Goal: Task Accomplishment & Management: Manage account settings

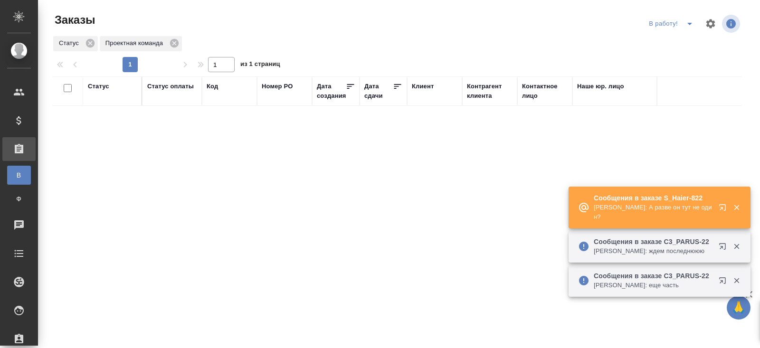
click at [718, 252] on icon "button" at bounding box center [723, 248] width 11 height 11
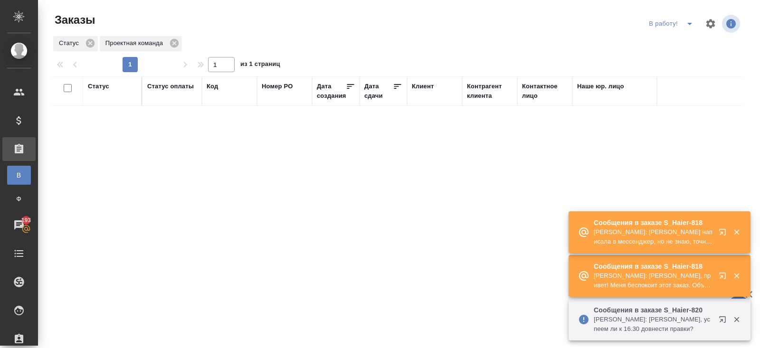
click at [717, 230] on div "Сообщения в заказе S_Haier-822 Румянцева Дарья: Давайте попробуем сдать. Сообще…" at bounding box center [659, 275] width 182 height 131
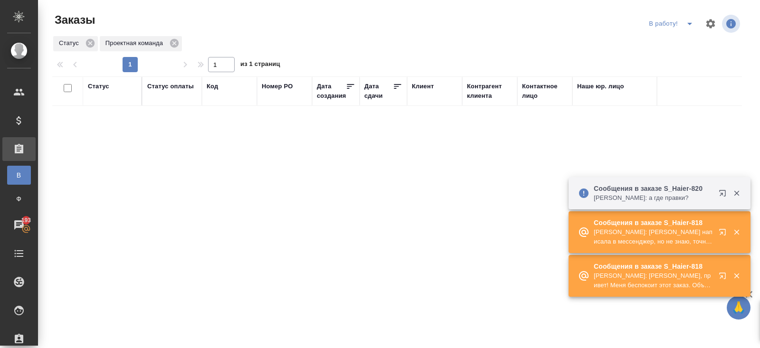
click at [717, 230] on div "Сообщения в заказе S_Haier-818 Румянцева Дарья: Саше написала в мессенджер, но …" at bounding box center [659, 232] width 182 height 42
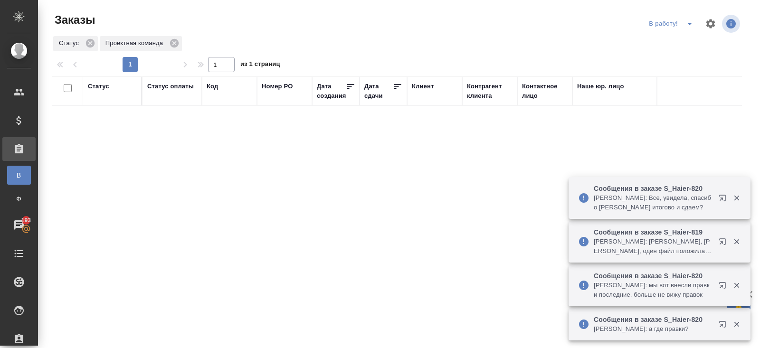
click at [717, 229] on div "Сообщения в заказе S_Haier-819 Ширина Сабина: Сергеева Анастасия, Арсеньева Вер…" at bounding box center [659, 242] width 182 height 42
click at [716, 244] on button "button" at bounding box center [724, 243] width 23 height 23
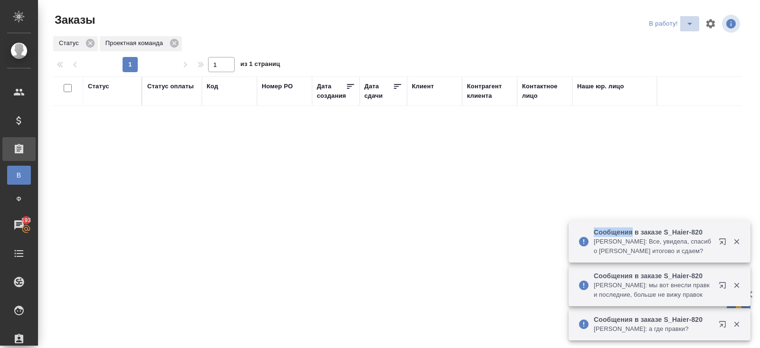
click at [687, 27] on icon "split button" at bounding box center [689, 23] width 11 height 11
click at [687, 39] on li "ПМ" at bounding box center [672, 42] width 53 height 15
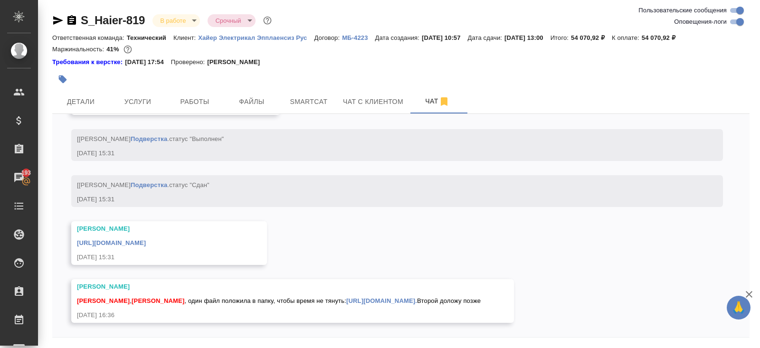
scroll to position [32, 0]
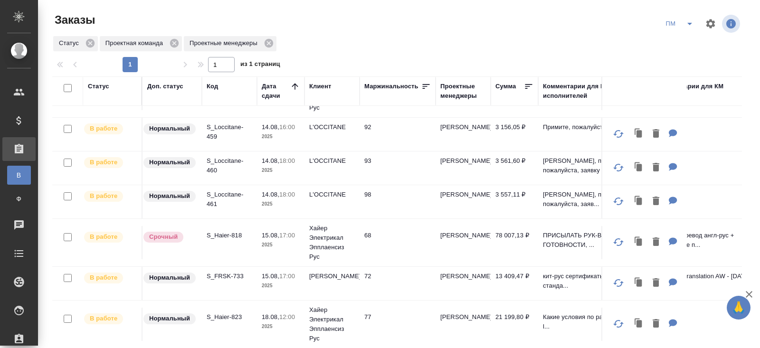
scroll to position [84, 0]
click at [217, 235] on p "S_Haier-818" at bounding box center [230, 236] width 46 height 9
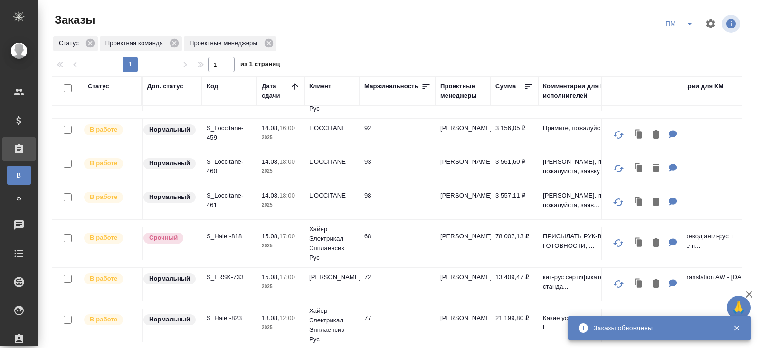
click at [691, 28] on icon "split button" at bounding box center [689, 23] width 11 height 11
click at [684, 39] on li "В работу!" at bounding box center [680, 42] width 48 height 15
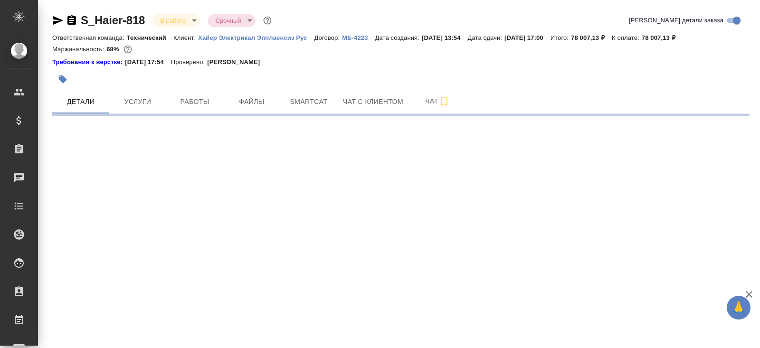
select select "RU"
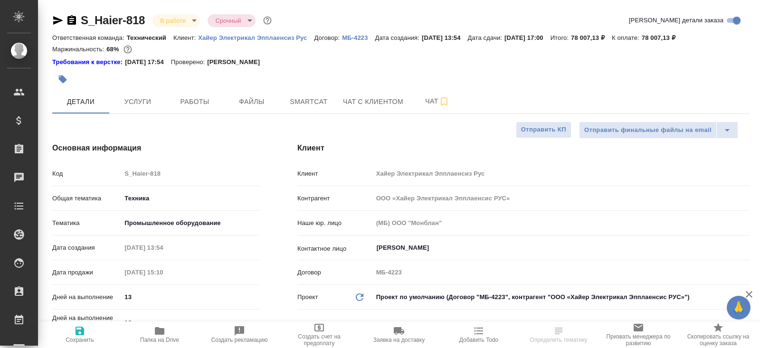
type textarea "x"
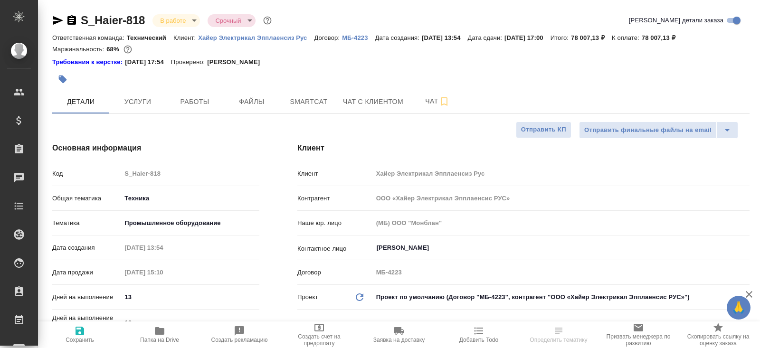
type textarea "x"
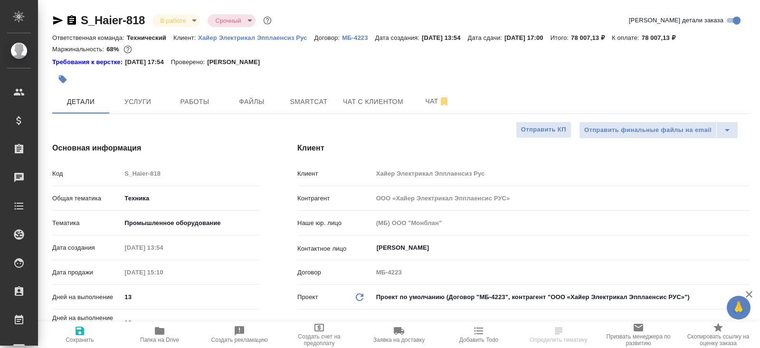
type textarea "x"
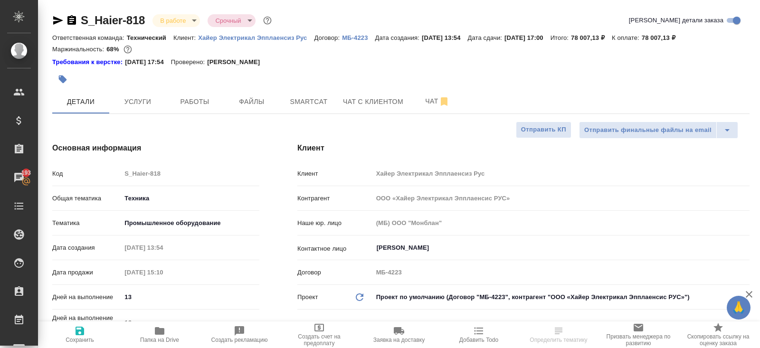
type textarea "x"
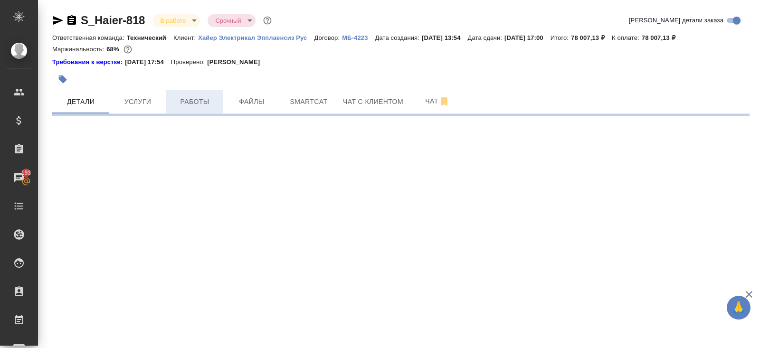
select select "RU"
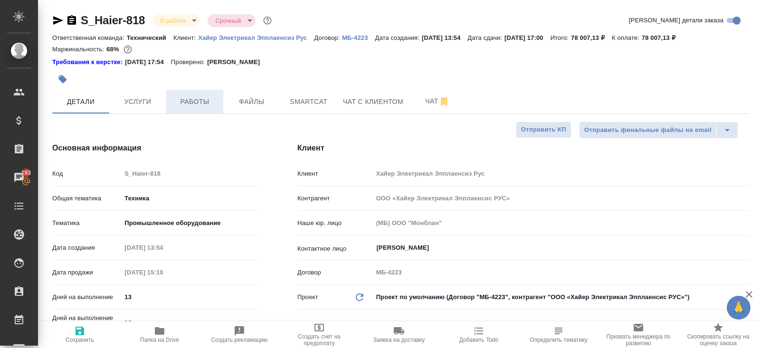
type textarea "x"
click at [187, 105] on span "Работы" at bounding box center [195, 102] width 46 height 12
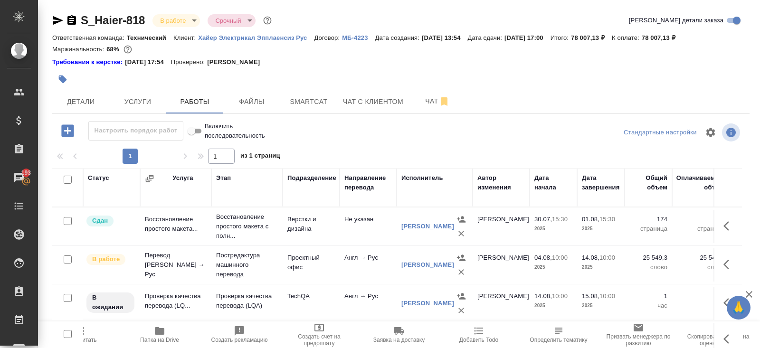
scroll to position [57, 0]
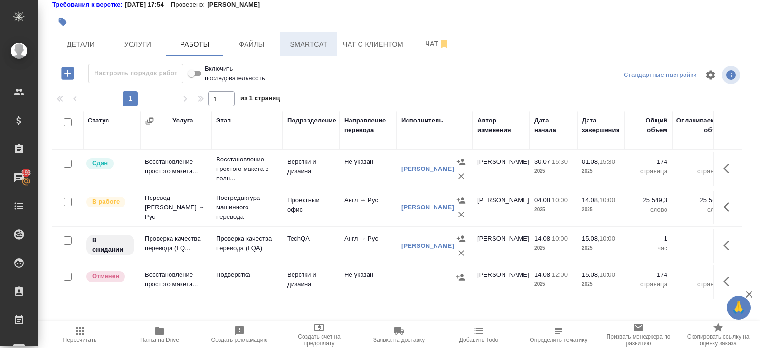
click at [301, 37] on button "Smartcat" at bounding box center [308, 44] width 57 height 24
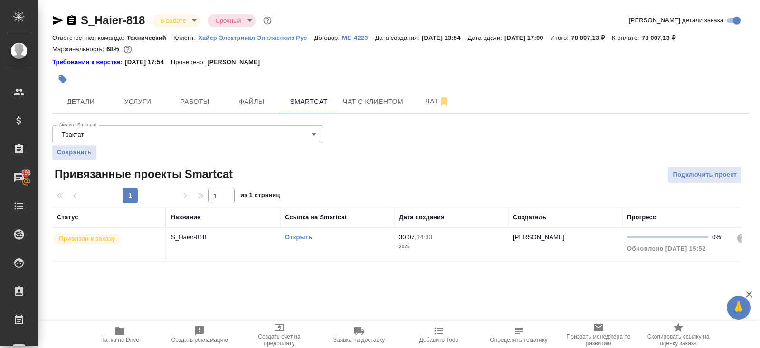
click at [302, 238] on link "Открыть" at bounding box center [298, 237] width 27 height 7
click at [58, 20] on icon "button" at bounding box center [58, 20] width 10 height 9
click at [430, 101] on span "Чат" at bounding box center [437, 101] width 46 height 12
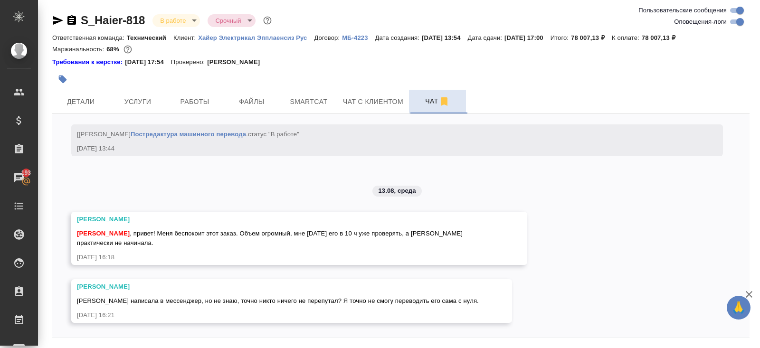
scroll to position [6338, 0]
click at [202, 101] on span "Работы" at bounding box center [195, 102] width 46 height 12
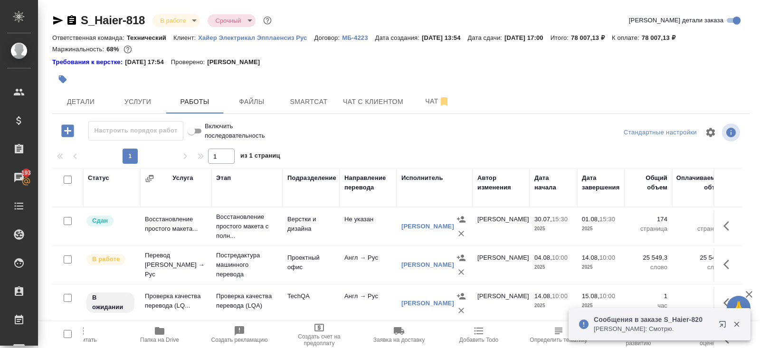
scroll to position [57, 0]
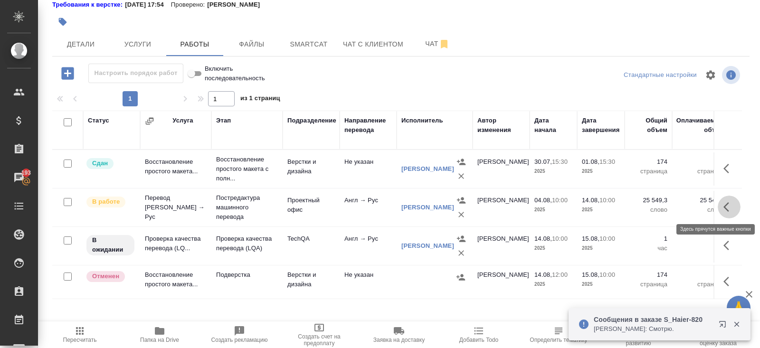
click at [729, 198] on button "button" at bounding box center [728, 207] width 23 height 23
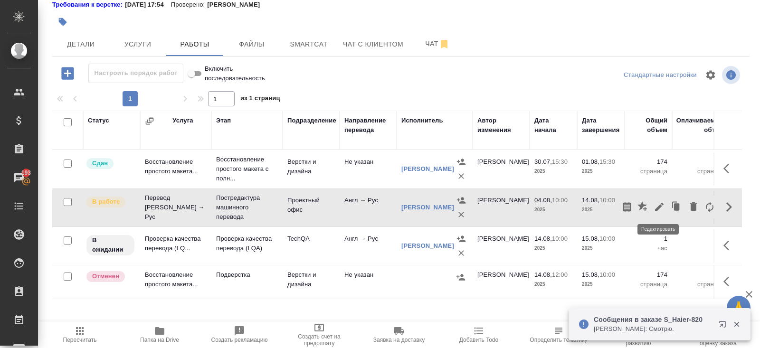
click at [675, 207] on icon "button" at bounding box center [677, 206] width 6 height 7
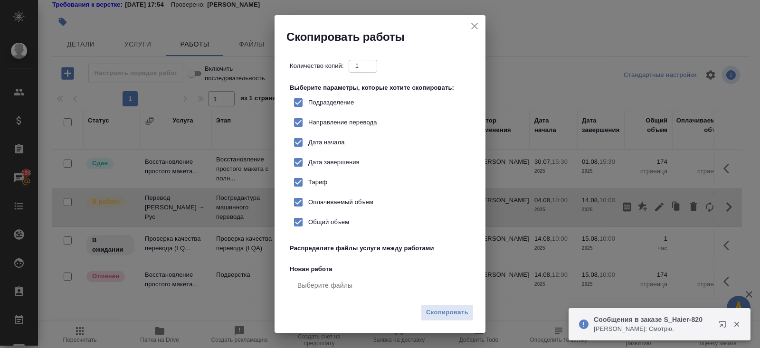
checkbox input "true"
click at [443, 319] on button "Скопировать" at bounding box center [447, 312] width 53 height 17
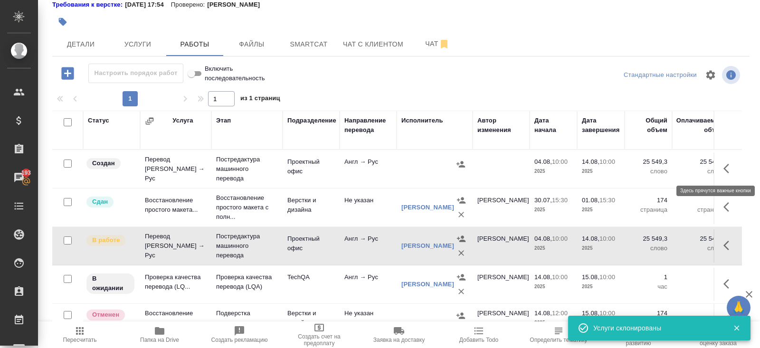
click at [721, 168] on button "button" at bounding box center [728, 168] width 23 height 23
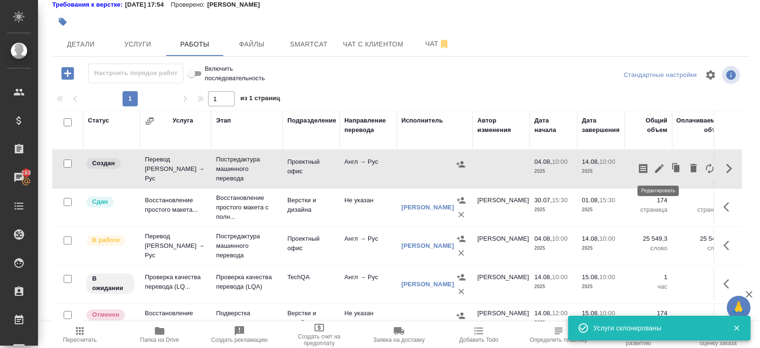
click at [660, 167] on icon "button" at bounding box center [659, 168] width 9 height 9
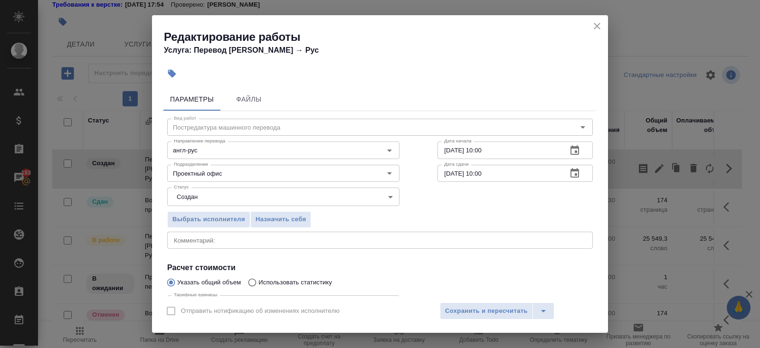
click at [242, 185] on div "Статус Создан created Статус" at bounding box center [283, 196] width 270 height 62
click at [221, 196] on body "🙏 .cls-1 fill:#fff; AWATERA Belyakova Yulia Клиенты Спецификации Заказы 193 Чат…" at bounding box center [380, 174] width 760 height 348
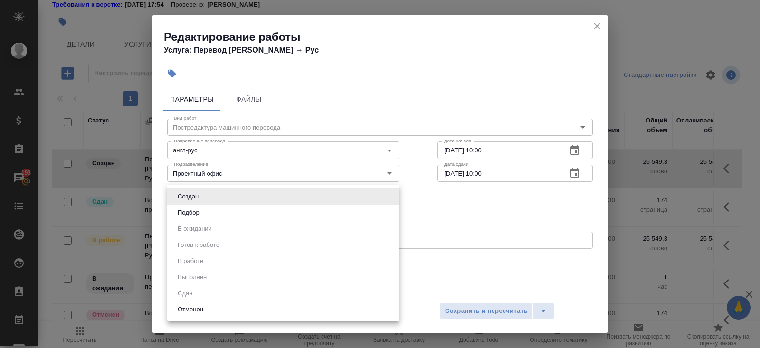
click at [198, 208] on button "Подбор" at bounding box center [189, 212] width 28 height 10
type input "recruiting"
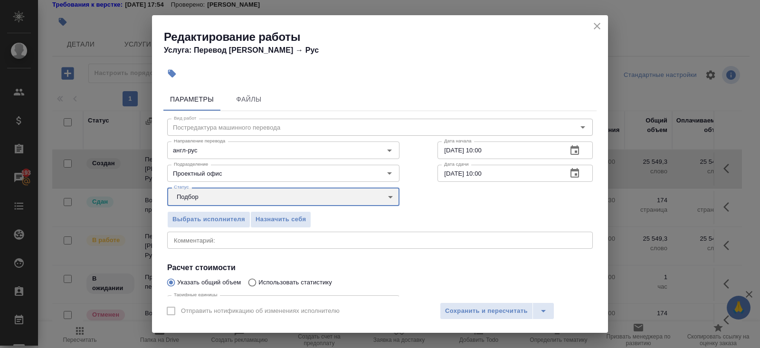
scroll to position [98, 0]
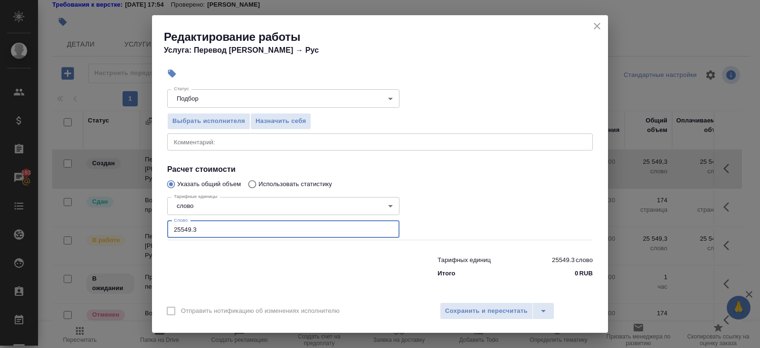
drag, startPoint x: 203, startPoint y: 231, endPoint x: 94, endPoint y: 222, distance: 108.6
click at [94, 222] on div "Редактирование работы Услуга: Перевод Стандарт Англ → Рус Параметры Файлы Вид р…" at bounding box center [380, 174] width 760 height 348
type input "13976"
click at [454, 307] on span "Сохранить и пересчитать" at bounding box center [486, 311] width 83 height 11
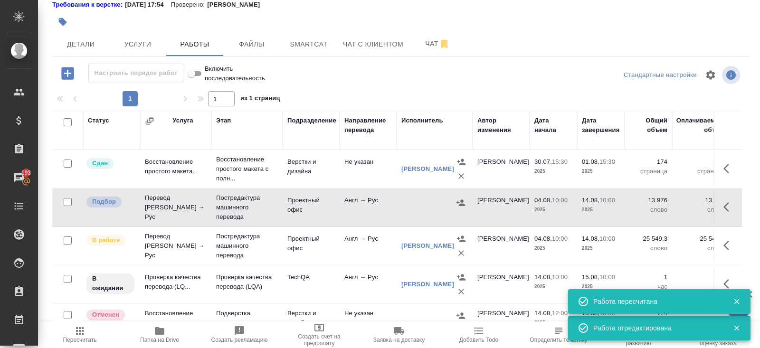
click at [461, 201] on icon "button" at bounding box center [460, 202] width 9 height 6
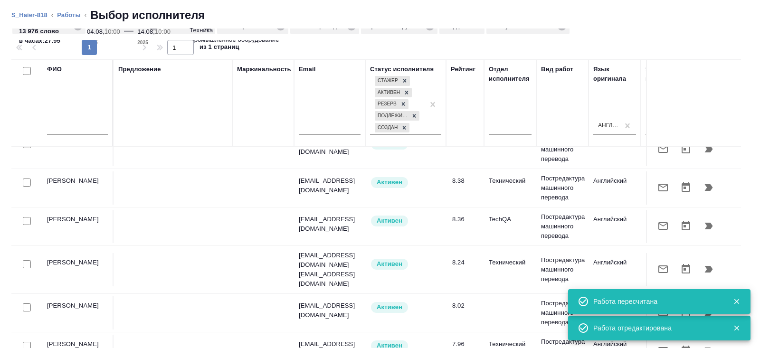
scroll to position [54, 0]
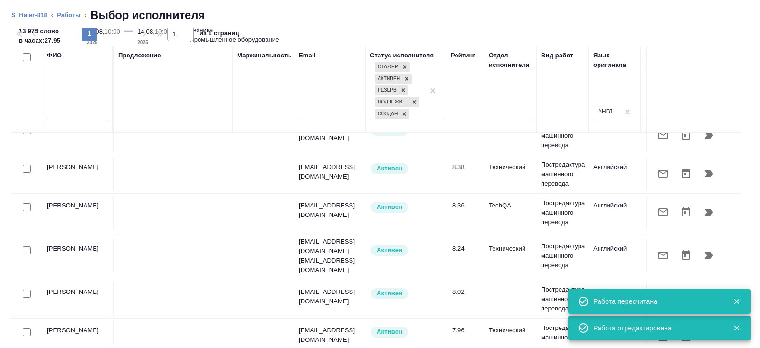
click at [738, 302] on icon "button" at bounding box center [736, 301] width 9 height 9
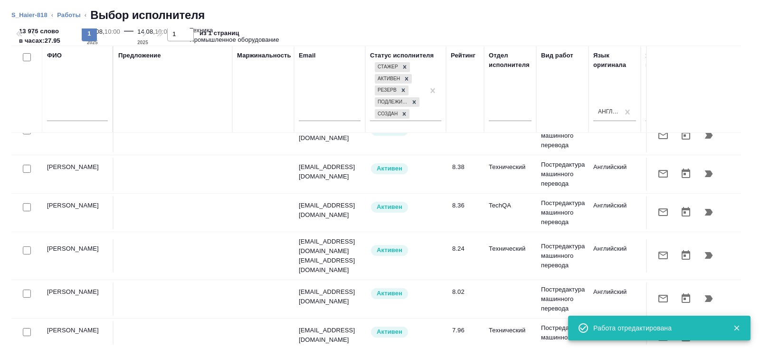
click at [743, 331] on button "button" at bounding box center [735, 328] width 19 height 9
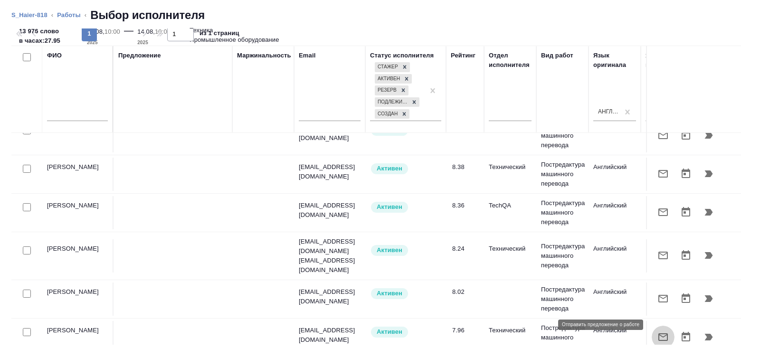
click at [667, 333] on icon "button" at bounding box center [662, 337] width 9 height 8
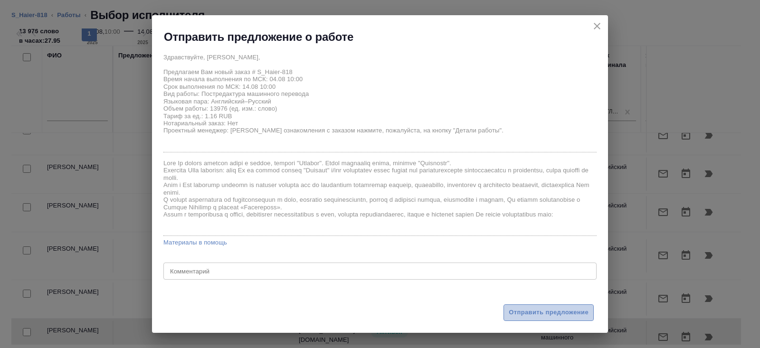
click at [514, 312] on span "Отправить предложение" at bounding box center [548, 312] width 80 height 11
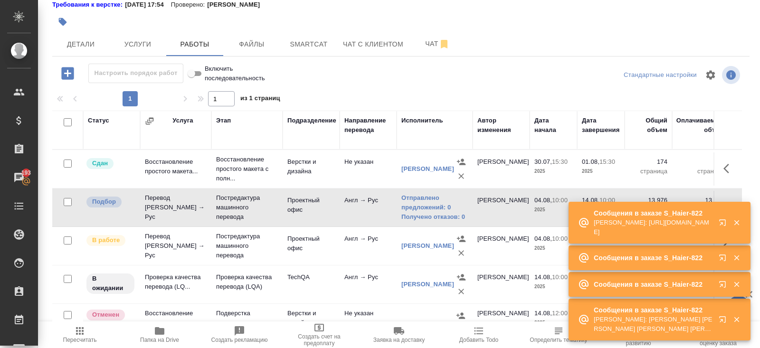
click at [722, 223] on icon "button" at bounding box center [722, 222] width 6 height 6
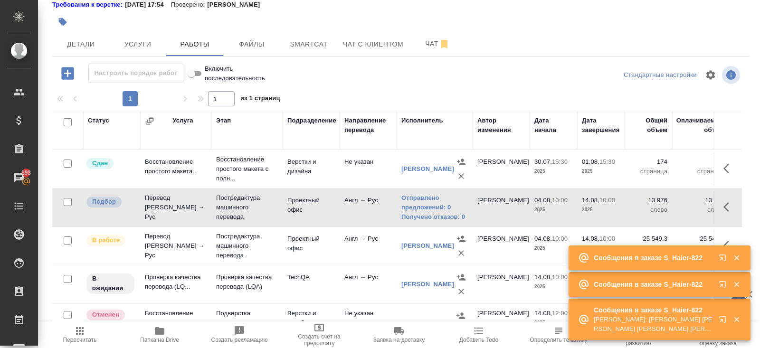
click at [83, 336] on icon "button" at bounding box center [79, 330] width 11 height 11
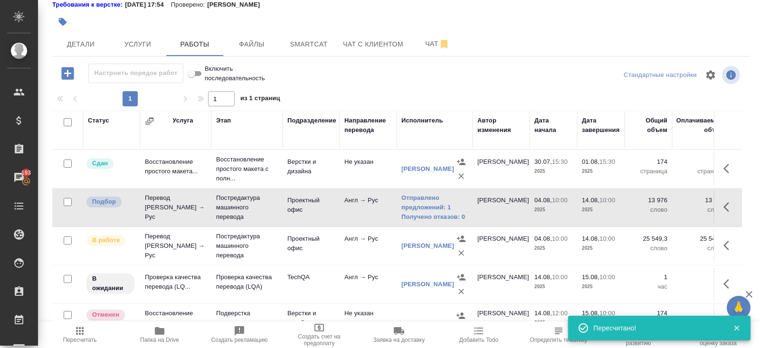
scroll to position [0, 0]
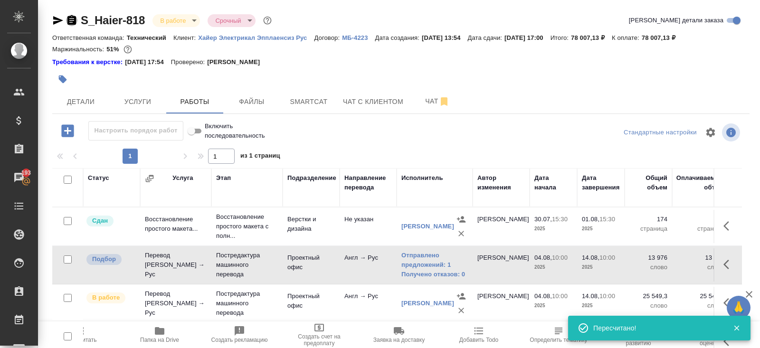
click at [77, 21] on icon "button" at bounding box center [71, 20] width 11 height 11
click at [80, 243] on td at bounding box center [67, 226] width 31 height 33
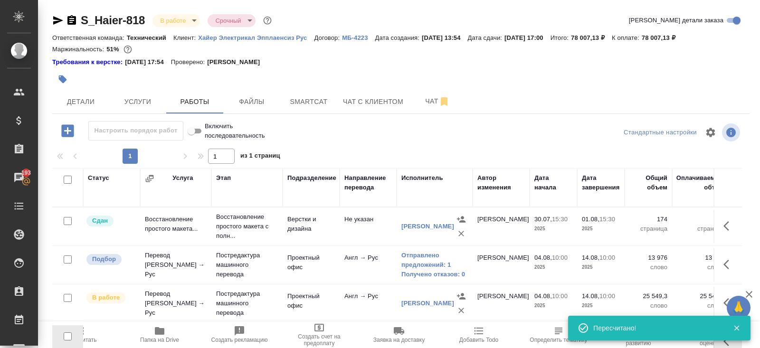
click at [81, 243] on td at bounding box center [67, 226] width 31 height 33
click at [84, 340] on span "Пересчитать" at bounding box center [80, 340] width 34 height 7
click at [91, 331] on span "Пересчитать" at bounding box center [80, 334] width 68 height 18
click at [85, 334] on span "Пересчитать" at bounding box center [80, 334] width 68 height 18
click at [87, 331] on span "Пересчитать" at bounding box center [80, 334] width 68 height 18
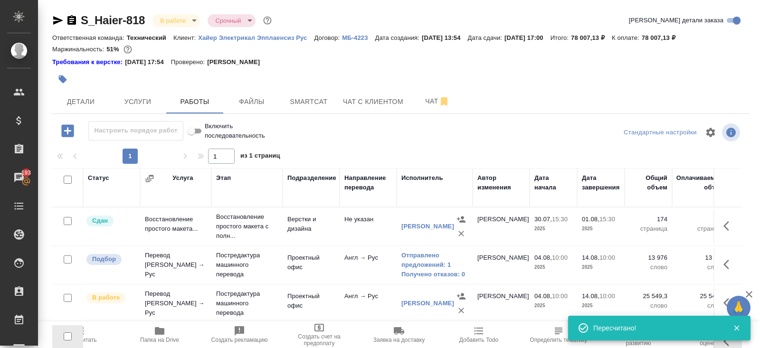
click at [82, 243] on td at bounding box center [67, 226] width 31 height 33
click at [89, 339] on span "Пересчитать" at bounding box center [80, 340] width 34 height 7
click at [421, 258] on link "Отправлено предложений: 1" at bounding box center [434, 260] width 66 height 19
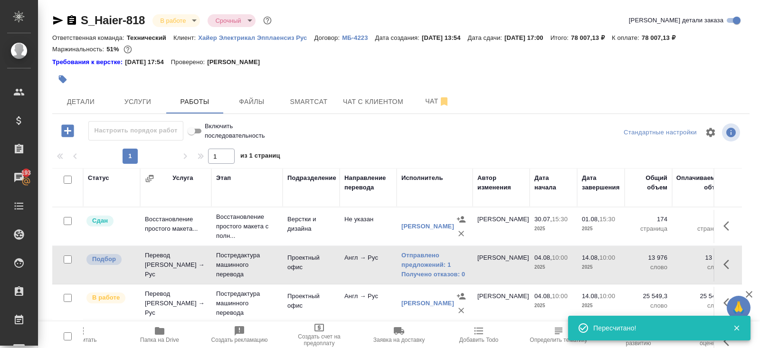
scroll to position [11, 0]
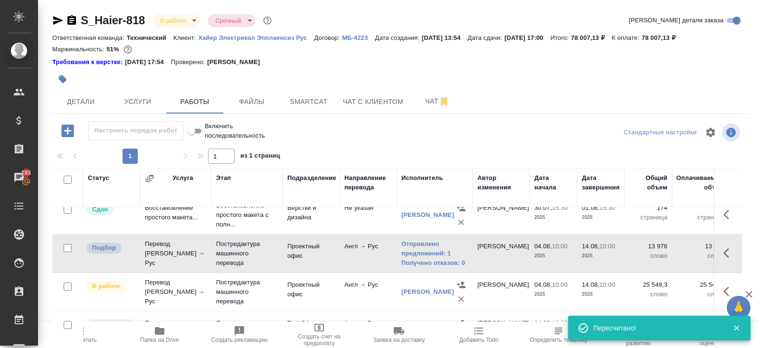
click at [729, 250] on icon "button" at bounding box center [728, 252] width 11 height 11
click at [644, 250] on icon "button" at bounding box center [642, 252] width 11 height 11
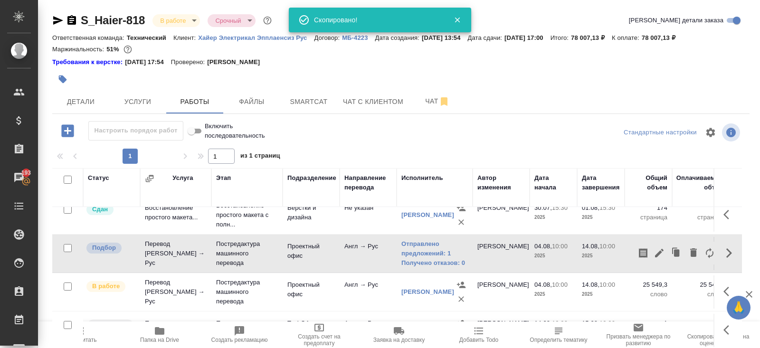
scroll to position [57, 0]
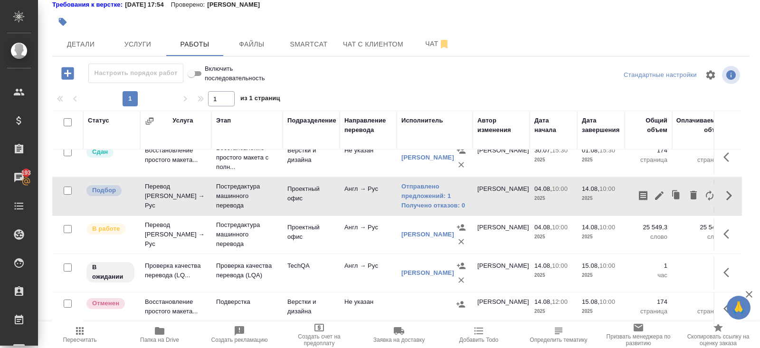
click at [665, 197] on icon "button" at bounding box center [658, 195] width 11 height 11
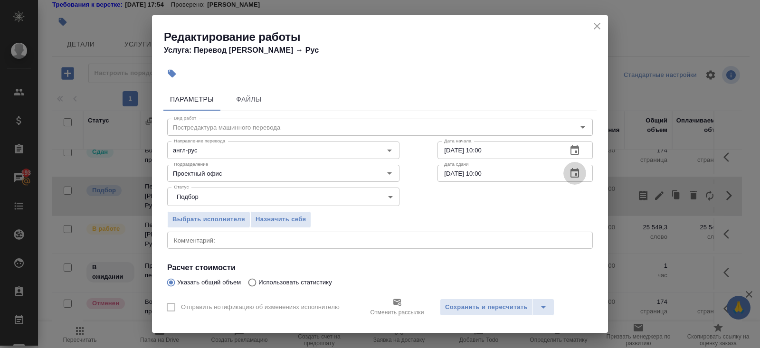
click at [573, 170] on icon "button" at bounding box center [574, 172] width 9 height 9
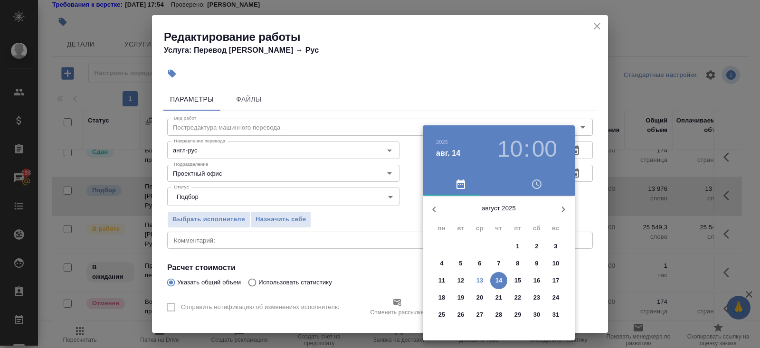
click at [498, 279] on p "14" at bounding box center [498, 280] width 7 height 9
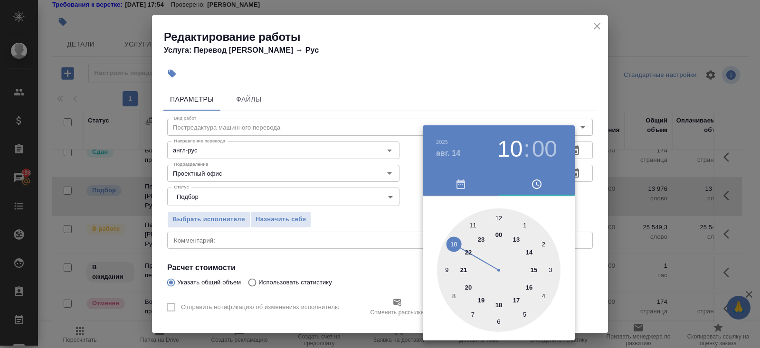
type input "14.08.2025 16:00"
click at [529, 286] on div at bounding box center [498, 269] width 123 height 123
click at [344, 274] on div at bounding box center [380, 174] width 760 height 348
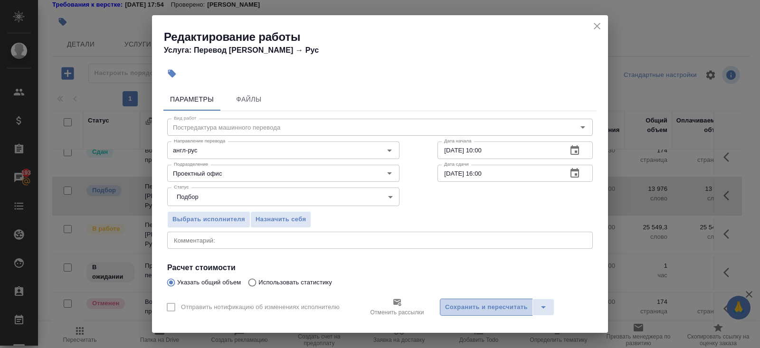
click at [448, 302] on span "Сохранить и пересчитать" at bounding box center [486, 307] width 83 height 11
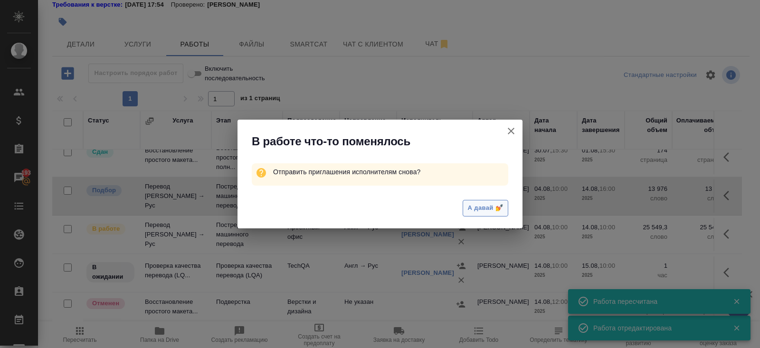
click at [478, 204] on span "А давай 💅" at bounding box center [485, 208] width 35 height 11
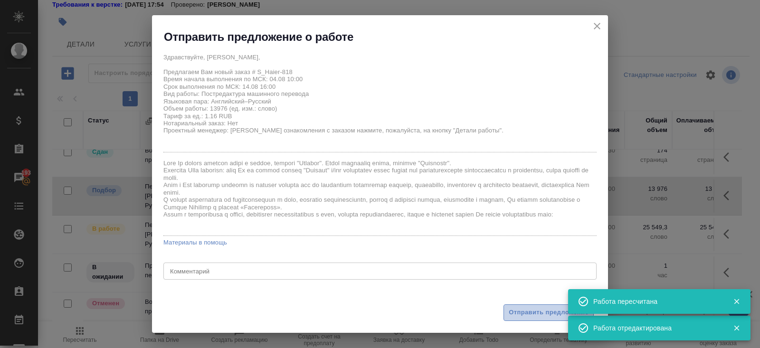
click at [515, 311] on span "Отправить предложение" at bounding box center [548, 312] width 80 height 11
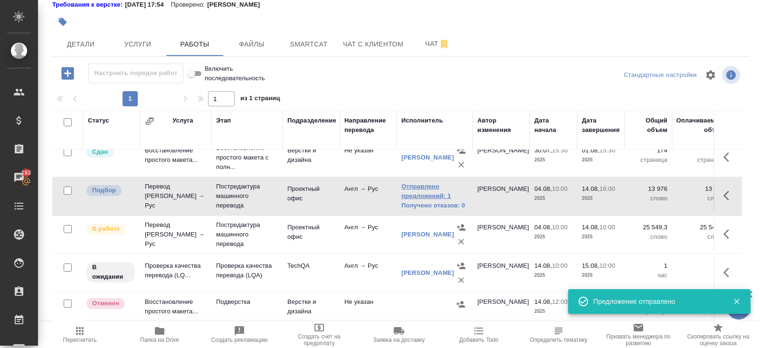
click at [419, 194] on link "Отправлено предложений: 1" at bounding box center [434, 191] width 66 height 19
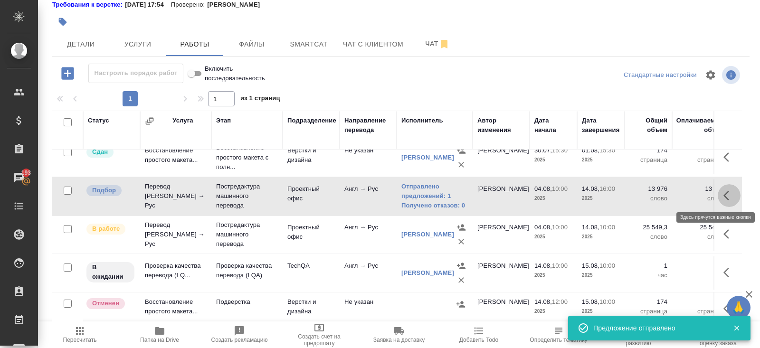
click at [724, 200] on icon "button" at bounding box center [728, 195] width 11 height 11
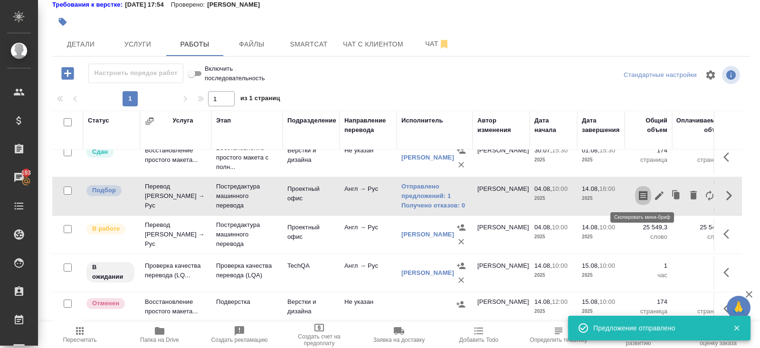
click at [648, 199] on icon "button" at bounding box center [642, 195] width 11 height 11
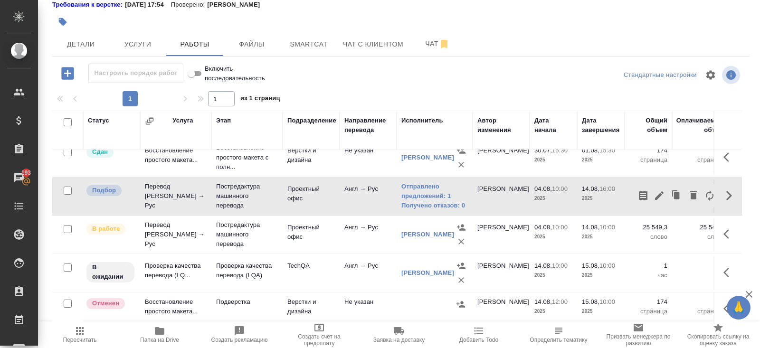
click at [92, 331] on span "Пересчитать" at bounding box center [80, 334] width 68 height 18
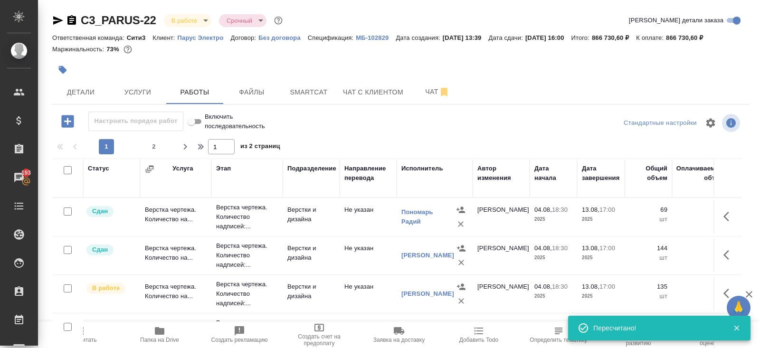
scroll to position [351, 0]
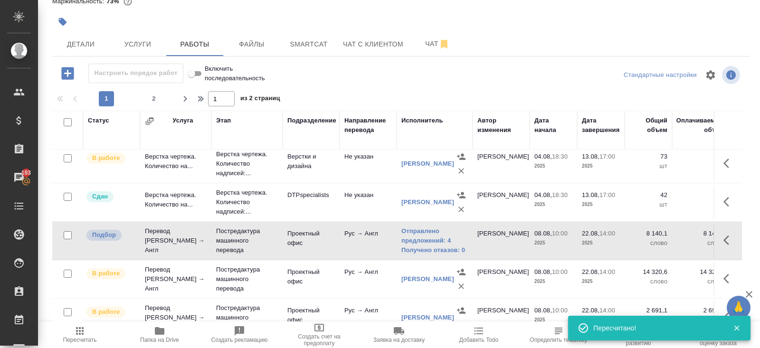
click at [83, 338] on span "Пересчитать" at bounding box center [80, 340] width 34 height 7
click at [430, 45] on span "Чат" at bounding box center [437, 44] width 46 height 12
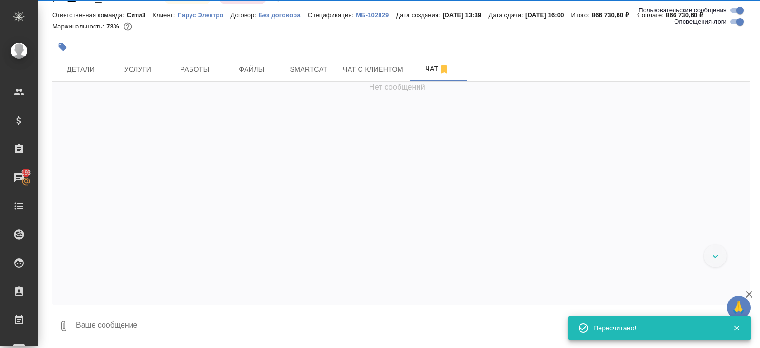
scroll to position [22, 0]
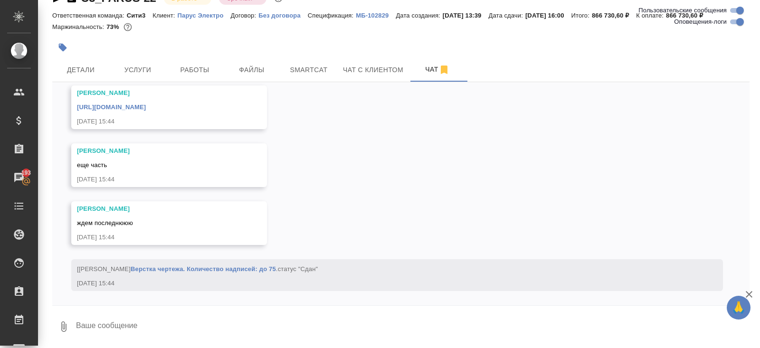
click at [735, 21] on input "Оповещения-логи" at bounding box center [740, 21] width 34 height 11
checkbox input "false"
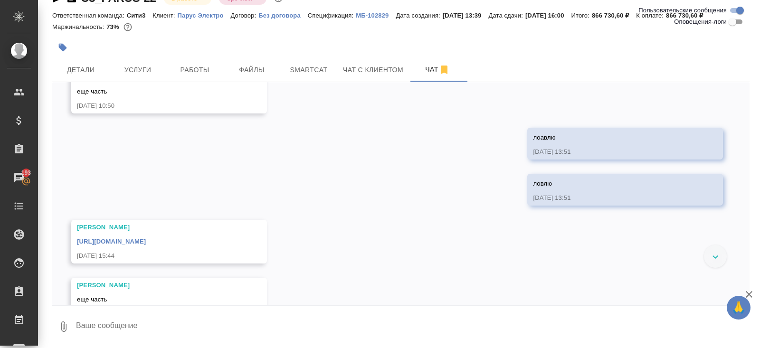
scroll to position [7196, 0]
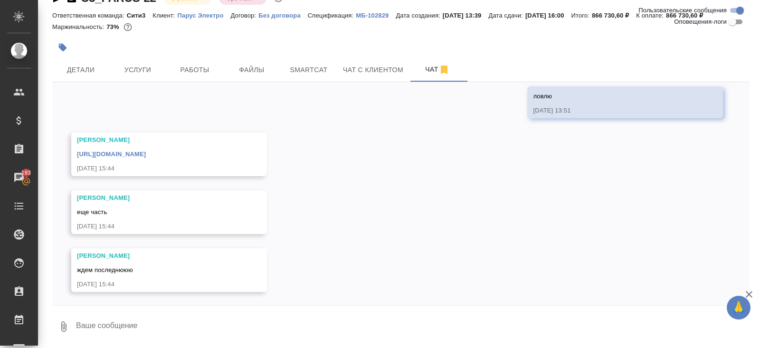
click at [187, 316] on textarea at bounding box center [412, 327] width 674 height 32
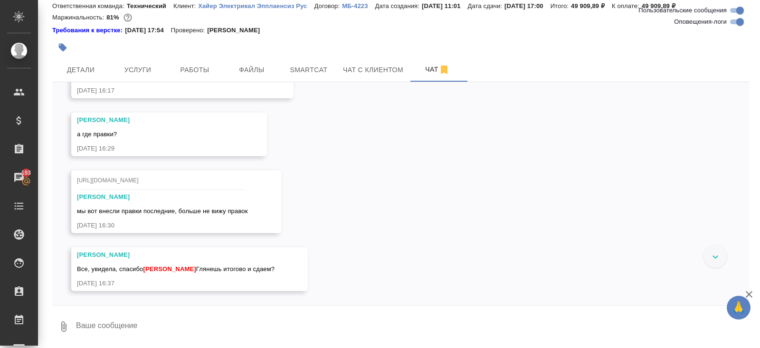
scroll to position [11349, 0]
click at [735, 23] on input "Оповещения-логи" at bounding box center [740, 21] width 34 height 11
checkbox input "false"
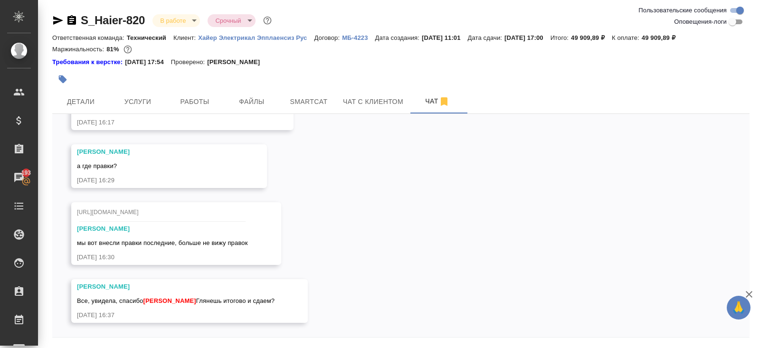
scroll to position [4421, 0]
click at [60, 19] on icon "button" at bounding box center [57, 20] width 11 height 11
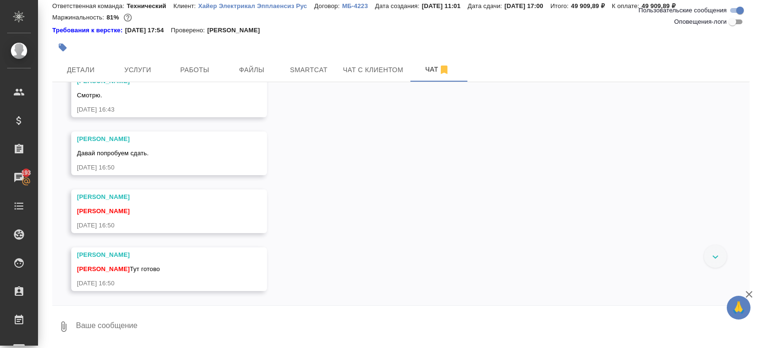
scroll to position [4653, 0]
click at [141, 322] on textarea at bounding box center [412, 327] width 674 height 32
type textarea "ага вижу"
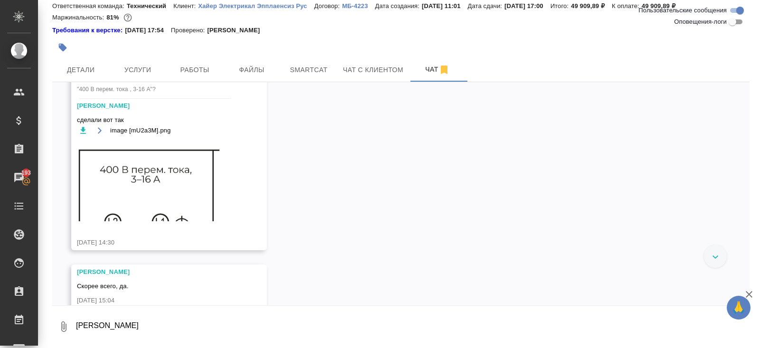
scroll to position [3930, 0]
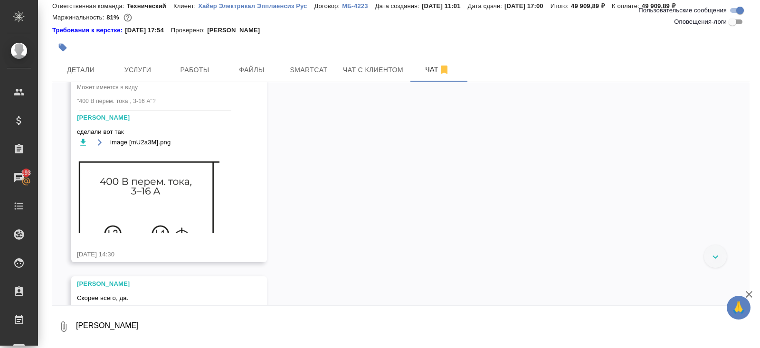
click at [114, 45] on link "https://drive.awatera.com/apps/files/files/10097480?dir=/Shares/%D0%A5%D0%B0%D0…" at bounding box center [111, 41] width 69 height 7
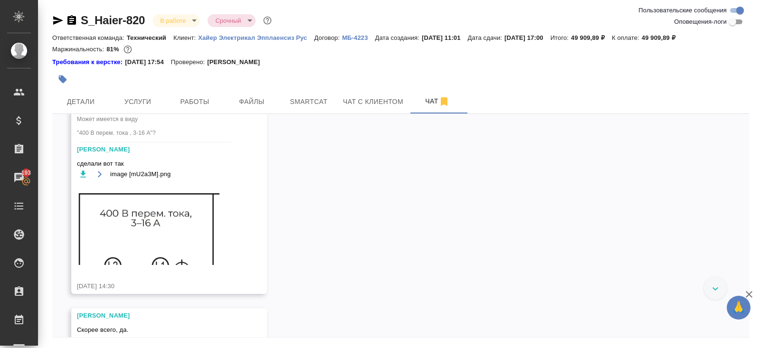
click at [53, 21] on icon "button" at bounding box center [57, 20] width 11 height 11
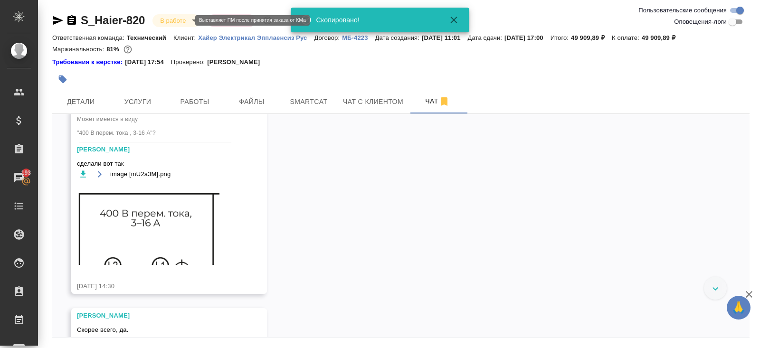
click at [175, 19] on body "🙏 .cls-1 fill:#fff; AWATERA Belyakova Yulia Клиенты Спецификации Заказы 193 Чат…" at bounding box center [380, 174] width 760 height 348
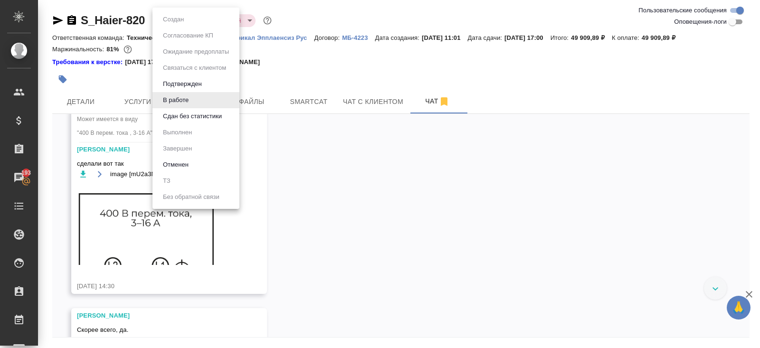
click at [175, 122] on li "Сдан без статистики" at bounding box center [195, 116] width 87 height 16
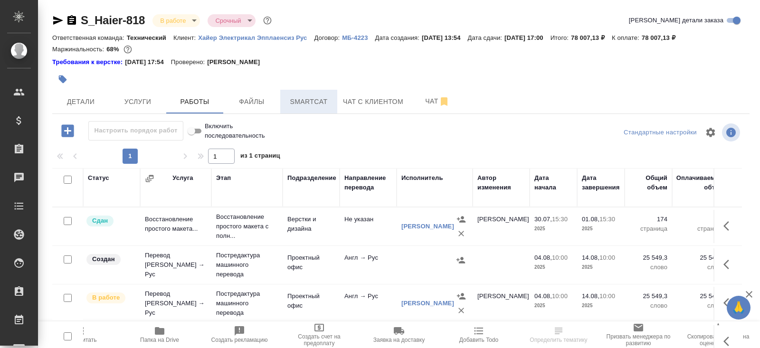
click at [311, 107] on button "Smartcat" at bounding box center [308, 102] width 57 height 24
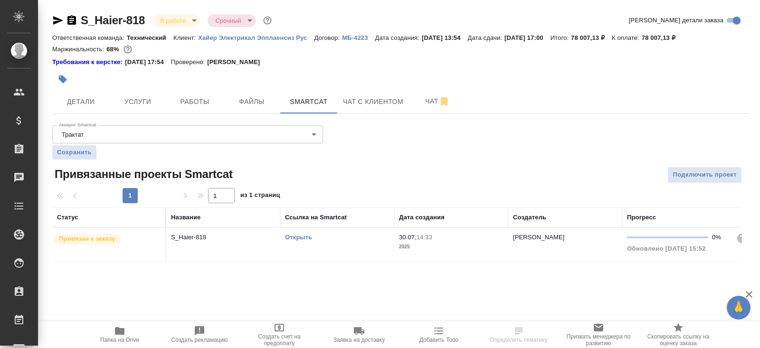
click at [297, 239] on link "Открыть" at bounding box center [298, 237] width 27 height 7
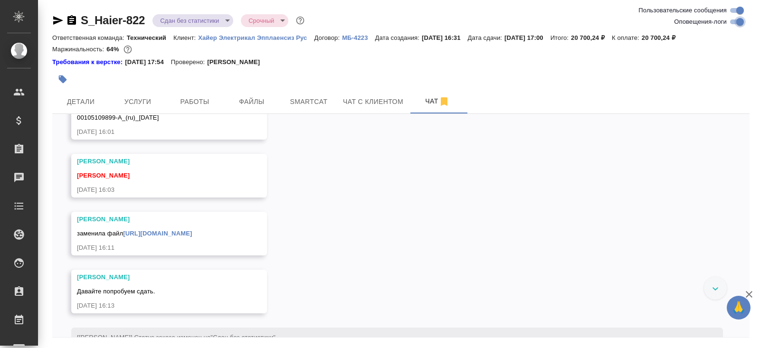
click at [733, 26] on input "Оповещения-логи" at bounding box center [740, 21] width 34 height 11
checkbox input "false"
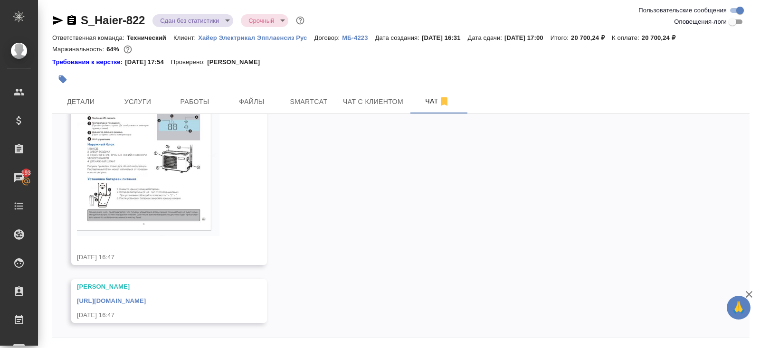
scroll to position [32, 0]
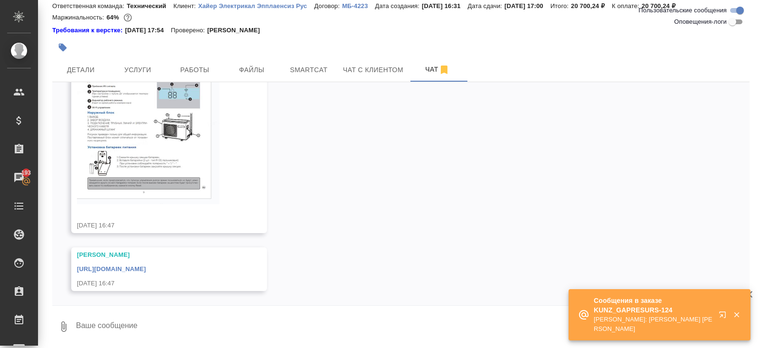
click at [723, 314] on icon "button" at bounding box center [722, 314] width 6 height 6
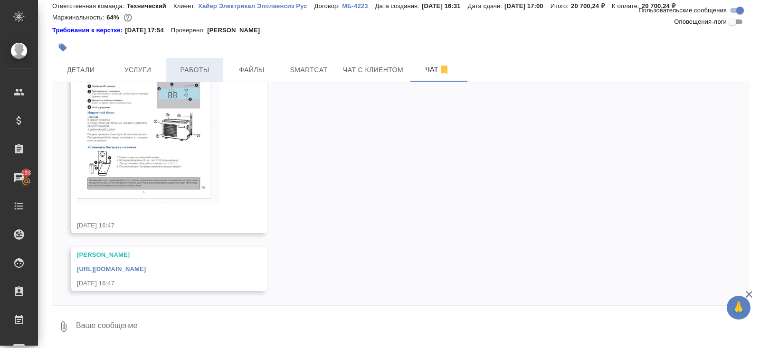
click at [200, 70] on span "Работы" at bounding box center [195, 70] width 46 height 12
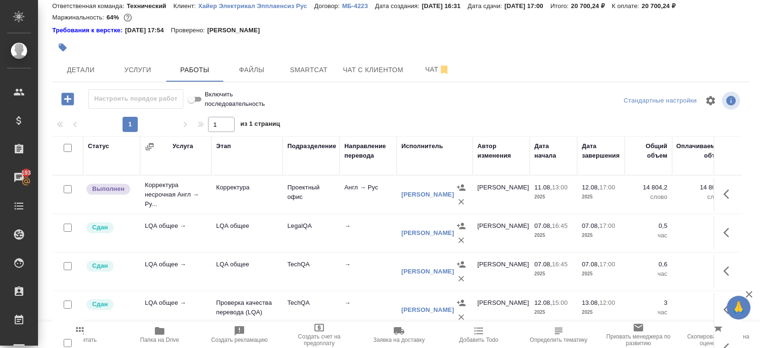
scroll to position [57, 0]
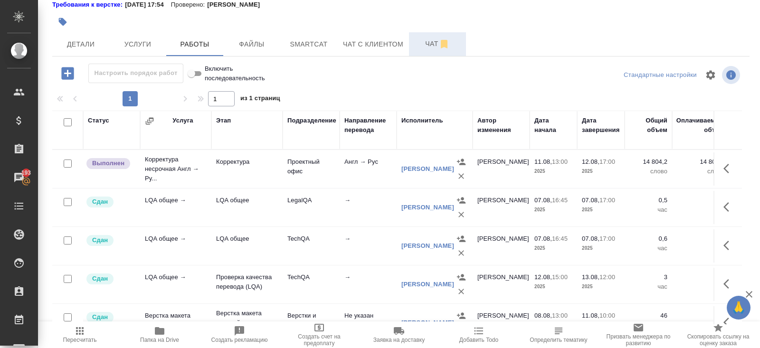
click at [427, 47] on span "Чат" at bounding box center [437, 44] width 46 height 12
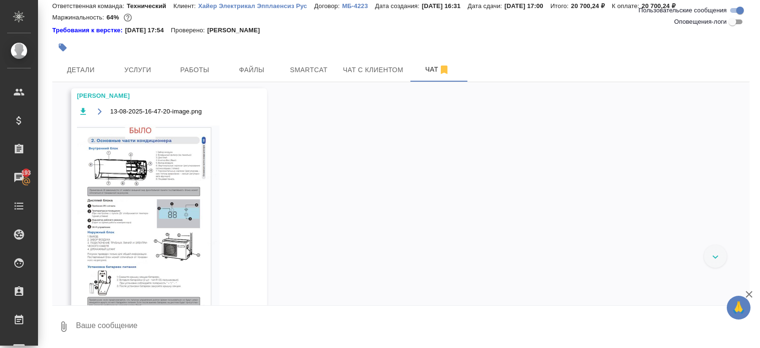
scroll to position [6542, 0]
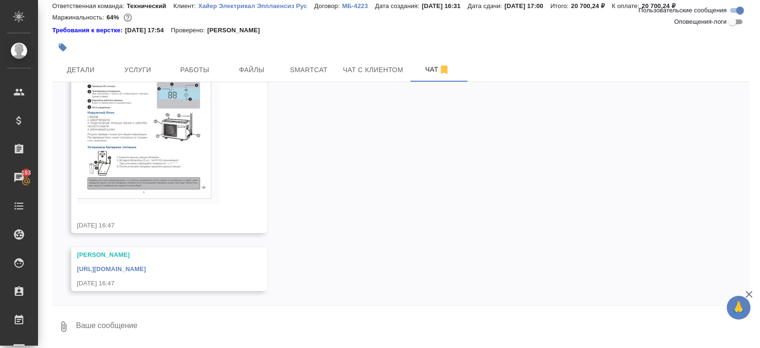
click at [126, 324] on textarea at bounding box center [412, 327] width 674 height 32
type textarea "[PERSON_NAME], посмотрите?"
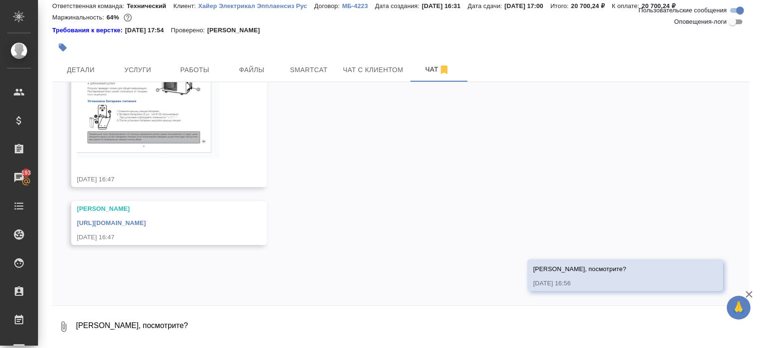
scroll to position [6588, 0]
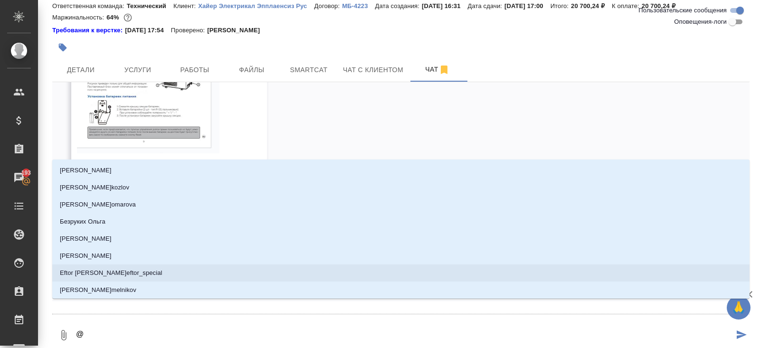
type textarea "@а"
type input "а"
type textarea "@ар"
type input "ар"
type textarea "@арс"
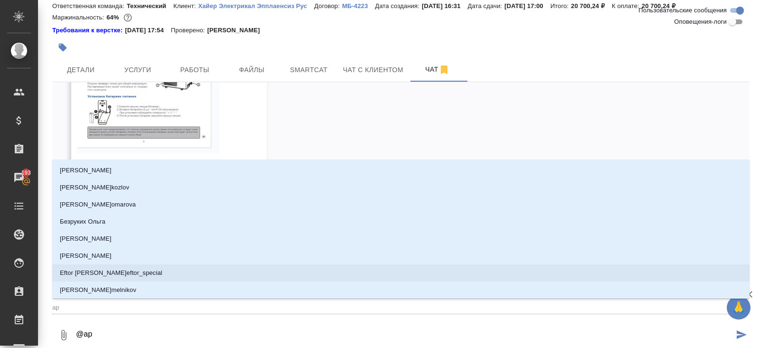
type input "арс"
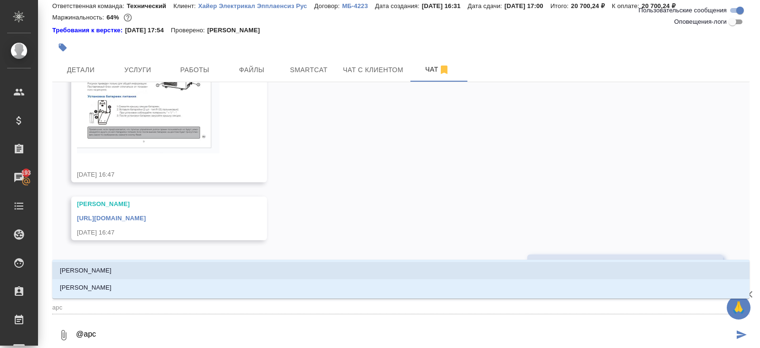
click at [137, 273] on li "Арсеньева Вера" at bounding box center [400, 270] width 697 height 17
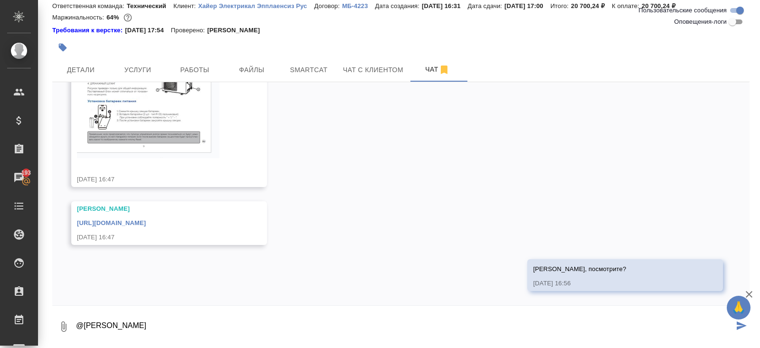
type textarea "@Арсеньева Вера"
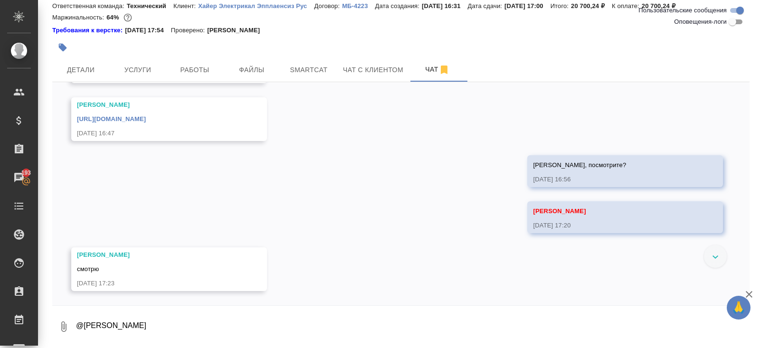
scroll to position [6692, 0]
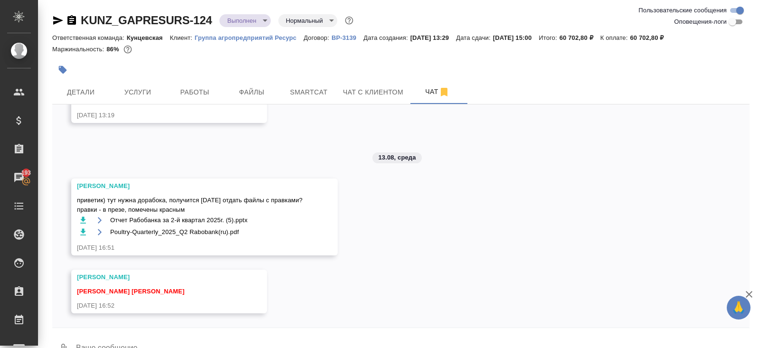
scroll to position [22, 0]
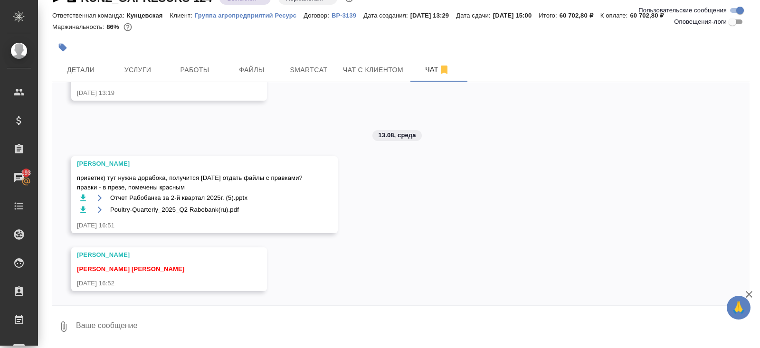
click at [174, 329] on textarea at bounding box center [412, 327] width 674 height 32
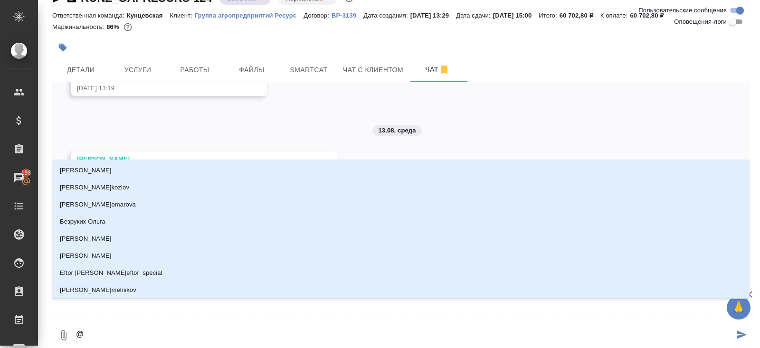
type textarea "@в"
type input "в"
type textarea "@ве"
type input "ве"
type textarea "@вес"
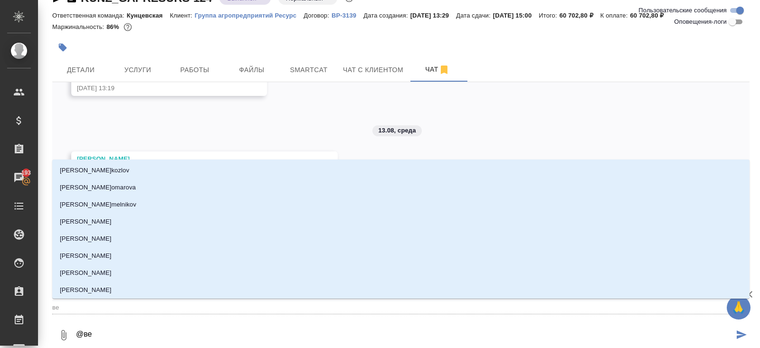
type input "вес"
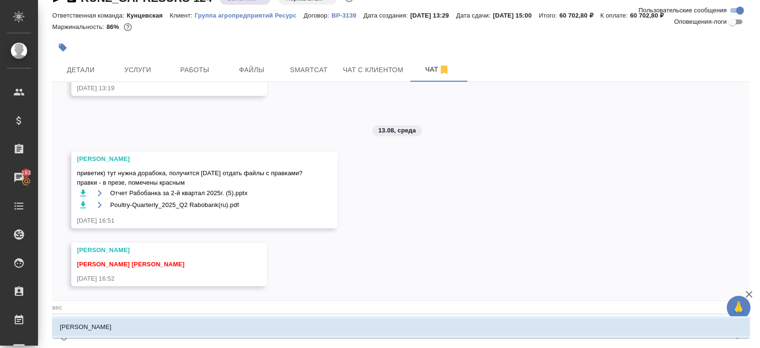
type textarea "@весе"
type input "весе"
type textarea "@весел"
type input "весел"
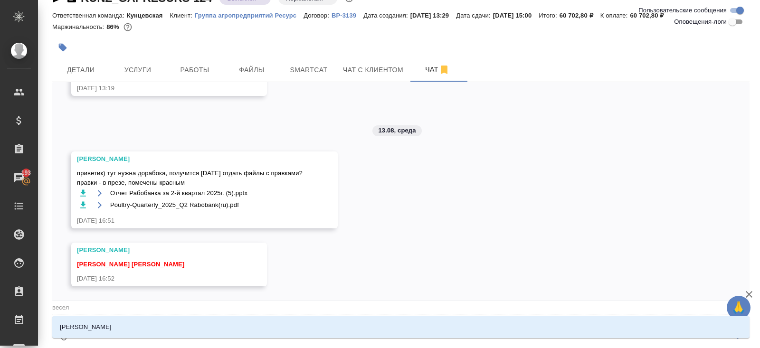
click at [167, 322] on li "Веселова Юлия" at bounding box center [400, 327] width 697 height 17
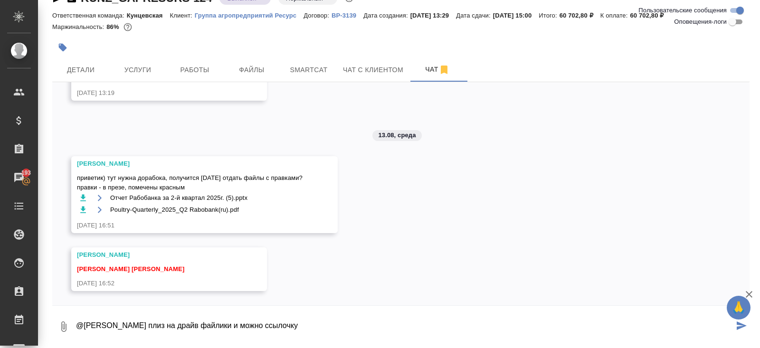
type textarea "@Веселова Юлия сложи плиз на драйв файлики и можно ссылочку"
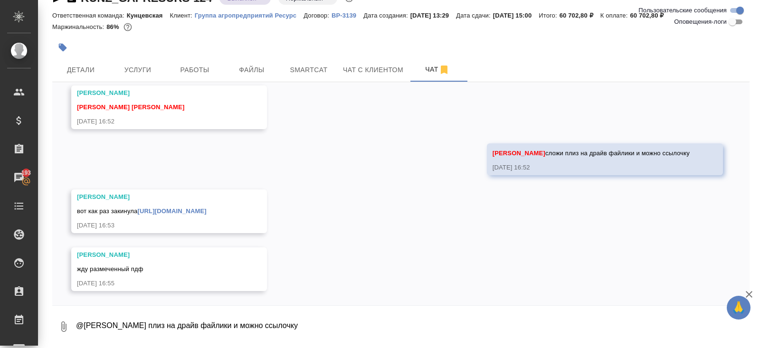
scroll to position [1993, 0]
click at [206, 211] on link "https://drive.awatera.com/s/tJMNa7nMa2Bw4fx" at bounding box center [171, 210] width 69 height 7
click at [198, 68] on span "Работы" at bounding box center [195, 70] width 46 height 12
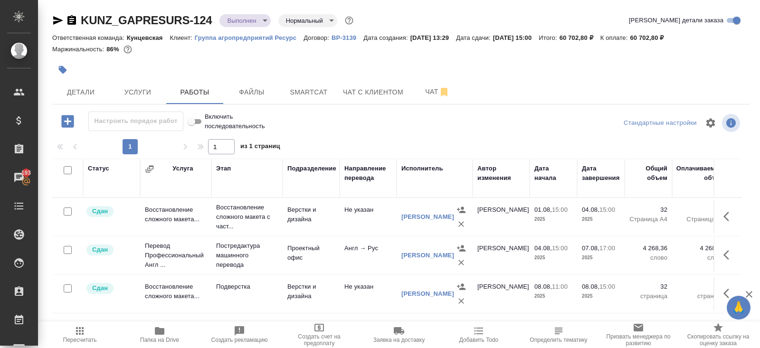
click at [72, 19] on icon "button" at bounding box center [71, 20] width 11 height 11
click at [59, 17] on icon "button" at bounding box center [57, 20] width 11 height 11
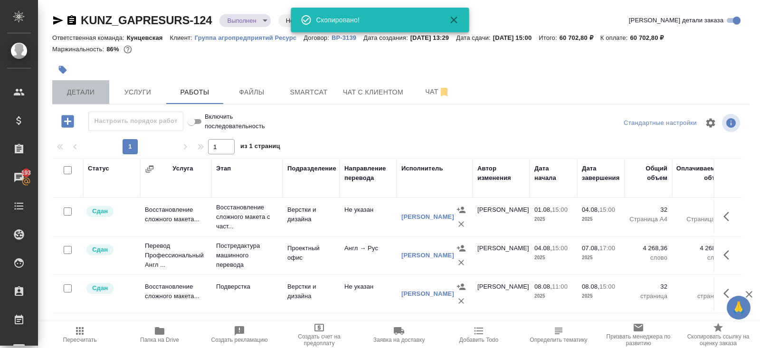
click at [86, 96] on span "Детали" at bounding box center [81, 92] width 46 height 12
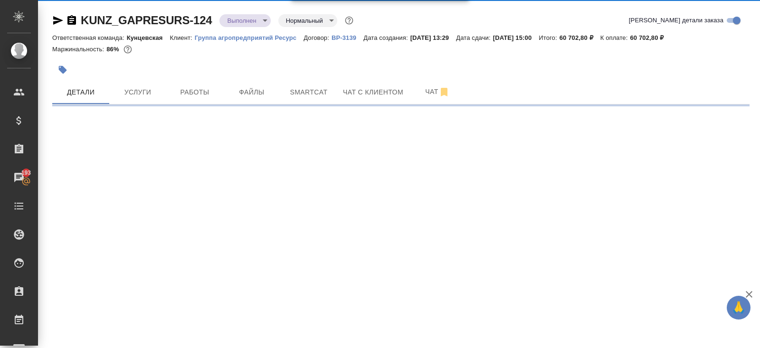
select select "RU"
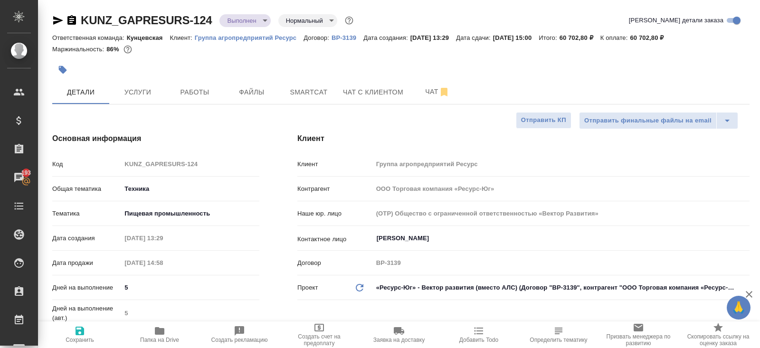
type textarea "x"
click at [433, 94] on span "Чат" at bounding box center [437, 92] width 46 height 12
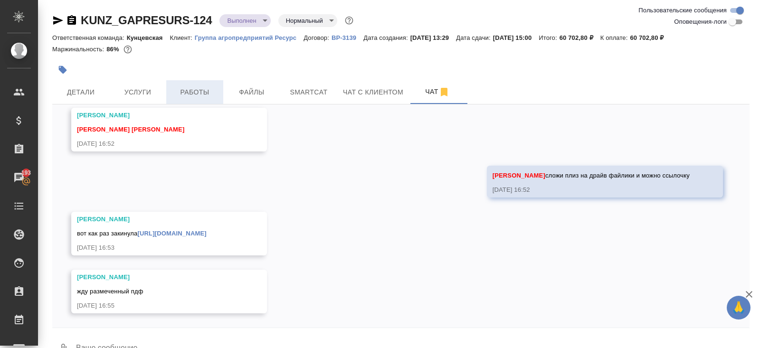
scroll to position [1993, 0]
click at [197, 102] on button "Работы" at bounding box center [194, 92] width 57 height 24
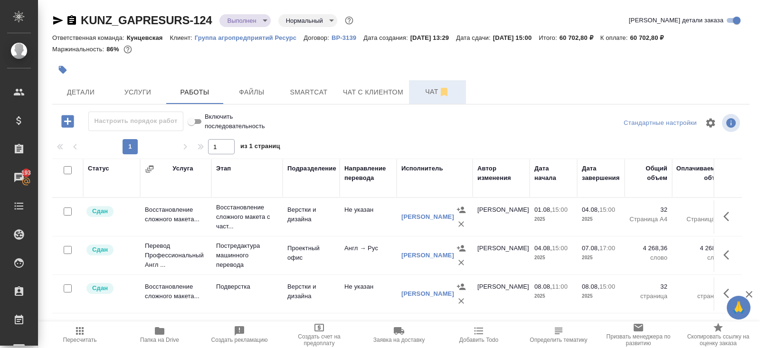
click at [434, 94] on span "Чат" at bounding box center [437, 92] width 46 height 12
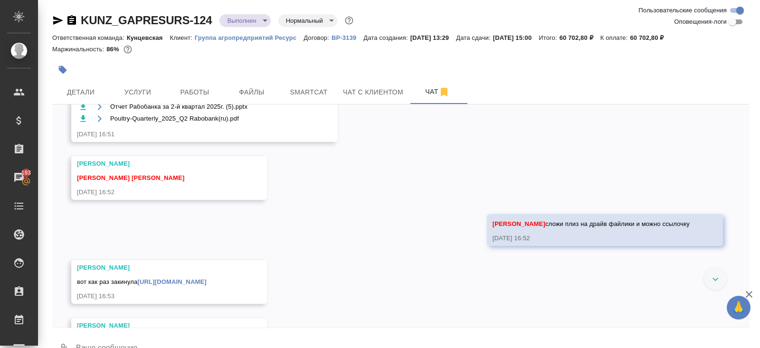
click at [732, 21] on input "Оповещения-логи" at bounding box center [732, 21] width 34 height 11
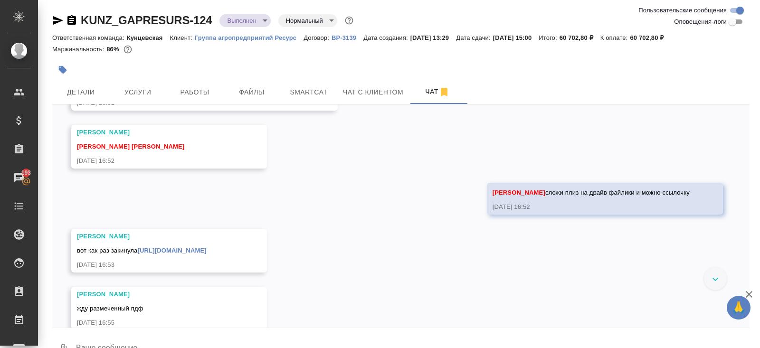
checkbox input "true"
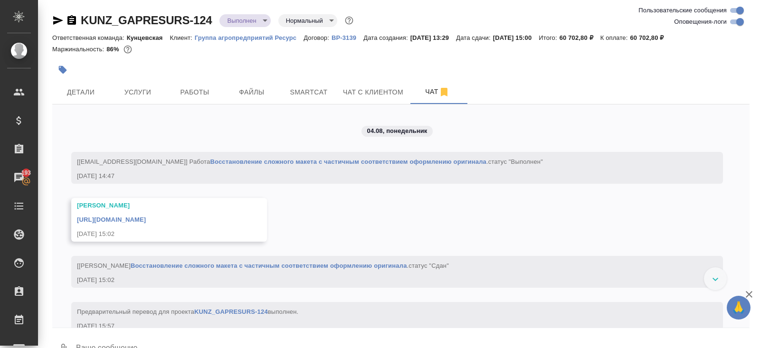
scroll to position [3173, 0]
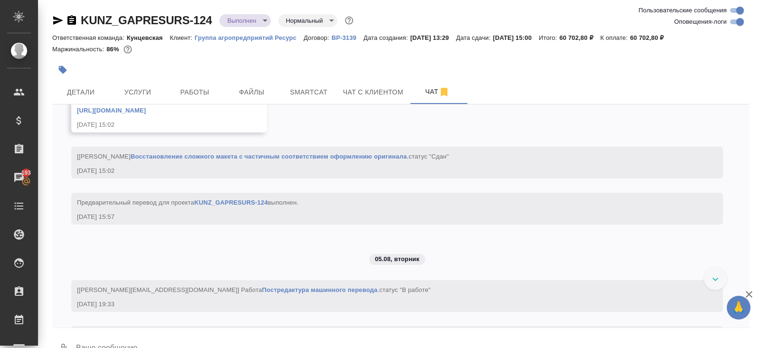
drag, startPoint x: 57, startPoint y: 20, endPoint x: 59, endPoint y: 12, distance: 8.9
click at [57, 20] on icon "button" at bounding box center [57, 20] width 11 height 11
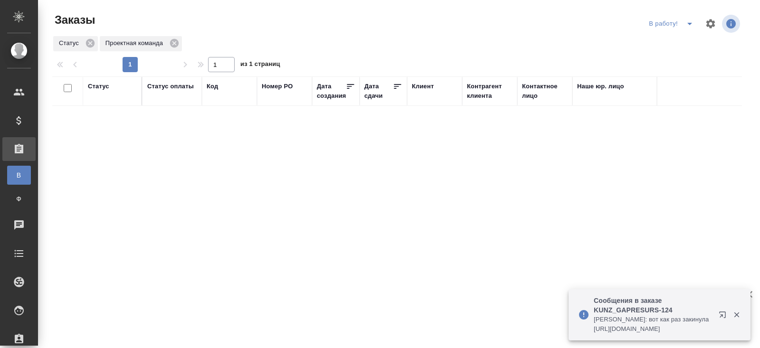
click at [691, 27] on icon "split button" at bounding box center [689, 23] width 11 height 11
click at [683, 46] on li "ПМ" at bounding box center [672, 42] width 53 height 15
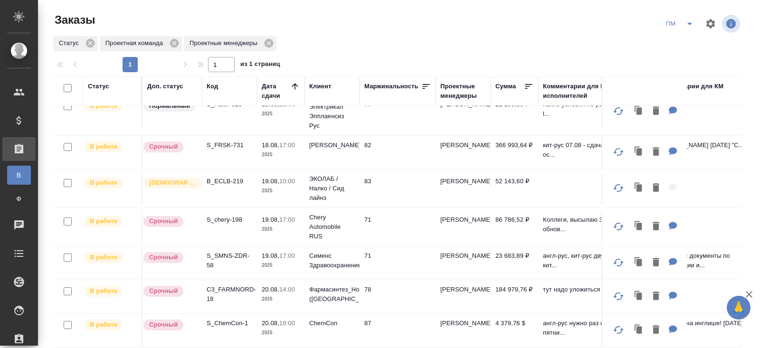
scroll to position [274, 0]
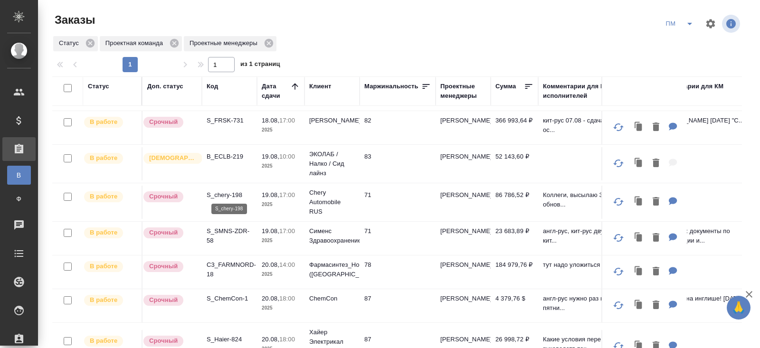
click at [226, 190] on p "S_chery-198" at bounding box center [230, 194] width 46 height 9
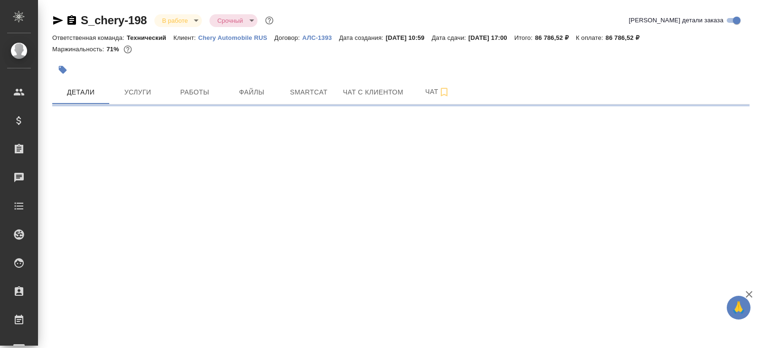
select select "RU"
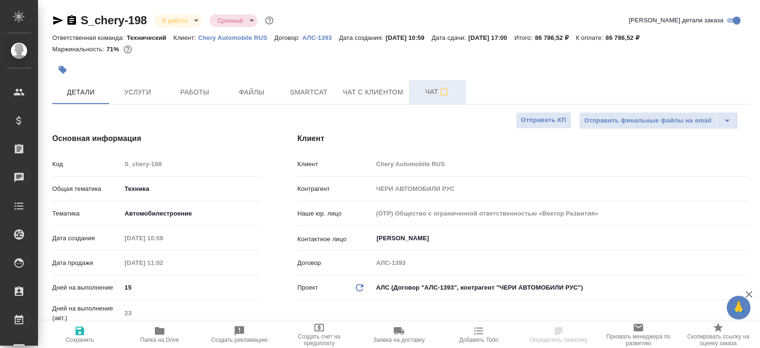
click at [441, 89] on icon "button" at bounding box center [443, 91] width 11 height 11
type textarea "x"
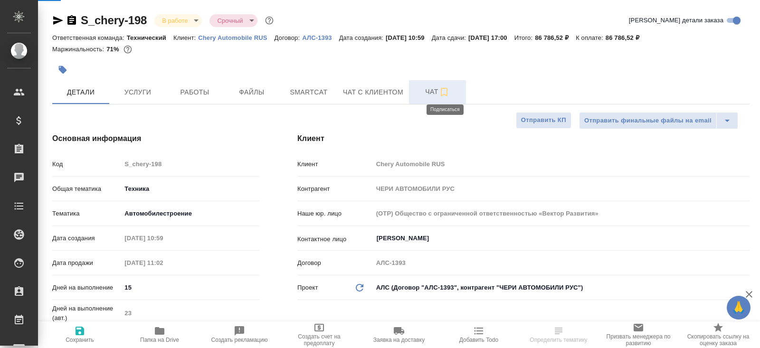
type textarea "x"
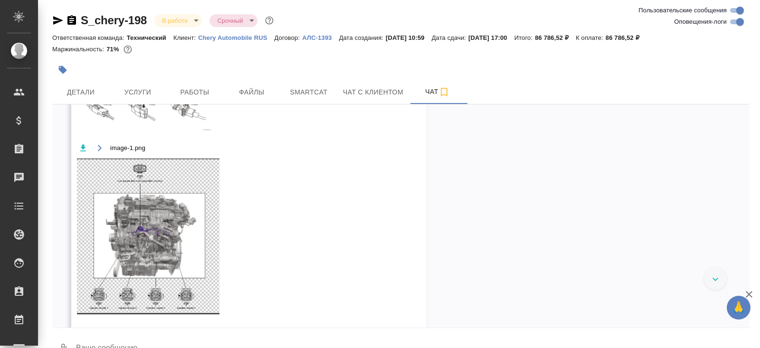
click at [736, 24] on input "Оповещения-логи" at bounding box center [740, 21] width 34 height 11
checkbox input "false"
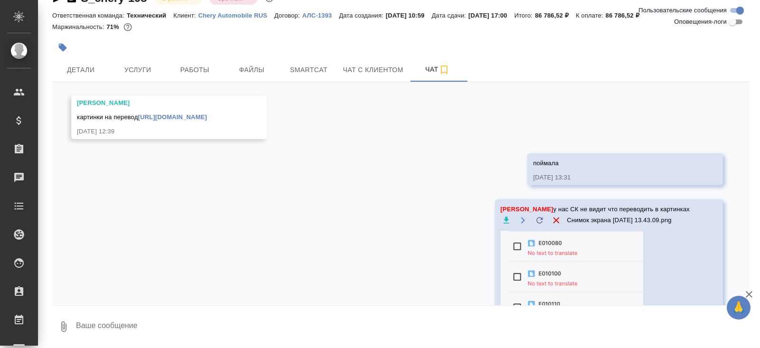
scroll to position [4330, 0]
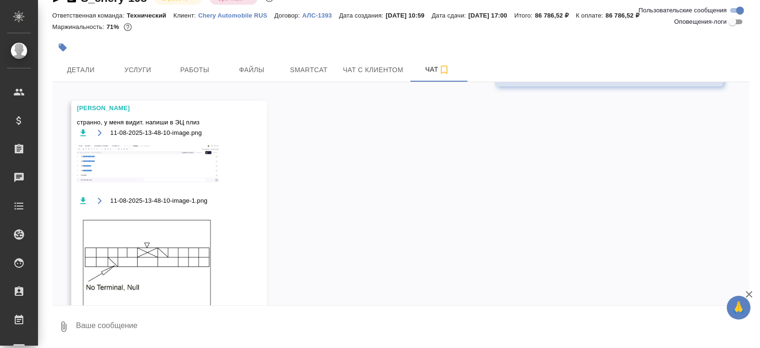
click at [113, 341] on textarea at bounding box center [412, 327] width 674 height 32
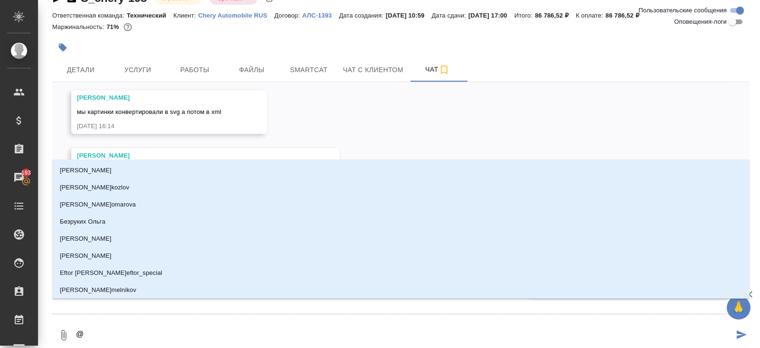
type textarea "@r"
type input "r"
type textarea "@rk"
type input "rk"
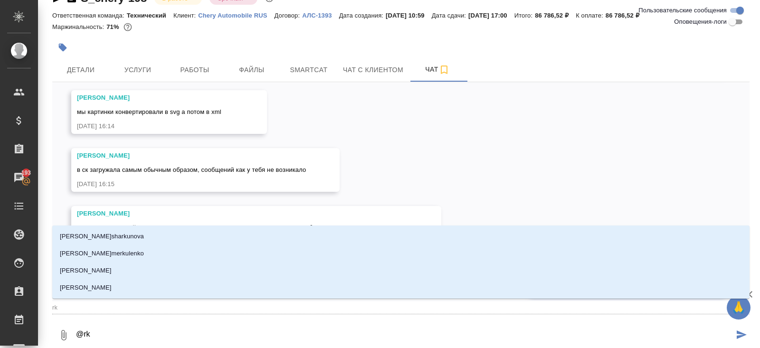
scroll to position [5034, 0]
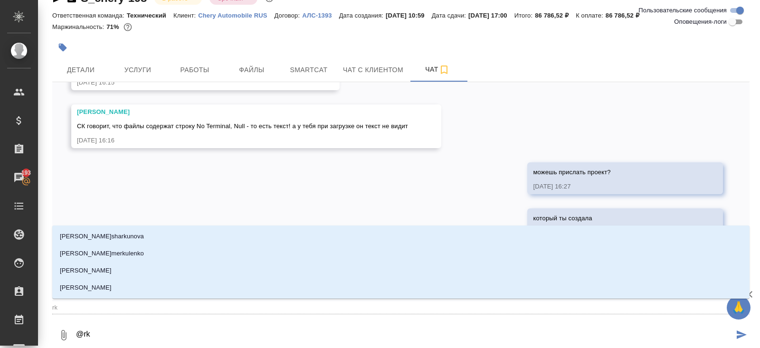
type textarea "@r"
type input "r"
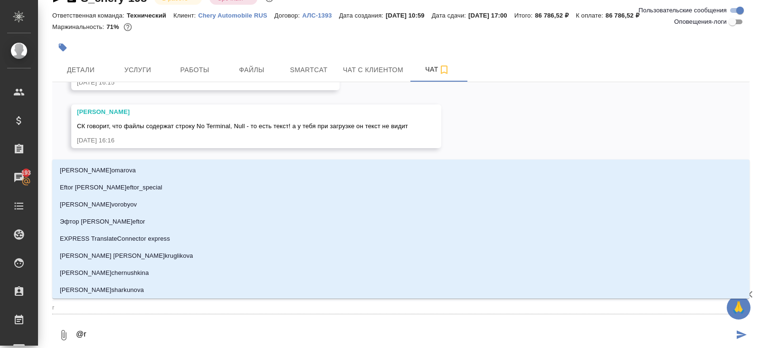
type textarea "@"
type textarea "@к"
type input "к"
type textarea "@кл"
type input "кл"
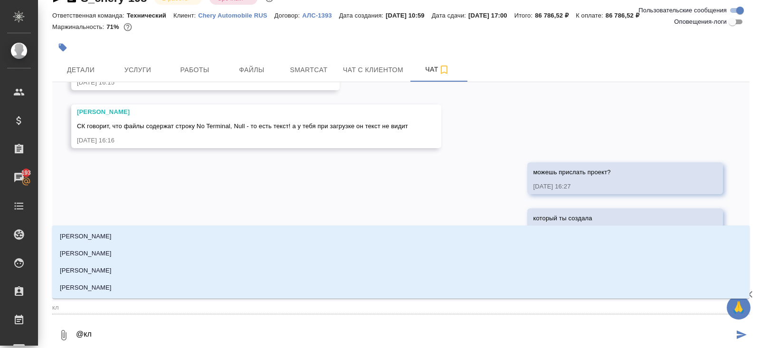
type textarea "@кли"
type input "кли"
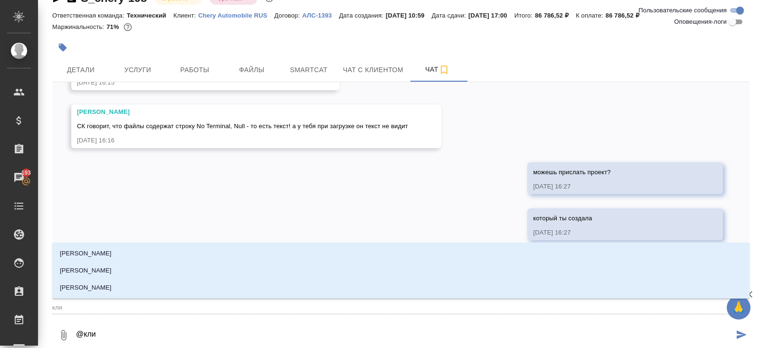
type textarea "@клим"
type input "клим"
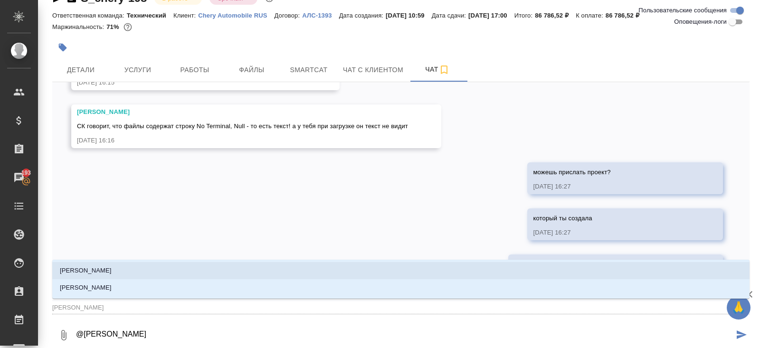
click at [89, 273] on p "Климентовский Константин" at bounding box center [86, 270] width 52 height 9
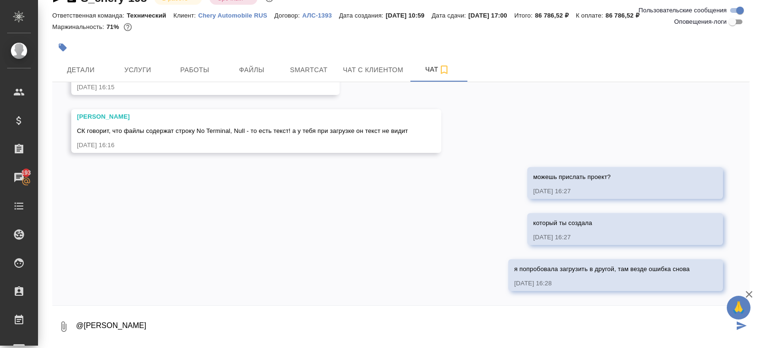
paste textarea "Юлия, здравствуйте! Я на всякий случай переспрошу - мы даже обозначение V (то е…"
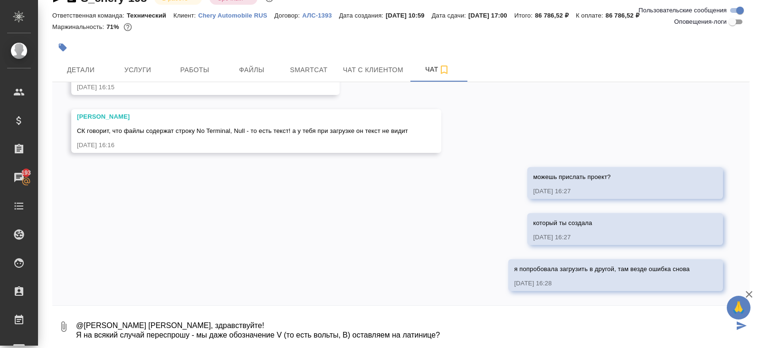
drag, startPoint x: 272, startPoint y: 327, endPoint x: 187, endPoint y: 323, distance: 85.1
click at [187, 323] on textarea "@Климентовский Константин Юлия, здравствуйте! Я на всякий случай переспрошу - м…" at bounding box center [404, 327] width 659 height 32
type textarea "@Климентовский Константин Я на всякий случай переспрошу - мы даже обозначение V…"
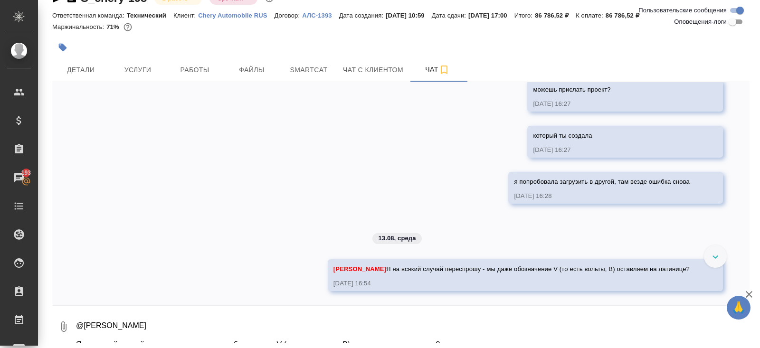
scroll to position [5140, 0]
click at [99, 326] on textarea "перевродчик уточняет" at bounding box center [404, 327] width 659 height 32
type textarea "перев одчик уточняет"
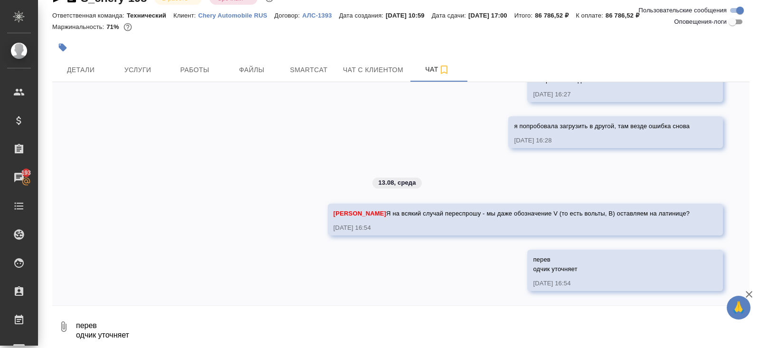
scroll to position [0, 0]
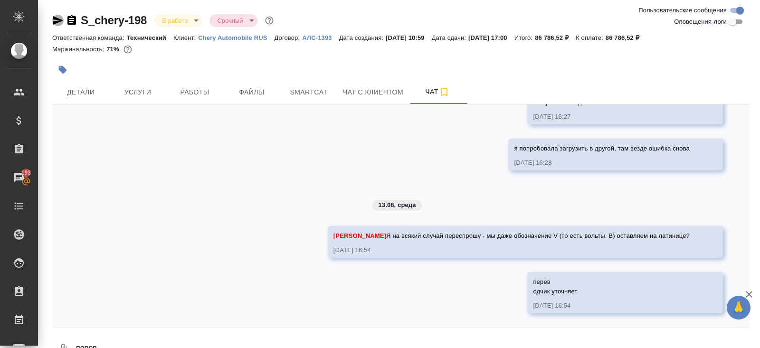
click at [59, 21] on icon "button" at bounding box center [58, 20] width 10 height 9
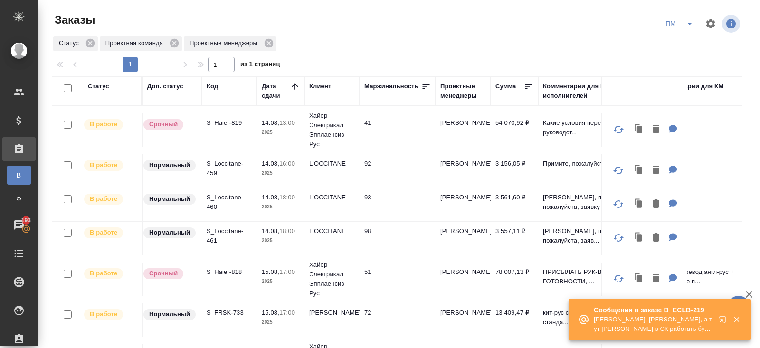
click at [720, 320] on icon "button" at bounding box center [722, 319] width 6 height 6
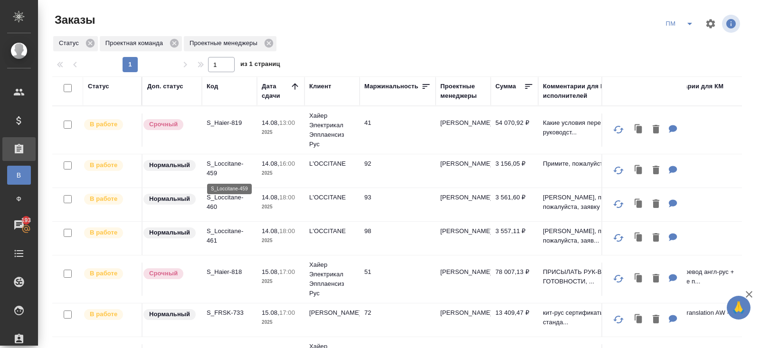
click at [216, 166] on p "S_Loccitane-459" at bounding box center [230, 168] width 46 height 19
click at [693, 25] on icon "split button" at bounding box center [689, 23] width 11 height 11
click at [681, 38] on li "В работу!" at bounding box center [680, 42] width 48 height 15
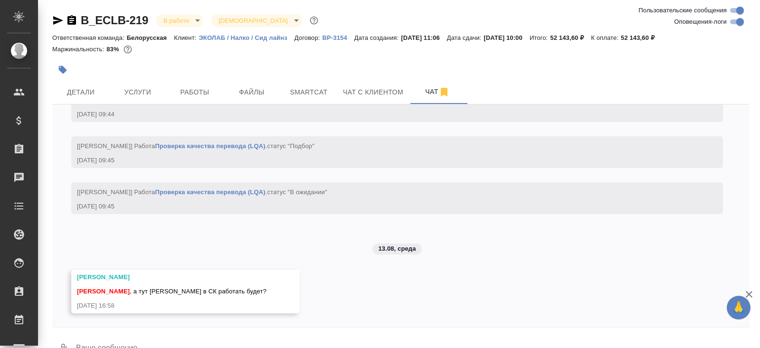
scroll to position [22, 0]
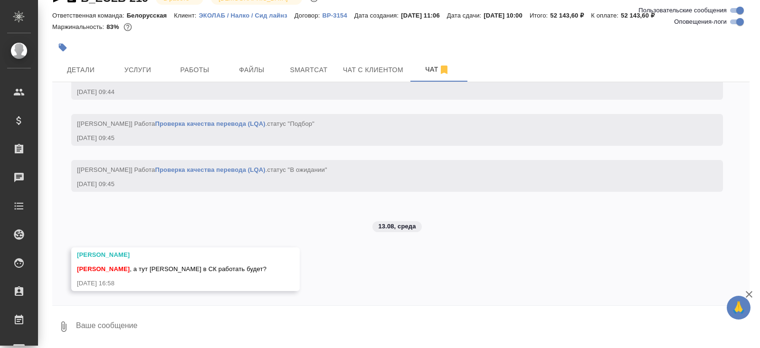
click at [226, 325] on textarea at bounding box center [412, 327] width 674 height 32
type textarea "да"
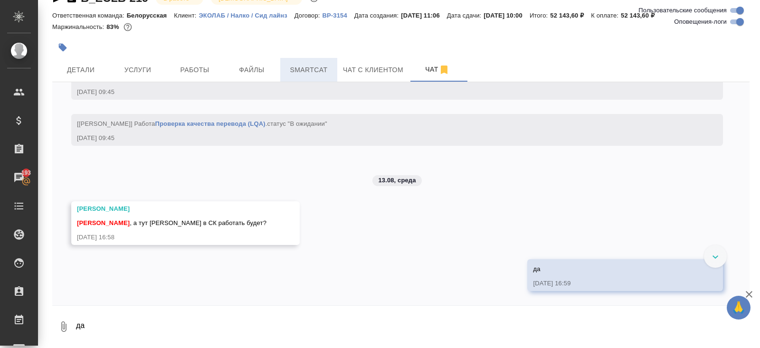
scroll to position [4546, 0]
click at [317, 66] on span "Smartcat" at bounding box center [309, 70] width 46 height 12
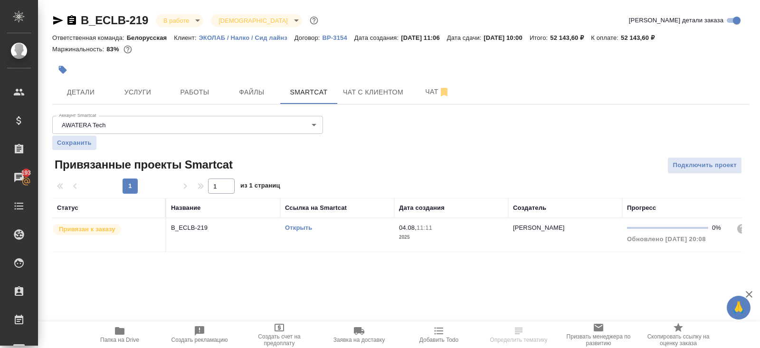
click at [296, 226] on link "Открыть" at bounding box center [298, 227] width 27 height 7
click at [181, 100] on button "Работы" at bounding box center [194, 92] width 57 height 24
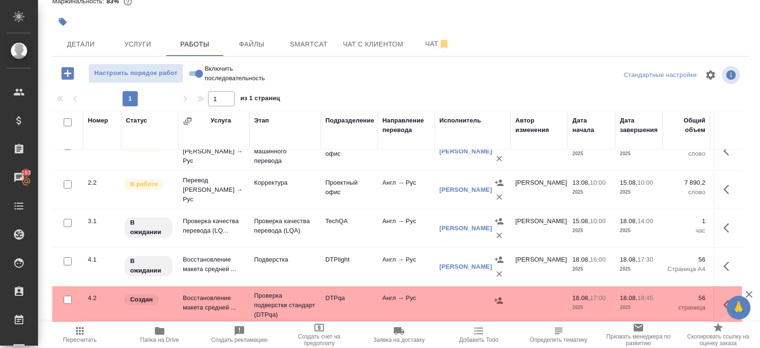
scroll to position [57, 0]
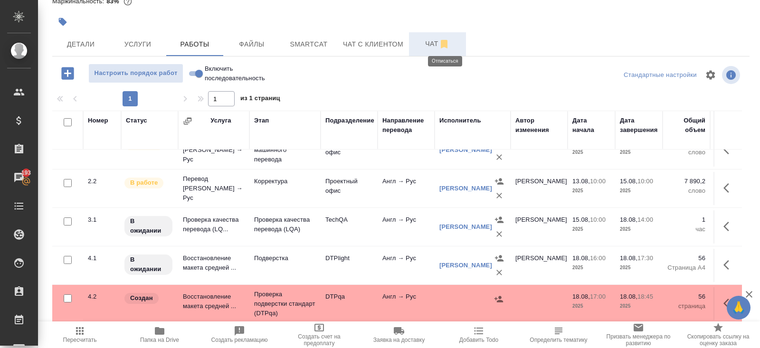
click at [447, 44] on icon "button" at bounding box center [444, 44] width 7 height 9
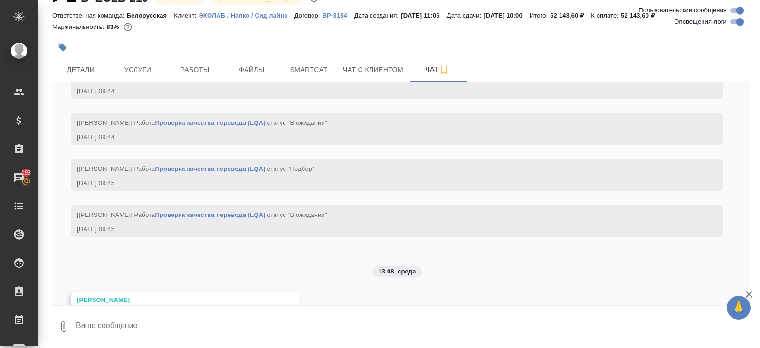
scroll to position [4546, 0]
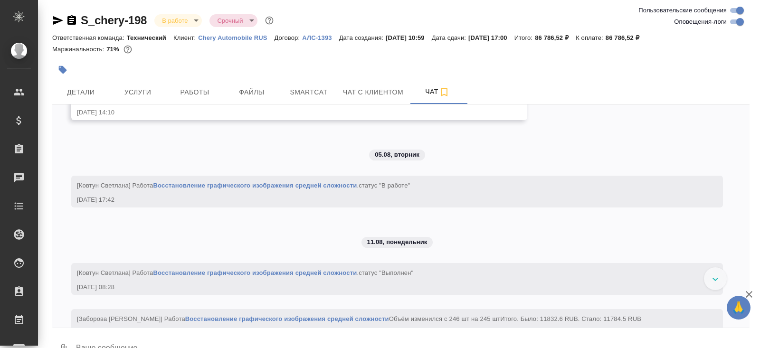
click at [729, 24] on input "Оповещения-логи" at bounding box center [740, 21] width 34 height 11
checkbox input "false"
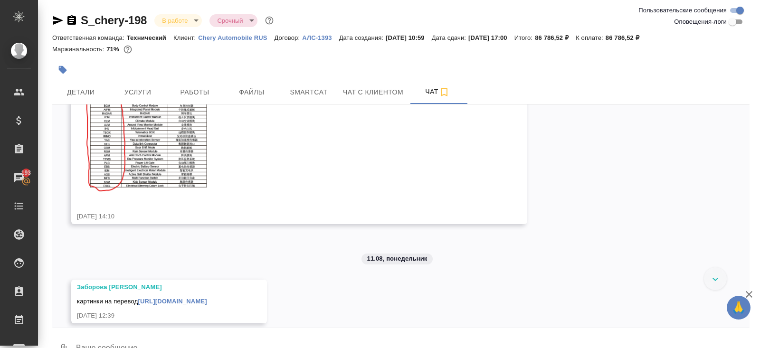
scroll to position [3617, 0]
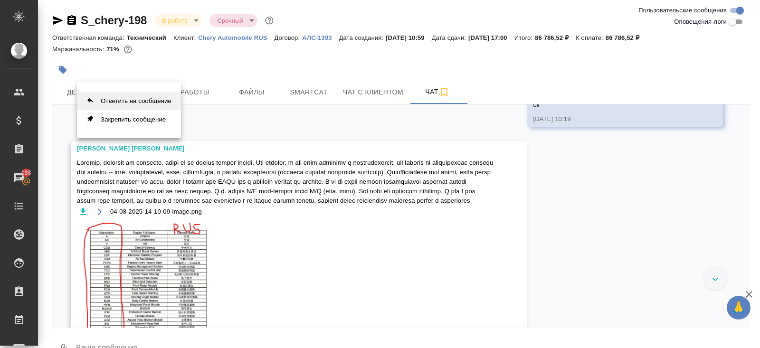
drag, startPoint x: 146, startPoint y: 99, endPoint x: 146, endPoint y: 107, distance: 8.5
click at [146, 99] on button "Ответить на сообщение" at bounding box center [129, 101] width 104 height 19
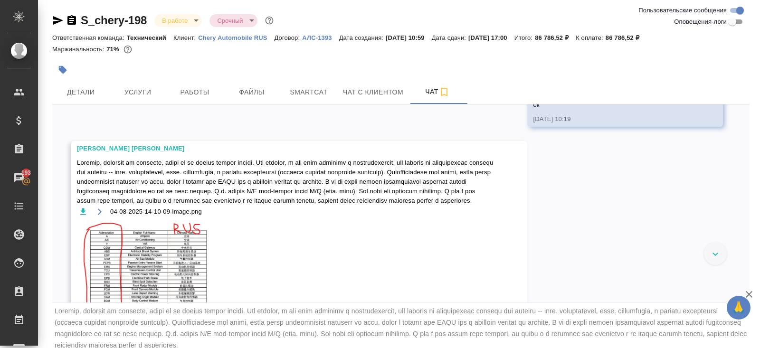
scroll to position [38, 0]
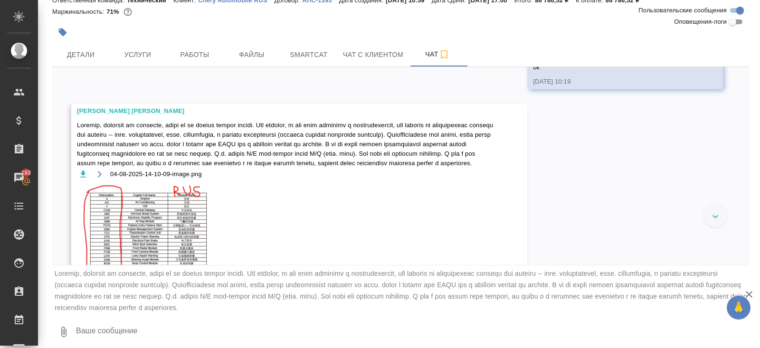
click at [143, 332] on textarea at bounding box center [412, 332] width 674 height 32
type textarea "потому что от верстки был такой коммент"
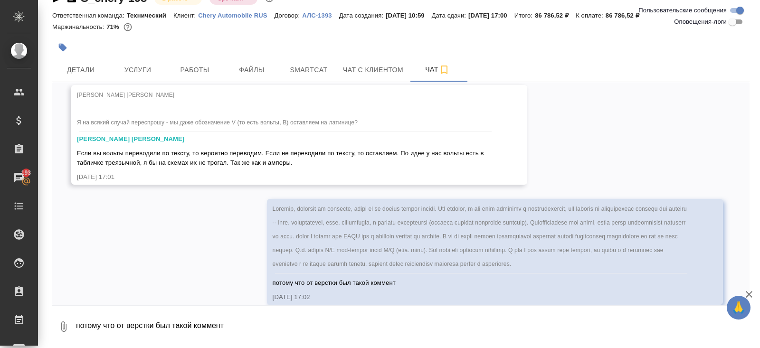
scroll to position [5502, 0]
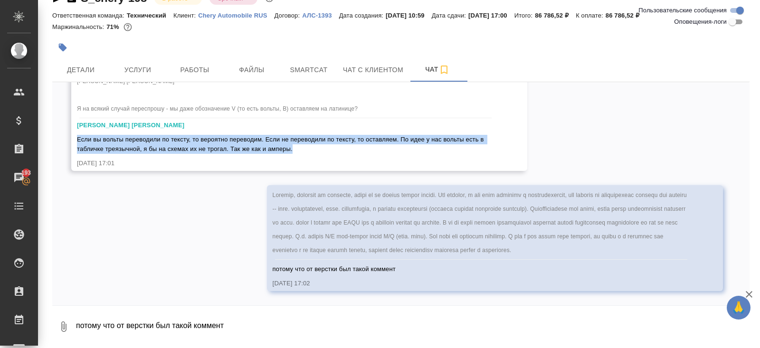
drag, startPoint x: 77, startPoint y: 124, endPoint x: 313, endPoint y: 132, distance: 236.6
click at [313, 133] on div "Если вы вольты переводили по тексту, то вероятно переводим. Если не переводили …" at bounding box center [285, 142] width 417 height 21
copy span "Если вы вольты переводили по тексту, то вероятно переводим. Если не переводили …"
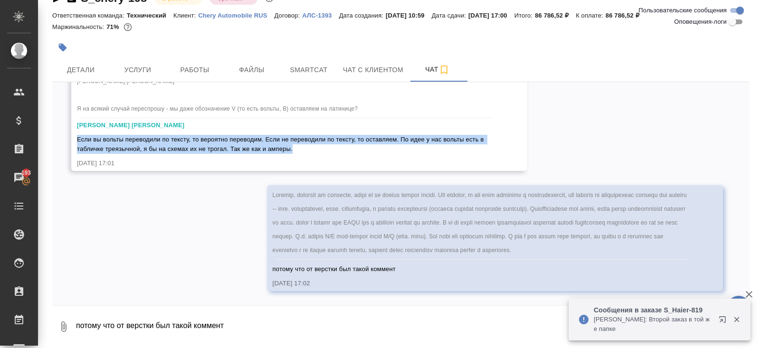
click at [722, 320] on icon "button" at bounding box center [722, 319] width 6 height 6
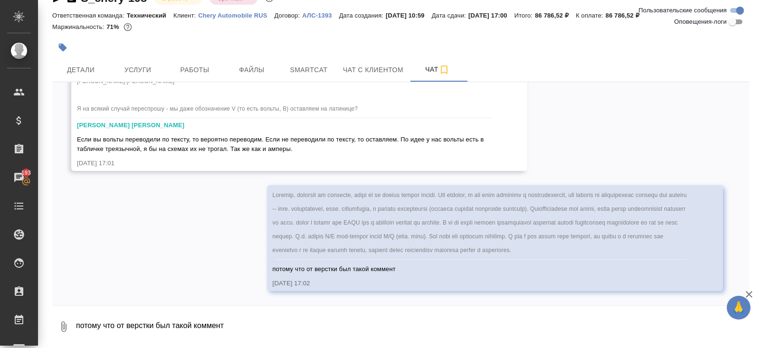
click at [269, 159] on div "13.08.25, 17:01" at bounding box center [285, 163] width 417 height 9
click at [169, 71] on button "Ответить на сообщение" at bounding box center [129, 68] width 104 height 19
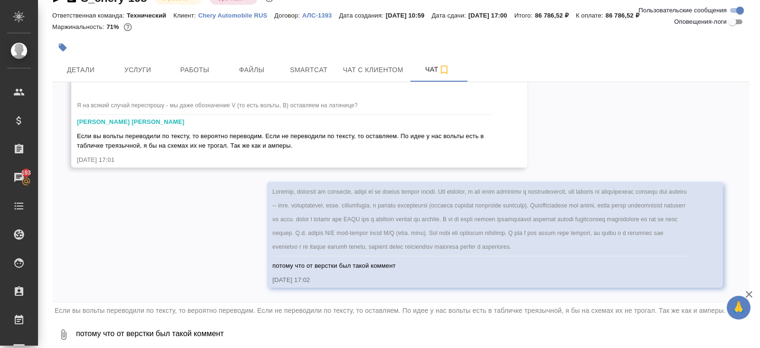
click at [146, 334] on textarea "потому что от верстки был такой коммент" at bounding box center [412, 335] width 674 height 32
type textarea "спасибо"
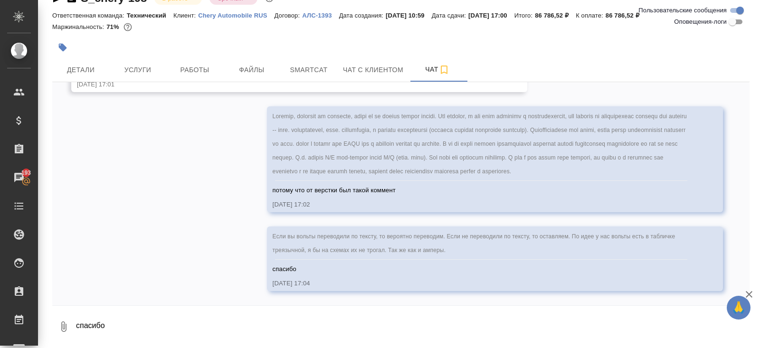
scroll to position [5580, 0]
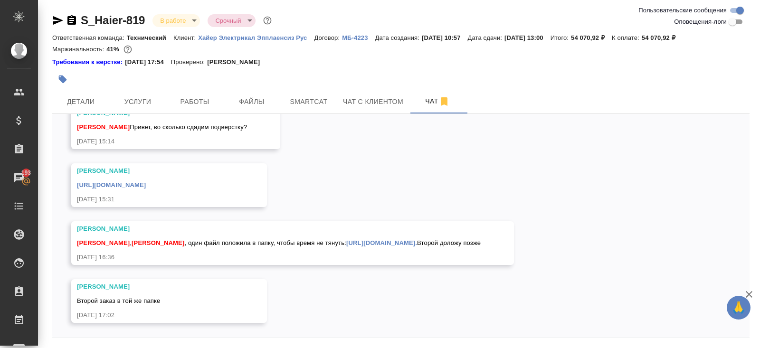
scroll to position [32, 0]
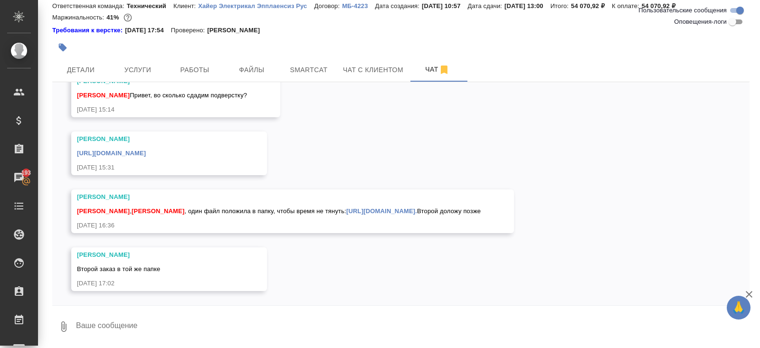
click at [112, 334] on textarea at bounding box center [412, 327] width 674 height 32
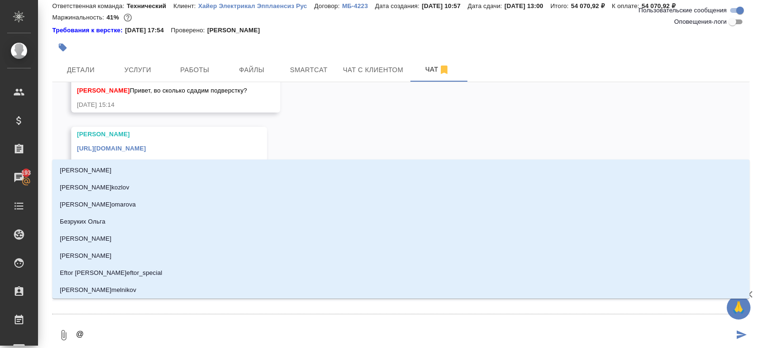
type textarea "@а"
type input "а"
type textarea "@ар"
type input "ар"
type textarea "@арс"
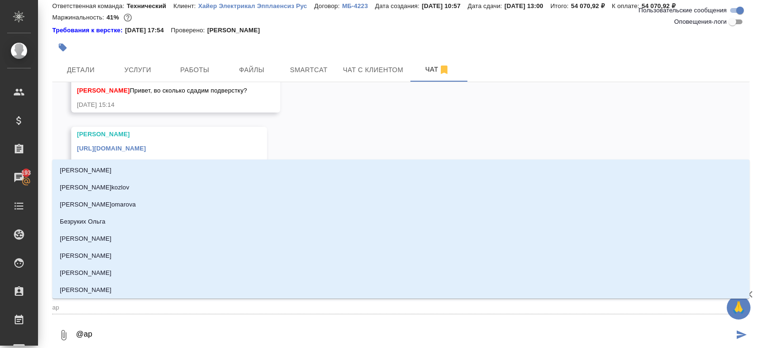
type input "арс"
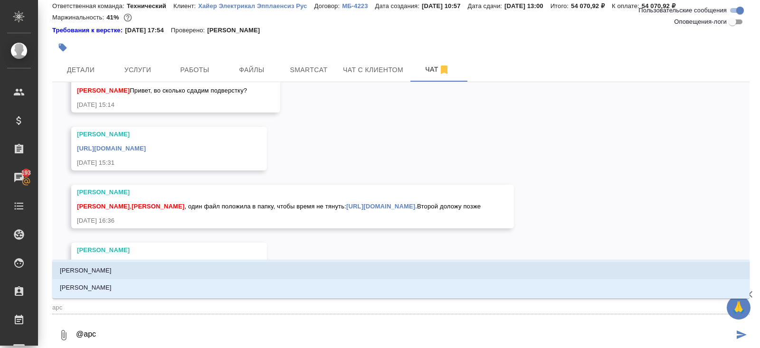
click at [86, 268] on p "Арсеньева Вера" at bounding box center [86, 270] width 52 height 9
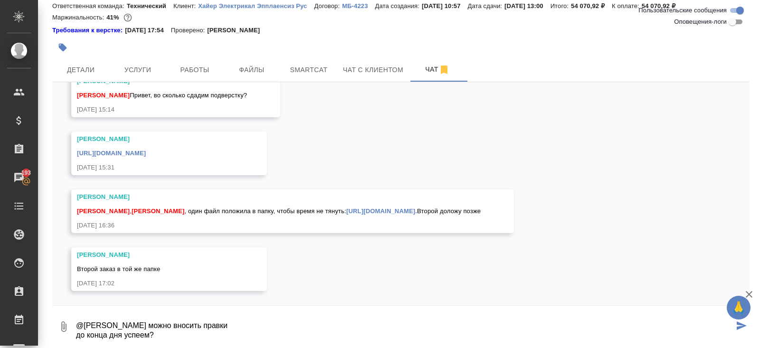
type textarea "@Арсеньева Вера можно вносить правки до конца дня успеем?"
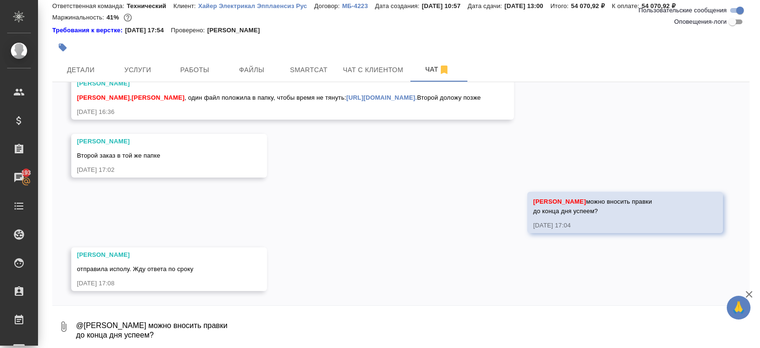
scroll to position [1986, 0]
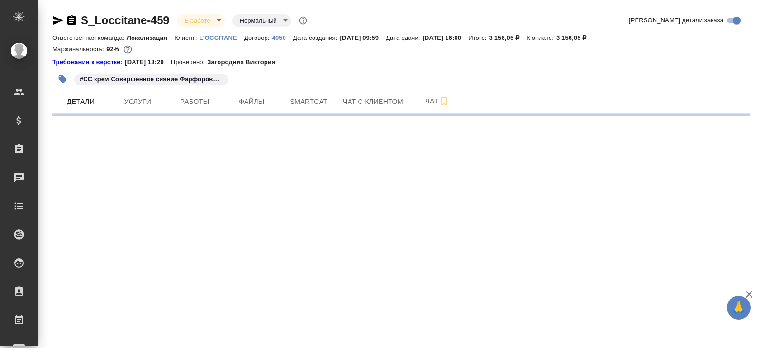
select select "RU"
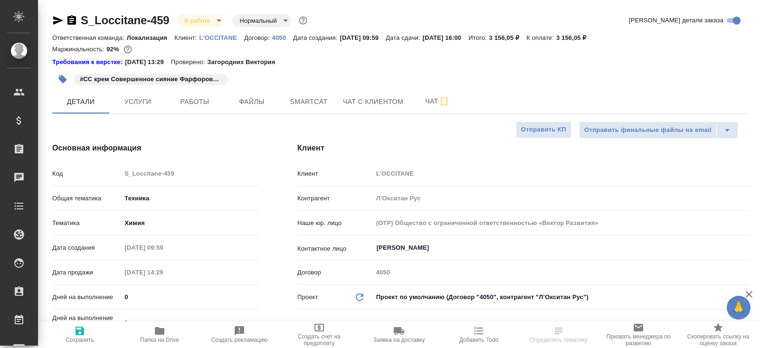
type textarea "x"
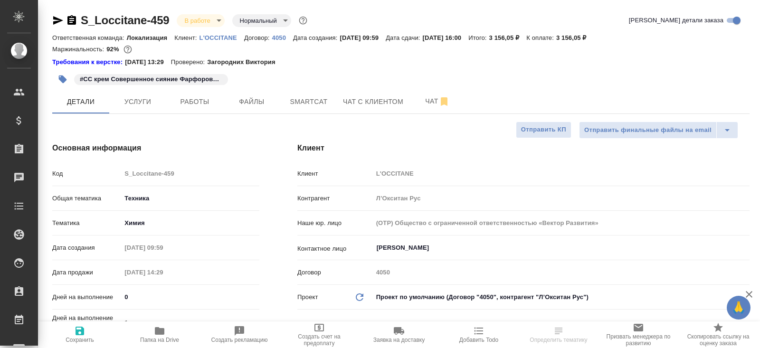
type textarea "x"
click at [323, 96] on span "Smartcat" at bounding box center [309, 102] width 46 height 12
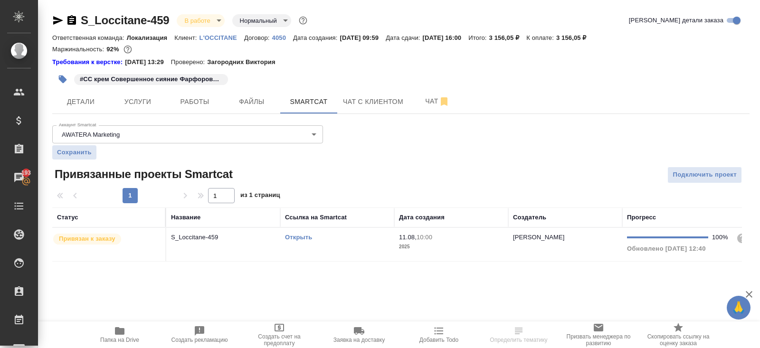
click at [293, 235] on link "Открыть" at bounding box center [298, 237] width 27 height 7
click at [135, 323] on button "Папка на Drive" at bounding box center [120, 334] width 80 height 27
click at [188, 102] on span "Работы" at bounding box center [195, 102] width 46 height 12
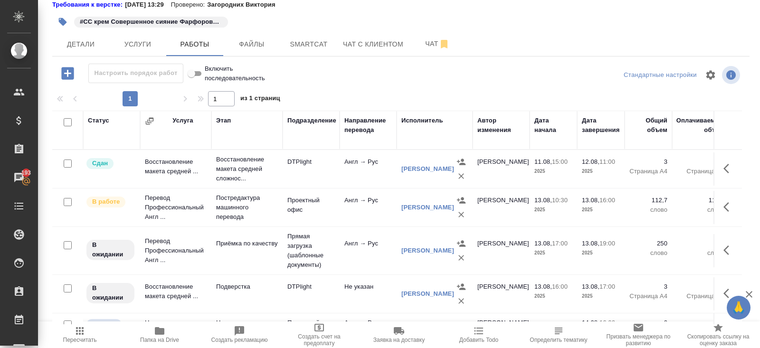
scroll to position [26, 0]
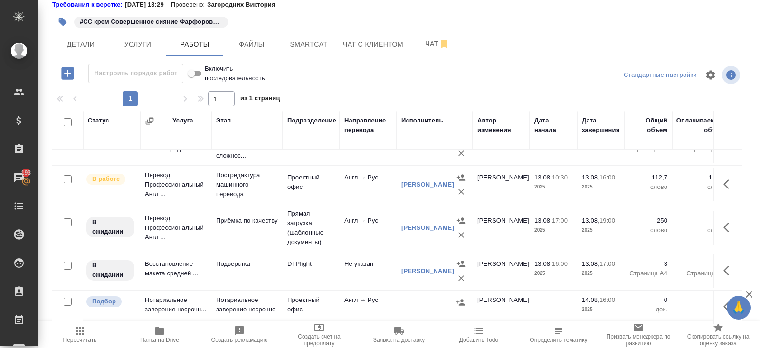
click at [724, 181] on icon "button" at bounding box center [728, 184] width 11 height 11
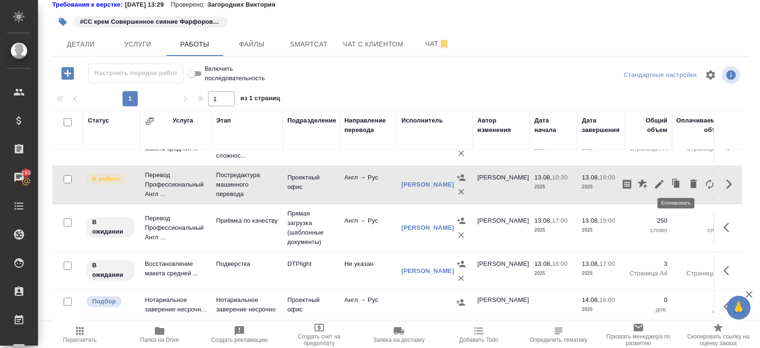
click at [665, 179] on button "button" at bounding box center [659, 184] width 16 height 23
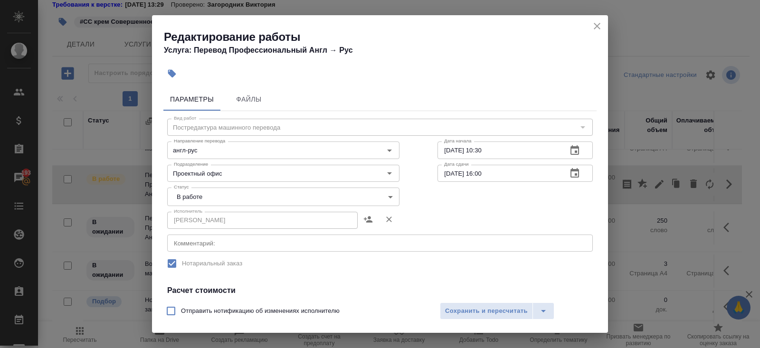
click at [202, 190] on body "🙏 .cls-1 fill:#fff; AWATERA Belyakova Yulia Клиенты Спецификации Заказы 193 Чат…" at bounding box center [380, 174] width 760 height 348
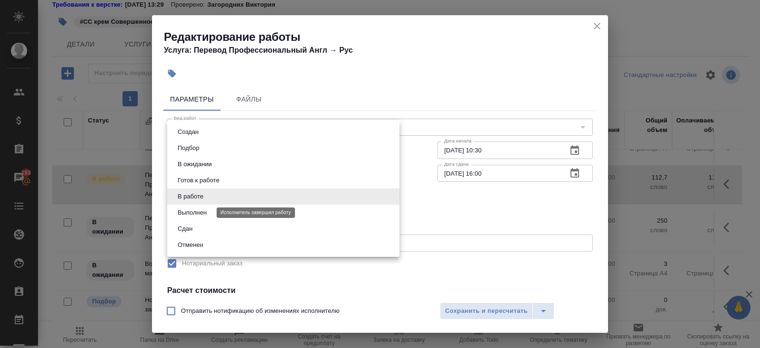
click at [194, 208] on button "Выполнен" at bounding box center [192, 212] width 35 height 10
type input "completed"
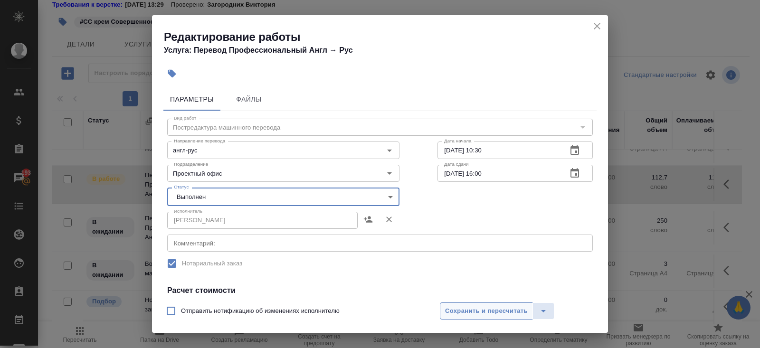
click at [466, 319] on button "Сохранить и пересчитать" at bounding box center [486, 310] width 93 height 17
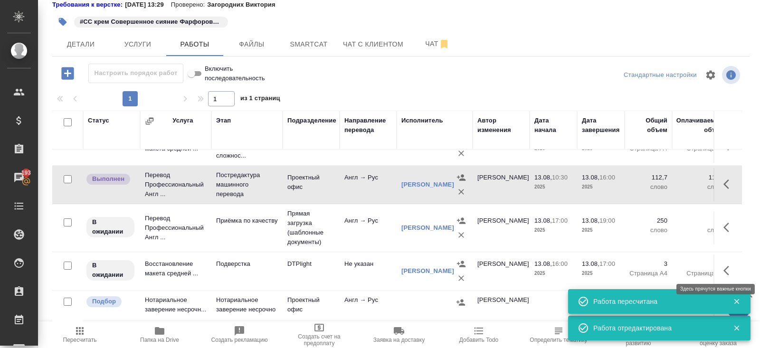
click at [723, 265] on icon "button" at bounding box center [728, 270] width 11 height 11
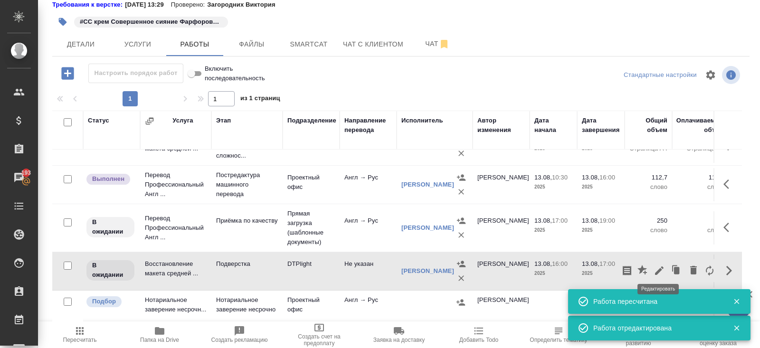
click at [652, 268] on button "button" at bounding box center [659, 270] width 16 height 23
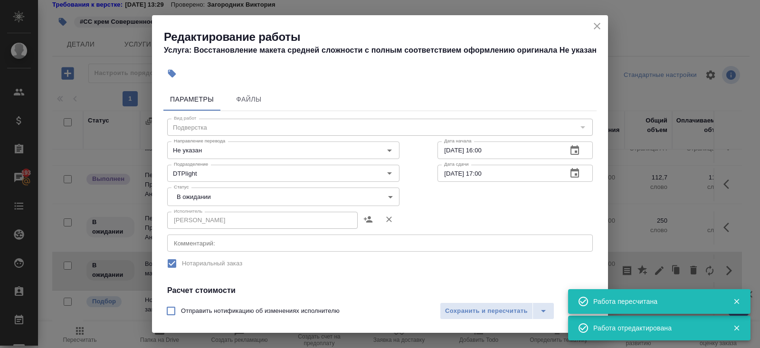
click at [199, 245] on textarea at bounding box center [380, 243] width 412 height 7
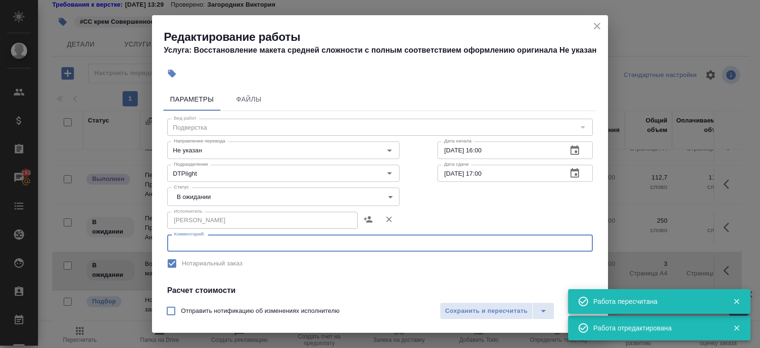
paste textarea "https://drive.awatera.com/s/oZoLDzjcSfXt59N"
type textarea "https://drive.awatera.com/s/oZoLDzjcSfXt59N"
click at [179, 198] on body "🙏 .cls-1 fill:#fff; AWATERA Belyakova Yulia Клиенты Спецификации Заказы 193 Чат…" at bounding box center [380, 174] width 760 height 348
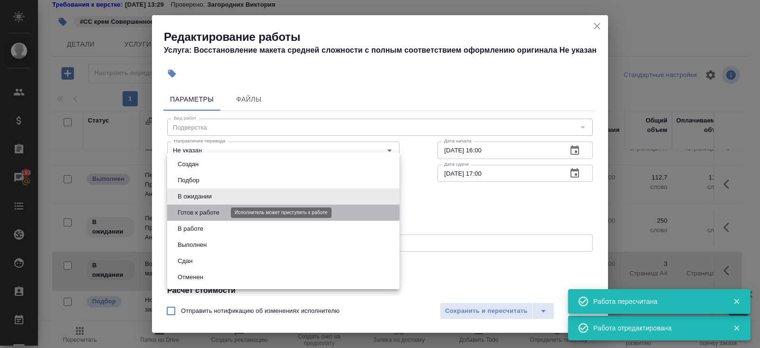
click at [188, 216] on button "Готов к работе" at bounding box center [198, 212] width 47 height 10
type input "readyForWork"
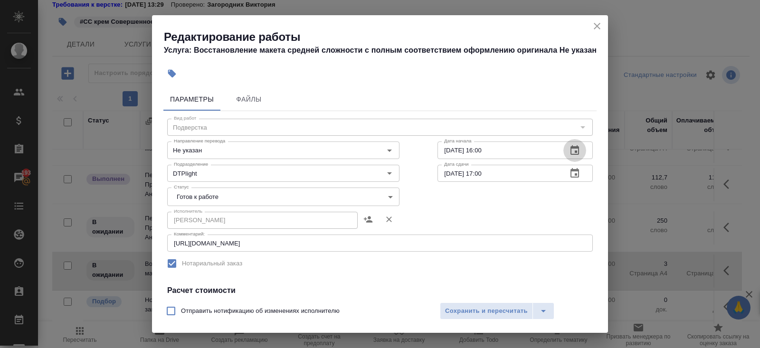
click at [569, 152] on icon "button" at bounding box center [574, 150] width 11 height 11
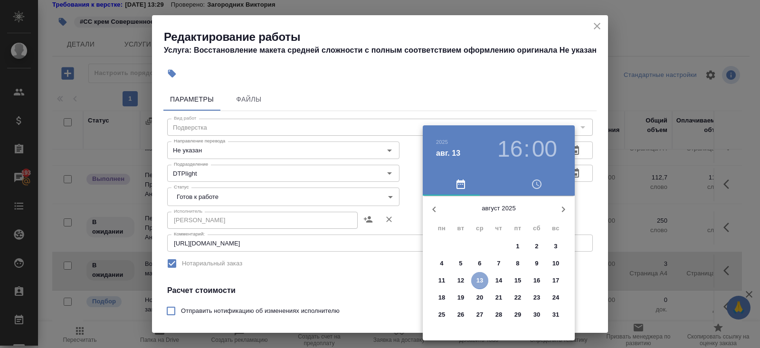
click at [482, 273] on button "13" at bounding box center [479, 280] width 17 height 17
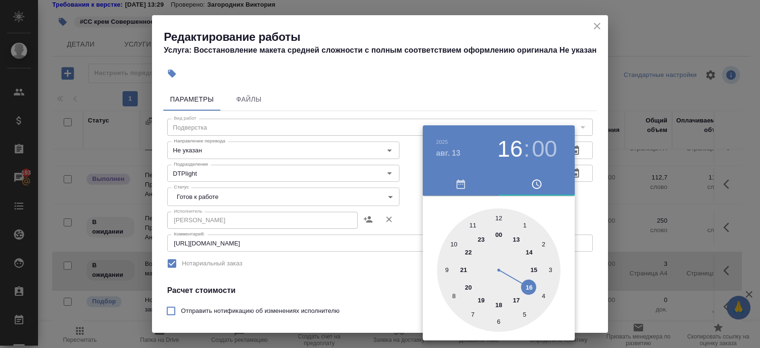
type input "13.08.2025 17:00"
click at [518, 294] on div at bounding box center [498, 269] width 123 height 123
click at [565, 242] on div "00 05 10 15 20 25 30 35 40 45 50 55" at bounding box center [499, 269] width 152 height 123
click at [577, 172] on div at bounding box center [380, 174] width 760 height 348
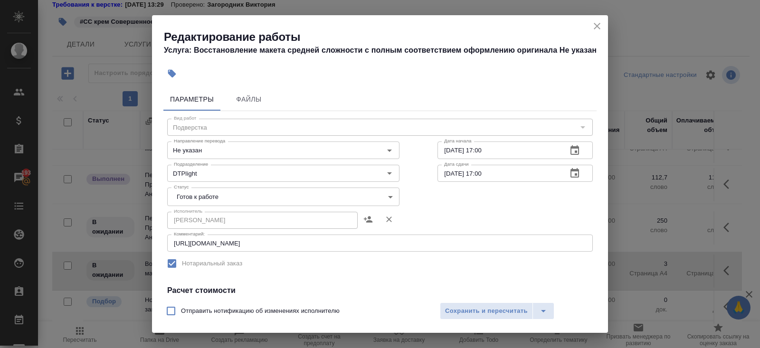
click at [572, 171] on icon "button" at bounding box center [574, 173] width 11 height 11
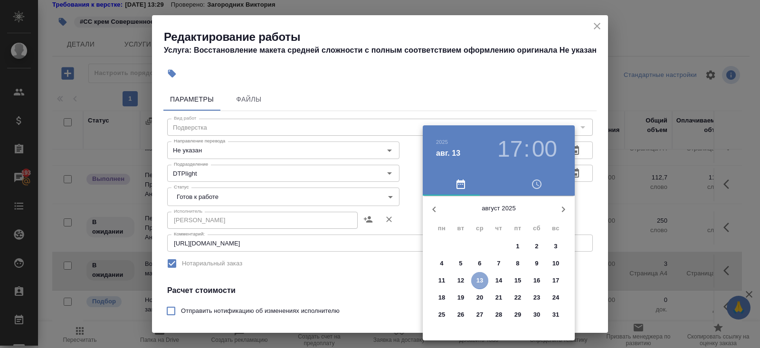
click at [481, 280] on p "13" at bounding box center [479, 280] width 7 height 9
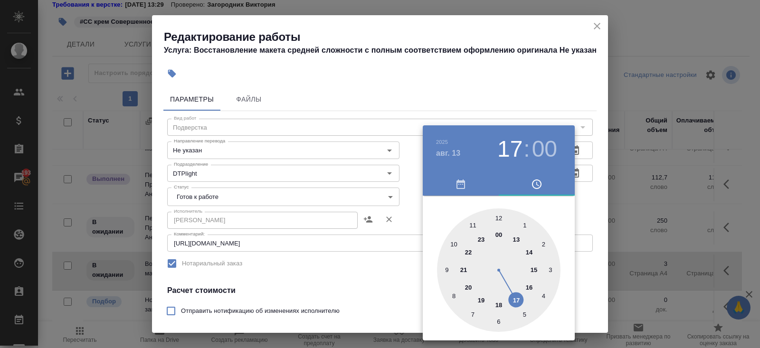
type input "13.08.2025 18:00"
click at [495, 306] on div at bounding box center [498, 269] width 123 height 123
click at [379, 294] on div at bounding box center [380, 174] width 760 height 348
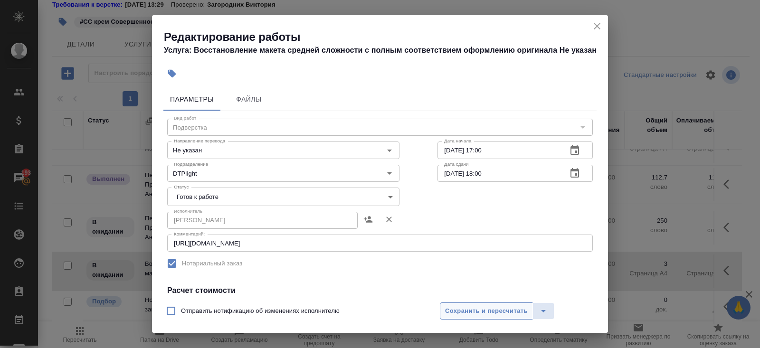
click at [446, 315] on span "Сохранить и пересчитать" at bounding box center [486, 311] width 83 height 11
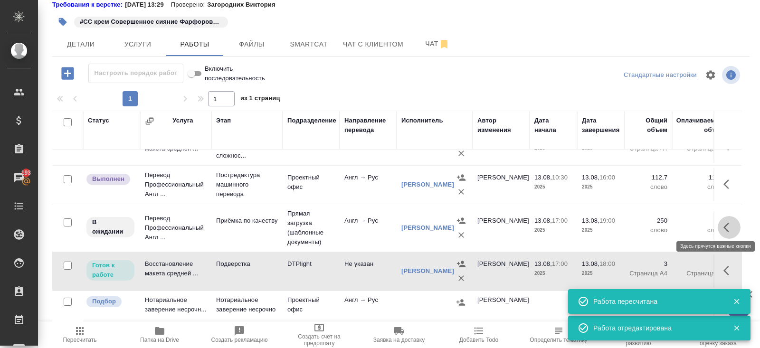
click at [728, 222] on icon "button" at bounding box center [728, 227] width 11 height 11
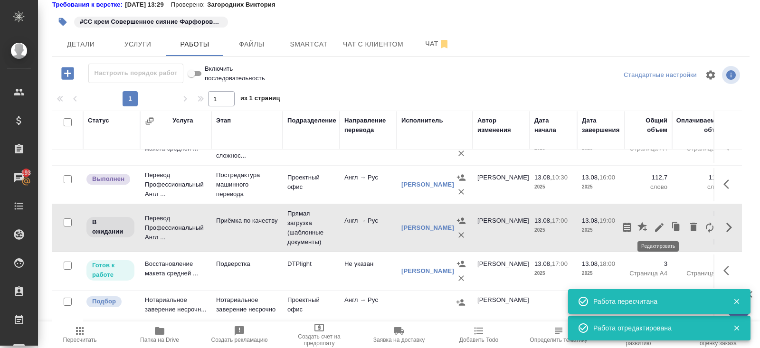
click at [662, 223] on icon "button" at bounding box center [659, 227] width 9 height 9
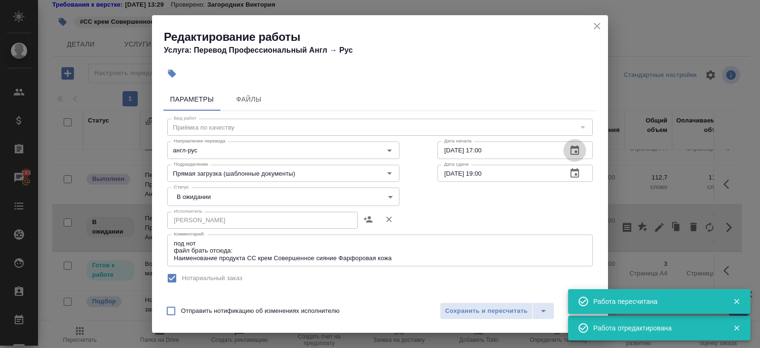
click at [571, 152] on icon "button" at bounding box center [574, 149] width 9 height 9
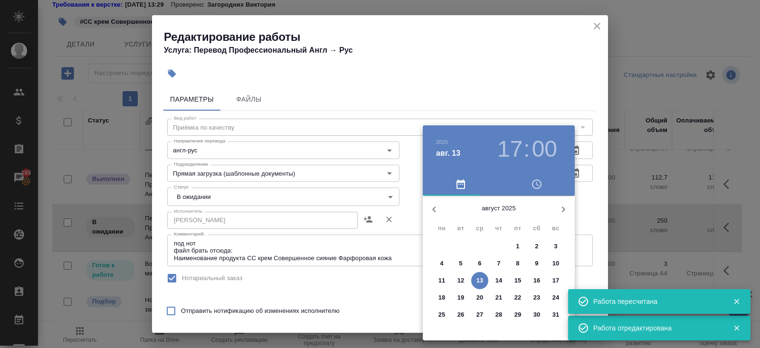
click at [480, 278] on p "13" at bounding box center [479, 280] width 7 height 9
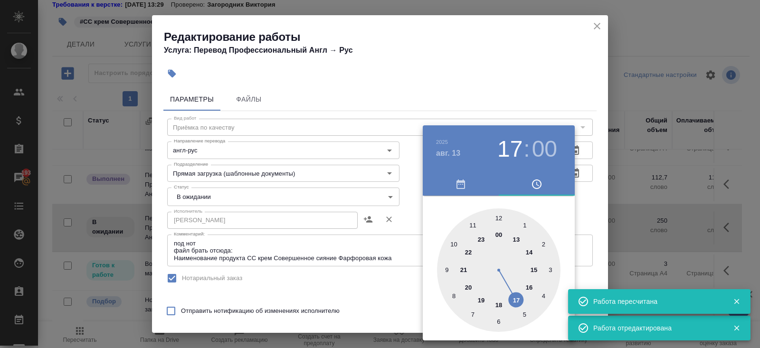
click at [497, 303] on div at bounding box center [498, 269] width 123 height 123
type input "13.08.2025 18:00"
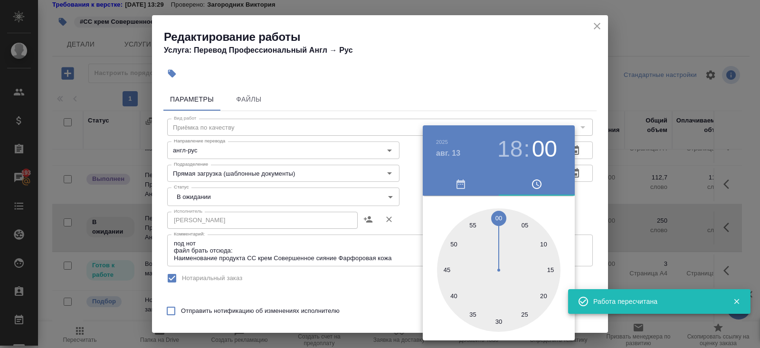
click at [583, 230] on div at bounding box center [380, 174] width 760 height 348
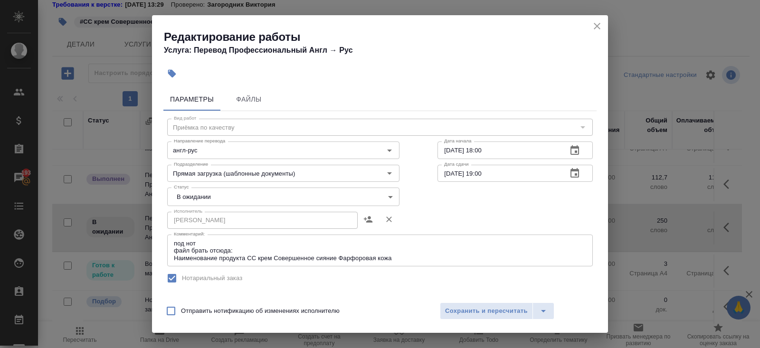
click at [572, 176] on icon "button" at bounding box center [574, 173] width 11 height 11
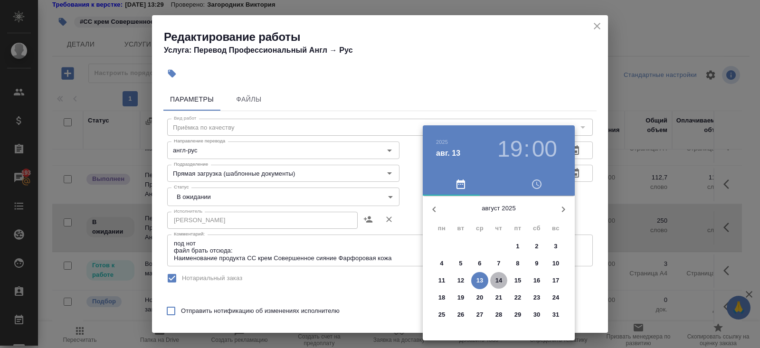
click at [499, 281] on p "14" at bounding box center [498, 280] width 7 height 9
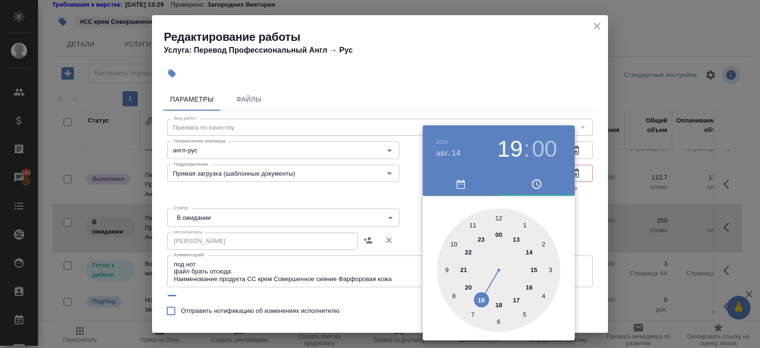
click at [514, 237] on div at bounding box center [498, 269] width 123 height 123
type input "14.08.2025 13:00"
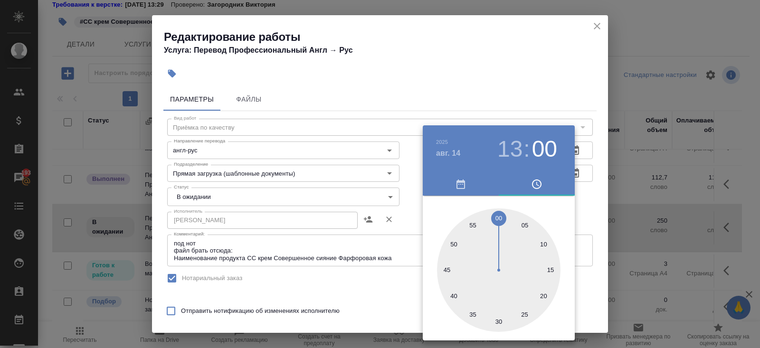
click at [374, 257] on div at bounding box center [380, 174] width 760 height 348
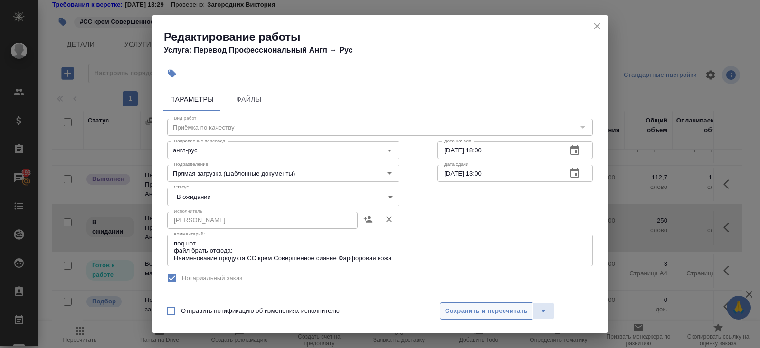
click at [454, 312] on span "Сохранить и пересчитать" at bounding box center [486, 311] width 83 height 11
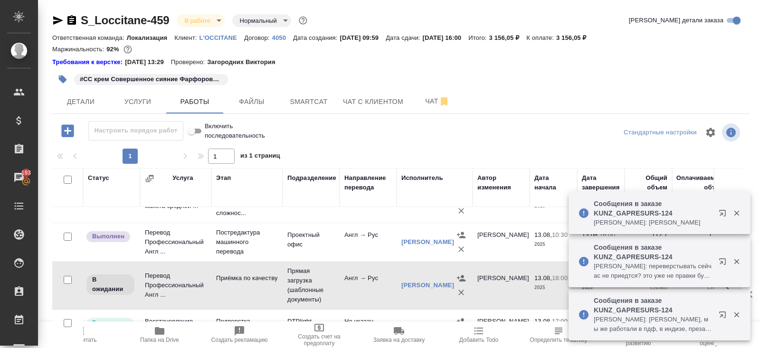
scroll to position [57, 0]
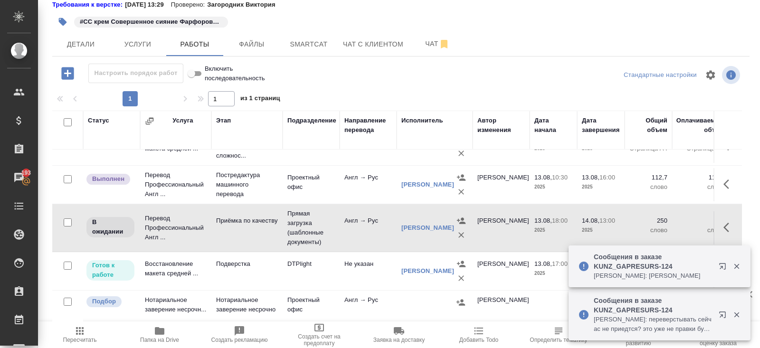
click at [728, 265] on button "button" at bounding box center [735, 266] width 19 height 9
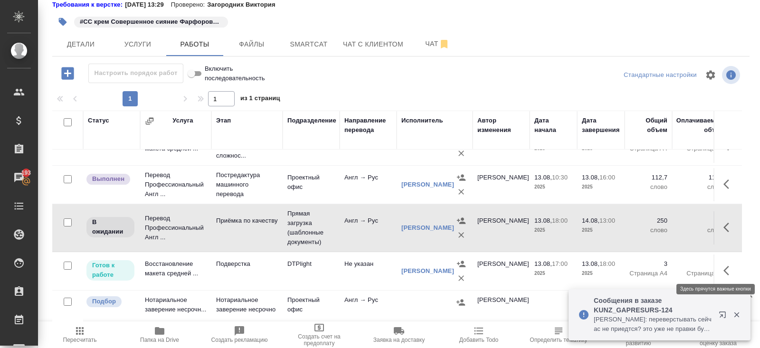
click at [725, 266] on icon "button" at bounding box center [726, 270] width 6 height 9
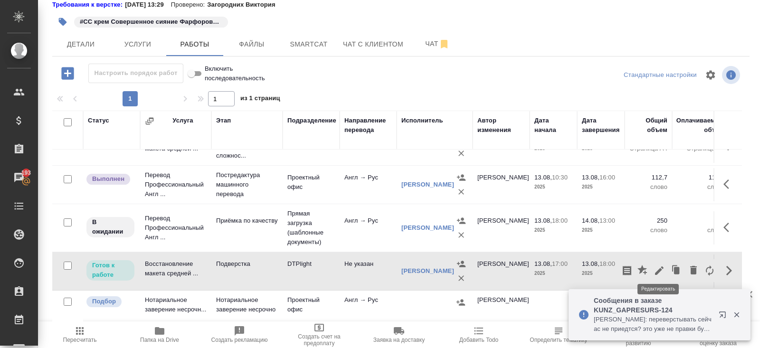
click at [659, 266] on icon "button" at bounding box center [659, 270] width 9 height 9
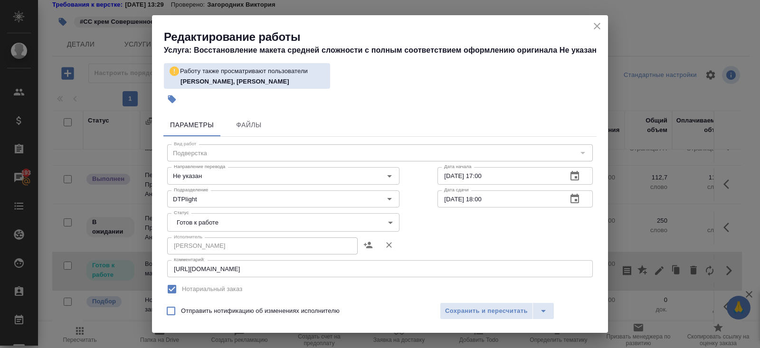
click at [574, 200] on icon "button" at bounding box center [574, 198] width 9 height 9
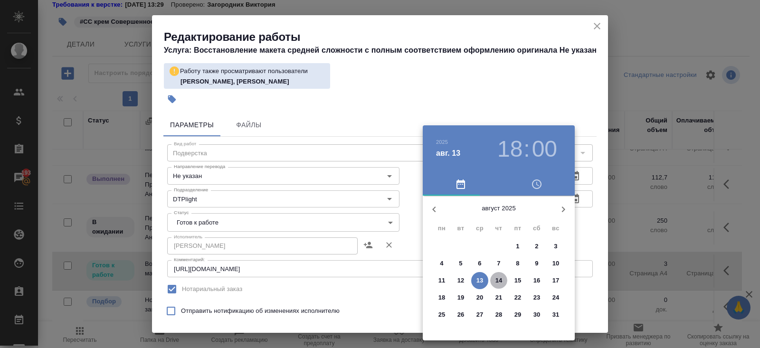
click at [497, 278] on p "14" at bounding box center [498, 280] width 7 height 9
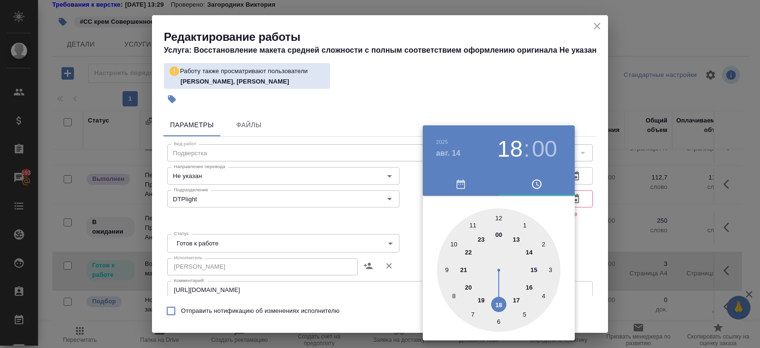
type input "14.08.2025 10:00"
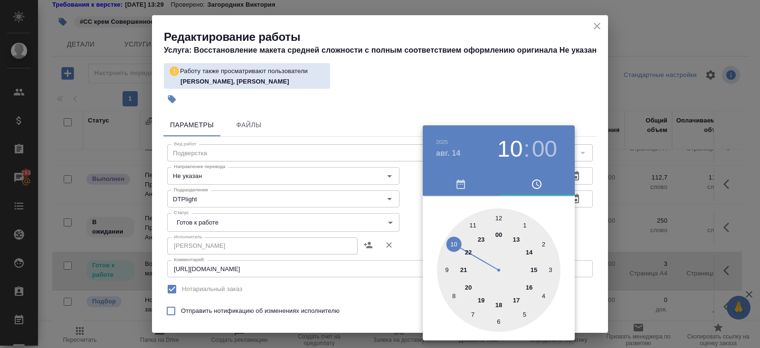
click at [451, 245] on div at bounding box center [498, 269] width 123 height 123
click at [414, 242] on div at bounding box center [380, 174] width 760 height 348
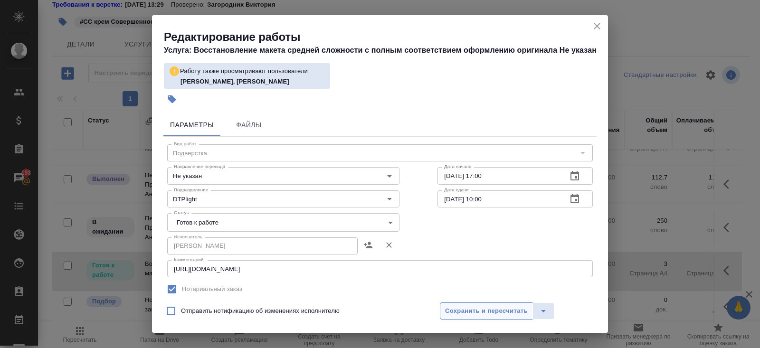
click at [458, 306] on span "Сохранить и пересчитать" at bounding box center [486, 311] width 83 height 11
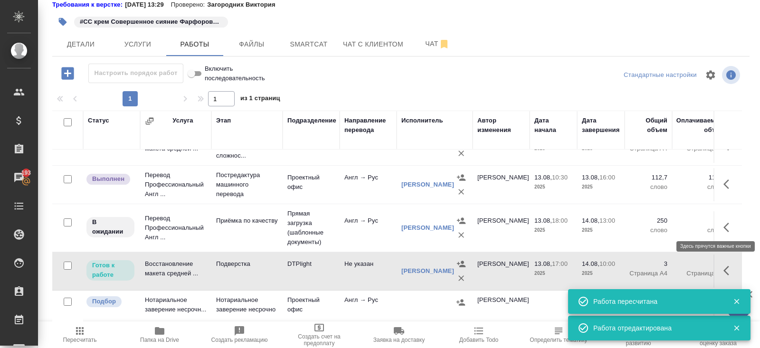
click at [728, 224] on icon "button" at bounding box center [728, 227] width 11 height 11
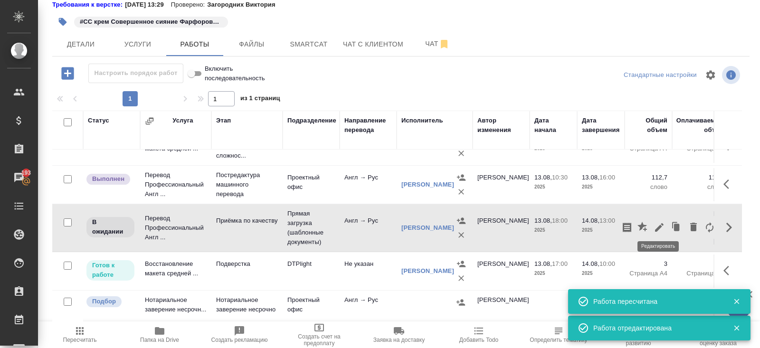
click at [662, 222] on icon "button" at bounding box center [658, 227] width 11 height 11
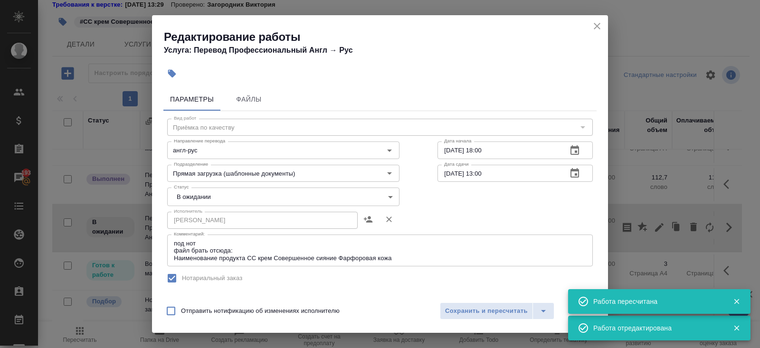
click at [575, 152] on icon "button" at bounding box center [574, 149] width 9 height 9
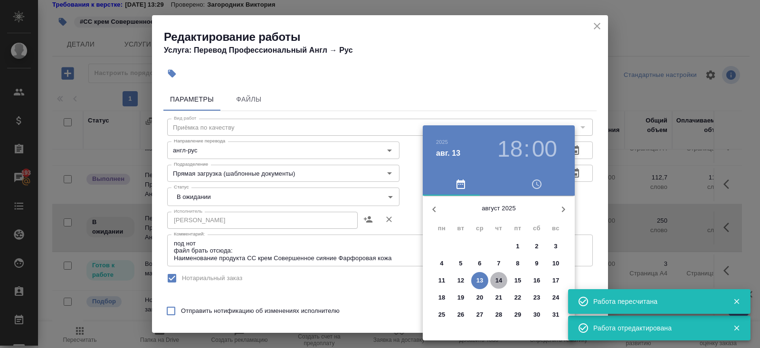
click at [496, 279] on p "14" at bounding box center [498, 280] width 7 height 9
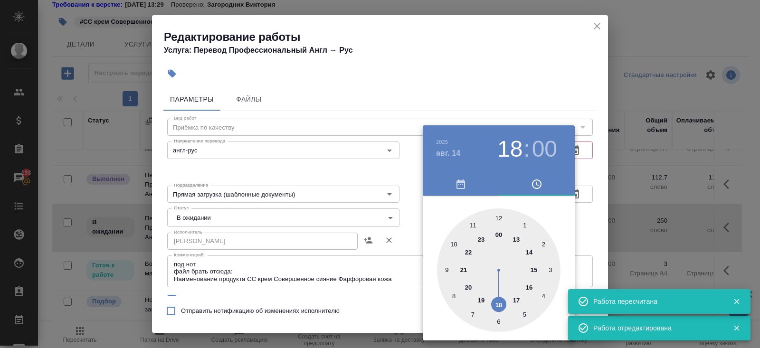
type input "14.08.2025 10:00"
click at [449, 238] on div at bounding box center [498, 269] width 123 height 123
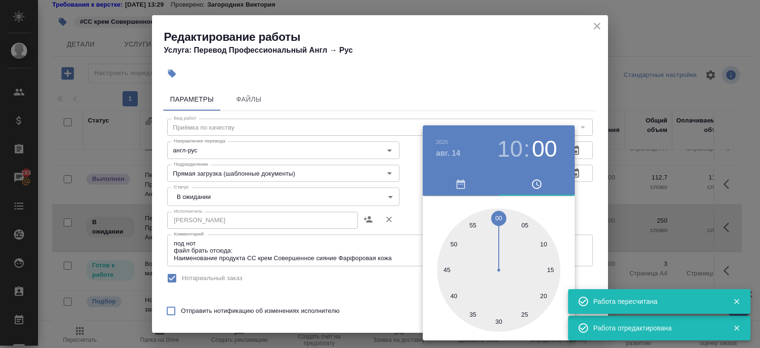
click at [548, 46] on div at bounding box center [380, 174] width 760 height 348
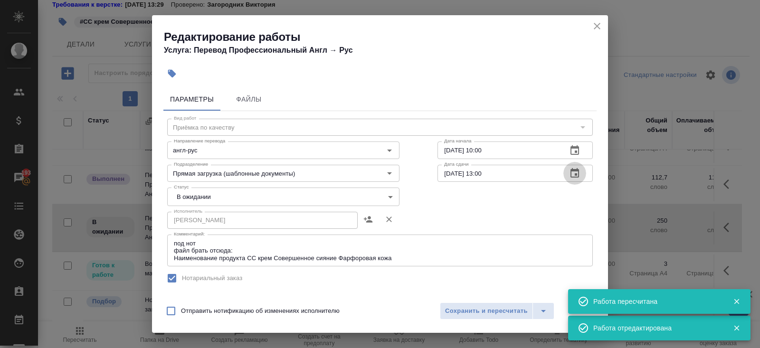
click at [578, 171] on icon "button" at bounding box center [574, 172] width 9 height 9
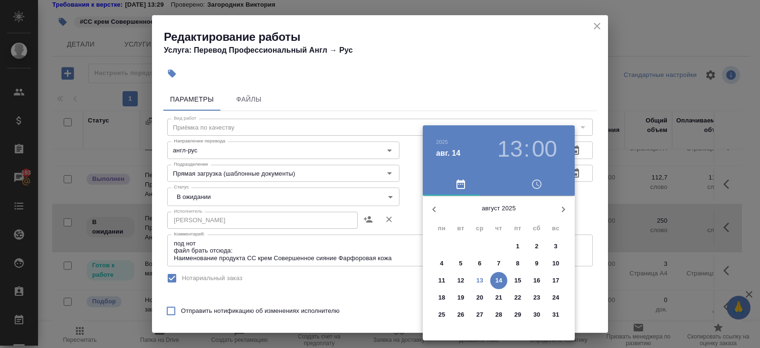
click at [500, 281] on p "14" at bounding box center [498, 280] width 7 height 9
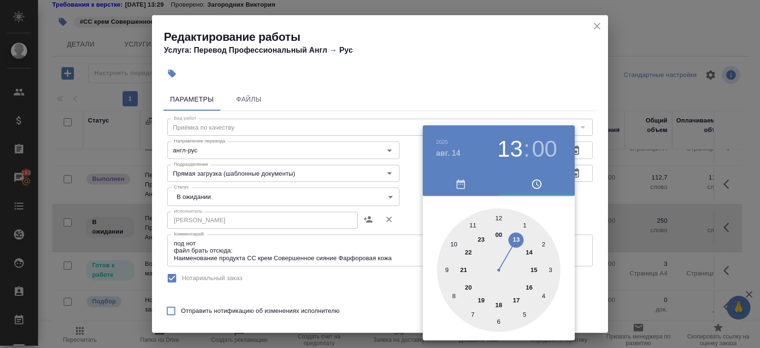
click at [533, 273] on div at bounding box center [498, 269] width 123 height 123
type input "14.08.2025 15:00"
click at [390, 257] on div at bounding box center [380, 174] width 760 height 348
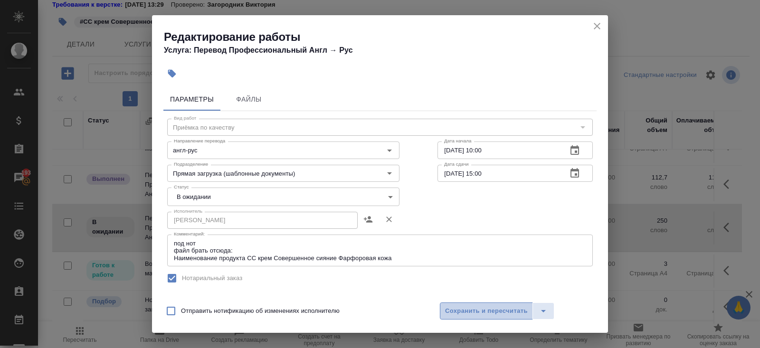
click at [456, 308] on span "Сохранить и пересчитать" at bounding box center [486, 311] width 83 height 11
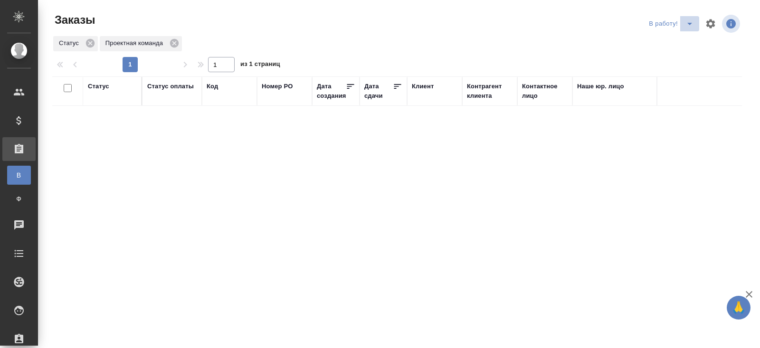
click at [689, 22] on icon "split button" at bounding box center [689, 23] width 11 height 11
click at [682, 39] on li "ПМ" at bounding box center [672, 42] width 53 height 15
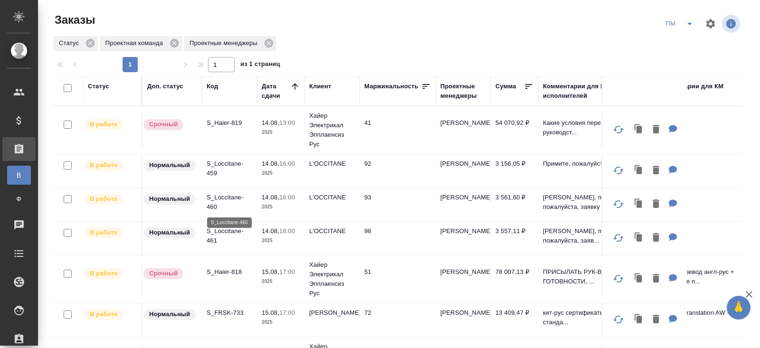
click at [223, 204] on p "S_Loccitane-460" at bounding box center [230, 202] width 46 height 19
click at [214, 234] on p "S_Loccitane-461" at bounding box center [230, 235] width 46 height 19
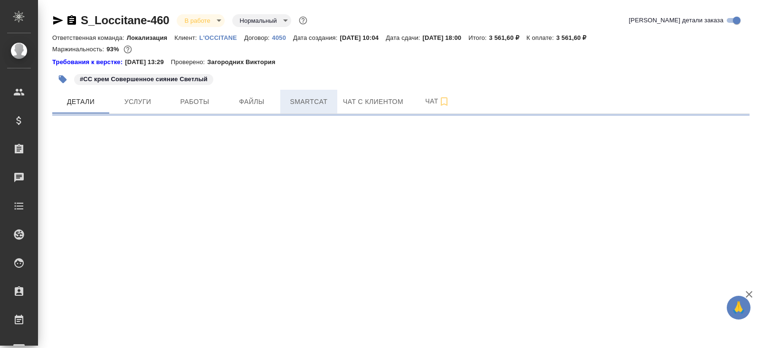
select select "RU"
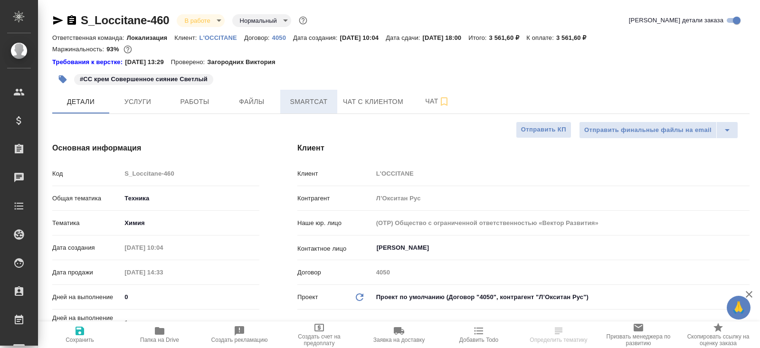
type textarea "x"
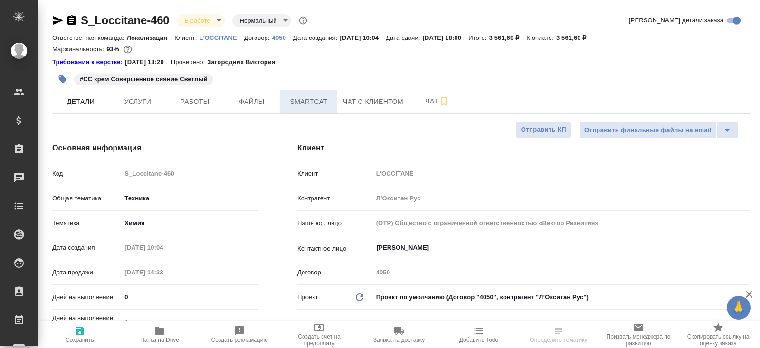
type textarea "x"
click at [326, 104] on span "Smartcat" at bounding box center [309, 102] width 46 height 12
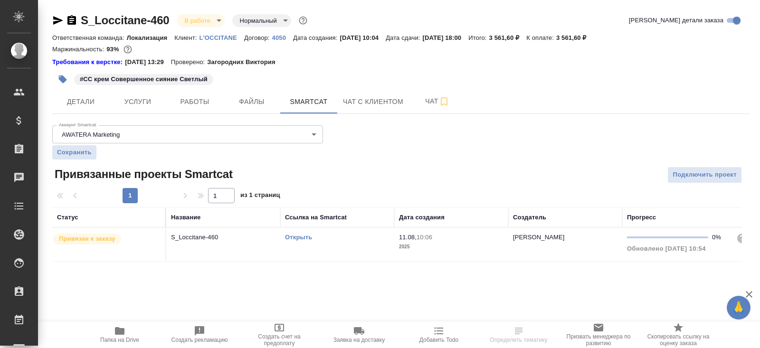
click at [296, 237] on link "Открыть" at bounding box center [298, 237] width 27 height 7
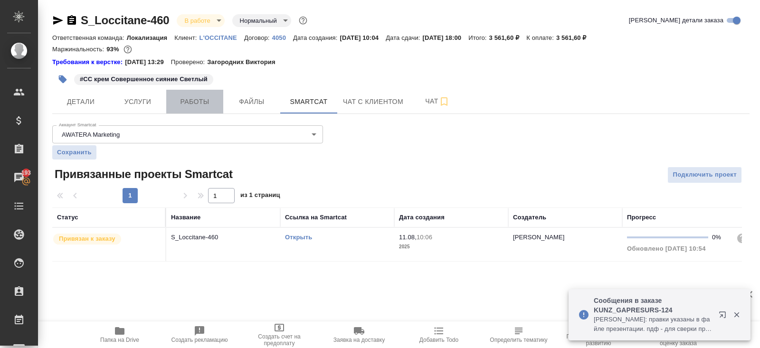
click at [201, 107] on button "Работы" at bounding box center [194, 102] width 57 height 24
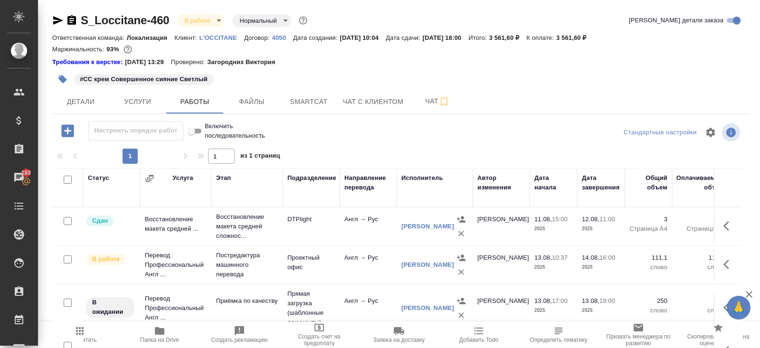
click at [74, 19] on icon "button" at bounding box center [71, 19] width 9 height 9
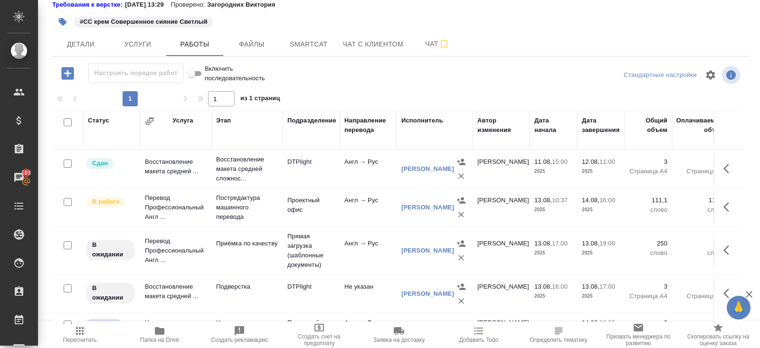
scroll to position [26, 0]
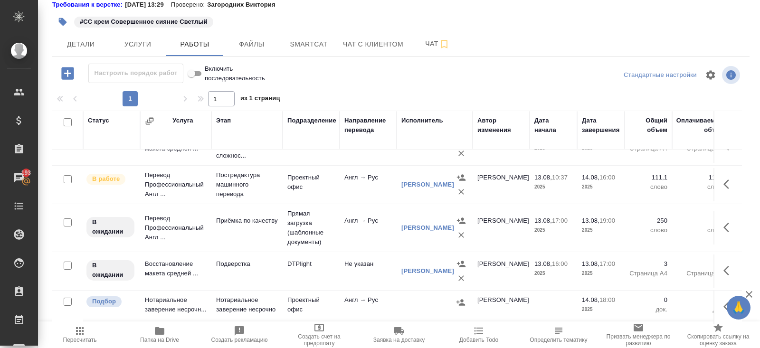
click at [723, 265] on icon "button" at bounding box center [728, 270] width 11 height 11
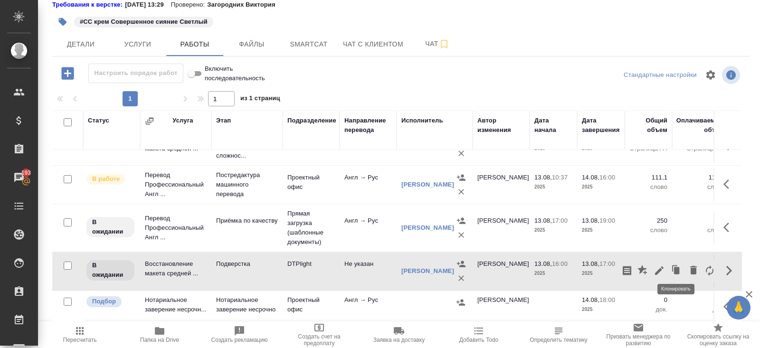
click at [660, 266] on icon "button" at bounding box center [659, 270] width 9 height 9
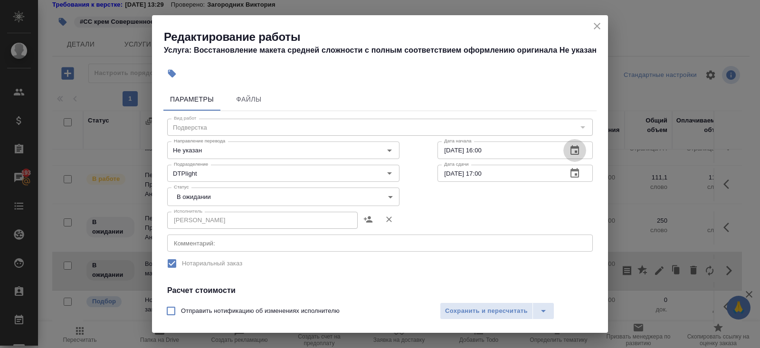
click at [576, 154] on icon "button" at bounding box center [574, 149] width 9 height 9
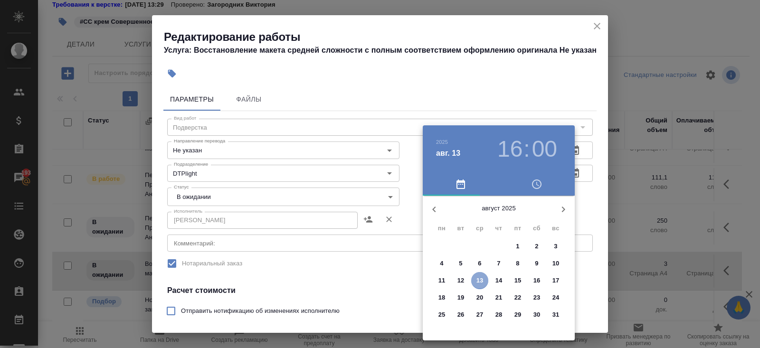
click at [480, 279] on p "13" at bounding box center [479, 280] width 7 height 9
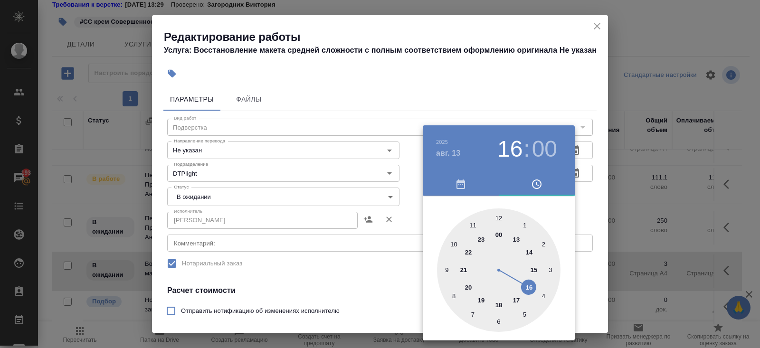
click at [499, 306] on div at bounding box center [498, 269] width 123 height 123
type input "13.08.2025 18:00"
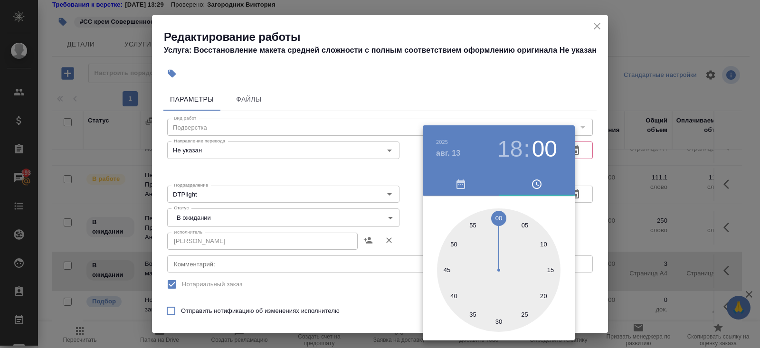
click at [579, 226] on div at bounding box center [380, 174] width 760 height 348
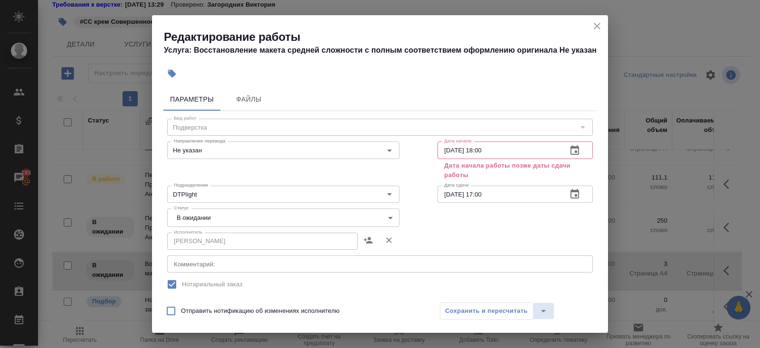
click at [572, 194] on icon "button" at bounding box center [574, 193] width 11 height 11
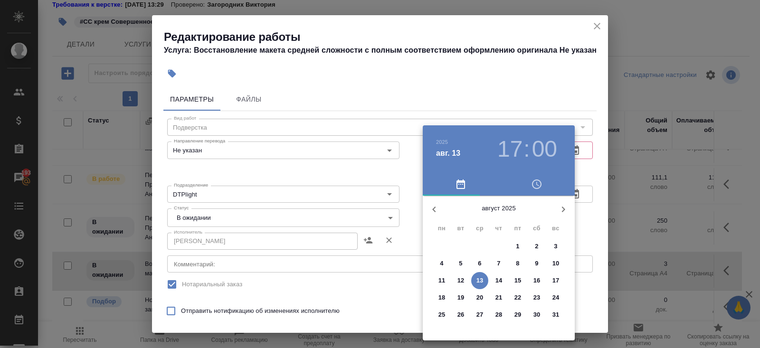
click at [498, 280] on p "14" at bounding box center [498, 280] width 7 height 9
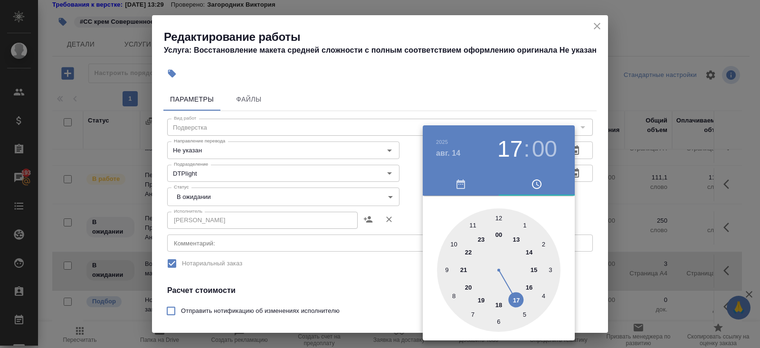
click at [471, 224] on div at bounding box center [498, 269] width 123 height 123
type input "14.08.2025 11:00"
click at [397, 235] on div at bounding box center [380, 174] width 760 height 348
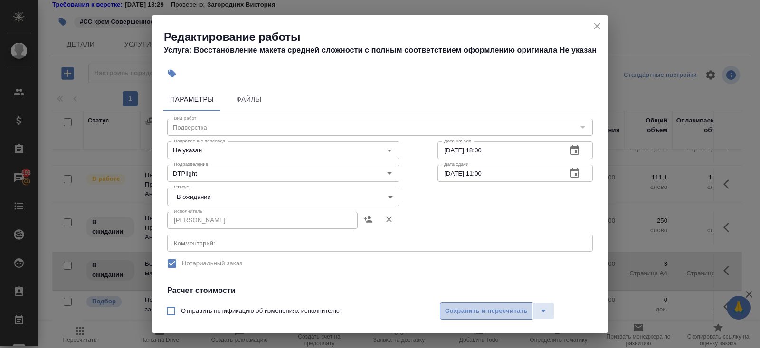
click at [455, 312] on span "Сохранить и пересчитать" at bounding box center [486, 311] width 83 height 11
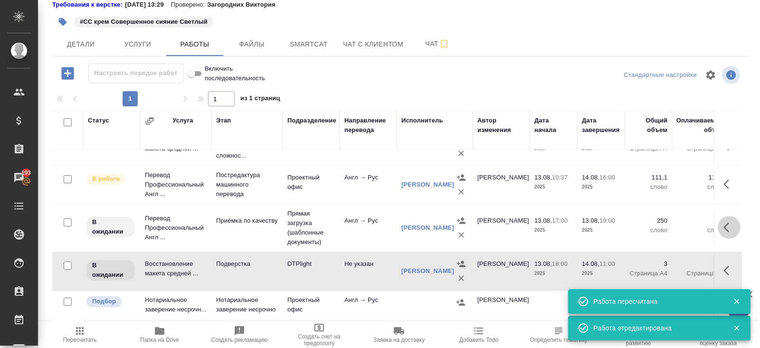
click at [730, 225] on icon "button" at bounding box center [728, 227] width 11 height 11
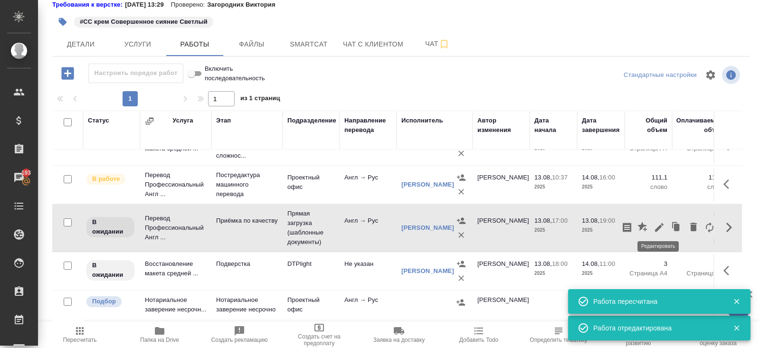
click at [661, 223] on icon "button" at bounding box center [659, 227] width 9 height 9
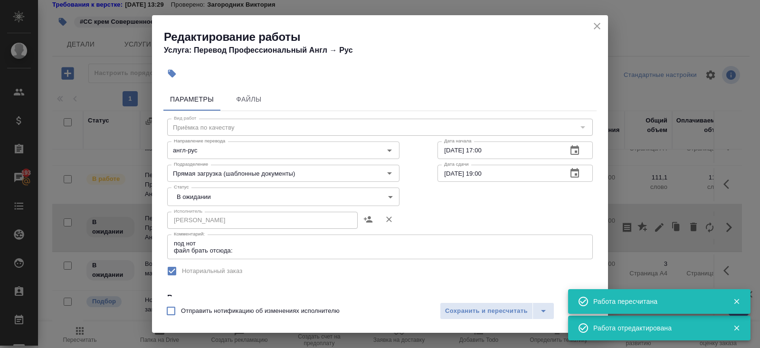
click at [580, 153] on icon "button" at bounding box center [574, 150] width 11 height 11
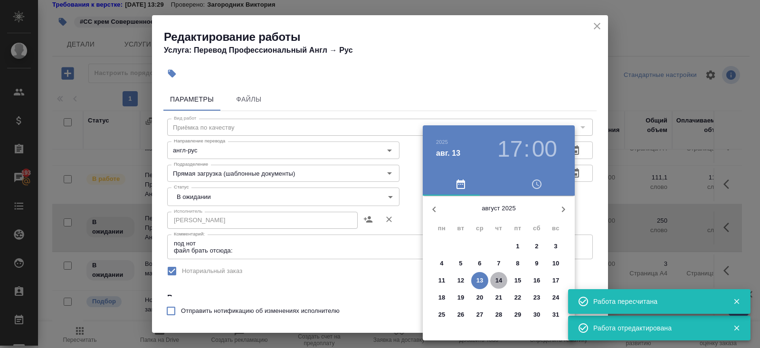
click at [498, 278] on p "14" at bounding box center [498, 280] width 7 height 9
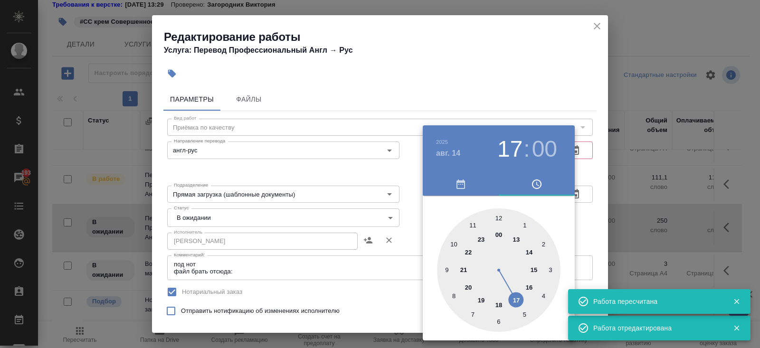
type input "14.08.2025 11:00"
click at [474, 226] on div at bounding box center [498, 269] width 123 height 123
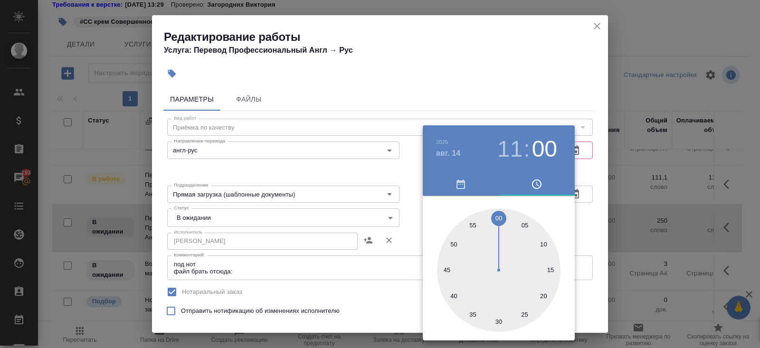
click at [579, 196] on div at bounding box center [380, 174] width 760 height 348
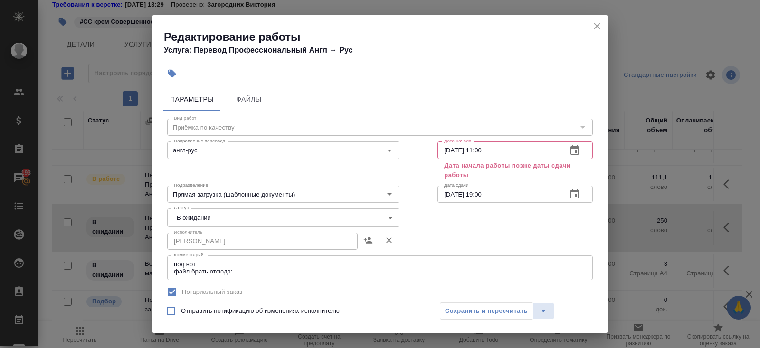
click at [571, 192] on icon "button" at bounding box center [574, 193] width 9 height 9
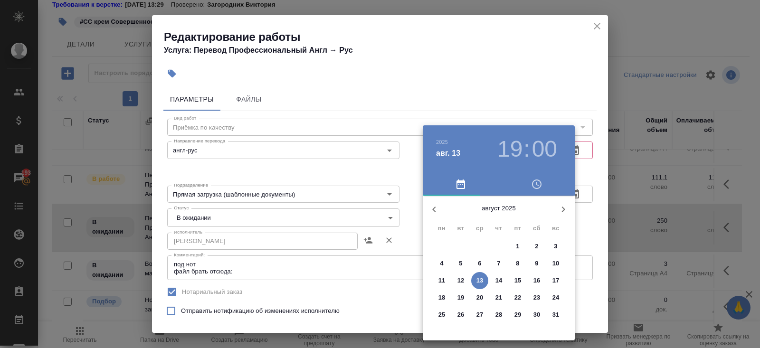
click at [498, 275] on button "14" at bounding box center [498, 280] width 17 height 17
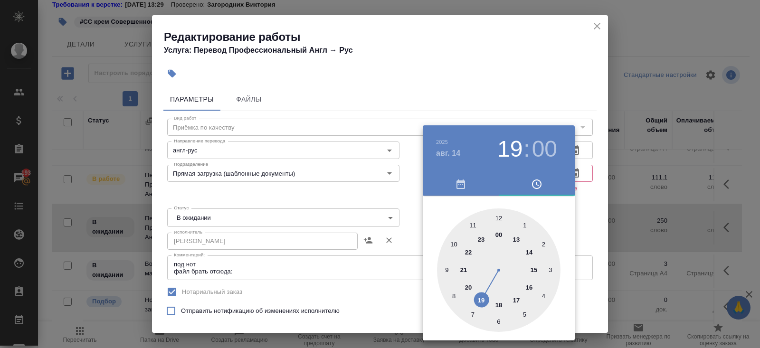
click at [535, 269] on div at bounding box center [498, 269] width 123 height 123
type input "14.08.2025 15:00"
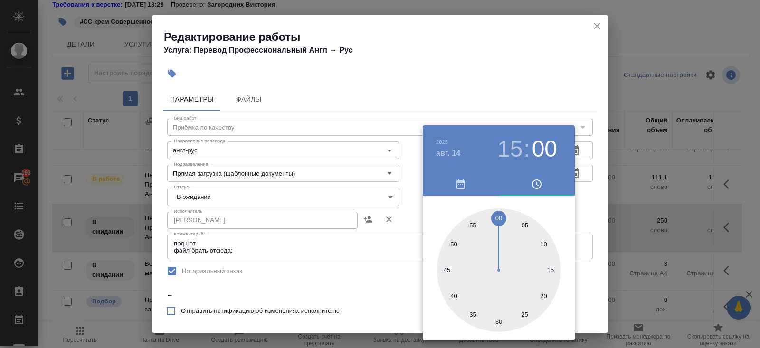
click at [389, 271] on div at bounding box center [380, 174] width 760 height 348
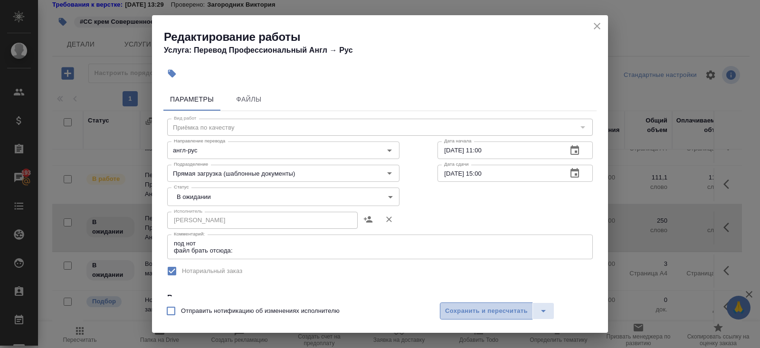
click at [464, 313] on span "Сохранить и пересчитать" at bounding box center [486, 311] width 83 height 11
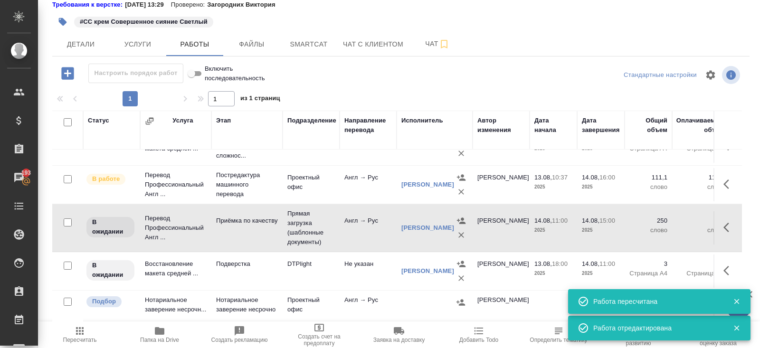
scroll to position [0, 0]
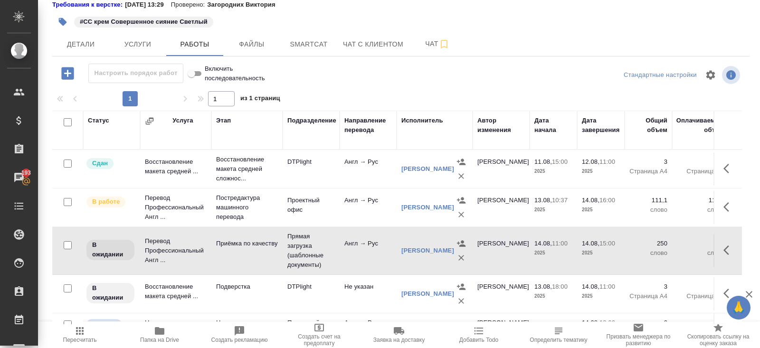
click at [727, 211] on icon "button" at bounding box center [728, 206] width 11 height 11
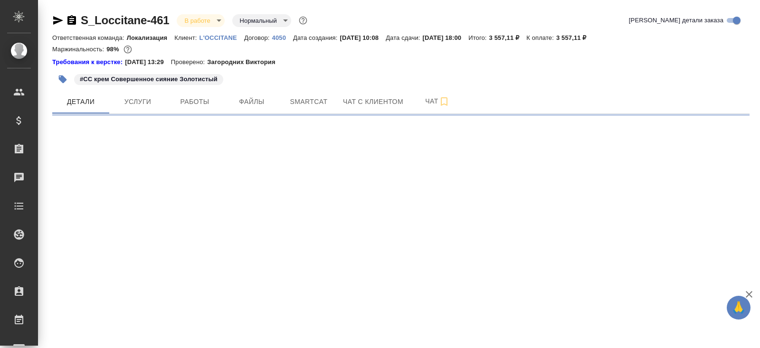
select select "RU"
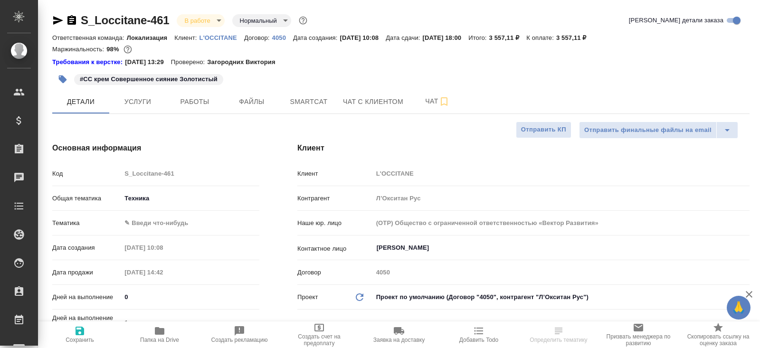
type textarea "x"
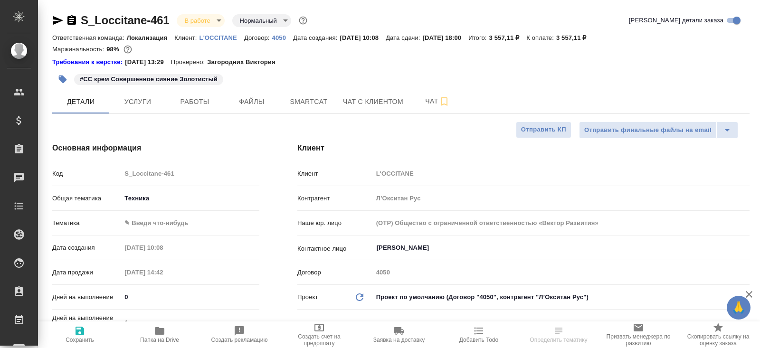
type textarea "x"
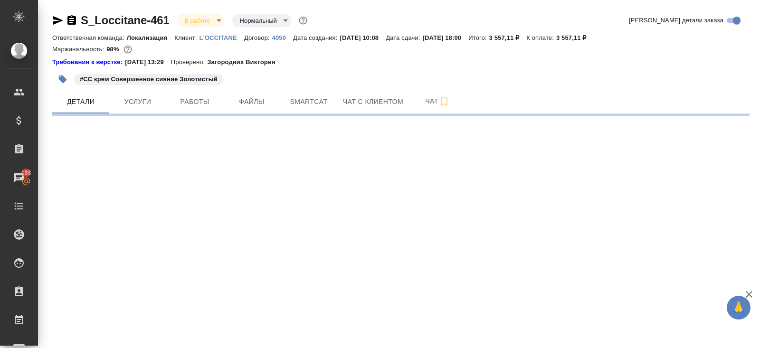
select select "RU"
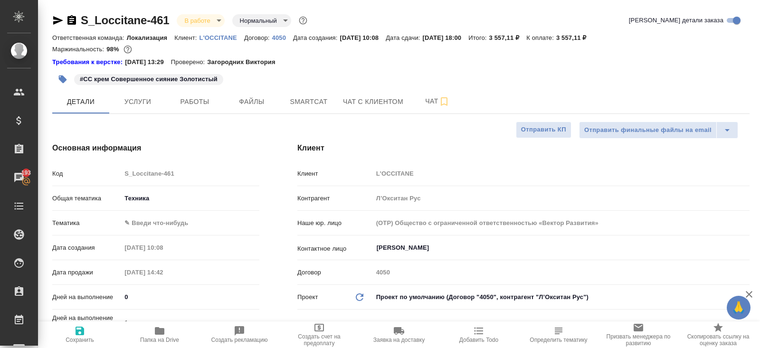
type textarea "x"
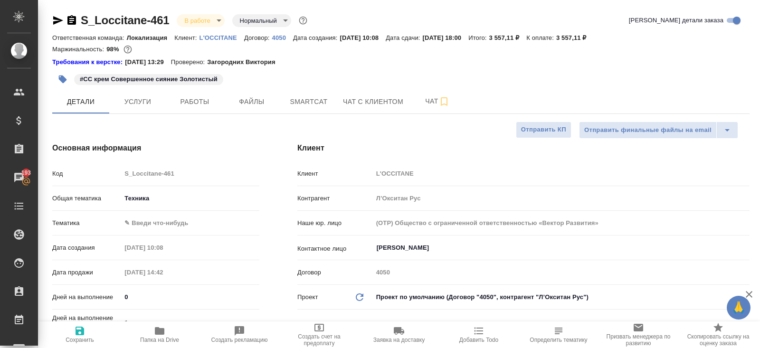
type textarea "x"
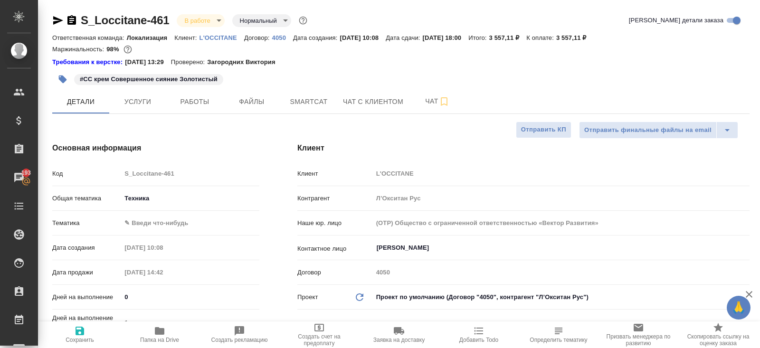
type textarea "x"
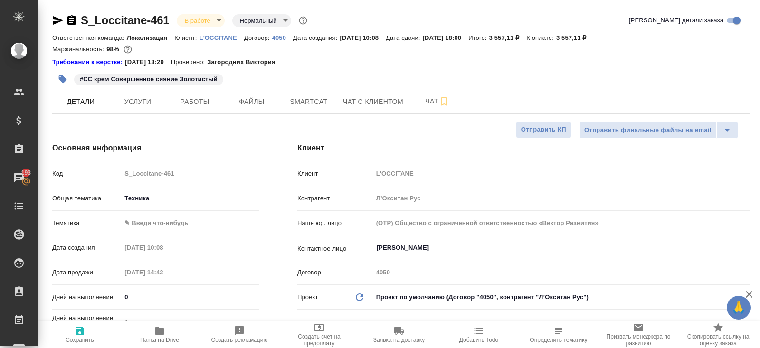
type textarea "x"
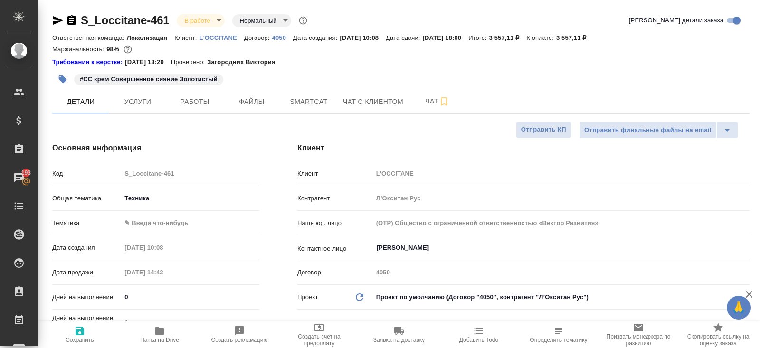
type textarea "x"
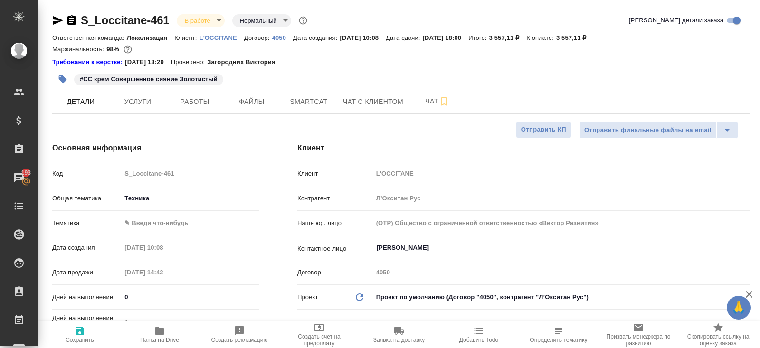
type textarea "x"
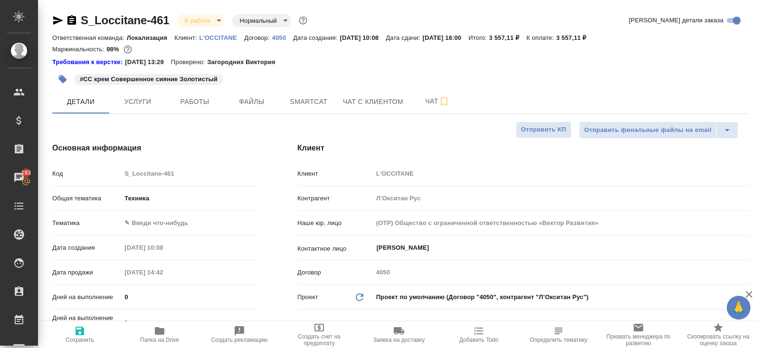
type textarea "x"
click at [302, 96] on span "Smartcat" at bounding box center [309, 102] width 46 height 12
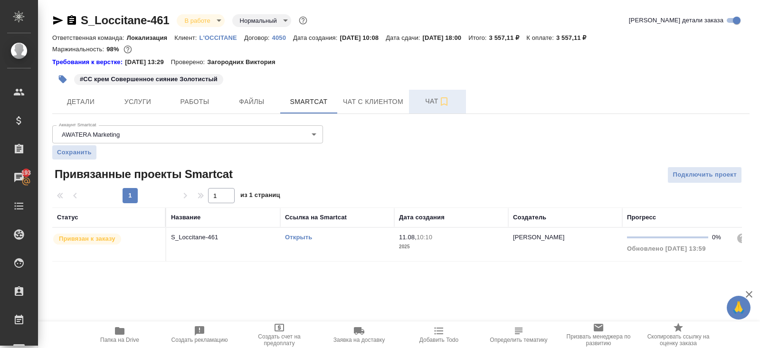
click at [442, 97] on icon "button" at bounding box center [444, 101] width 7 height 9
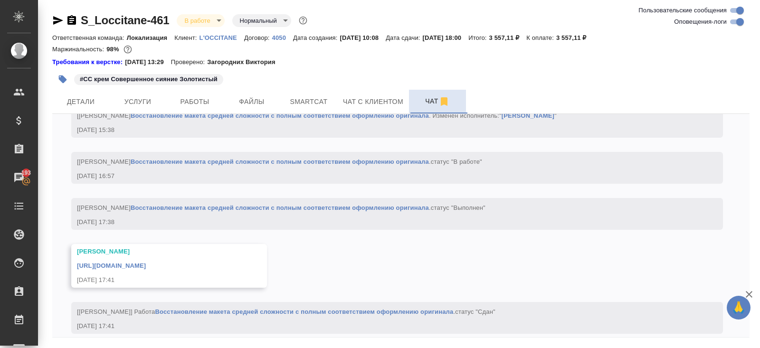
click at [739, 23] on input "Оповещения-логи" at bounding box center [740, 21] width 34 height 11
checkbox input "false"
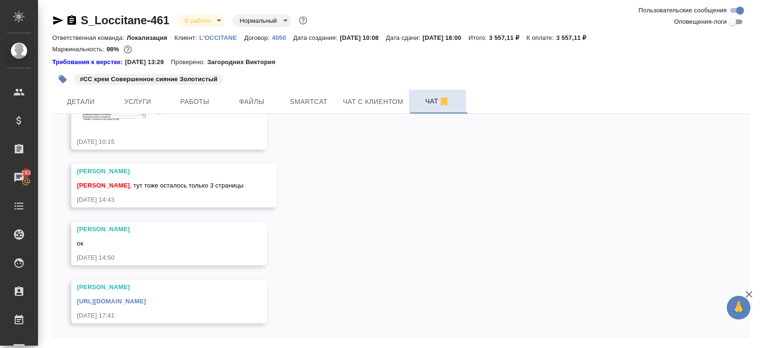
click at [146, 301] on link "https://drive.awatera.com/apps/files/files/10068325?dir=/Shares/LOccitane/Order…" at bounding box center [111, 301] width 69 height 7
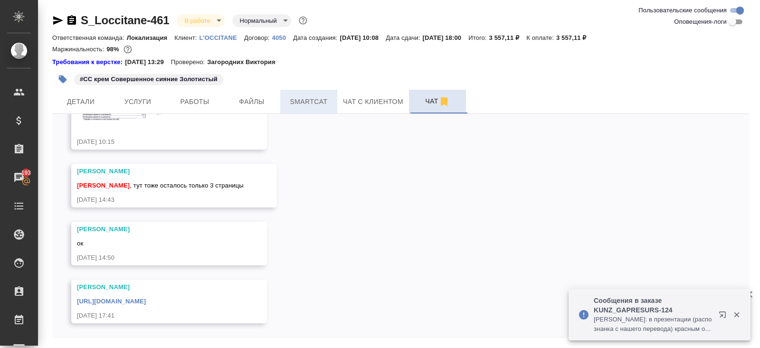
click at [315, 105] on span "Smartcat" at bounding box center [309, 102] width 46 height 12
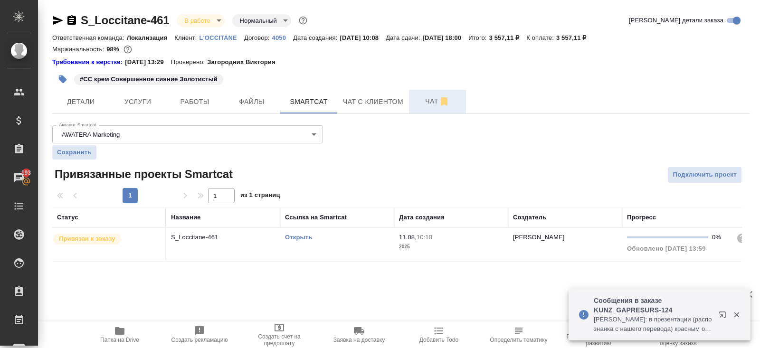
click at [305, 238] on link "Открыть" at bounding box center [298, 237] width 27 height 7
click at [198, 104] on span "Работы" at bounding box center [195, 102] width 46 height 12
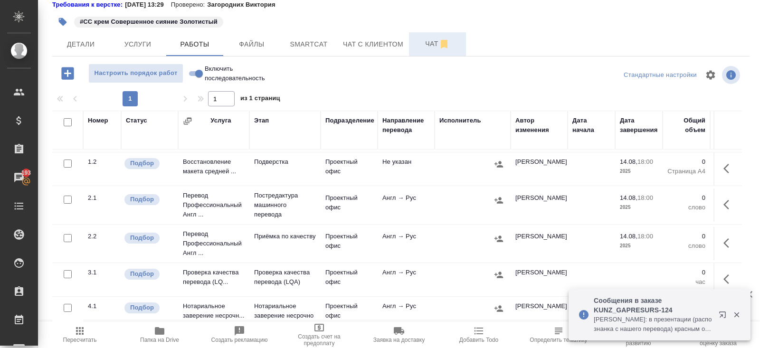
scroll to position [50, 0]
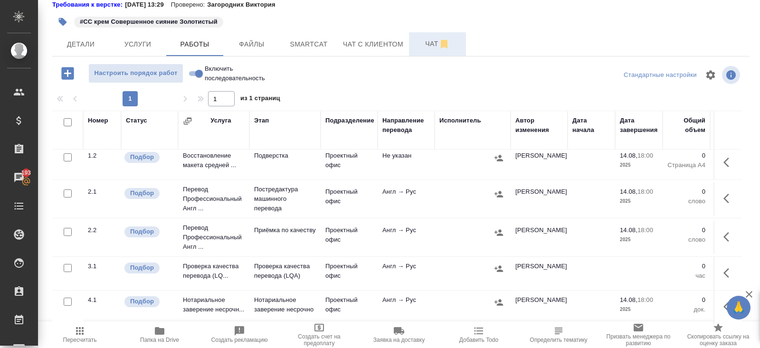
click at [725, 267] on icon "button" at bounding box center [728, 272] width 11 height 11
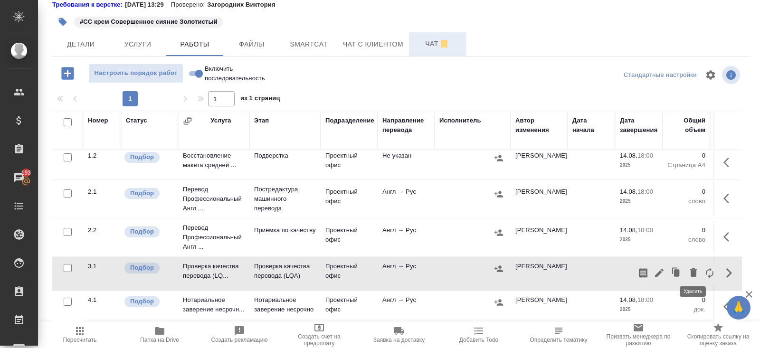
click at [693, 268] on icon "button" at bounding box center [693, 272] width 7 height 9
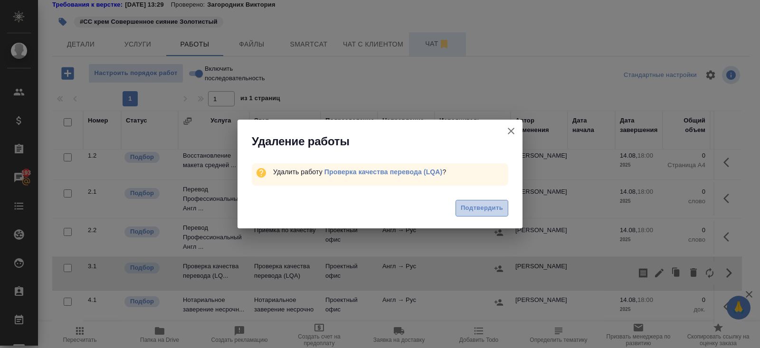
click at [483, 207] on span "Подтвердить" at bounding box center [482, 208] width 42 height 11
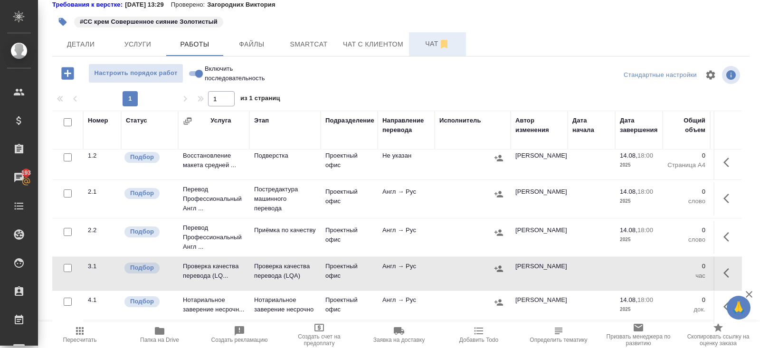
click at [728, 193] on icon "button" at bounding box center [728, 198] width 11 height 11
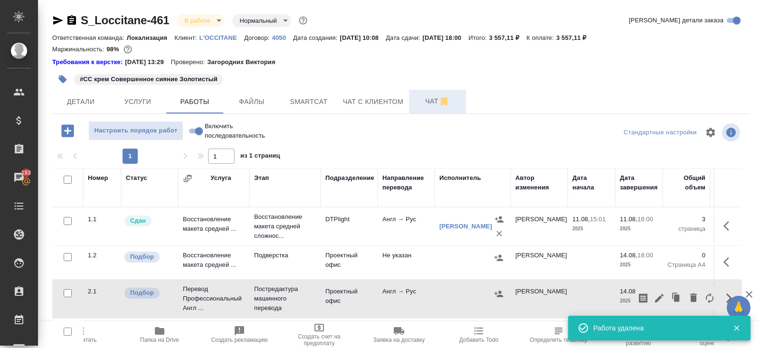
scroll to position [57, 0]
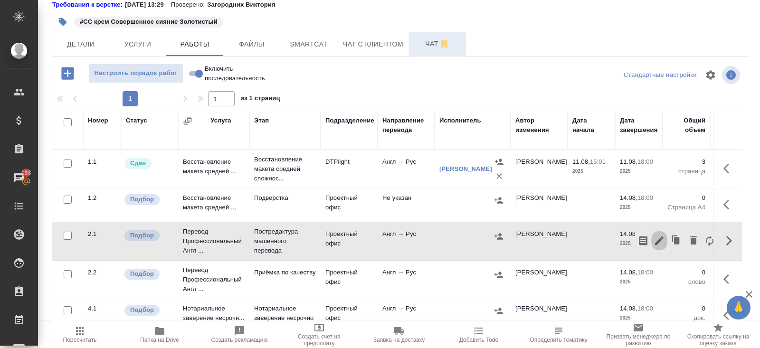
click at [660, 246] on icon "button" at bounding box center [658, 240] width 11 height 11
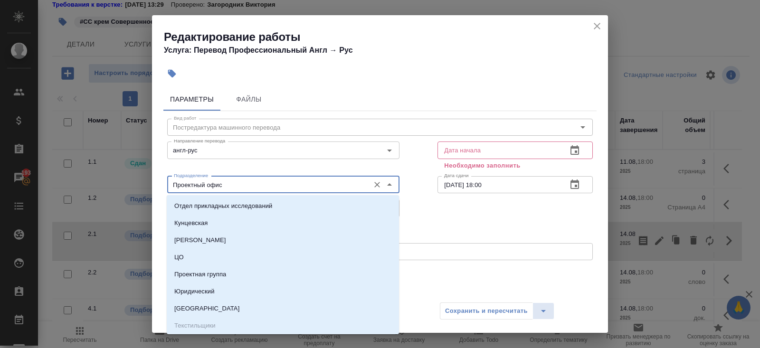
click at [236, 183] on input "Проектный офис" at bounding box center [267, 184] width 195 height 11
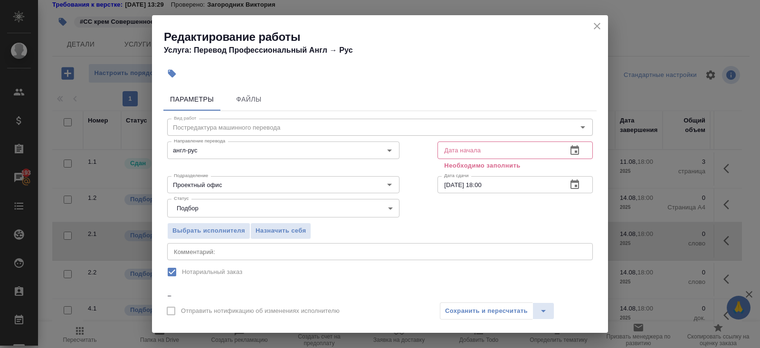
click at [161, 273] on div "Параметры Файлы Вид работ Постредактура машинного перевода Вид работ Направлени…" at bounding box center [380, 190] width 456 height 212
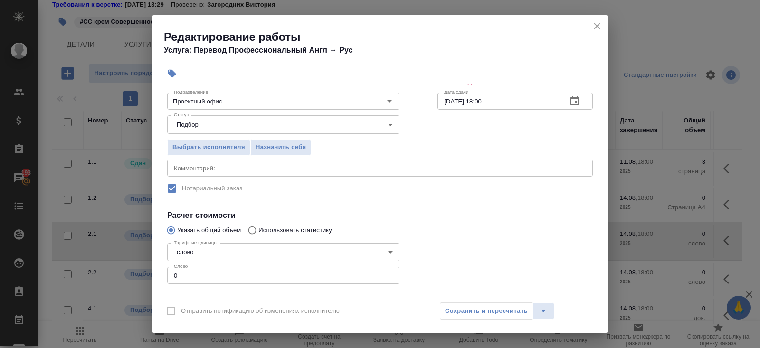
scroll to position [130, 0]
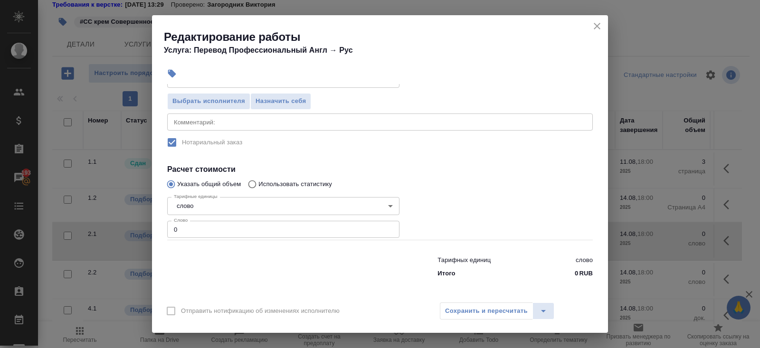
drag, startPoint x: 197, startPoint y: 235, endPoint x: 127, endPoint y: 214, distance: 72.7
click at [127, 214] on div "Редактирование работы Услуга: Перевод Профессиональный Англ → Рус Параметры Фай…" at bounding box center [380, 174] width 760 height 348
type input "93"
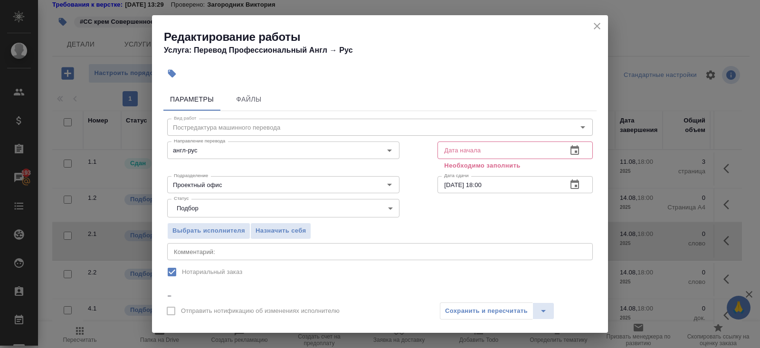
type input "93.5"
click at [575, 152] on icon "button" at bounding box center [574, 149] width 9 height 9
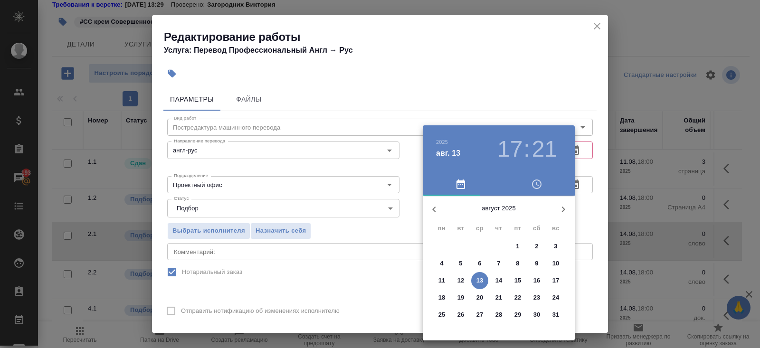
click at [479, 282] on p "13" at bounding box center [479, 280] width 7 height 9
type input "13.08.2025 17:21"
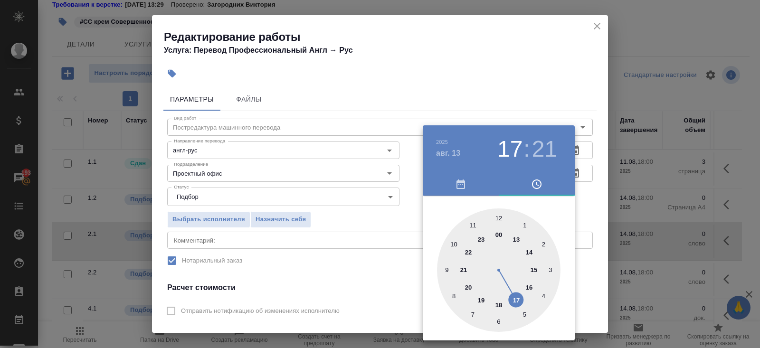
click at [514, 301] on div at bounding box center [498, 269] width 123 height 123
click at [611, 235] on div at bounding box center [380, 174] width 760 height 348
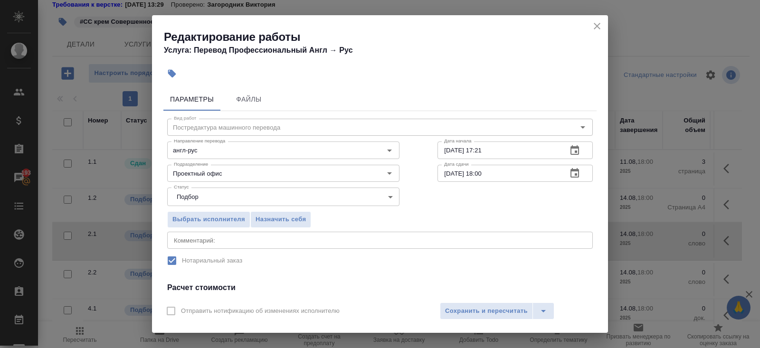
click at [576, 173] on icon "button" at bounding box center [574, 172] width 9 height 9
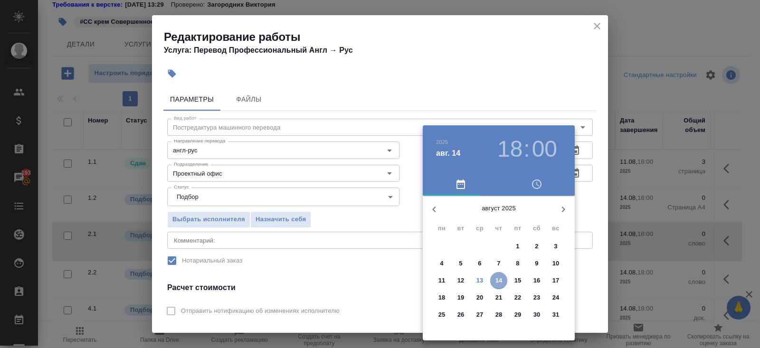
click at [501, 278] on p "14" at bounding box center [498, 280] width 7 height 9
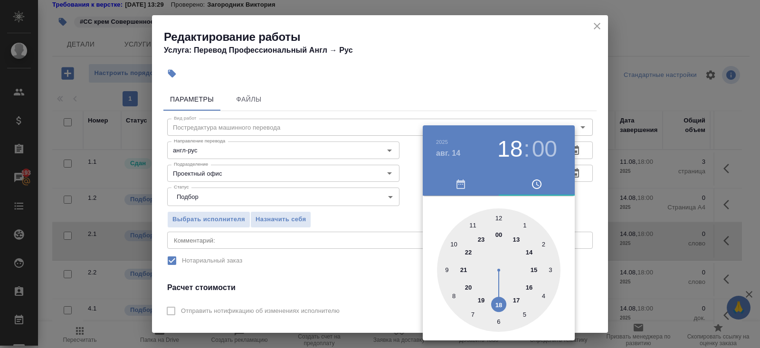
type input "14.08.2025 12:00"
click at [498, 218] on div at bounding box center [498, 269] width 123 height 123
click at [384, 236] on div at bounding box center [380, 174] width 760 height 348
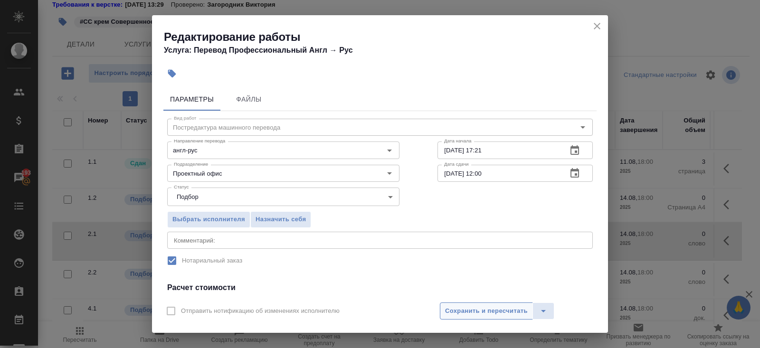
click at [459, 307] on span "Сохранить и пересчитать" at bounding box center [486, 311] width 83 height 11
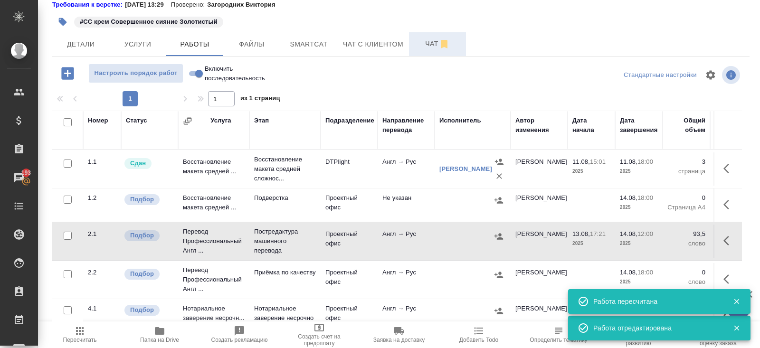
click at [497, 239] on icon "button" at bounding box center [498, 236] width 9 height 6
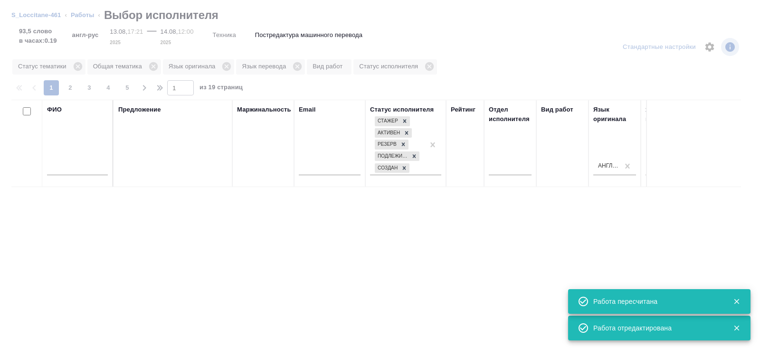
click at [79, 172] on input "text" at bounding box center [77, 169] width 61 height 12
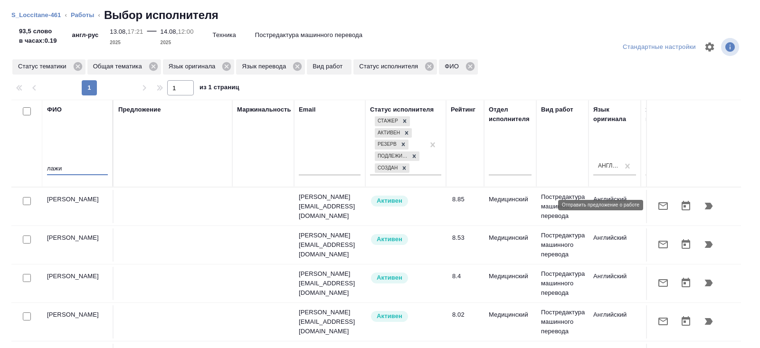
type input "лажи"
click at [663, 205] on icon "button" at bounding box center [662, 206] width 9 height 8
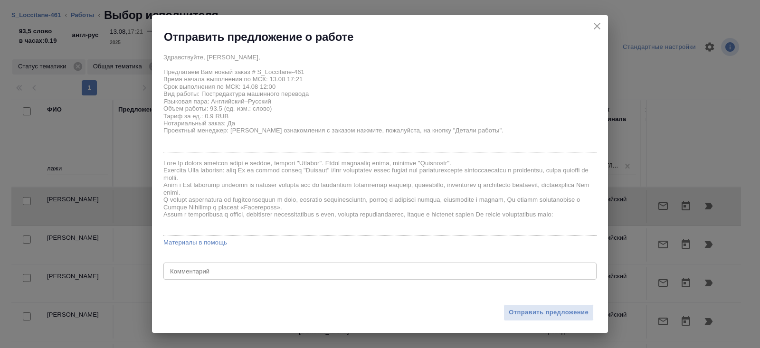
click at [570, 300] on div "Отправить предложение" at bounding box center [380, 307] width 456 height 52
click at [570, 306] on button "Отправить предложение" at bounding box center [548, 312] width 90 height 17
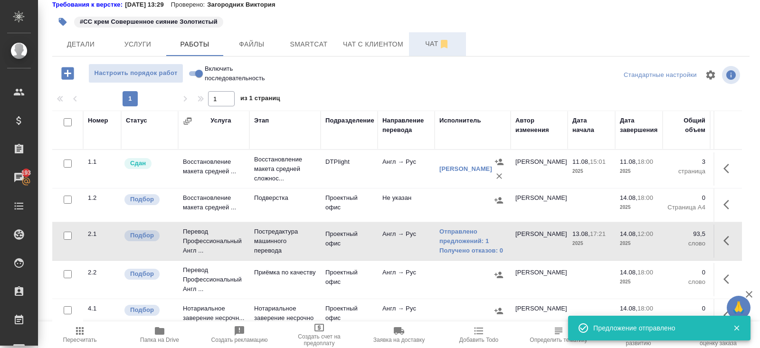
click at [725, 206] on icon "button" at bounding box center [726, 204] width 6 height 9
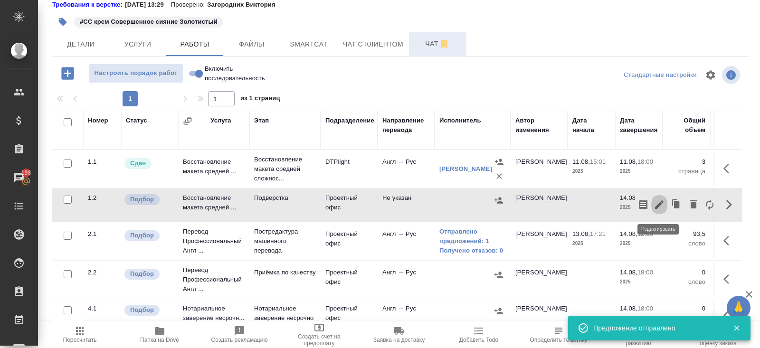
click at [659, 204] on icon "button" at bounding box center [659, 204] width 9 height 9
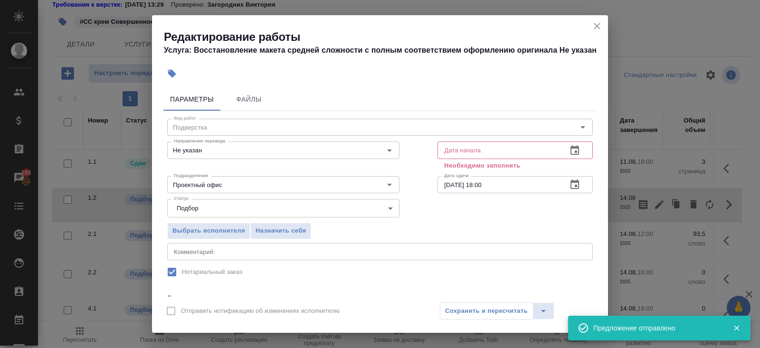
click at [581, 156] on button "button" at bounding box center [574, 150] width 23 height 23
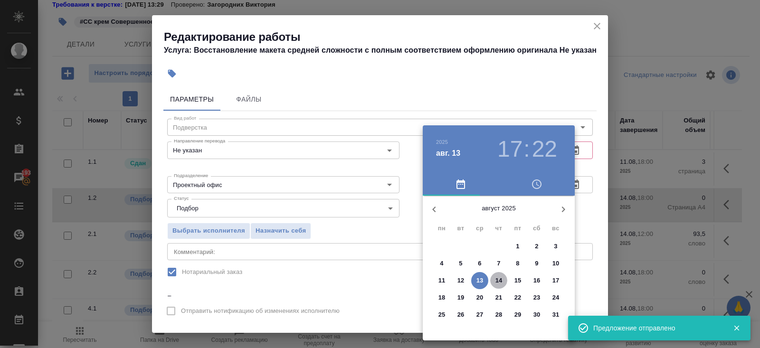
click at [500, 273] on button "14" at bounding box center [498, 280] width 17 height 17
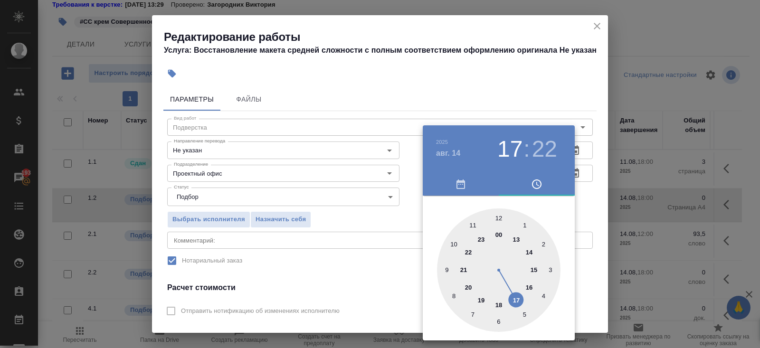
click at [500, 216] on div at bounding box center [498, 269] width 123 height 123
type input "14.08.2025 12:00"
click at [580, 184] on div at bounding box center [380, 174] width 760 height 348
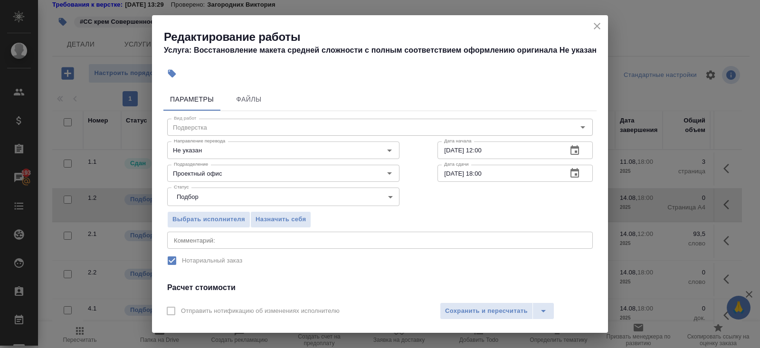
click at [574, 172] on icon "button" at bounding box center [574, 173] width 11 height 11
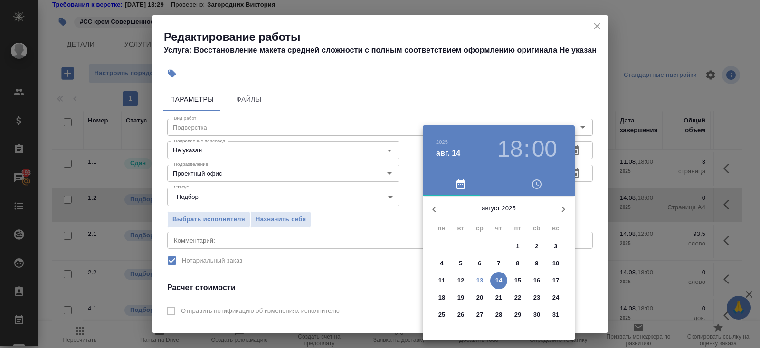
click at [498, 281] on p "14" at bounding box center [498, 280] width 7 height 9
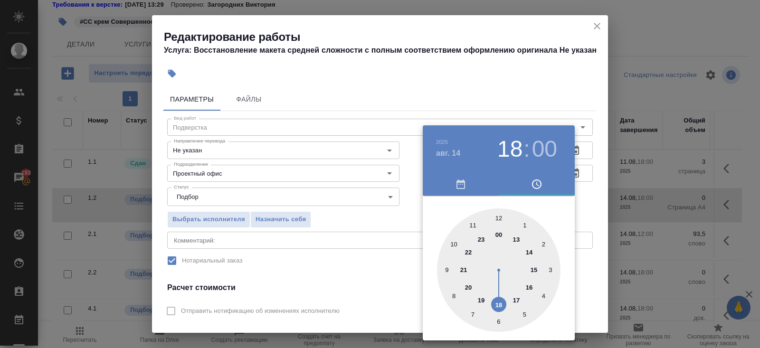
type input "14.08.2025 13:00"
click at [516, 239] on div at bounding box center [498, 269] width 123 height 123
click at [268, 216] on div at bounding box center [380, 174] width 760 height 348
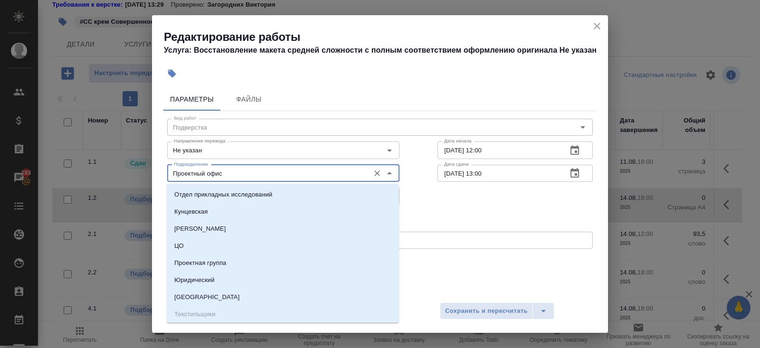
click at [203, 177] on input "Проектный офис" at bounding box center [267, 173] width 195 height 11
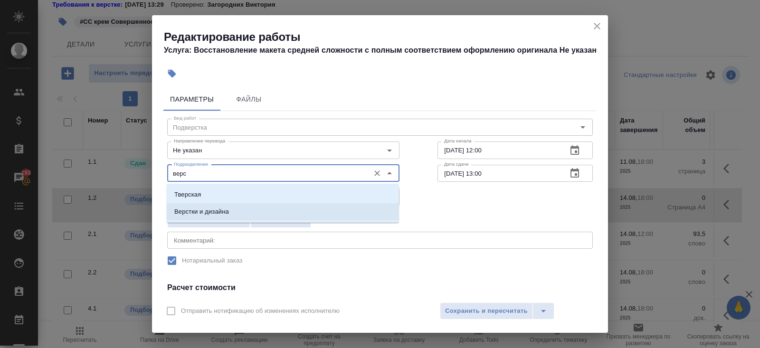
click at [189, 207] on p "Верстки и дизайна" at bounding box center [201, 211] width 55 height 9
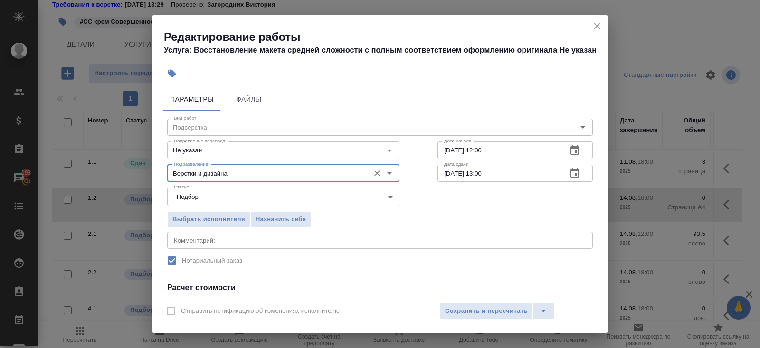
scroll to position [119, 0]
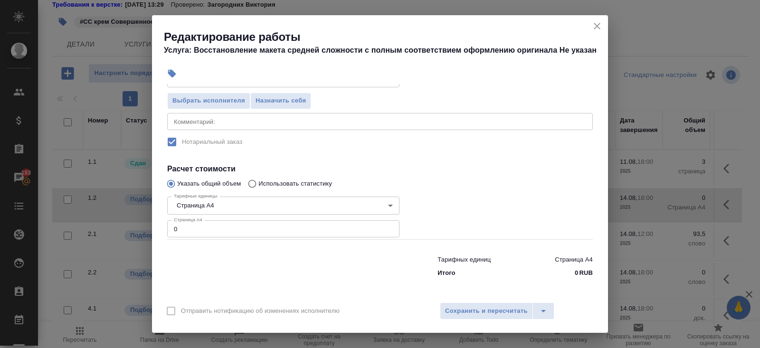
type input "Верстки и дизайна"
click at [192, 232] on input "0" at bounding box center [283, 228] width 232 height 17
type input "3"
click at [497, 314] on span "Сохранить и пересчитать" at bounding box center [486, 311] width 83 height 11
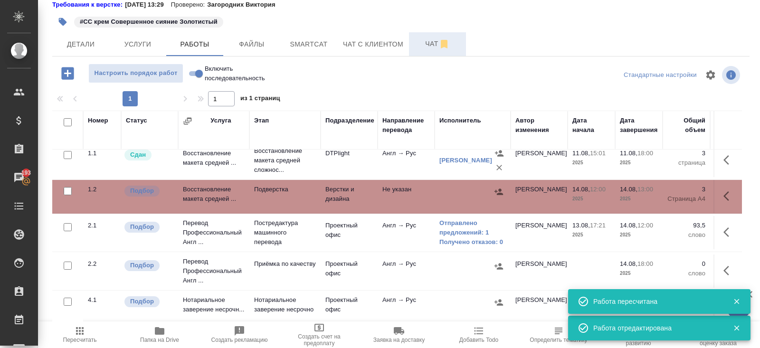
scroll to position [16, 0]
click at [722, 264] on button "button" at bounding box center [728, 270] width 23 height 23
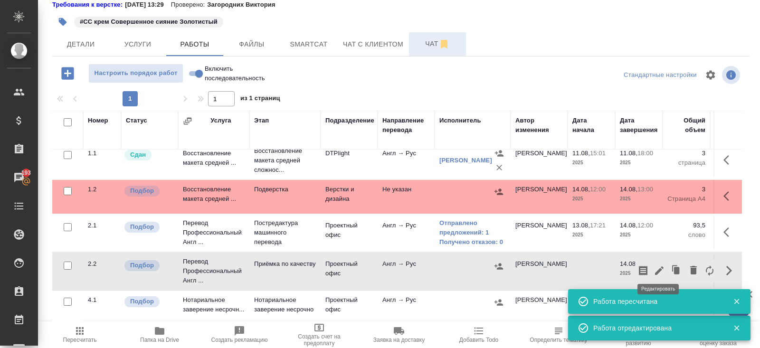
click at [653, 270] on icon "button" at bounding box center [658, 270] width 11 height 11
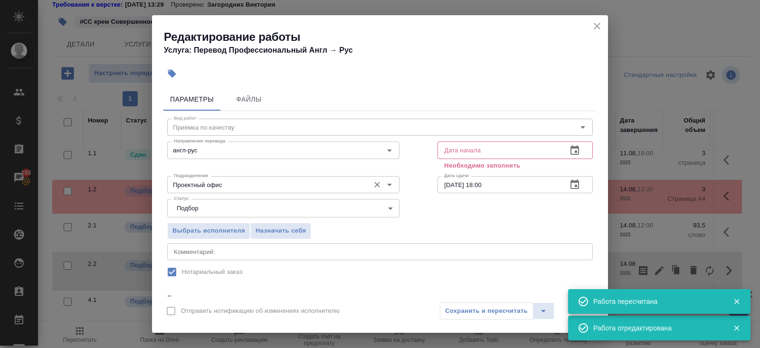
click at [254, 182] on input "Проектный офис" at bounding box center [267, 184] width 195 height 11
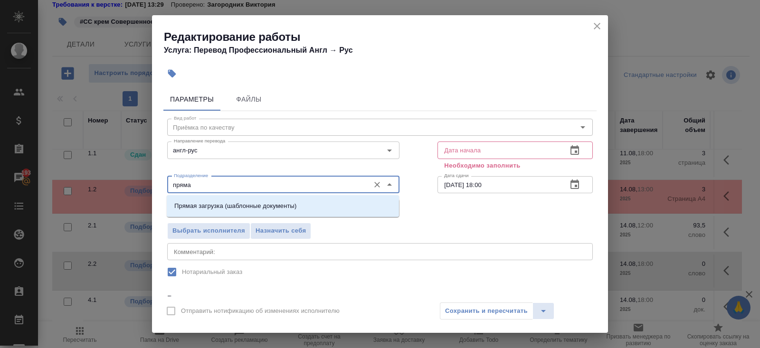
click at [214, 203] on p "Прямая загрузка (шаблонные документы)" at bounding box center [235, 205] width 122 height 9
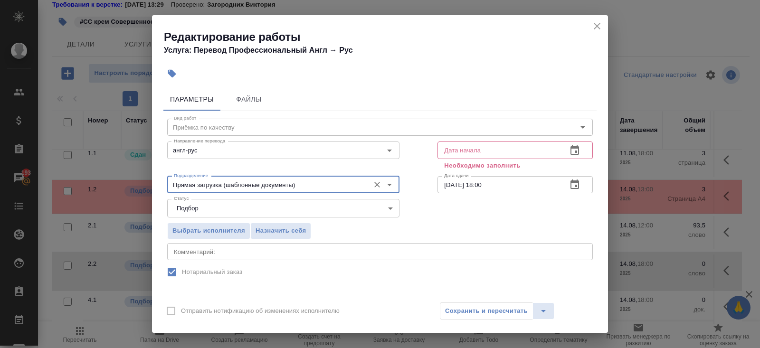
scroll to position [130, 0]
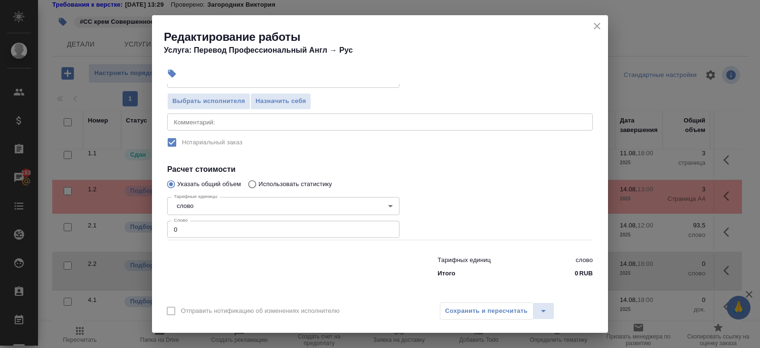
type input "Прямая загрузка (шаблонные документы)"
drag, startPoint x: 213, startPoint y: 234, endPoint x: 74, endPoint y: 229, distance: 139.2
click at [76, 230] on div "Редактирование работы Услуга: Перевод Профессиональный Англ → Рус Параметры Фай…" at bounding box center [380, 174] width 760 height 348
type input "250"
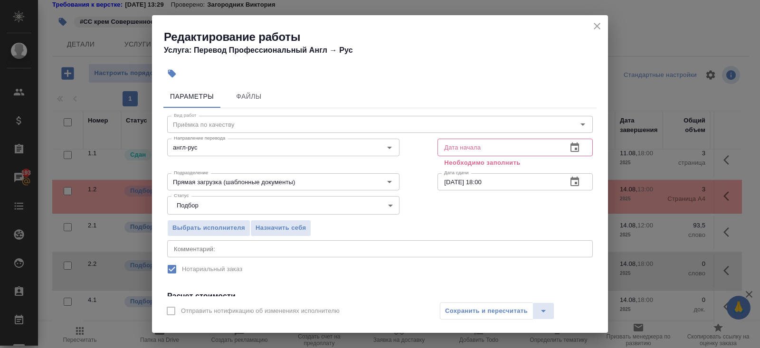
scroll to position [0, 0]
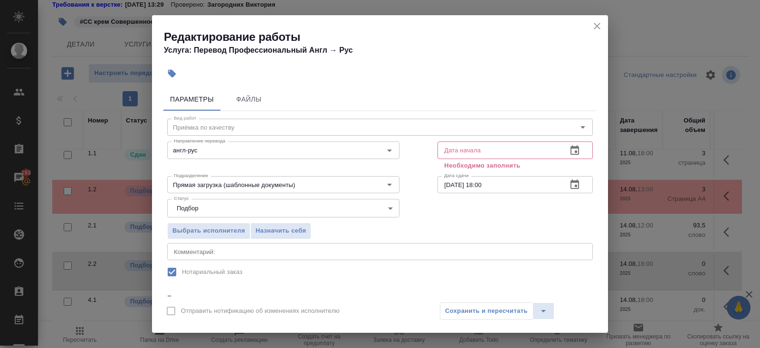
click at [572, 154] on icon "button" at bounding box center [574, 149] width 9 height 9
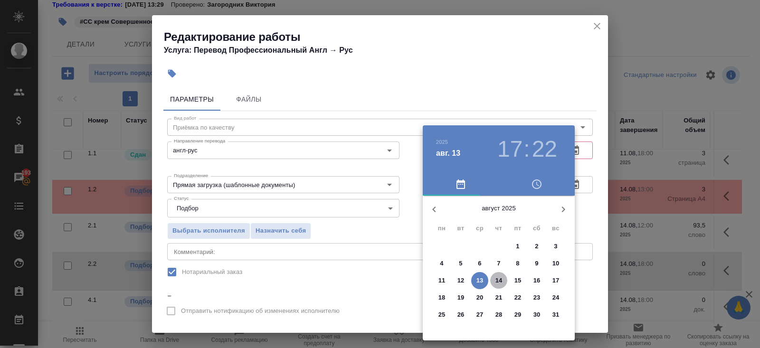
click at [503, 274] on button "14" at bounding box center [498, 280] width 17 height 17
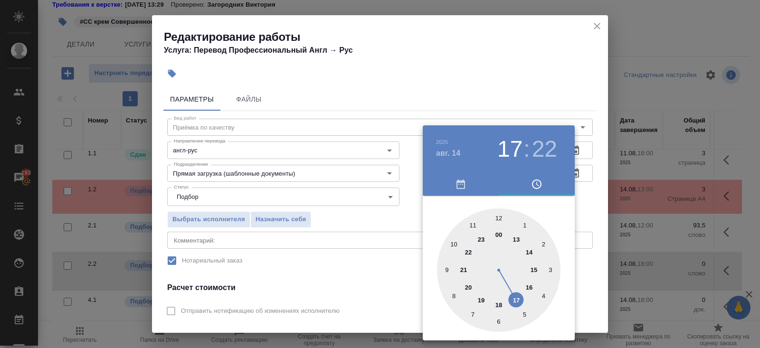
click at [516, 240] on div at bounding box center [498, 269] width 123 height 123
type input "14.08.2025 13:00"
click at [499, 216] on div at bounding box center [498, 269] width 123 height 123
click at [561, 90] on div at bounding box center [380, 174] width 760 height 348
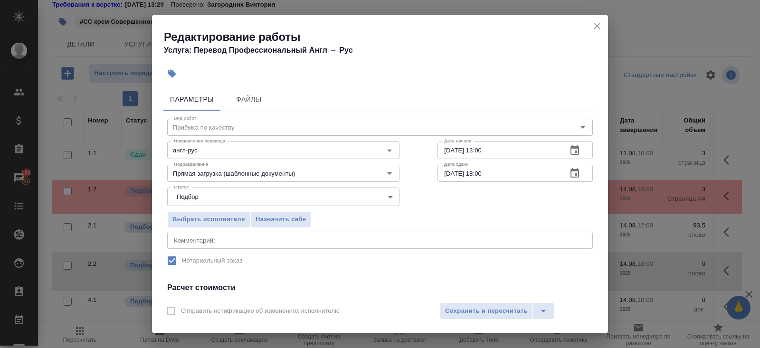
click at [575, 171] on icon "button" at bounding box center [574, 173] width 11 height 11
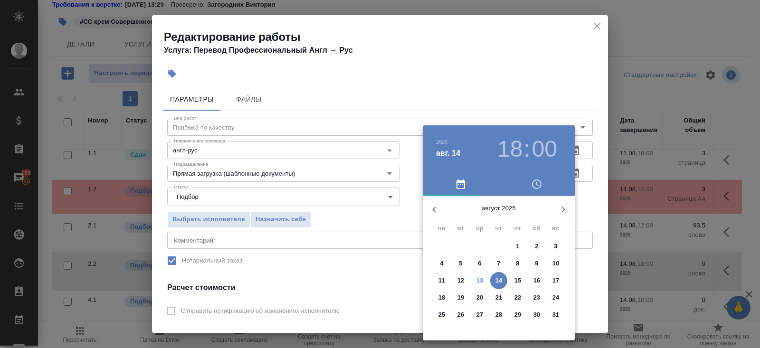
click at [498, 280] on p "14" at bounding box center [498, 280] width 7 height 9
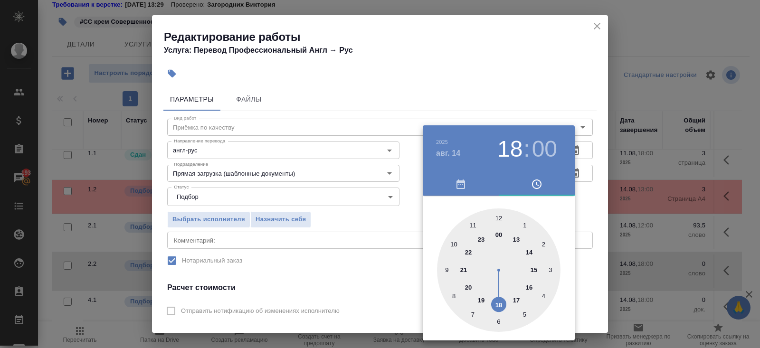
type input "14.08.2025 16:00"
click at [527, 288] on div at bounding box center [498, 269] width 123 height 123
click at [393, 279] on div at bounding box center [380, 174] width 760 height 348
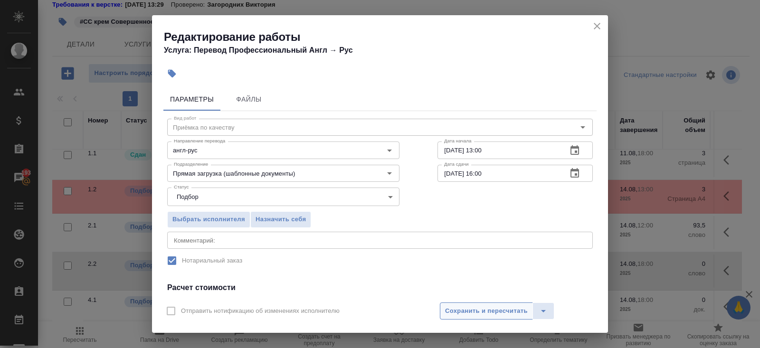
click at [453, 307] on span "Сохранить и пересчитать" at bounding box center [486, 311] width 83 height 11
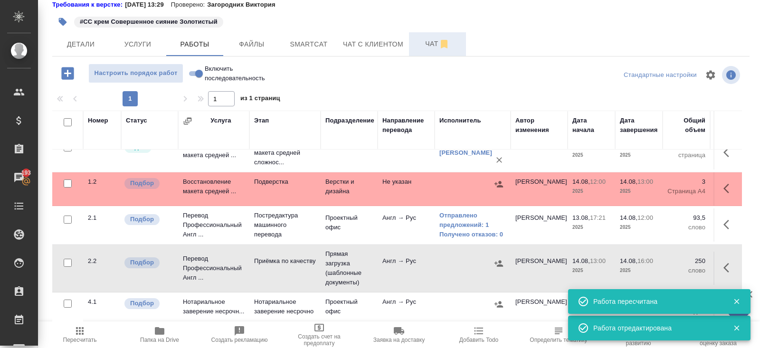
scroll to position [26, 0]
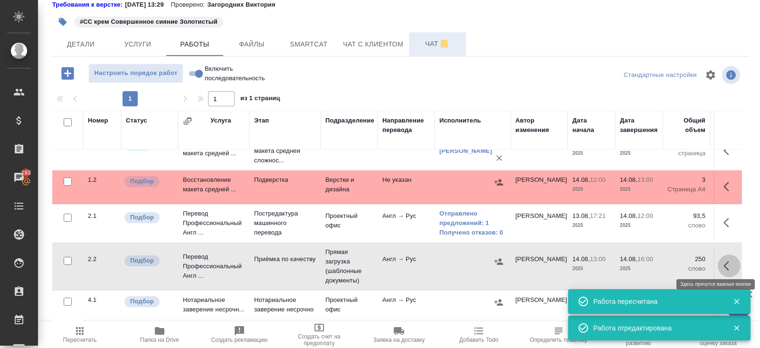
click at [725, 262] on icon "button" at bounding box center [726, 265] width 6 height 9
click at [660, 262] on icon "button" at bounding box center [658, 265] width 11 height 11
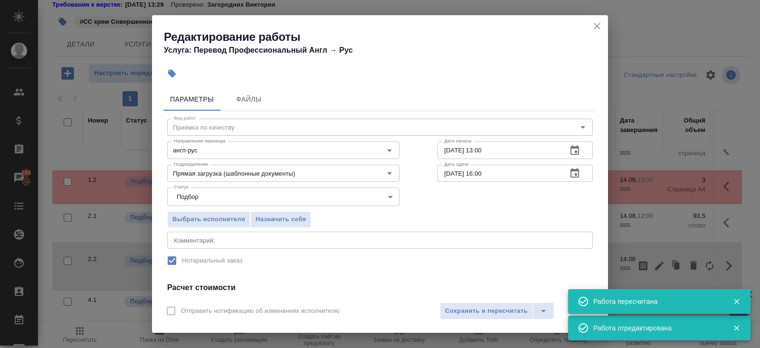
click at [252, 249] on div "Вид работ Приёмка по качеству Вид работ Направление перевода англ-рус Направлен…" at bounding box center [379, 255] width 433 height 289
click at [236, 238] on textarea at bounding box center [380, 239] width 412 height 7
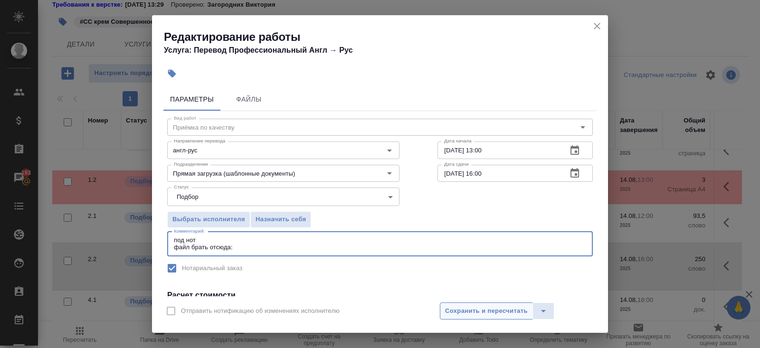
type textarea "под нот файл брать отсюда:"
click at [463, 304] on button "Сохранить и пересчитать" at bounding box center [486, 310] width 93 height 17
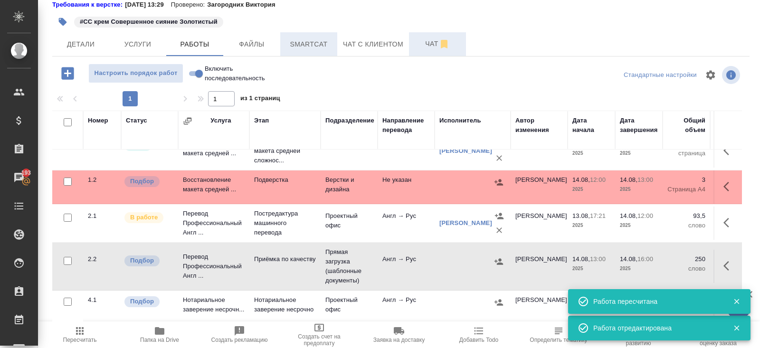
click at [303, 45] on span "Smartcat" at bounding box center [309, 44] width 46 height 12
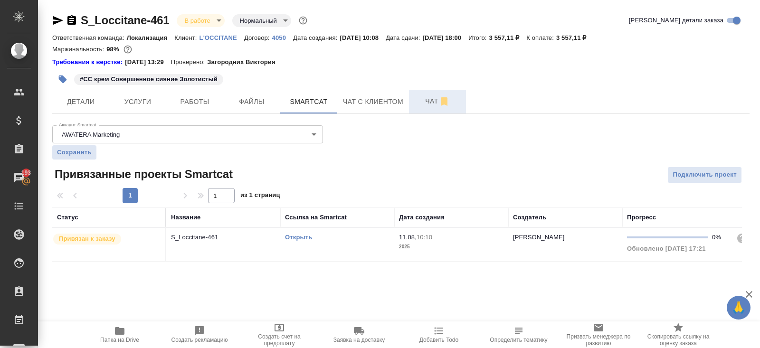
click at [296, 234] on link "Открыть" at bounding box center [298, 237] width 27 height 7
click at [199, 105] on span "Работы" at bounding box center [195, 102] width 46 height 12
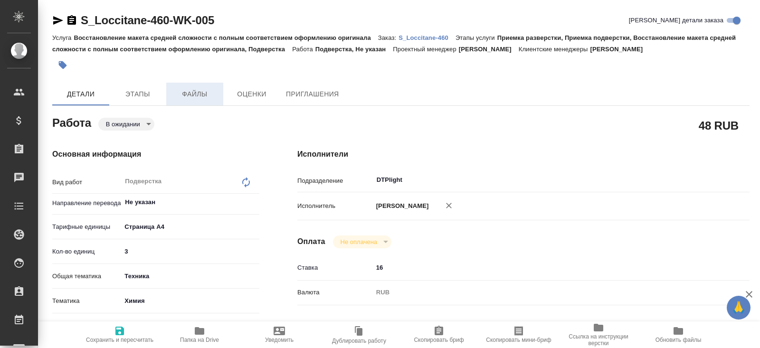
type textarea "x"
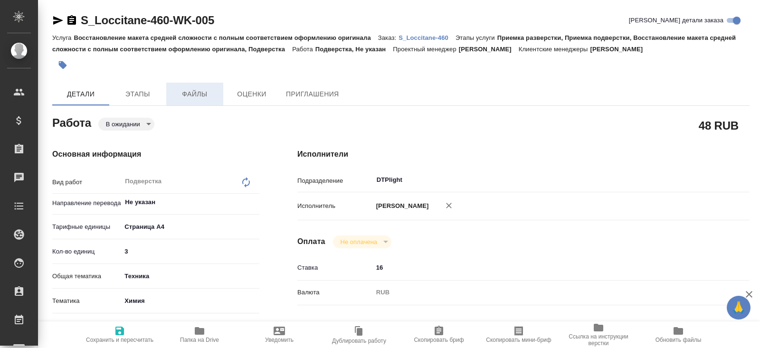
type textarea "x"
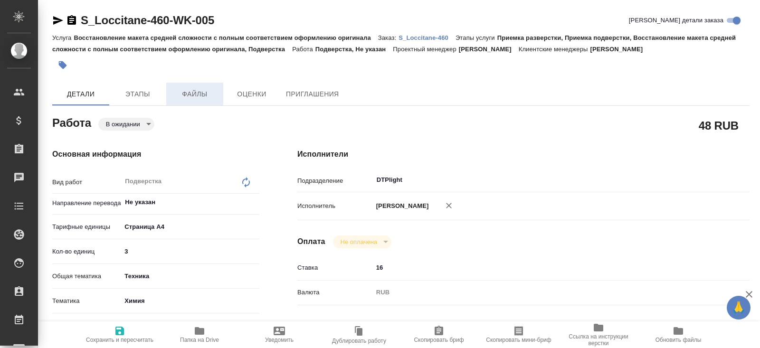
type textarea "x"
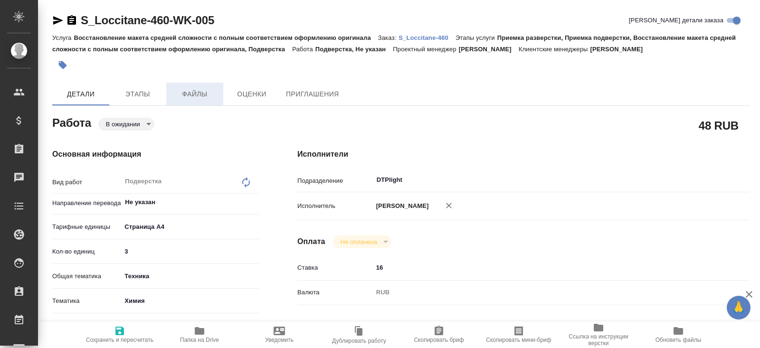
type textarea "x"
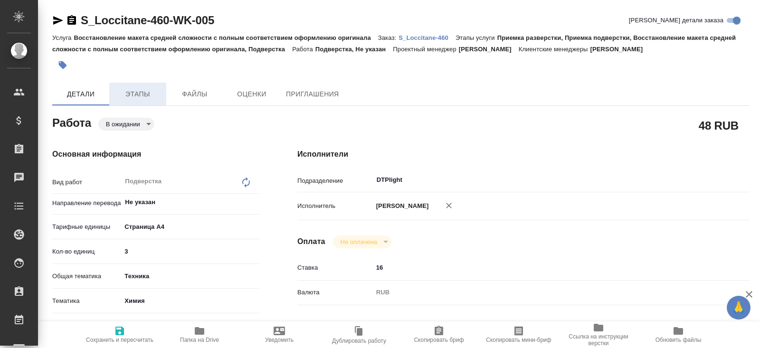
type textarea "x"
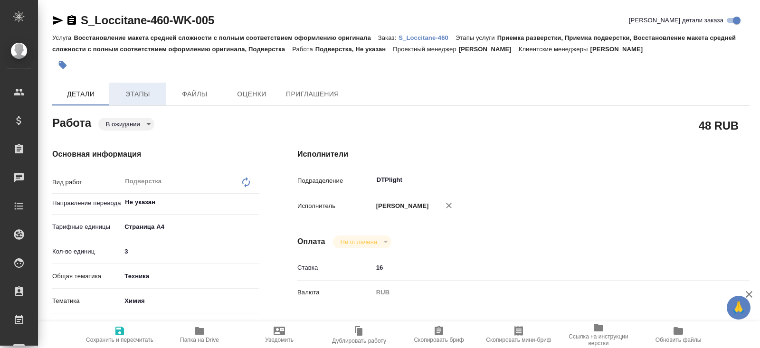
type textarea "x"
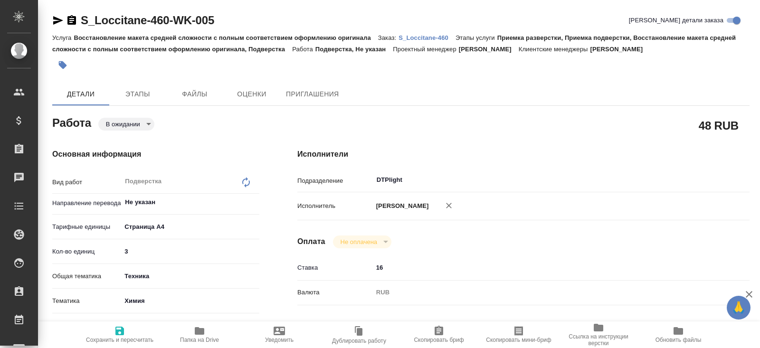
type textarea "x"
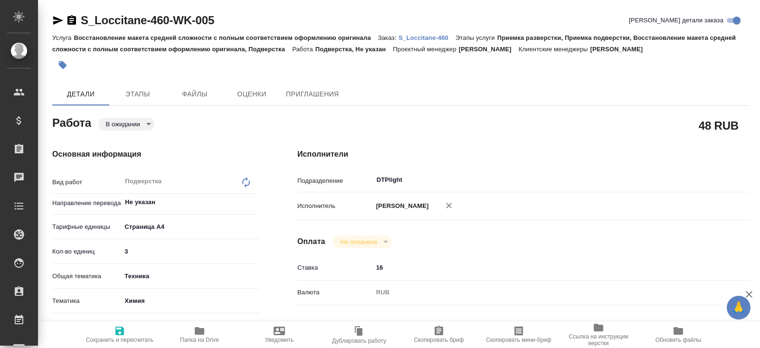
click at [407, 36] on p "S_Loccitane-460" at bounding box center [426, 37] width 57 height 7
type textarea "x"
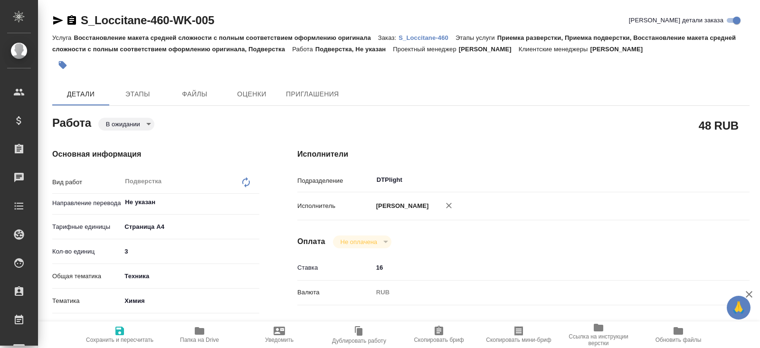
type textarea "x"
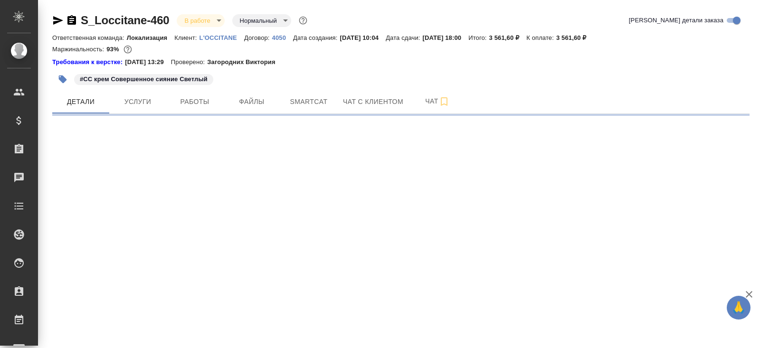
select select "RU"
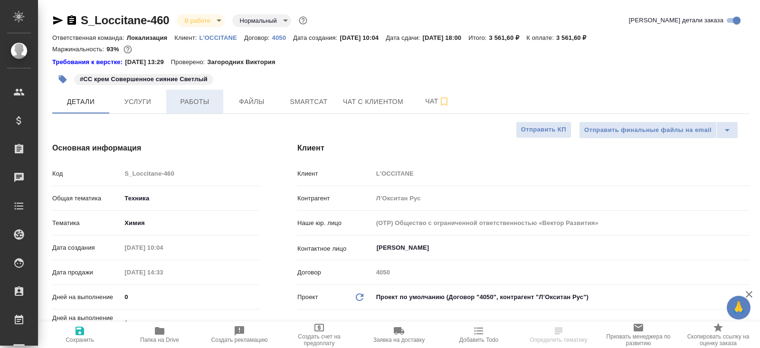
type textarea "x"
click at [208, 106] on span "Работы" at bounding box center [195, 102] width 46 height 12
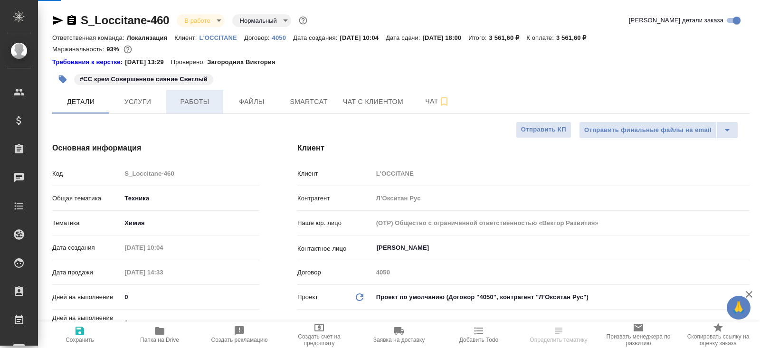
type textarea "x"
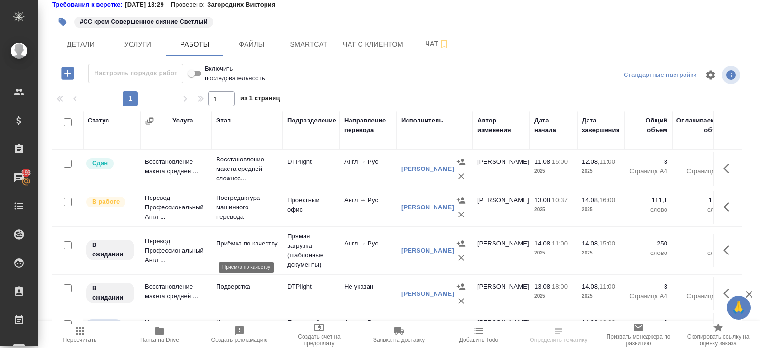
scroll to position [26, 0]
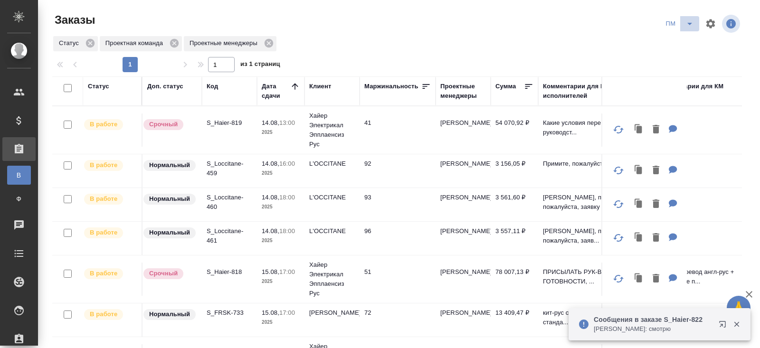
click at [684, 26] on icon "split button" at bounding box center [689, 23] width 11 height 11
click at [682, 40] on li "В работу!" at bounding box center [680, 42] width 48 height 15
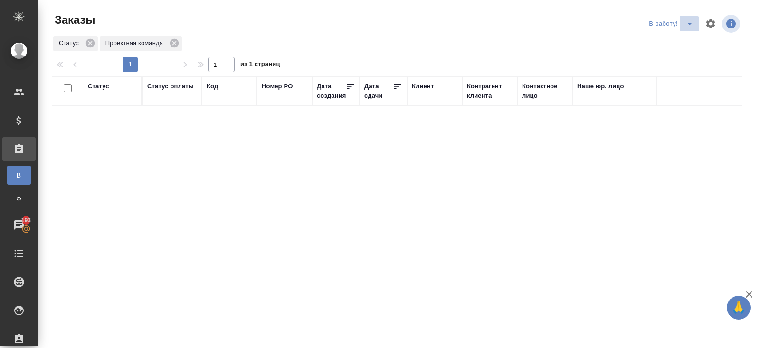
click at [696, 21] on span "split button" at bounding box center [689, 23] width 14 height 11
click at [675, 45] on li "ПМ" at bounding box center [672, 42] width 53 height 15
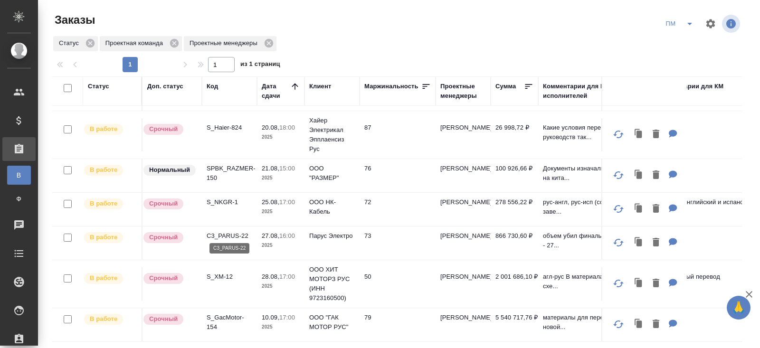
scroll to position [75, 0]
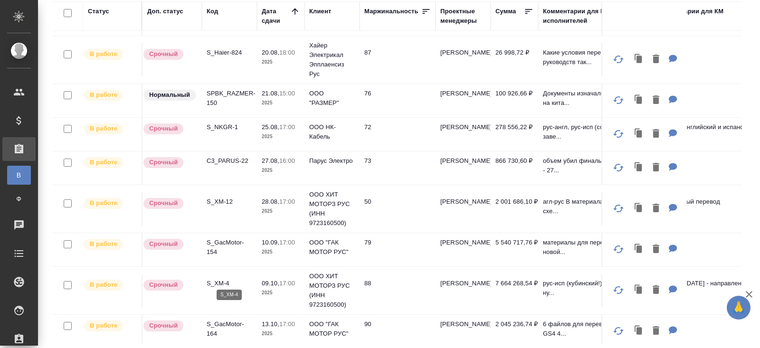
click at [222, 280] on p "S_XM-4" at bounding box center [230, 283] width 46 height 9
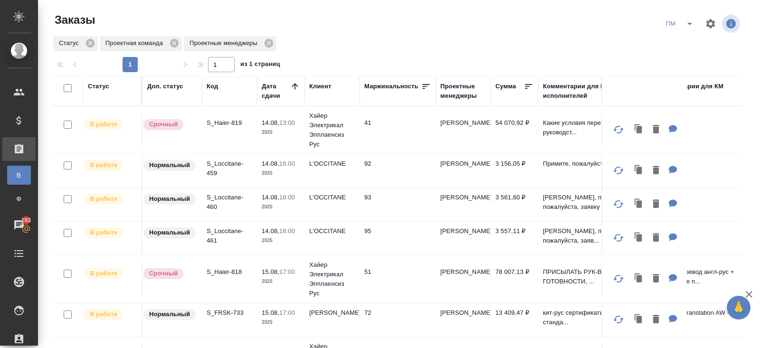
scroll to position [486, 0]
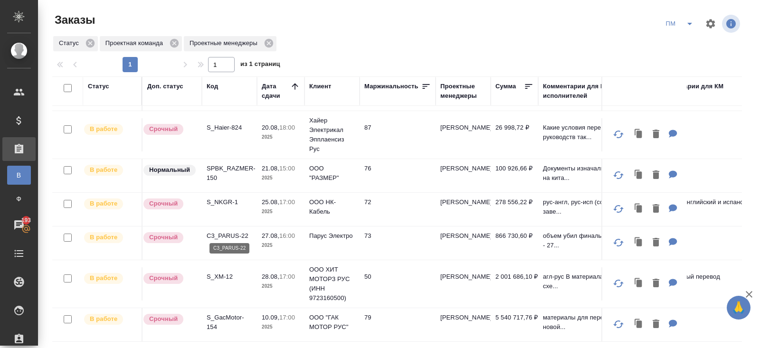
click at [226, 233] on p "C3_PARUS-22" at bounding box center [230, 235] width 46 height 9
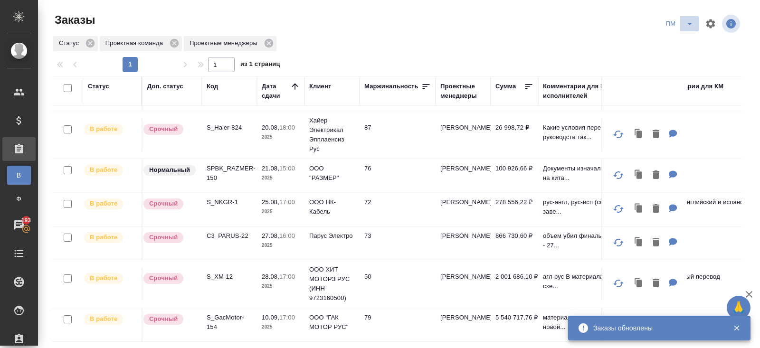
click at [692, 30] on button "split button" at bounding box center [689, 23] width 19 height 15
click at [690, 38] on li "В работу!" at bounding box center [680, 42] width 48 height 15
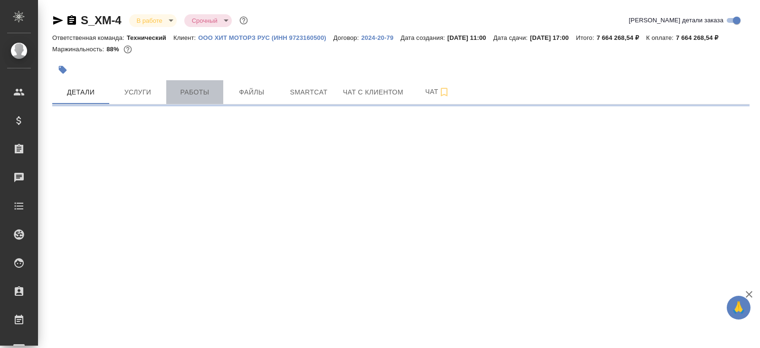
click at [199, 104] on button "Работы" at bounding box center [194, 92] width 57 height 24
select select "RU"
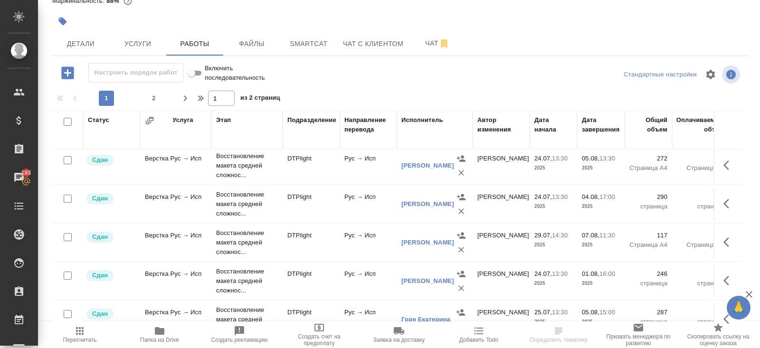
scroll to position [781, 0]
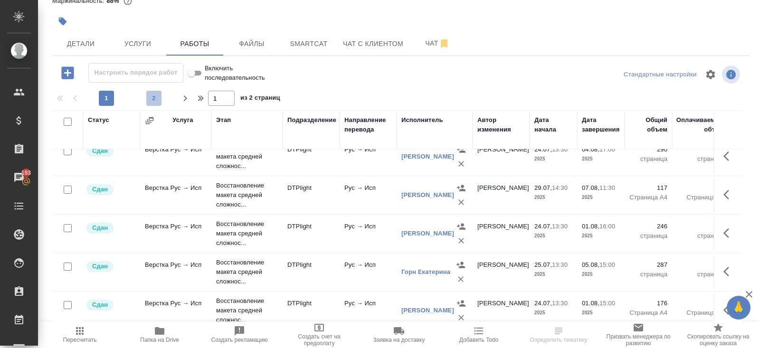
click at [155, 102] on span "2" at bounding box center [153, 98] width 15 height 9
type input "2"
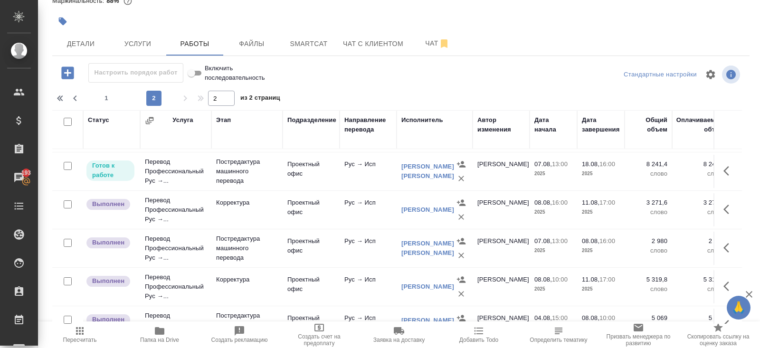
scroll to position [374, 0]
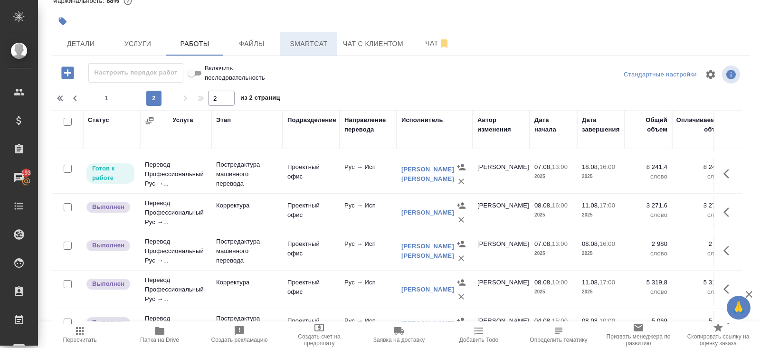
click at [312, 38] on button "Smartcat" at bounding box center [308, 44] width 57 height 24
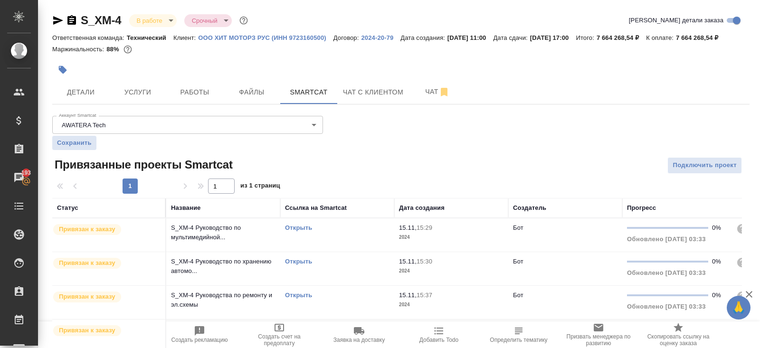
scroll to position [139, 0]
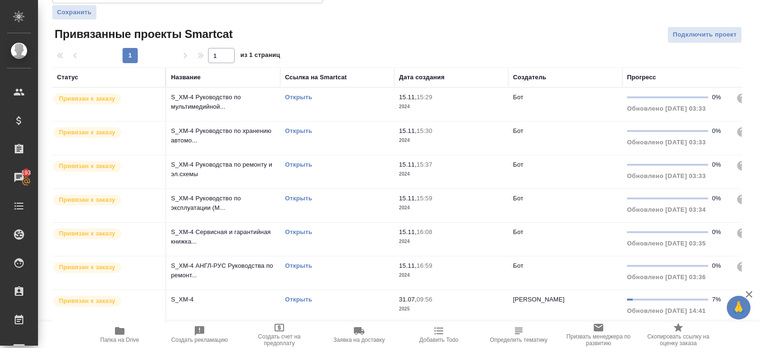
click at [299, 302] on link "Открыть" at bounding box center [298, 299] width 27 height 7
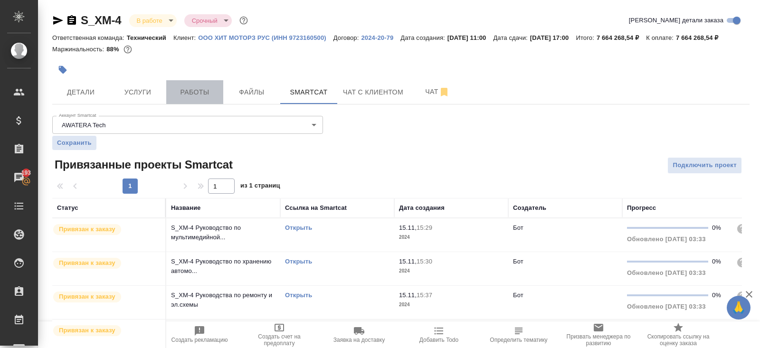
click at [188, 93] on button "Работы" at bounding box center [194, 92] width 57 height 24
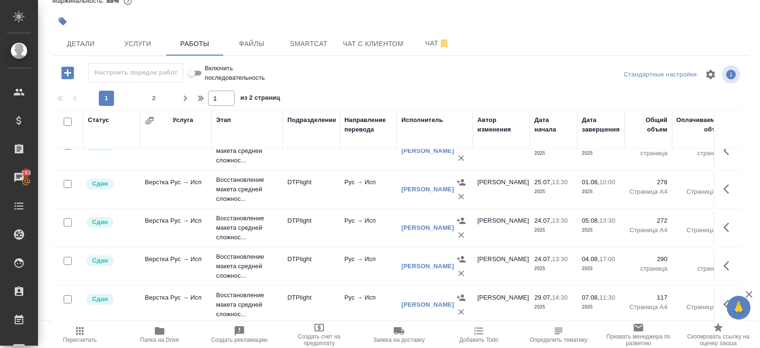
scroll to position [656, 0]
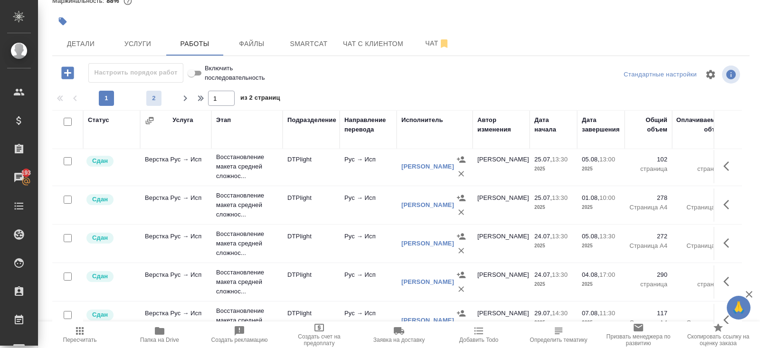
click at [150, 103] on span "2" at bounding box center [153, 98] width 15 height 9
type input "2"
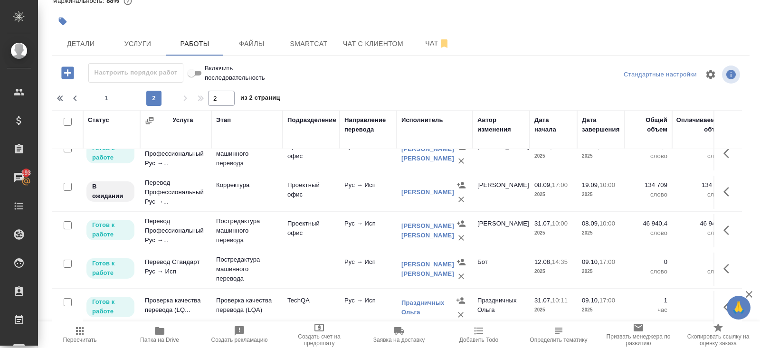
scroll to position [585, 0]
click at [725, 228] on icon "button" at bounding box center [726, 231] width 6 height 9
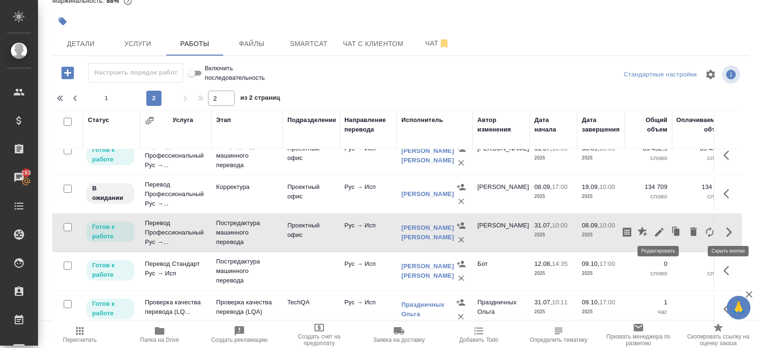
click at [659, 228] on icon "button" at bounding box center [659, 232] width 9 height 9
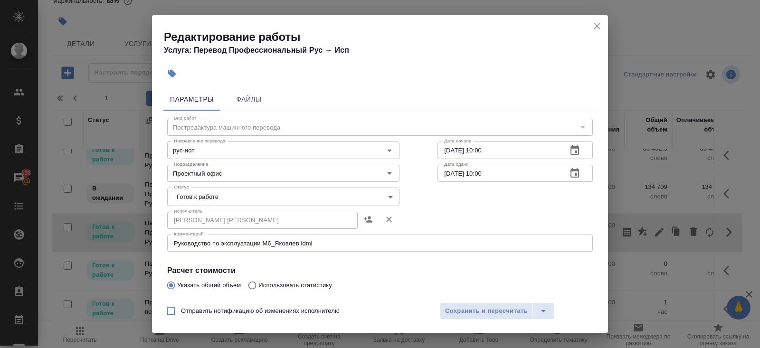
click at [200, 199] on body "🙏 .cls-1 fill:#fff; AWATERA Belyakova Yulia Клиенты Спецификации Заказы 193 Чат…" at bounding box center [380, 174] width 760 height 348
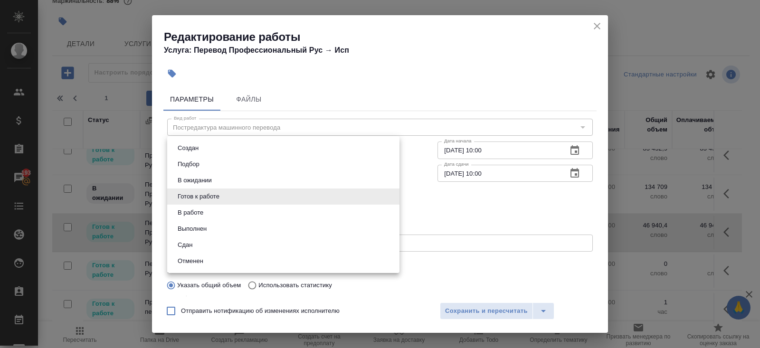
click at [200, 209] on button "В работе" at bounding box center [190, 212] width 31 height 10
type input "inProgress"
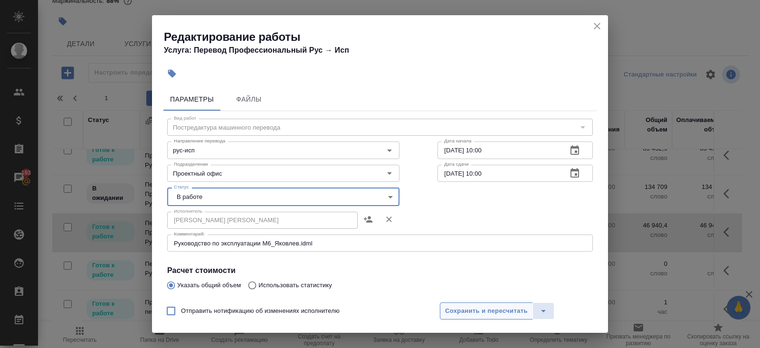
click at [457, 309] on span "Сохранить и пересчитать" at bounding box center [486, 311] width 83 height 11
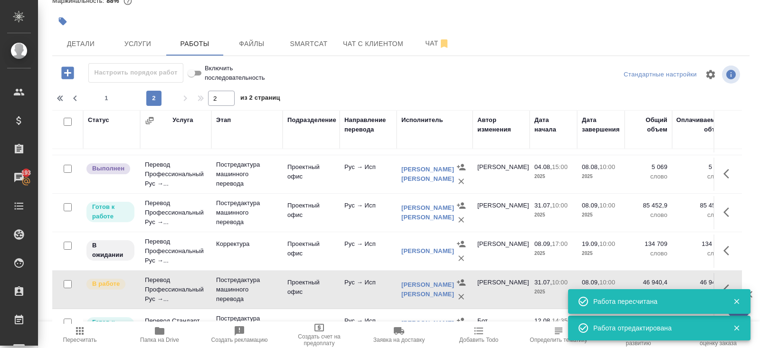
scroll to position [527, 0]
click at [727, 209] on icon "button" at bounding box center [728, 212] width 11 height 11
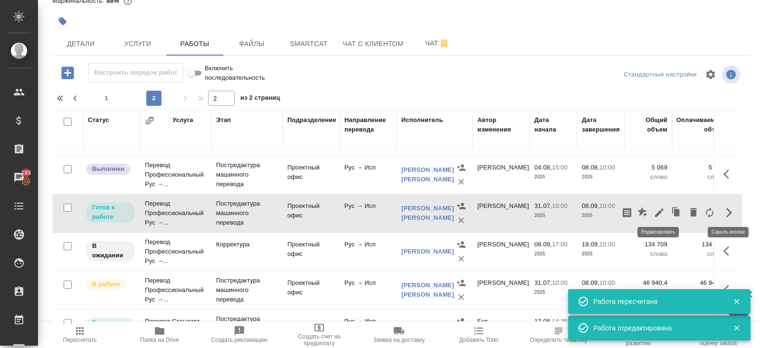
click at [661, 209] on icon "button" at bounding box center [658, 212] width 11 height 11
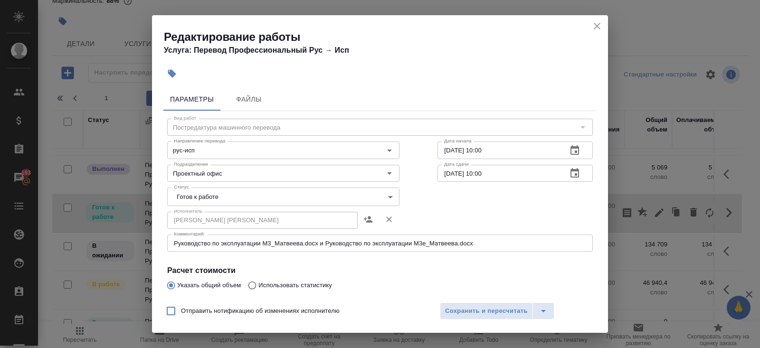
click at [187, 199] on body "🙏 .cls-1 fill:#fff; AWATERA Belyakova Yulia Клиенты Спецификации Заказы 193 Чат…" at bounding box center [380, 174] width 760 height 348
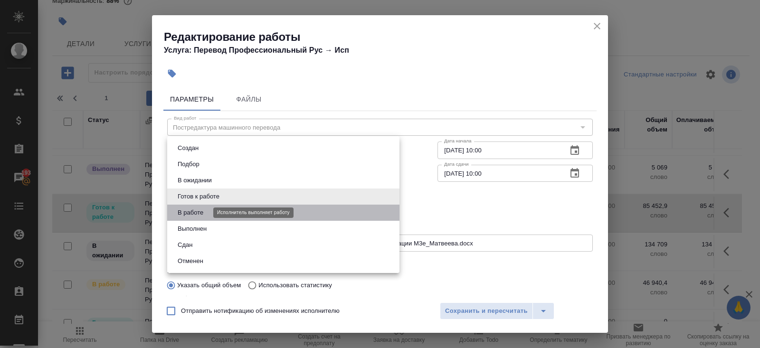
click at [193, 210] on button "В работе" at bounding box center [190, 212] width 31 height 10
type input "inProgress"
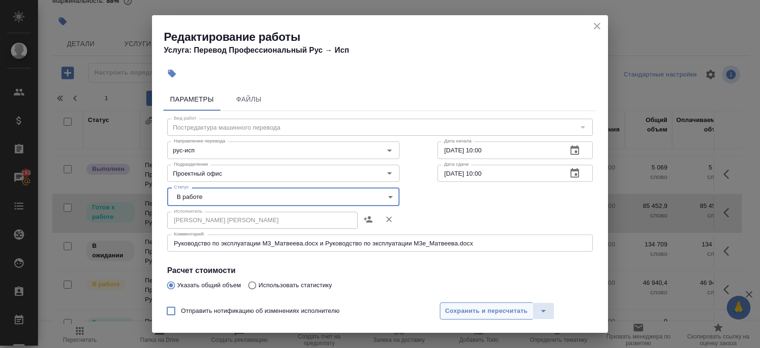
click at [456, 304] on button "Сохранить и пересчитать" at bounding box center [486, 310] width 93 height 17
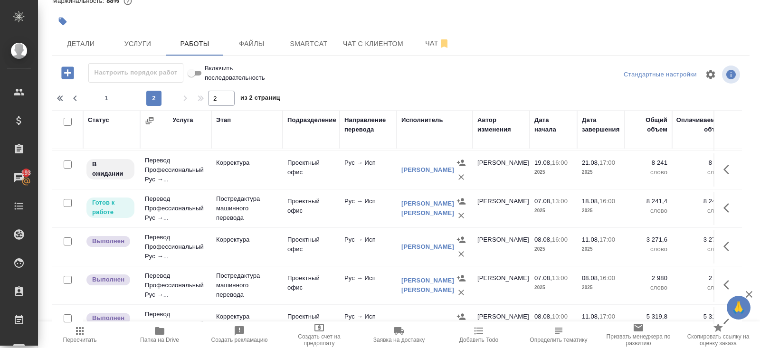
scroll to position [336, 0]
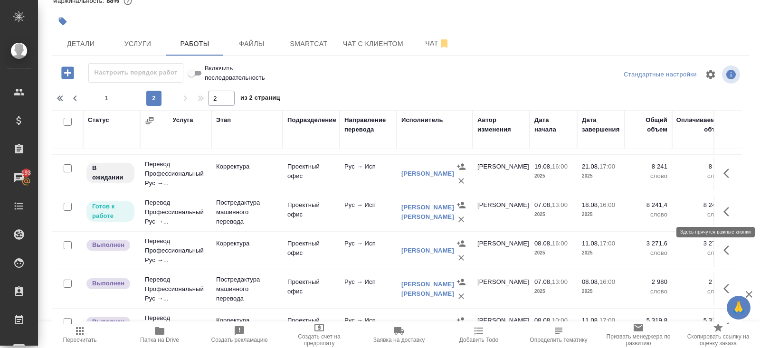
click at [722, 209] on button "button" at bounding box center [728, 211] width 23 height 23
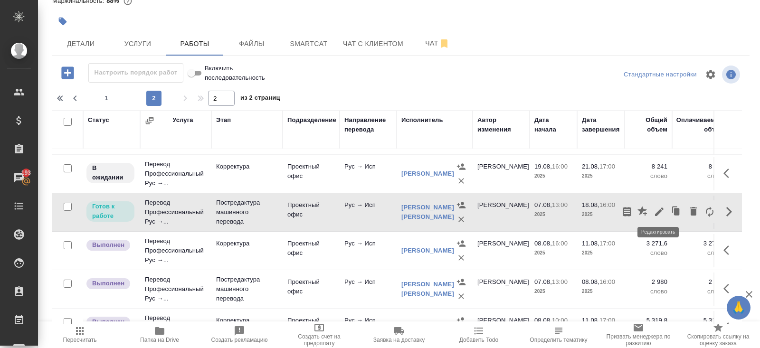
click at [659, 207] on icon "button" at bounding box center [659, 211] width 9 height 9
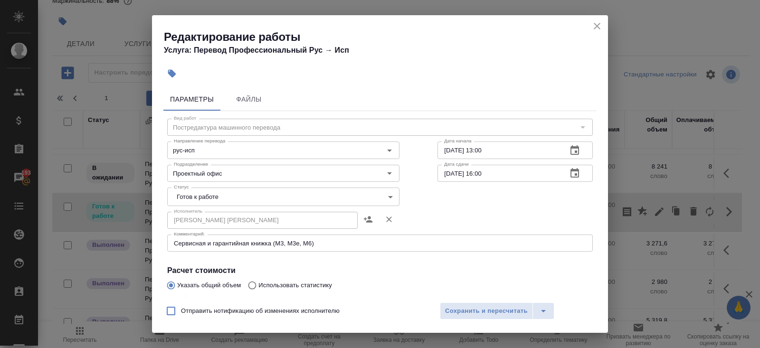
click at [217, 202] on body "🙏 .cls-1 fill:#fff; AWATERA Belyakova Yulia Клиенты Спецификации Заказы 193 Чат…" at bounding box center [380, 174] width 760 height 348
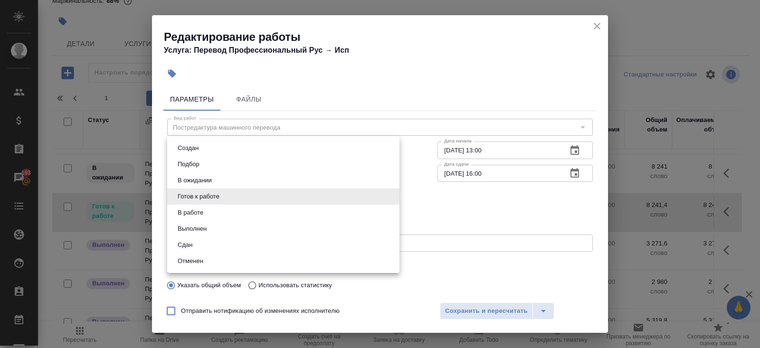
click at [217, 212] on li "В работе" at bounding box center [283, 213] width 232 height 16
type input "inProgress"
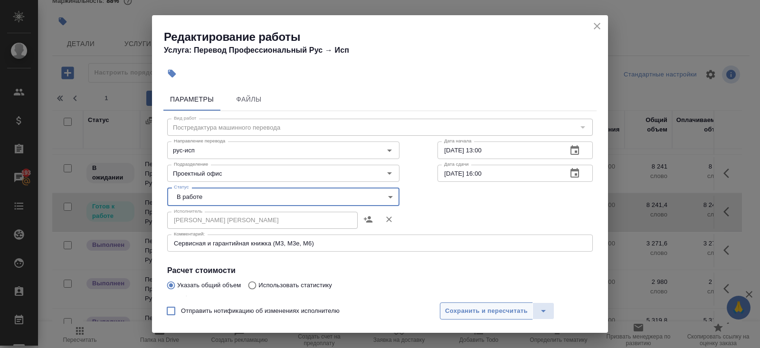
click at [449, 309] on span "Сохранить и пересчитать" at bounding box center [486, 311] width 83 height 11
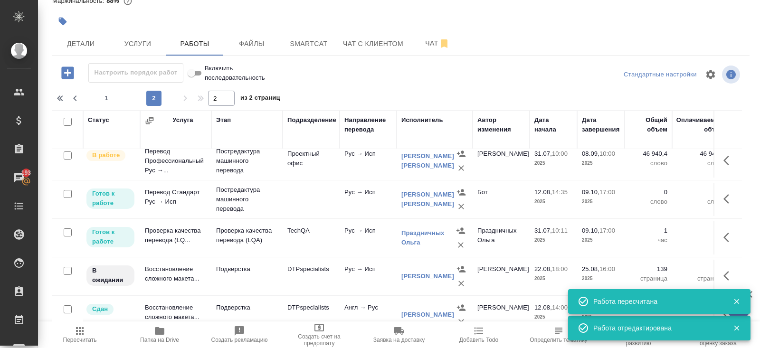
scroll to position [658, 0]
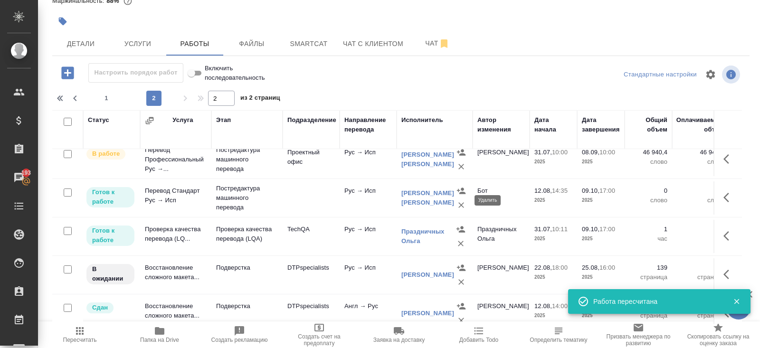
click at [460, 200] on icon "button" at bounding box center [460, 204] width 9 height 9
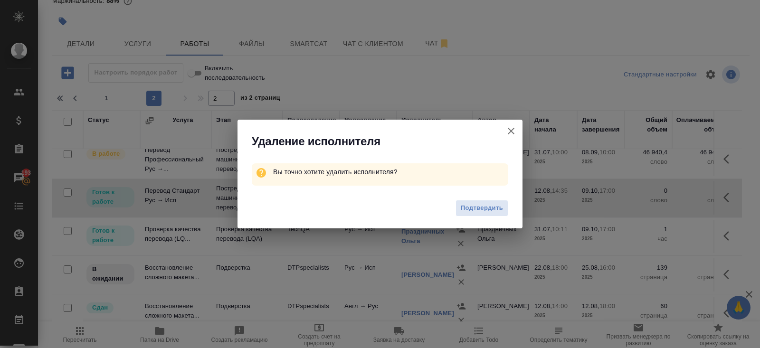
click at [487, 208] on span "Подтвердить" at bounding box center [482, 208] width 42 height 11
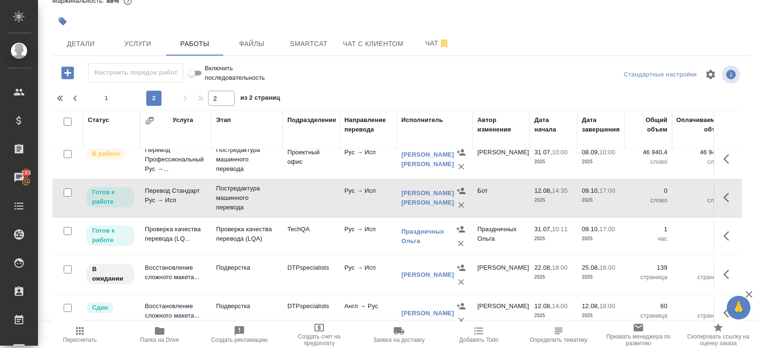
click at [730, 192] on icon "button" at bounding box center [728, 197] width 11 height 11
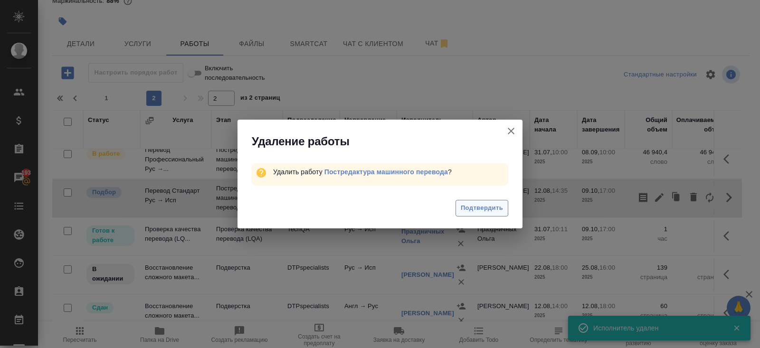
click at [478, 204] on span "Подтвердить" at bounding box center [482, 208] width 42 height 11
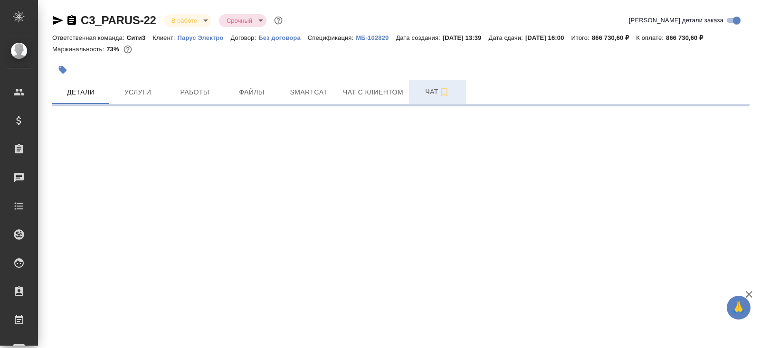
select select "RU"
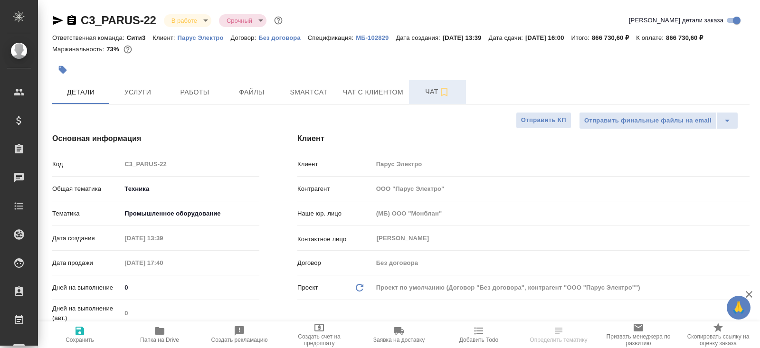
type textarea "x"
click at [435, 91] on span "Чат" at bounding box center [437, 92] width 46 height 12
type textarea "x"
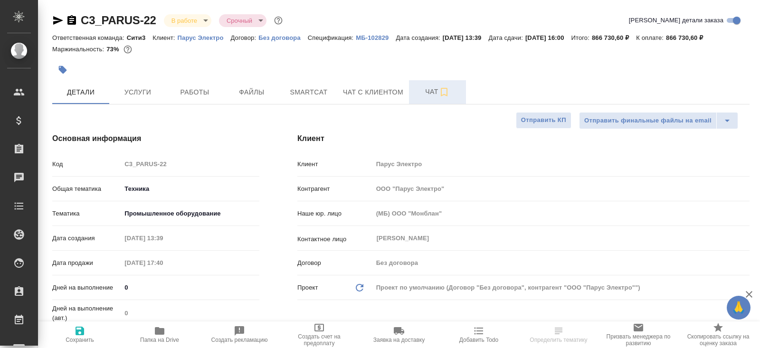
type textarea "x"
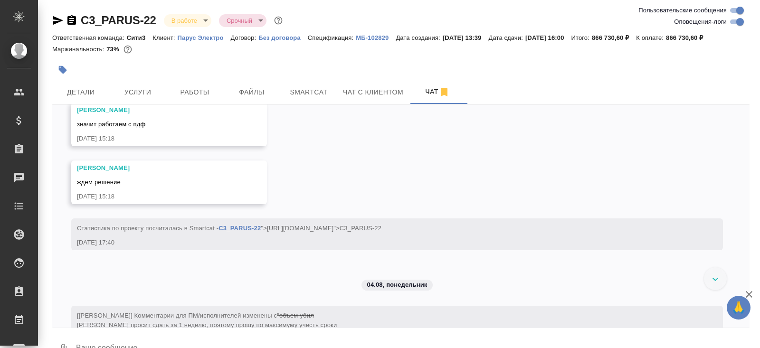
click at [734, 20] on input "Оповещения-логи" at bounding box center [740, 21] width 34 height 11
checkbox input "false"
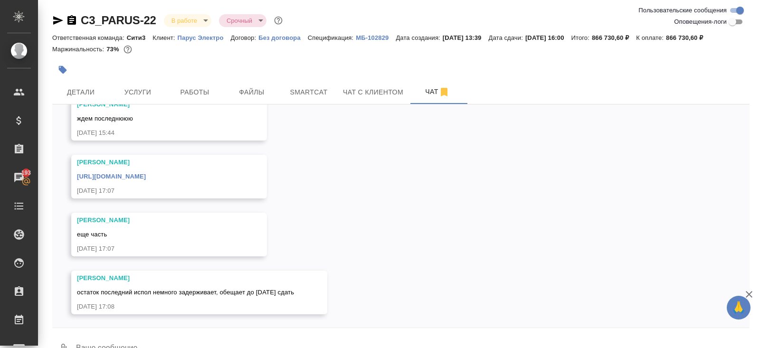
scroll to position [22, 0]
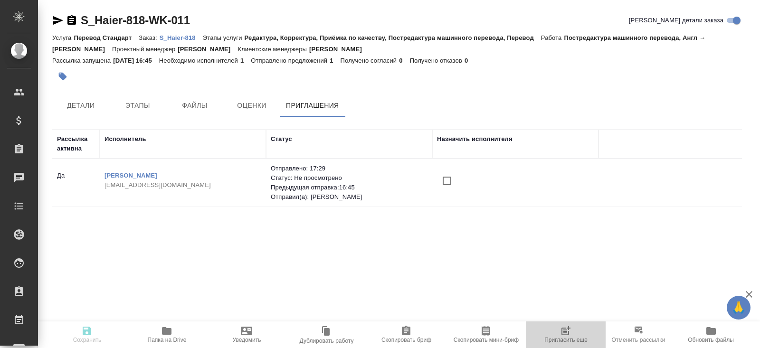
click at [580, 333] on span "Пригласить еще" at bounding box center [565, 334] width 68 height 18
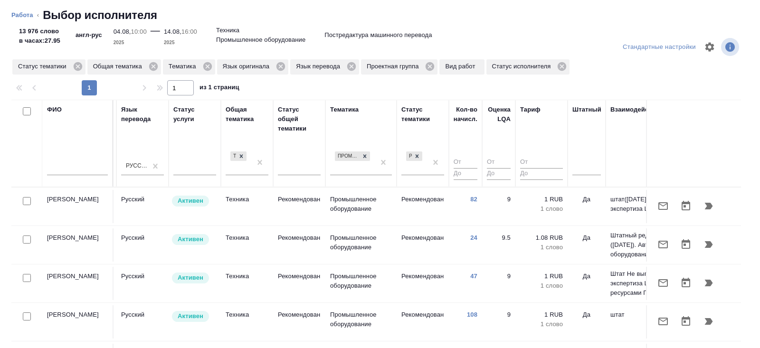
scroll to position [0, 649]
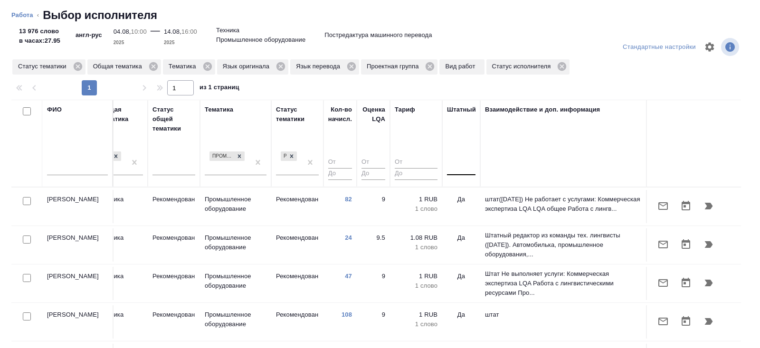
click at [457, 172] on div at bounding box center [461, 166] width 28 height 18
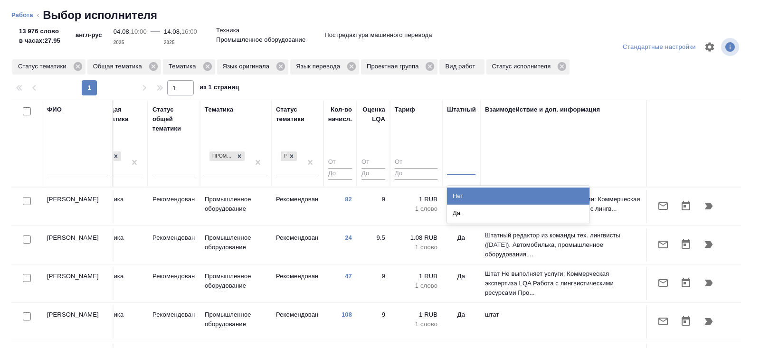
click at [457, 196] on div "Нет" at bounding box center [518, 196] width 142 height 17
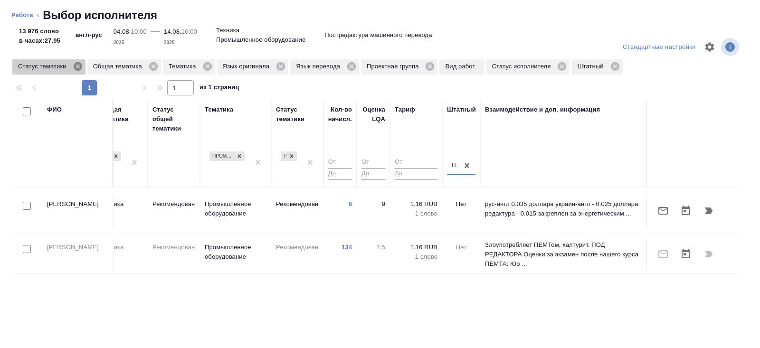
click at [79, 68] on icon at bounding box center [77, 66] width 9 height 9
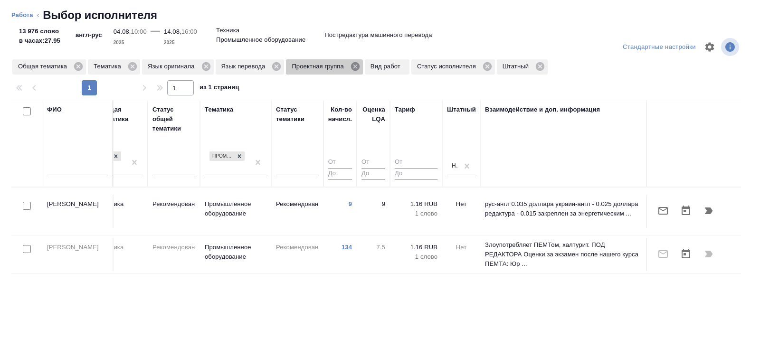
click at [360, 67] on icon at bounding box center [355, 66] width 10 height 10
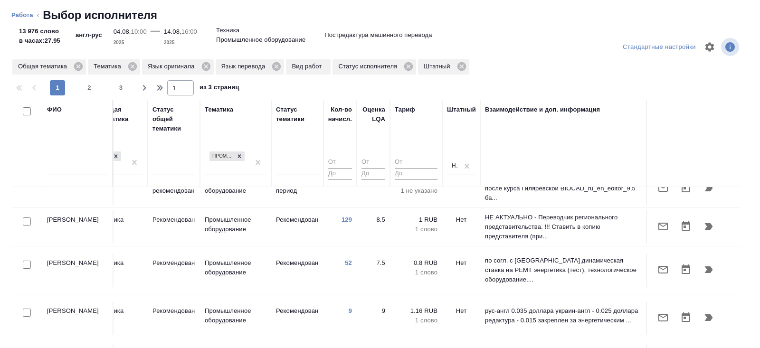
scroll to position [20, 649]
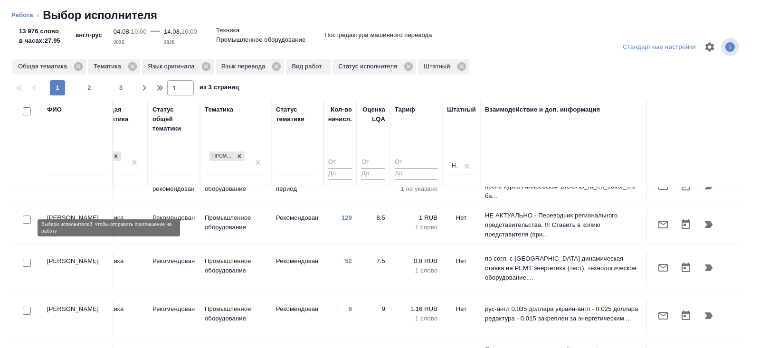
click at [28, 224] on input "checkbox" at bounding box center [27, 220] width 8 height 8
checkbox input "true"
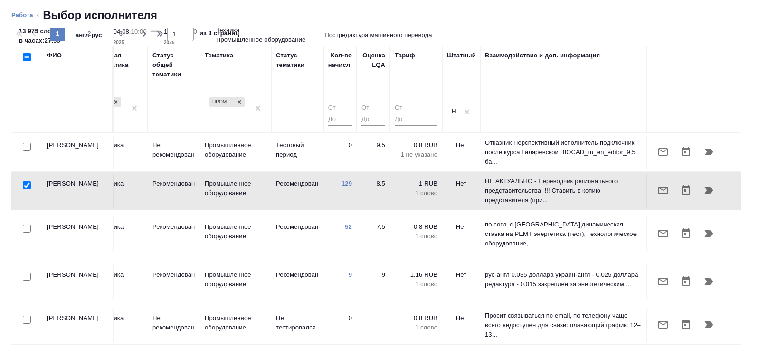
scroll to position [0, 0]
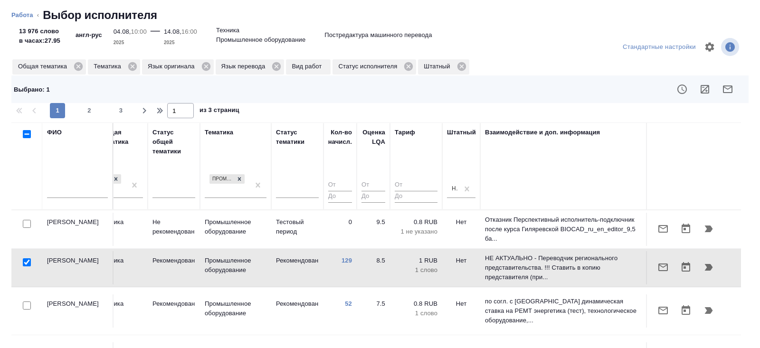
click at [719, 86] on button "button" at bounding box center [727, 89] width 23 height 23
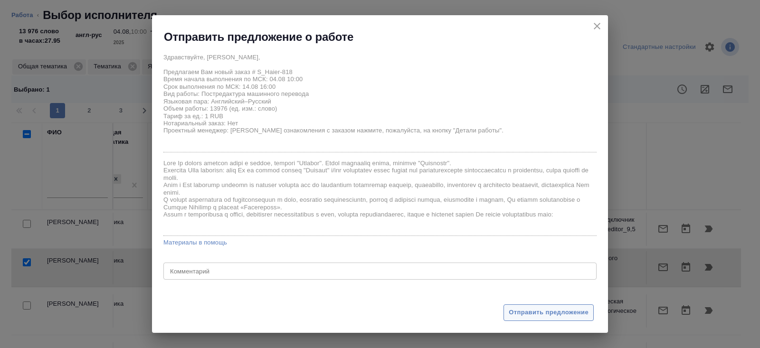
click at [522, 314] on span "Отправить предложение" at bounding box center [548, 312] width 80 height 11
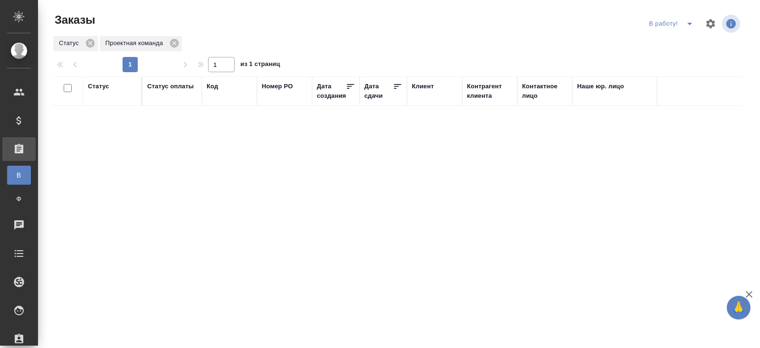
click at [687, 22] on icon "split button" at bounding box center [689, 23] width 11 height 11
click at [683, 45] on li "ПМ" at bounding box center [672, 42] width 53 height 15
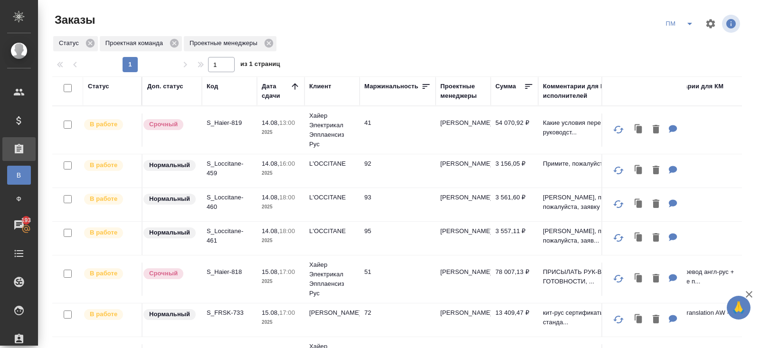
click at [224, 198] on p "S_Loccitane-460" at bounding box center [230, 202] width 46 height 19
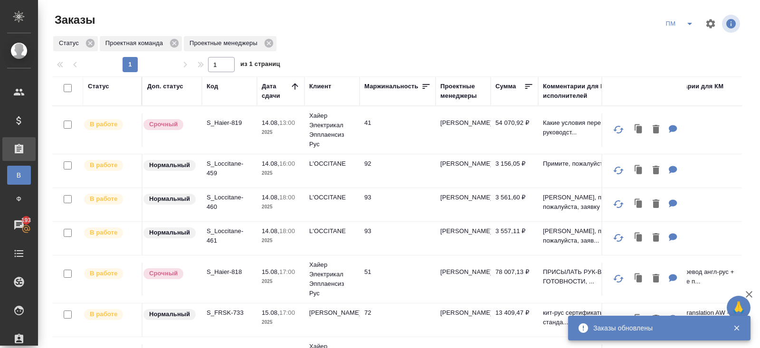
click at [688, 26] on icon "split button" at bounding box center [689, 23] width 11 height 11
click at [688, 41] on li "В работу!" at bounding box center [680, 42] width 48 height 15
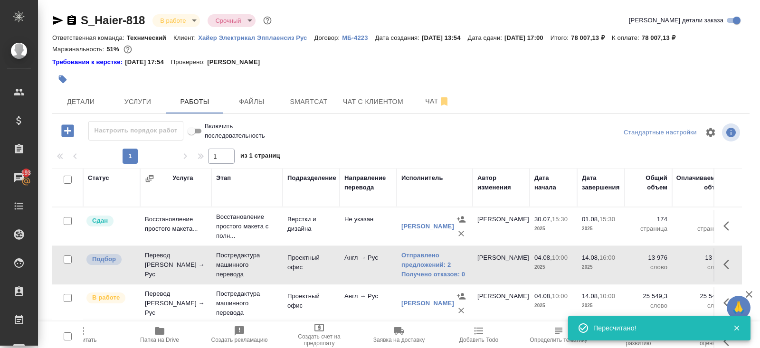
scroll to position [11, 0]
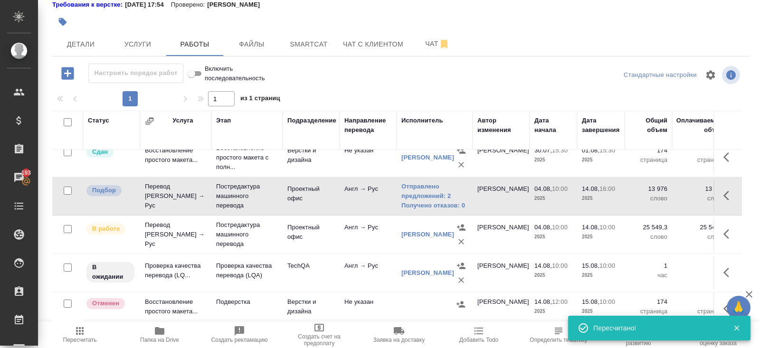
click at [85, 334] on icon "button" at bounding box center [79, 330] width 11 height 11
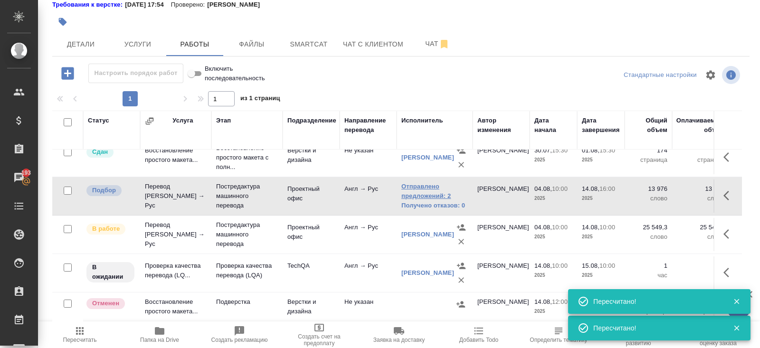
click at [410, 193] on link "Отправлено предложений: 2" at bounding box center [434, 191] width 66 height 19
click at [83, 335] on icon "button" at bounding box center [80, 331] width 8 height 8
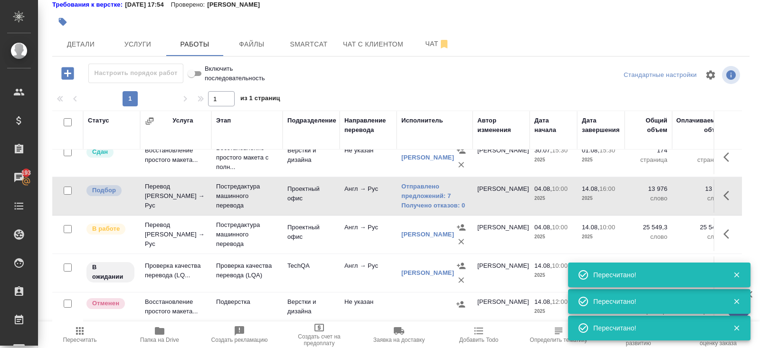
click at [82, 334] on icon "button" at bounding box center [80, 331] width 8 height 8
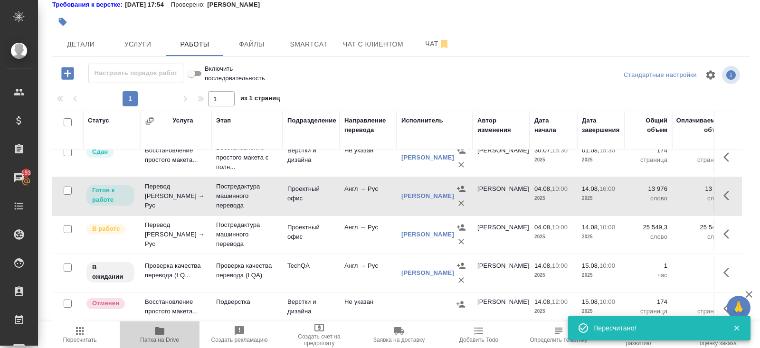
click at [160, 338] on span "Папка на Drive" at bounding box center [159, 340] width 39 height 7
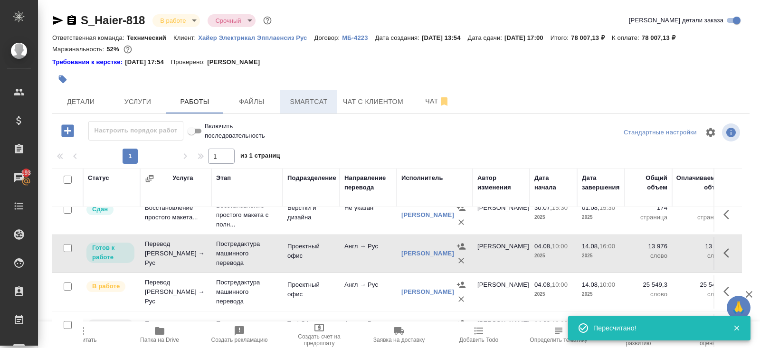
click at [309, 104] on span "Smartcat" at bounding box center [309, 102] width 46 height 12
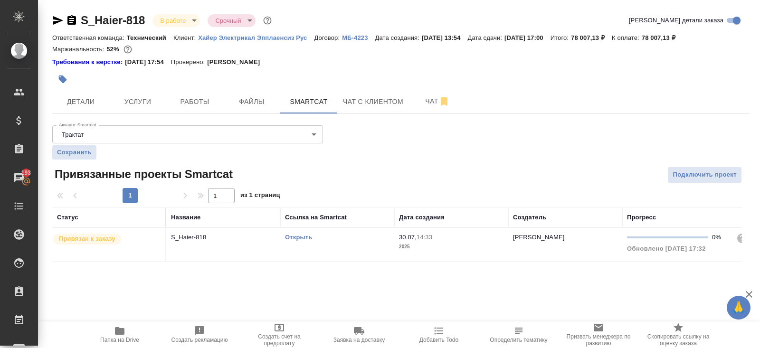
click at [299, 236] on link "Открыть" at bounding box center [298, 237] width 27 height 7
click at [215, 97] on span "Работы" at bounding box center [195, 102] width 46 height 12
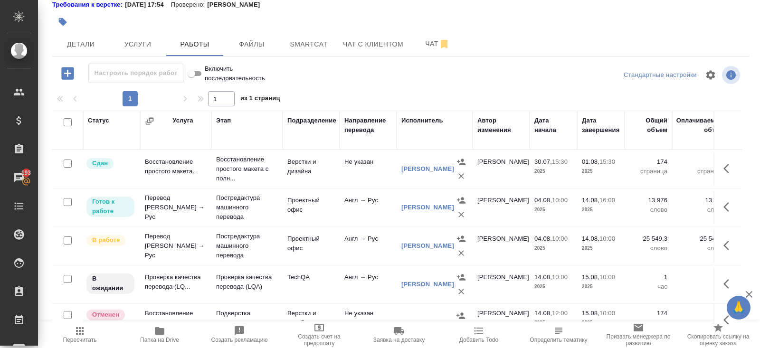
scroll to position [57, 0]
click at [463, 250] on icon "button" at bounding box center [460, 253] width 9 height 9
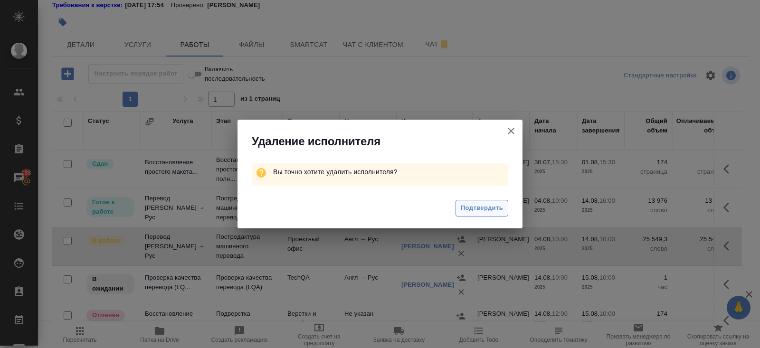
click at [494, 209] on span "Подтвердить" at bounding box center [482, 208] width 42 height 11
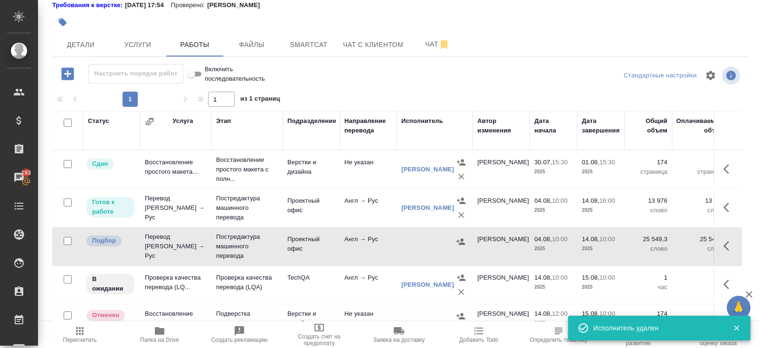
click at [728, 243] on icon "button" at bounding box center [728, 245] width 11 height 11
click at [661, 242] on icon "button" at bounding box center [658, 245] width 11 height 11
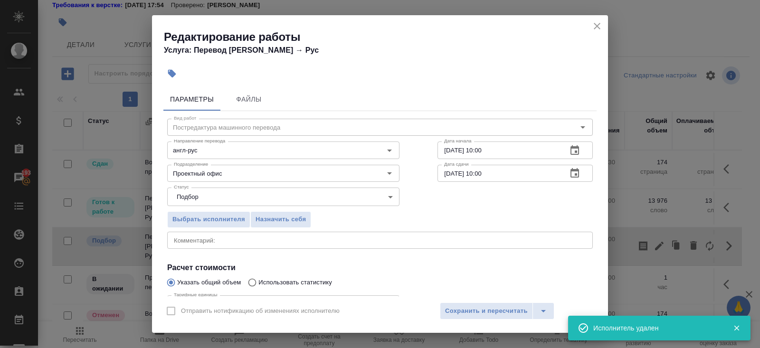
scroll to position [98, 0]
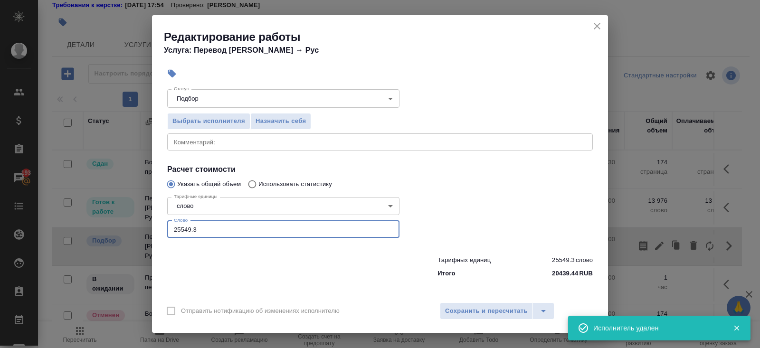
drag, startPoint x: 206, startPoint y: 228, endPoint x: 113, endPoint y: 228, distance: 92.6
click at [113, 228] on div "Редактирование работы Услуга: Перевод Стандарт Англ → Рус Параметры Файлы Вид р…" at bounding box center [380, 174] width 760 height 348
type input "11000"
click at [465, 311] on span "Сохранить и пересчитать" at bounding box center [486, 311] width 83 height 11
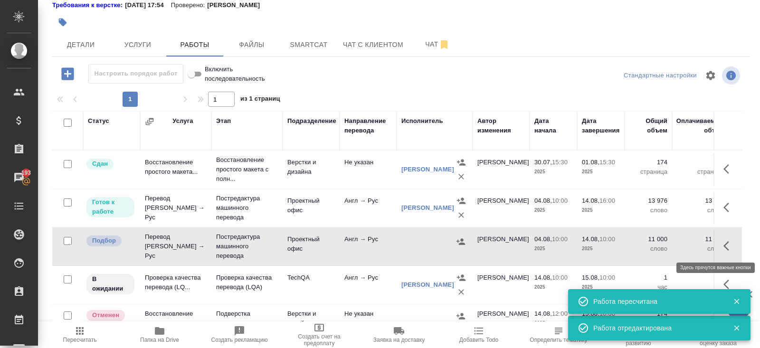
click at [727, 243] on icon "button" at bounding box center [728, 245] width 11 height 11
click at [647, 246] on icon "button" at bounding box center [643, 245] width 9 height 9
click at [72, 51] on button "Детали" at bounding box center [80, 45] width 57 height 24
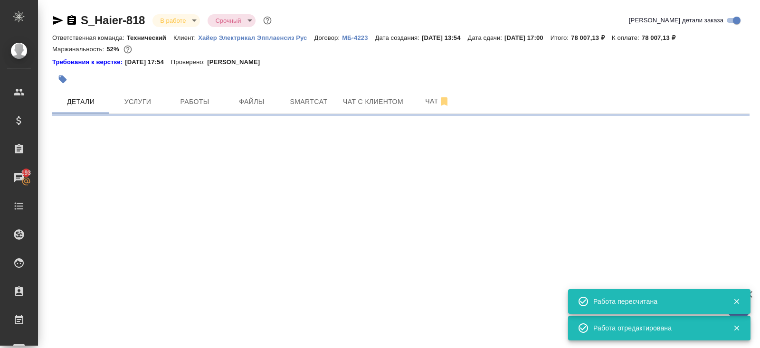
select select "RU"
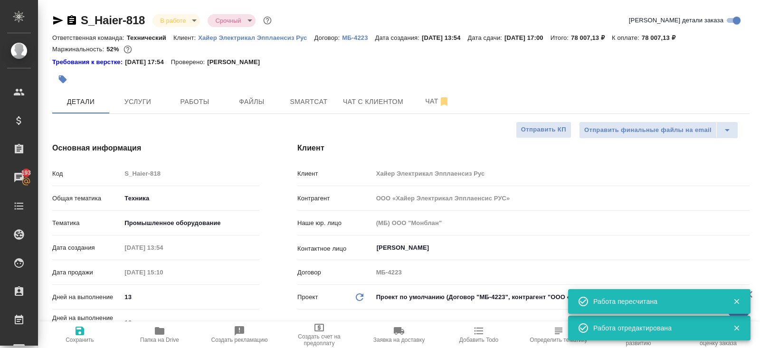
type textarea "x"
type input "[PERSON_NAME]"
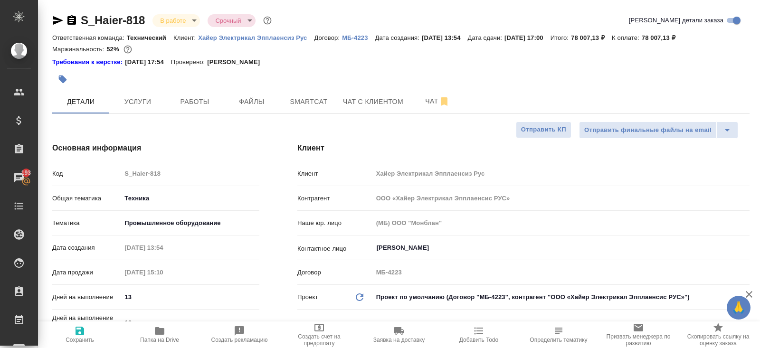
click at [157, 330] on icon "button" at bounding box center [159, 331] width 9 height 8
type textarea "x"
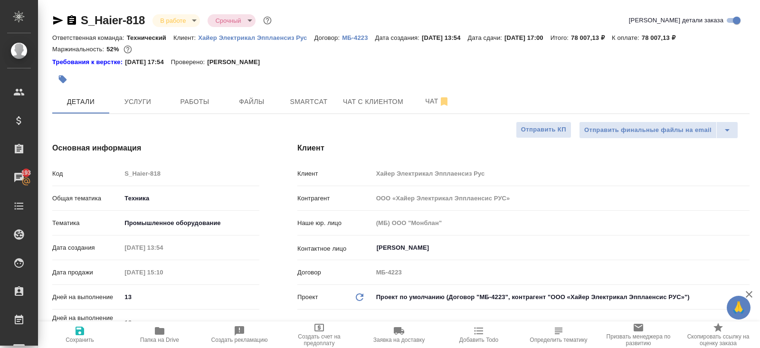
type textarea "x"
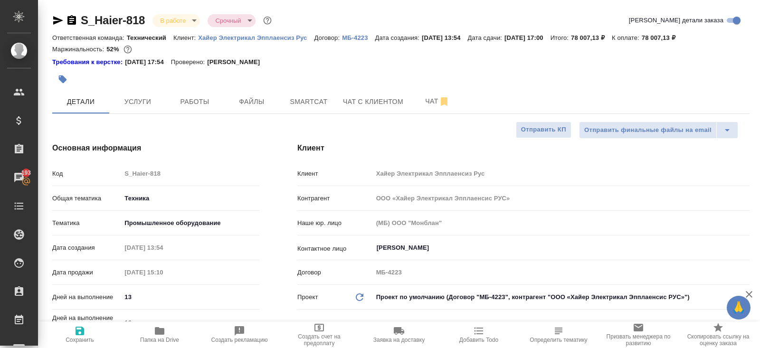
type textarea "x"
click at [207, 90] on button "Работы" at bounding box center [194, 102] width 57 height 24
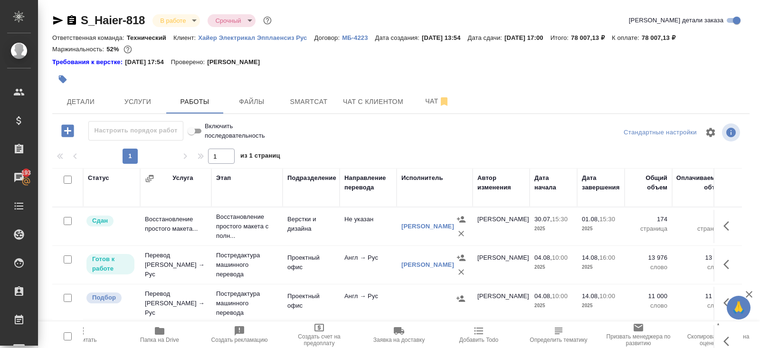
scroll to position [57, 0]
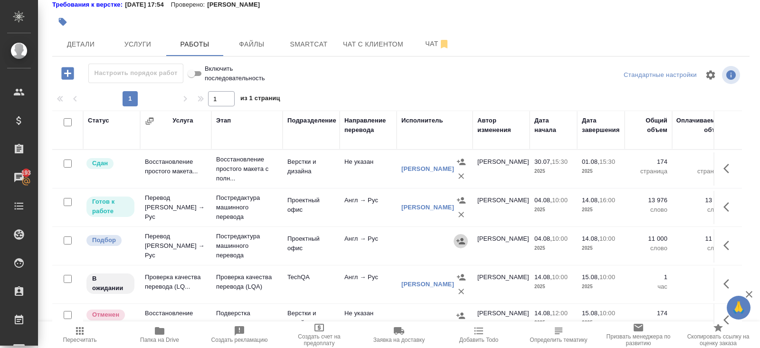
click at [461, 238] on icon "button" at bounding box center [460, 241] width 9 height 6
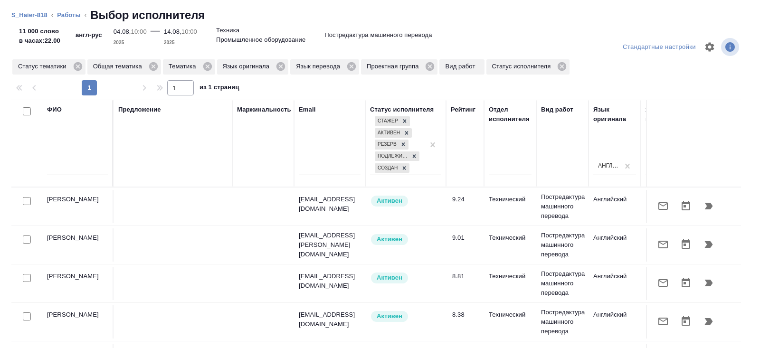
click at [92, 171] on input "text" at bounding box center [77, 169] width 61 height 12
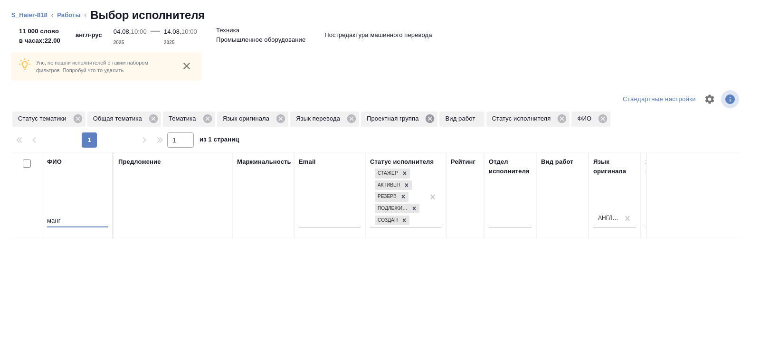
type input "манг"
click at [434, 119] on icon at bounding box center [429, 118] width 9 height 9
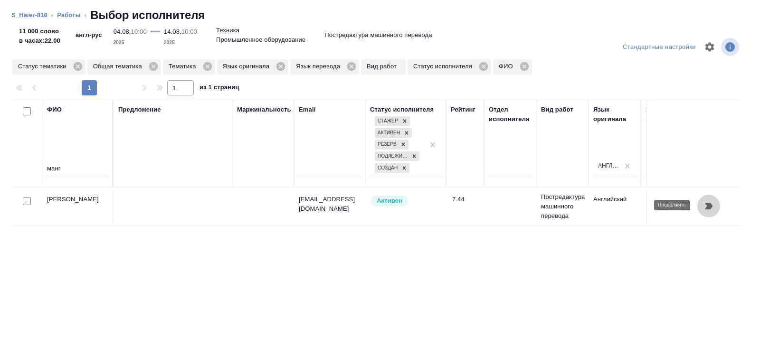
click at [712, 210] on icon "button" at bounding box center [708, 205] width 11 height 11
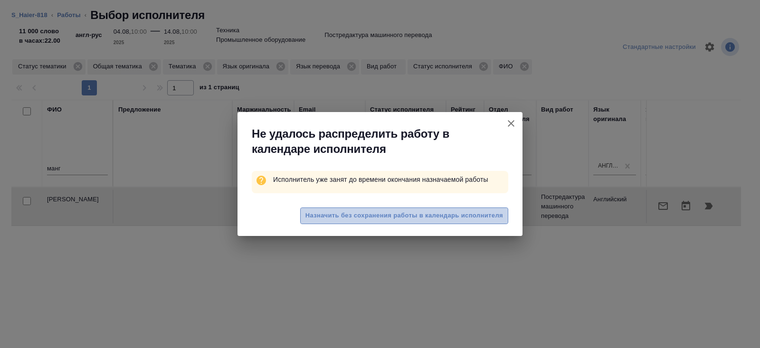
click at [411, 221] on span "Назначить без сохранения работы в календарь исполнителя" at bounding box center [404, 215] width 198 height 11
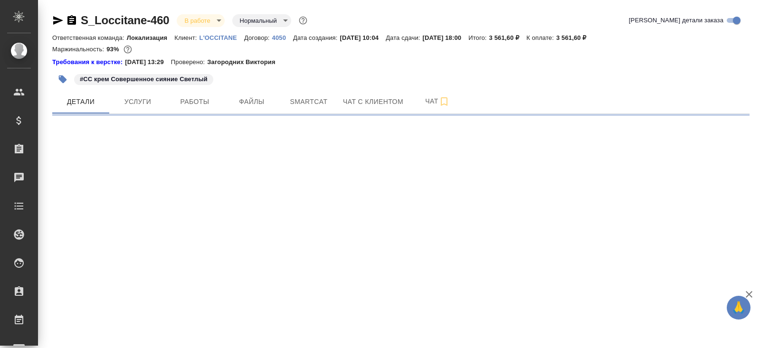
select select "RU"
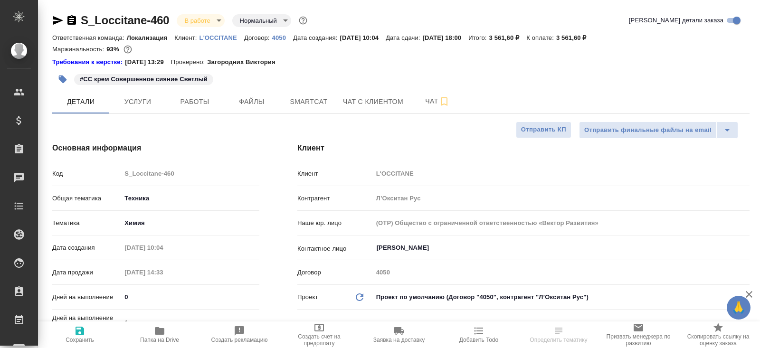
type textarea "x"
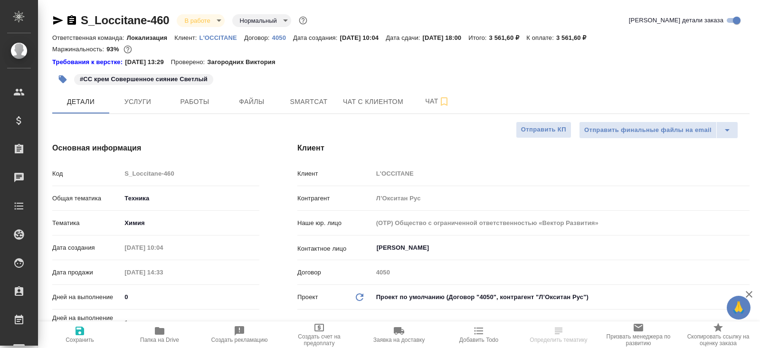
type textarea "x"
click at [199, 106] on span "Работы" at bounding box center [195, 102] width 46 height 12
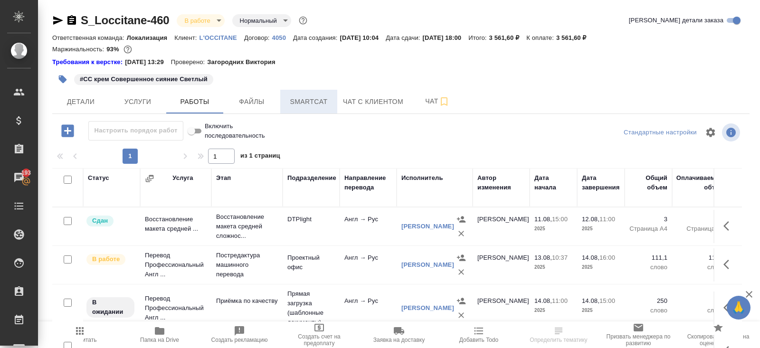
click at [307, 112] on button "Smartcat" at bounding box center [308, 102] width 57 height 24
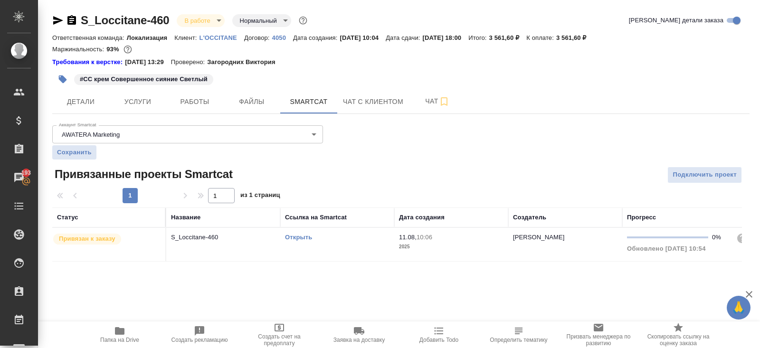
click at [305, 237] on link "Открыть" at bounding box center [298, 237] width 27 height 7
click at [117, 339] on span "Папка на Drive" at bounding box center [119, 340] width 39 height 7
click at [201, 109] on button "Работы" at bounding box center [194, 102] width 57 height 24
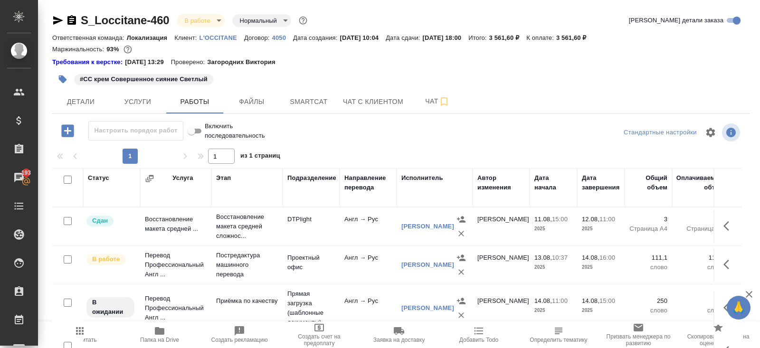
scroll to position [57, 0]
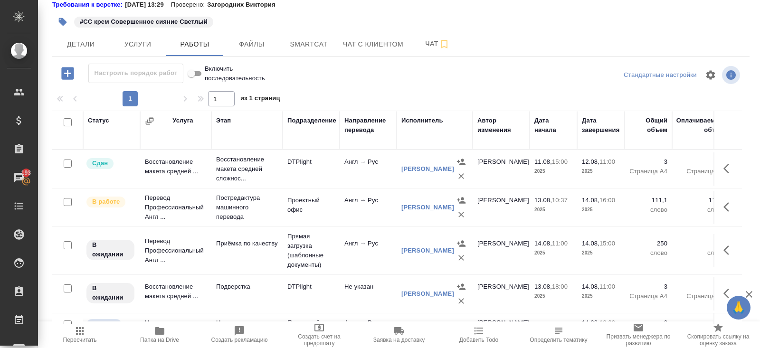
click at [735, 208] on button "button" at bounding box center [728, 207] width 23 height 23
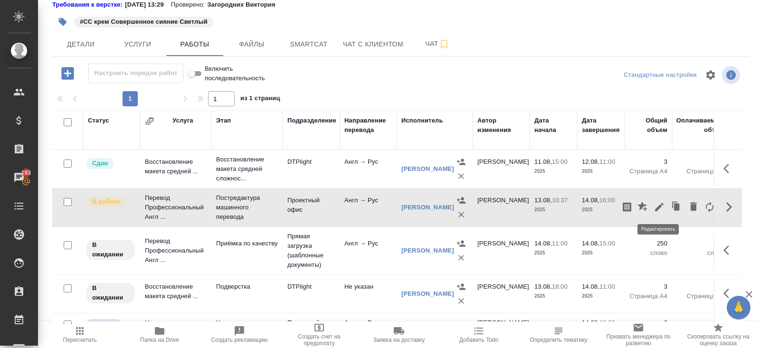
click at [660, 206] on icon "button" at bounding box center [658, 206] width 11 height 11
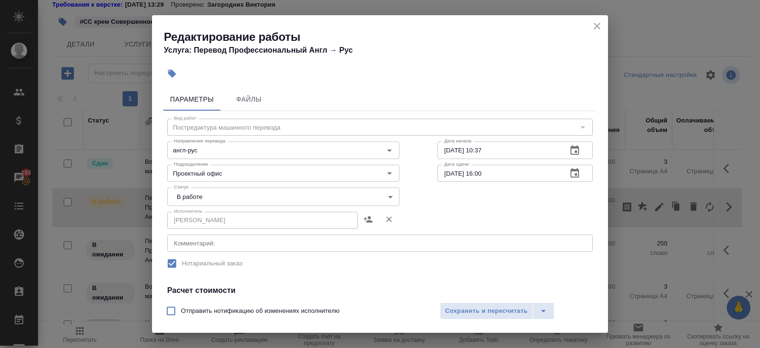
click at [198, 194] on body "🙏 .cls-1 fill:#fff; AWATERA Belyakova Yulia Клиенты Спецификации Заказы 193 Чат…" at bounding box center [380, 174] width 760 height 348
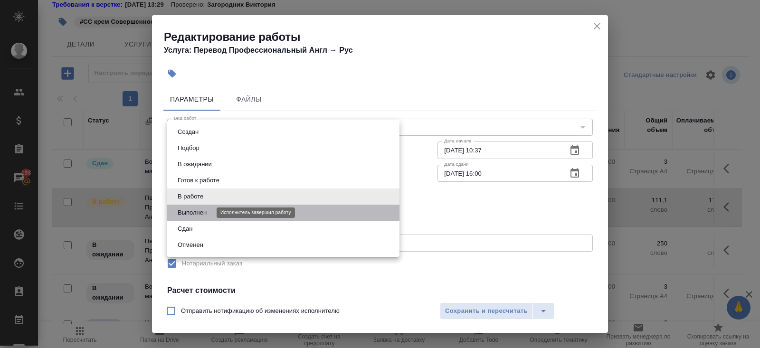
click at [198, 208] on button "Выполнен" at bounding box center [192, 212] width 35 height 10
type input "completed"
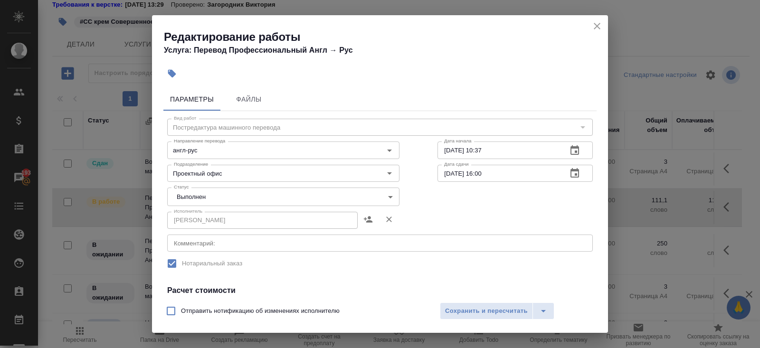
click at [437, 311] on div "Отправить нотификацию об изменениях исполнителю Сохранить и пересчитать" at bounding box center [380, 314] width 456 height 37
click at [460, 310] on span "Сохранить и пересчитать" at bounding box center [486, 311] width 83 height 11
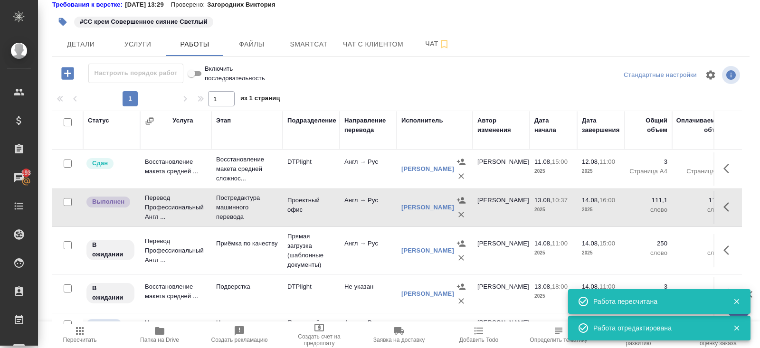
scroll to position [26, 0]
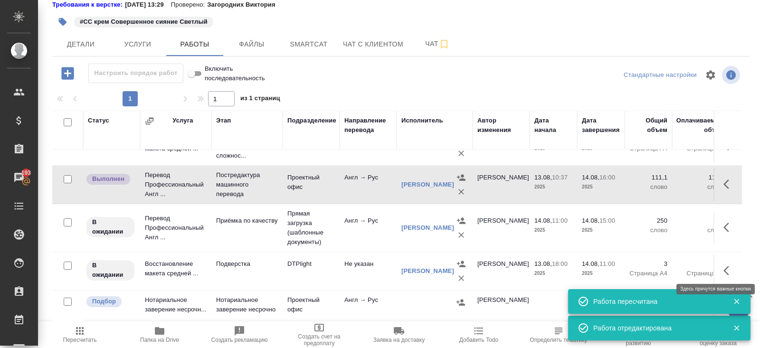
click at [724, 271] on icon "button" at bounding box center [728, 270] width 11 height 11
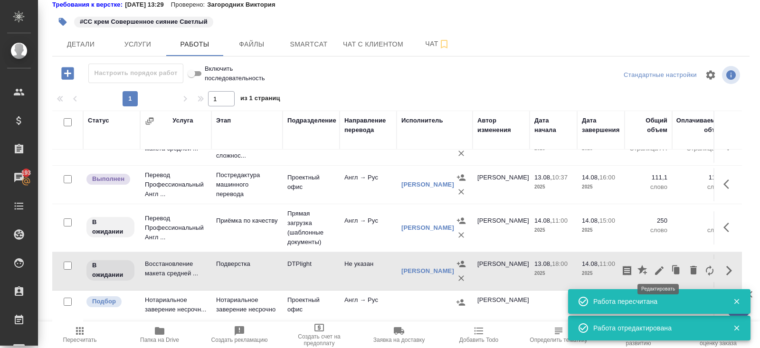
click at [658, 267] on icon "button" at bounding box center [659, 270] width 9 height 9
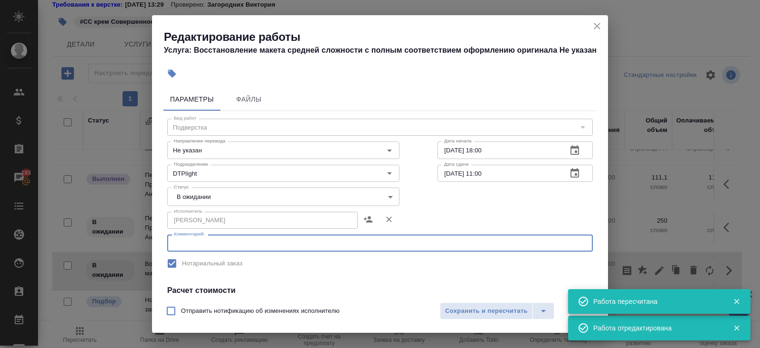
click at [219, 244] on textarea at bounding box center [380, 243] width 412 height 7
paste textarea "https://drive.awatera.com/s/Gmx2tFCw77bwaJY"
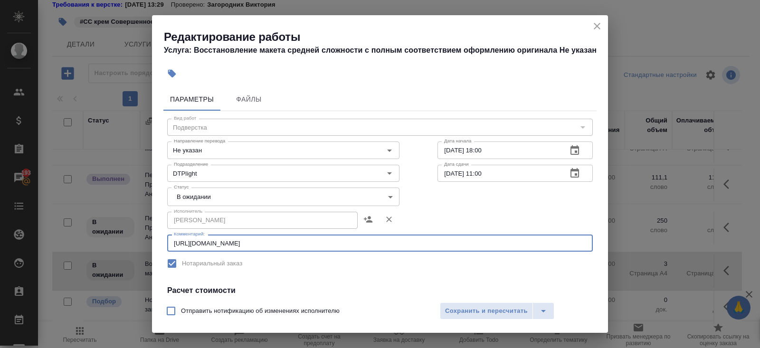
type textarea "https://drive.awatera.com/s/Gmx2tFCw77bwaJY"
click at [183, 200] on body "🙏 .cls-1 fill:#fff; AWATERA Belyakova Yulia Клиенты Спецификации Заказы 193 Чат…" at bounding box center [380, 174] width 760 height 348
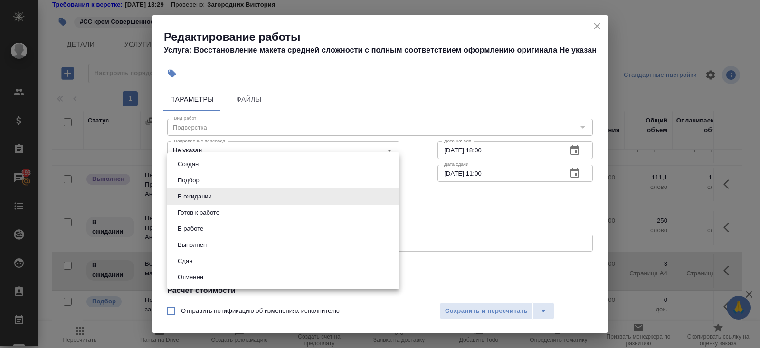
click at [186, 213] on button "Готов к работе" at bounding box center [198, 212] width 47 height 10
type input "readyForWork"
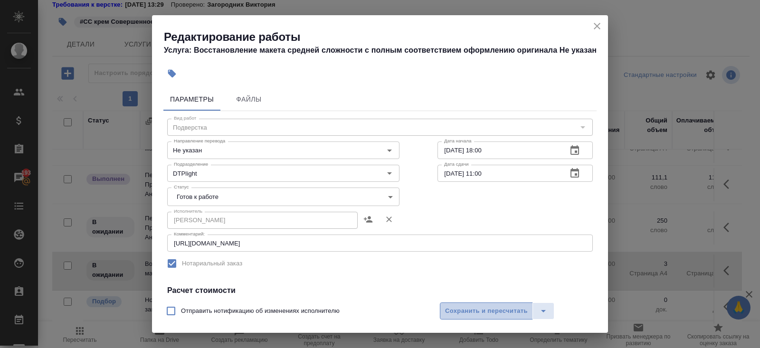
click at [457, 306] on span "Сохранить и пересчитать" at bounding box center [486, 311] width 83 height 11
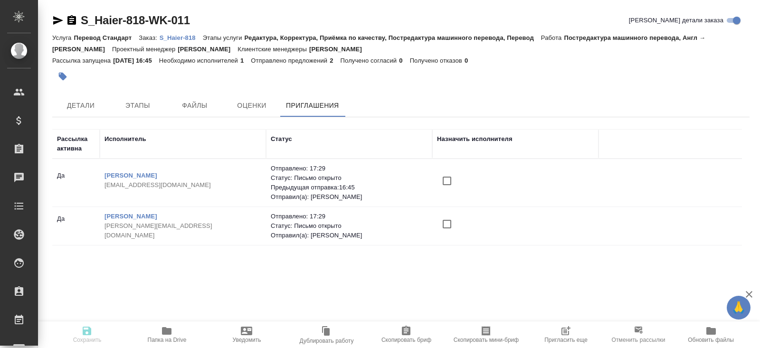
click at [558, 330] on span "Пригласить еще" at bounding box center [565, 334] width 68 height 18
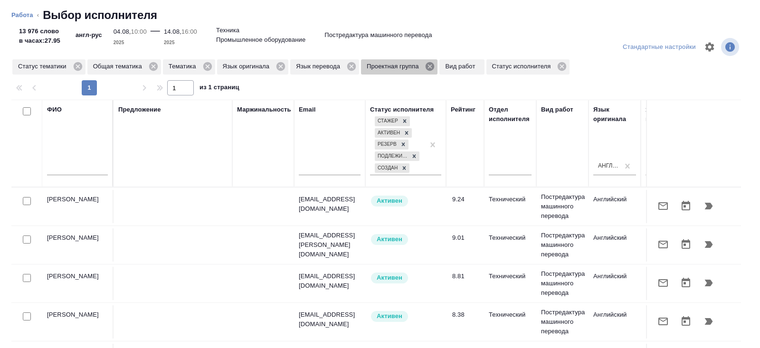
click at [434, 66] on icon at bounding box center [429, 66] width 9 height 9
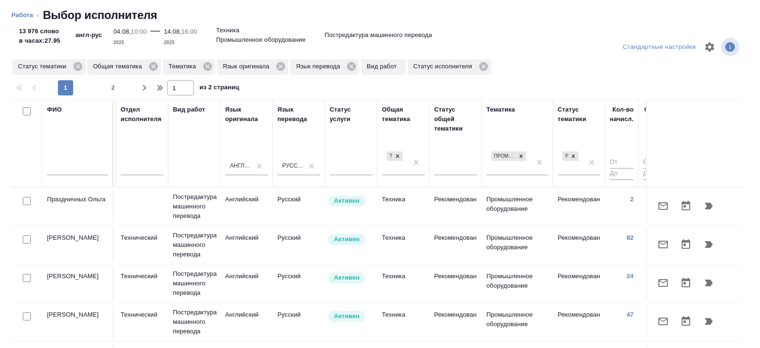
scroll to position [0, 649]
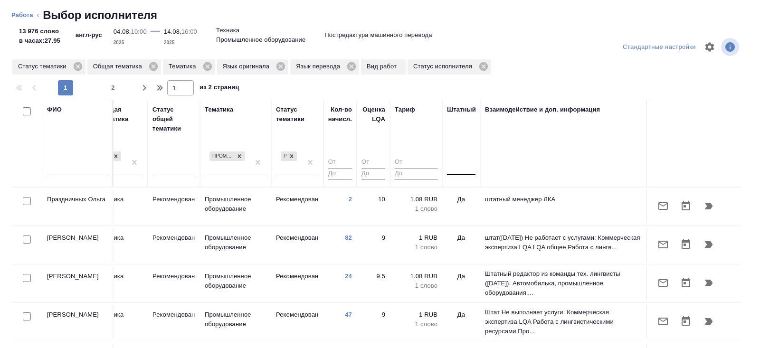
click at [468, 169] on div at bounding box center [461, 166] width 28 height 14
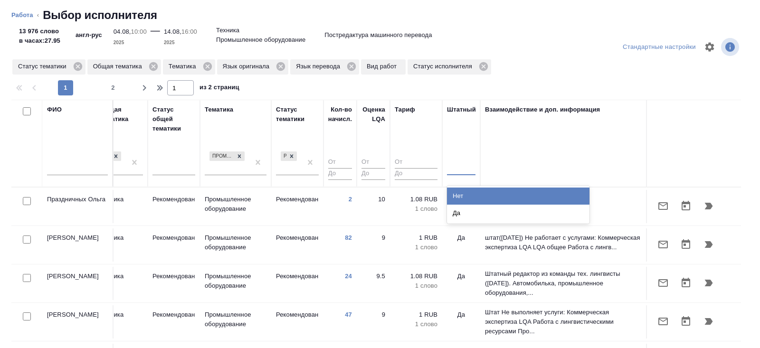
click at [468, 194] on div "Нет" at bounding box center [518, 196] width 142 height 17
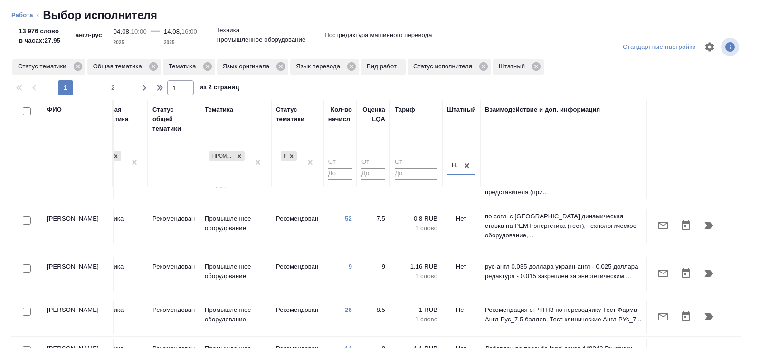
scroll to position [27, 649]
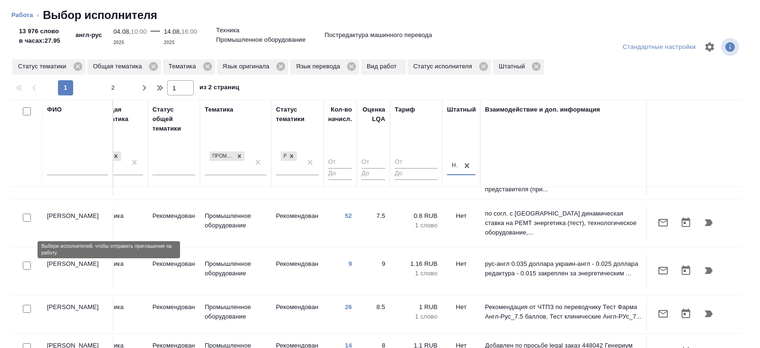
click at [27, 262] on input "checkbox" at bounding box center [27, 266] width 8 height 8
checkbox input "true"
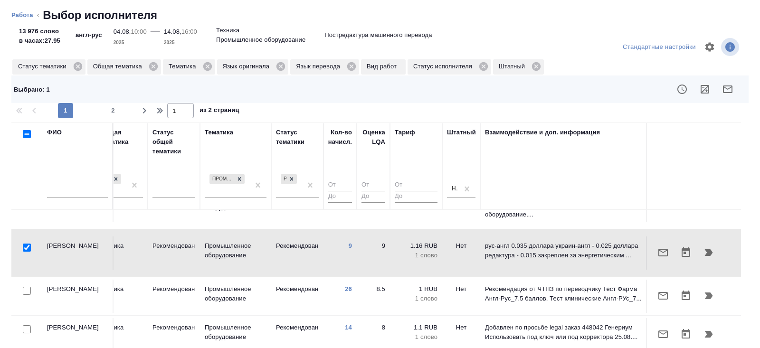
scroll to position [68, 649]
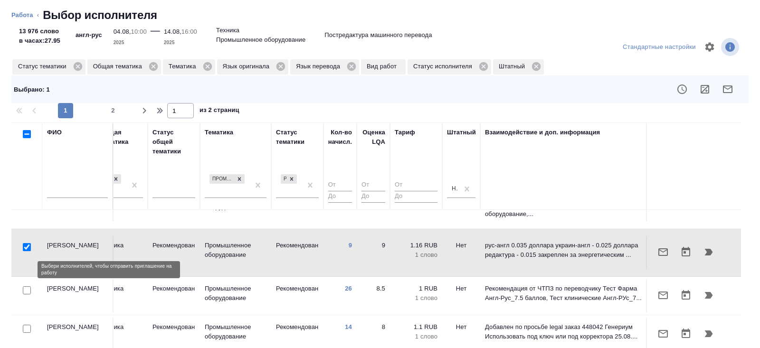
click at [27, 286] on input "checkbox" at bounding box center [27, 290] width 8 height 8
checkbox input "true"
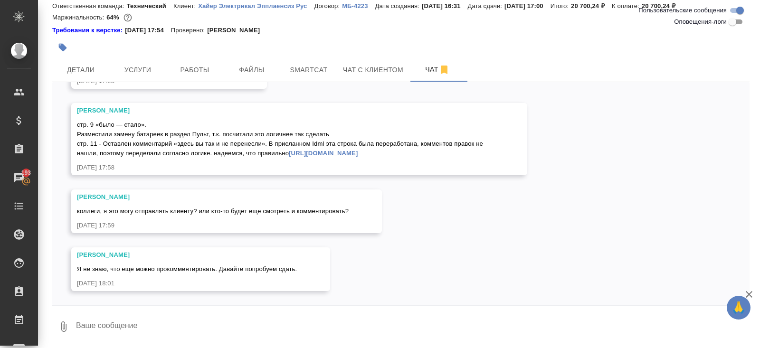
scroll to position [6942, 0]
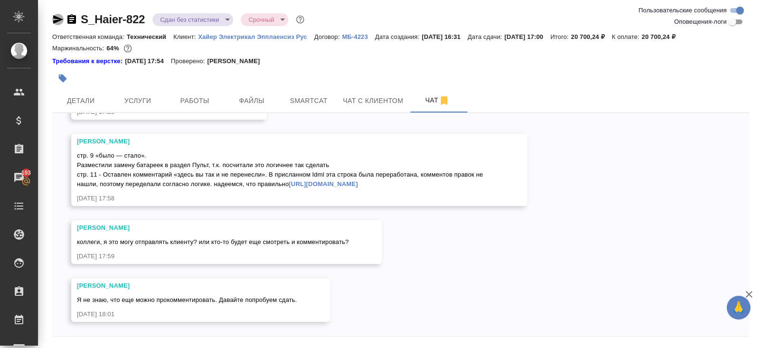
click at [55, 16] on icon "button" at bounding box center [58, 19] width 10 height 9
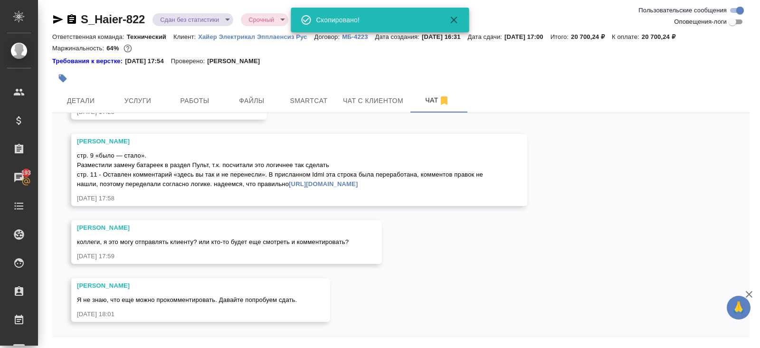
scroll to position [32, 0]
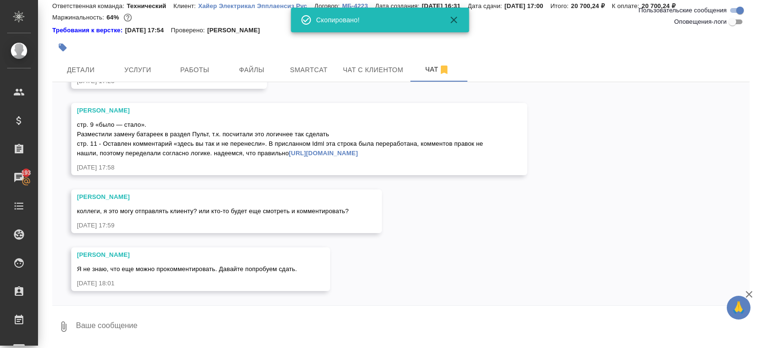
click at [289, 150] on link "[URL][DOMAIN_NAME]" at bounding box center [323, 153] width 69 height 7
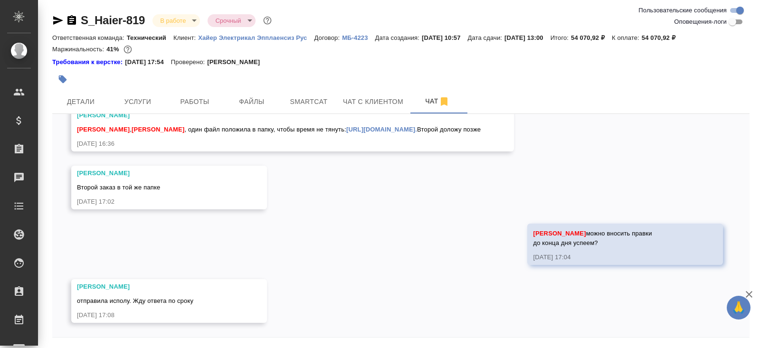
scroll to position [1986, 0]
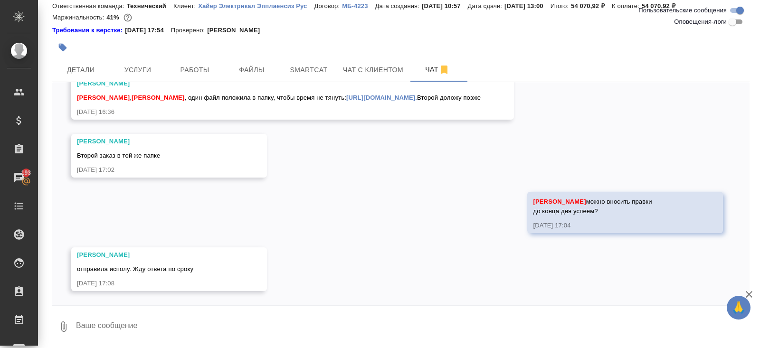
click at [141, 332] on textarea at bounding box center [412, 327] width 674 height 32
type textarea "нет ответа?"
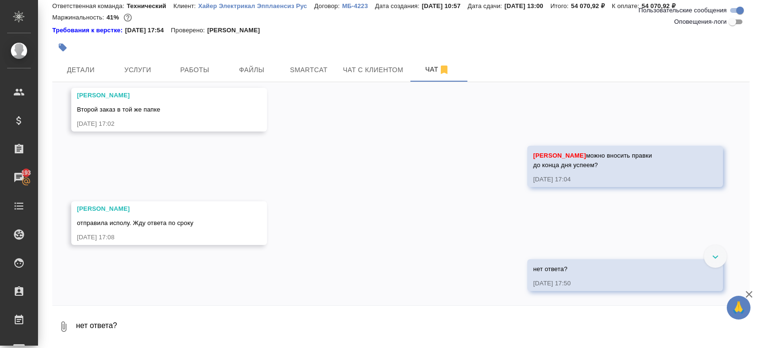
scroll to position [2033, 0]
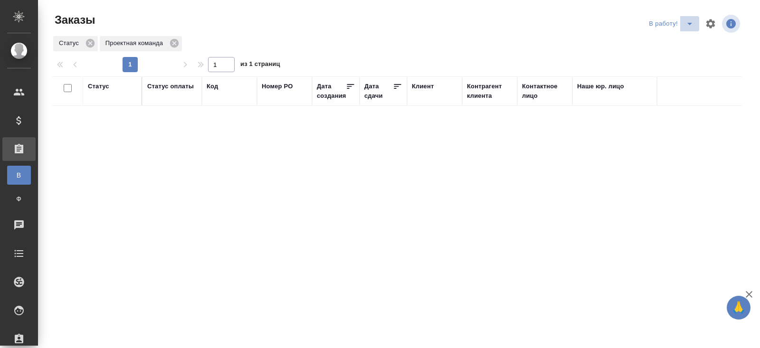
click at [686, 25] on icon "split button" at bounding box center [689, 23] width 11 height 11
click at [684, 37] on li "ПМ" at bounding box center [672, 42] width 53 height 15
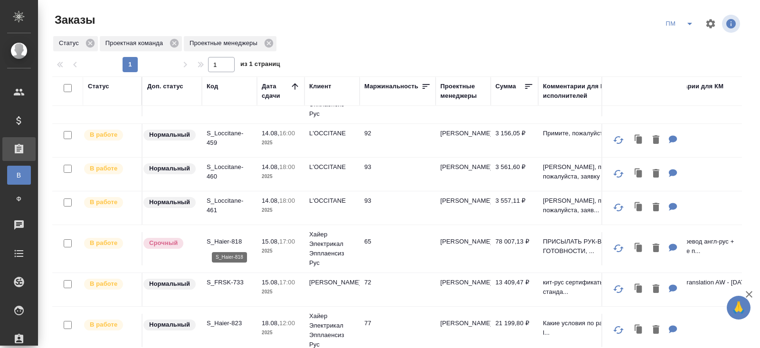
scroll to position [30, 0]
click at [217, 239] on p "S_Haier-818" at bounding box center [230, 241] width 46 height 9
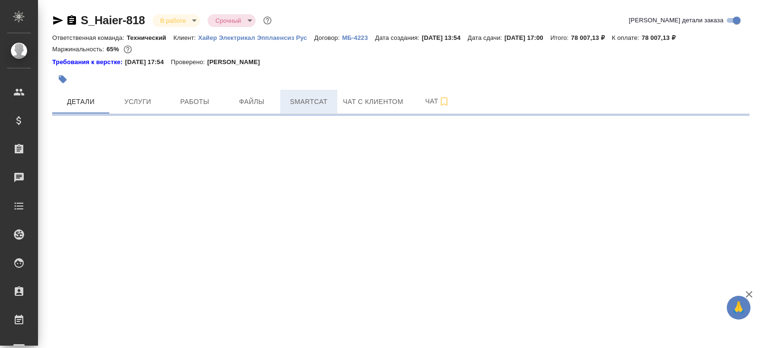
select select "RU"
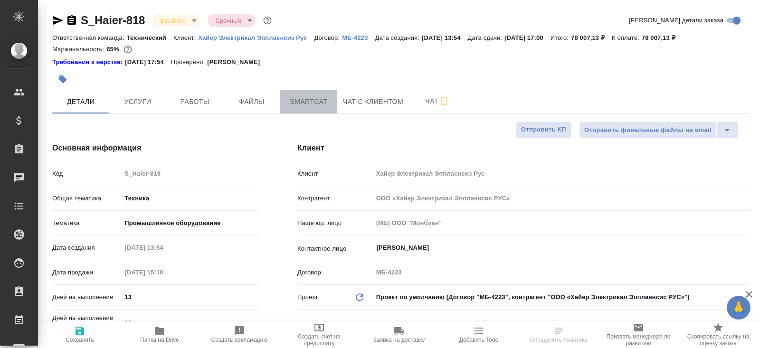
click at [332, 102] on button "Smartcat" at bounding box center [308, 102] width 57 height 24
type textarea "x"
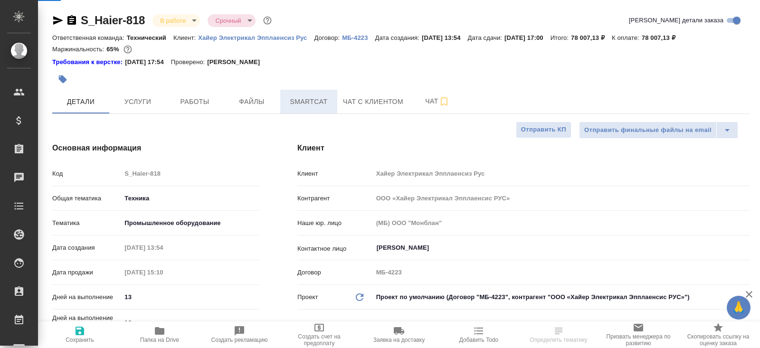
type textarea "x"
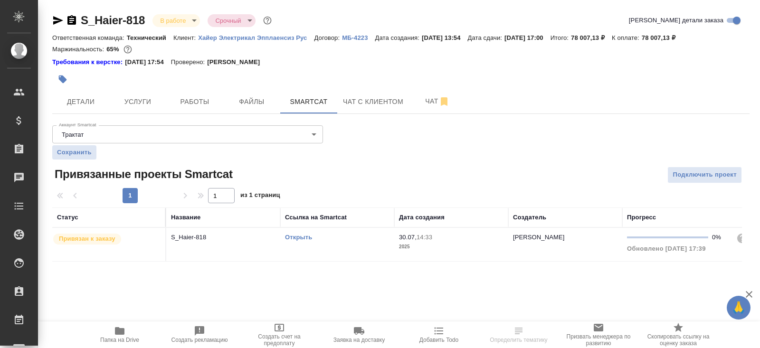
click at [300, 237] on link "Открыть" at bounding box center [298, 237] width 27 height 7
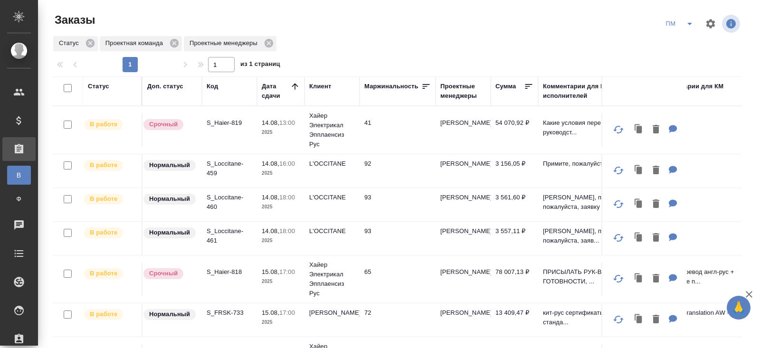
click at [228, 270] on p "S_Haier-818" at bounding box center [230, 271] width 46 height 9
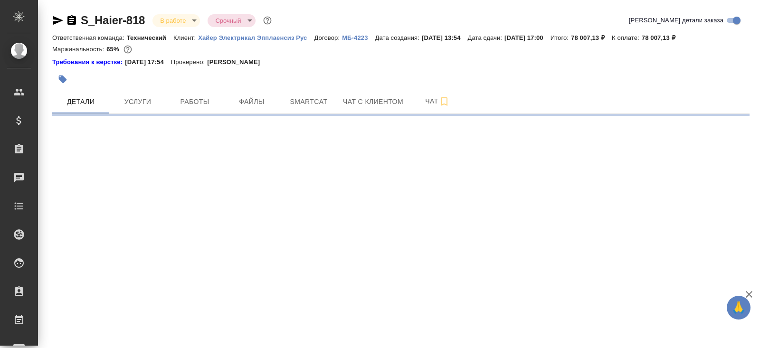
select select "RU"
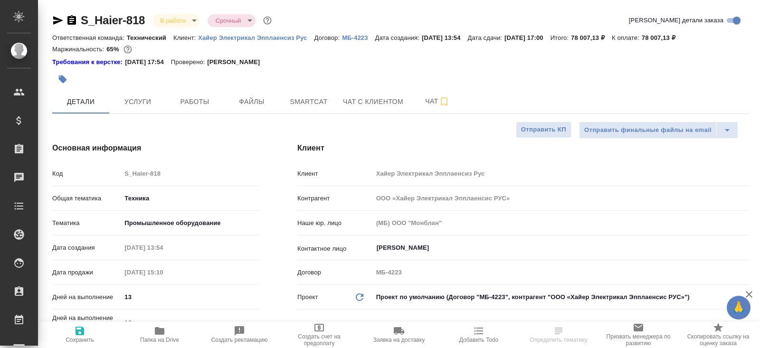
type textarea "x"
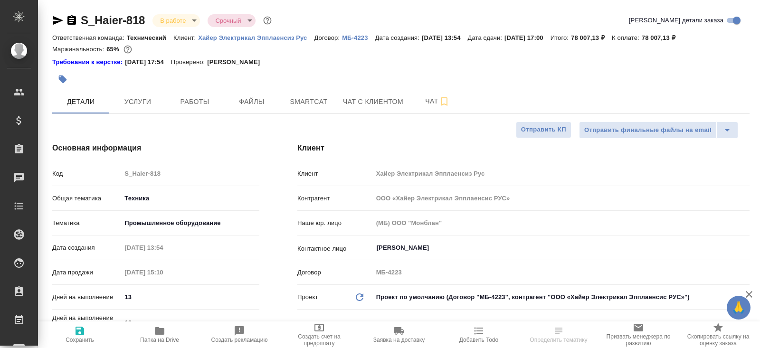
type textarea "x"
click at [169, 336] on span "Папка на Drive" at bounding box center [159, 334] width 68 height 18
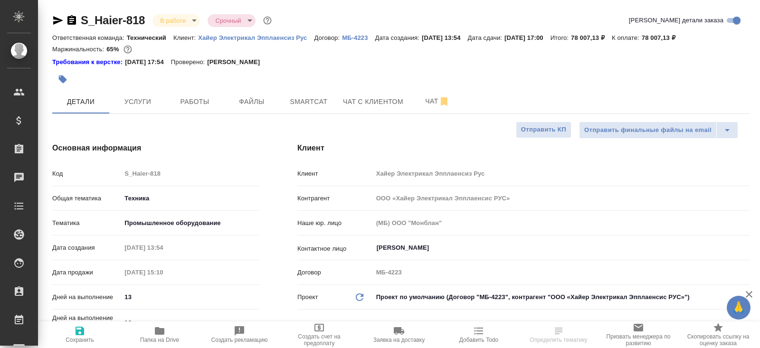
type textarea "x"
select select "RU"
type textarea "x"
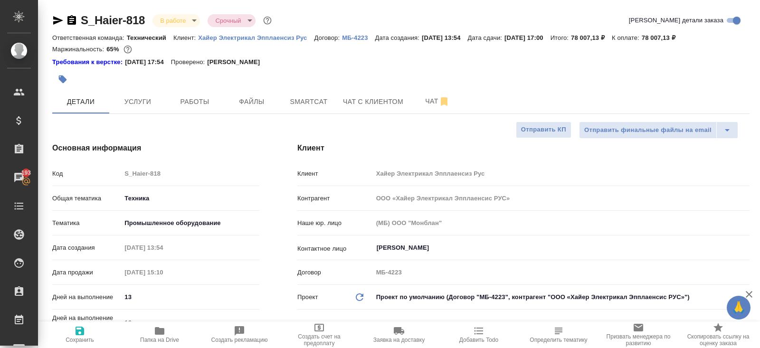
type textarea "x"
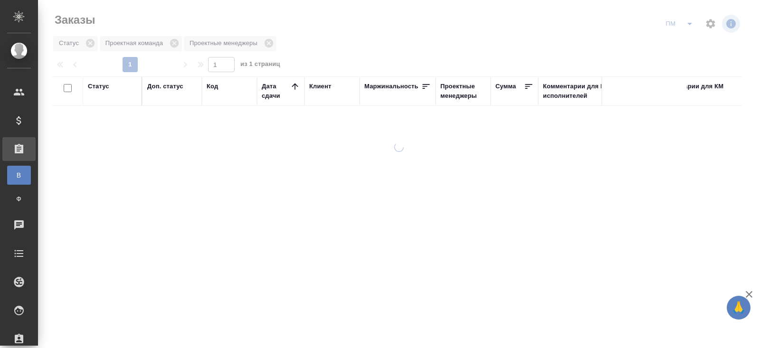
click at [688, 24] on icon "split button" at bounding box center [689, 24] width 5 height 2
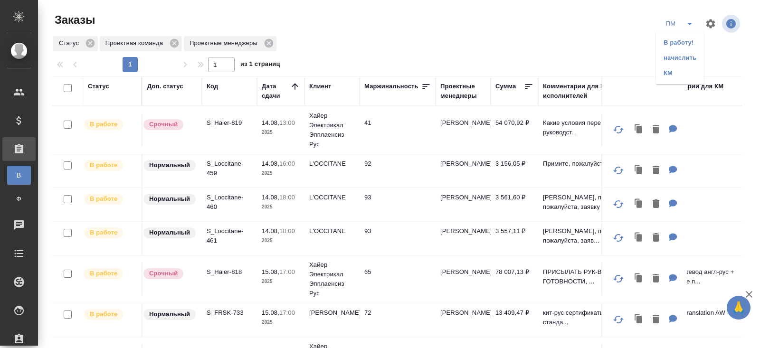
click at [687, 48] on li "В работу!" at bounding box center [680, 42] width 48 height 15
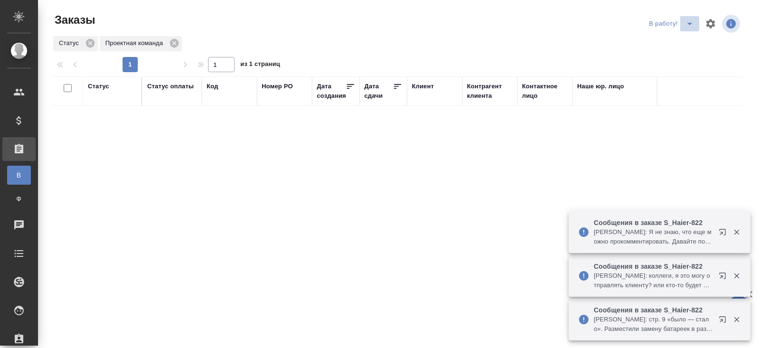
click at [688, 29] on icon "split button" at bounding box center [689, 23] width 11 height 11
click at [678, 38] on li "ПМ" at bounding box center [672, 42] width 53 height 15
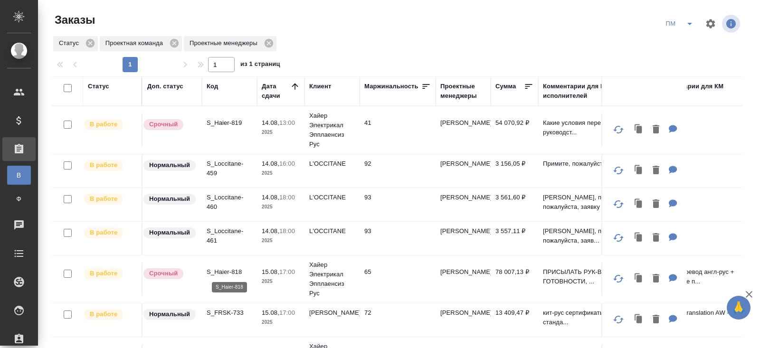
click at [220, 272] on p "S_Haier-818" at bounding box center [230, 271] width 46 height 9
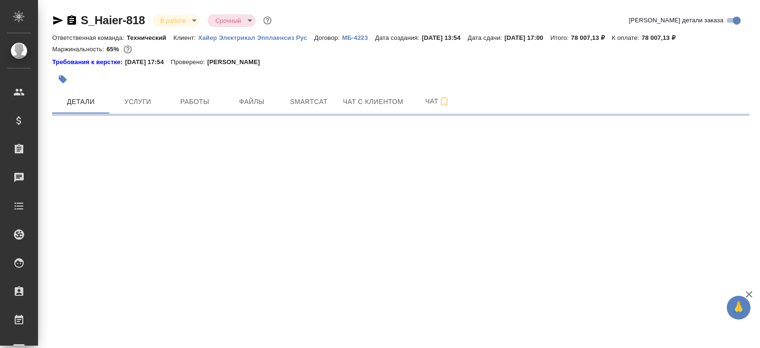
select select "RU"
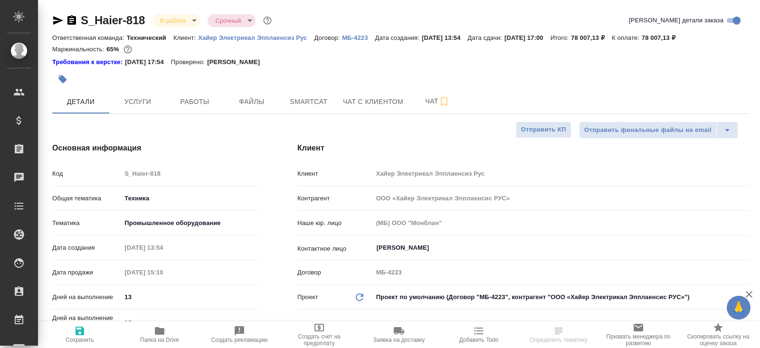
type textarea "x"
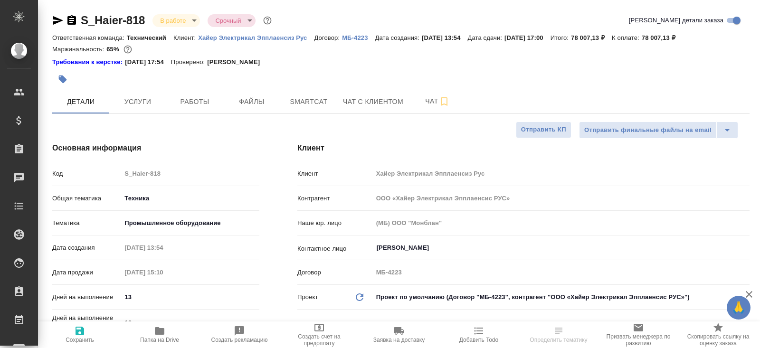
type textarea "x"
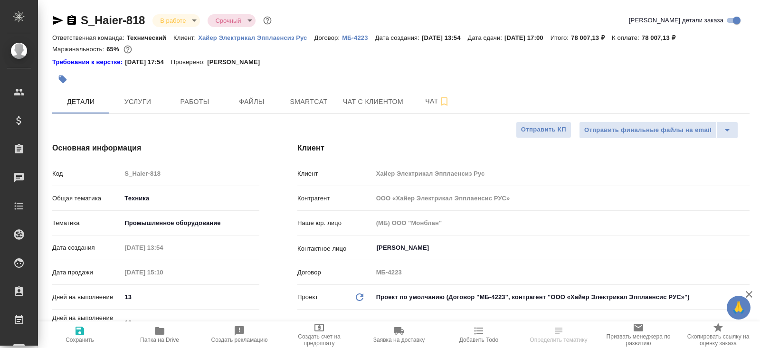
type textarea "x"
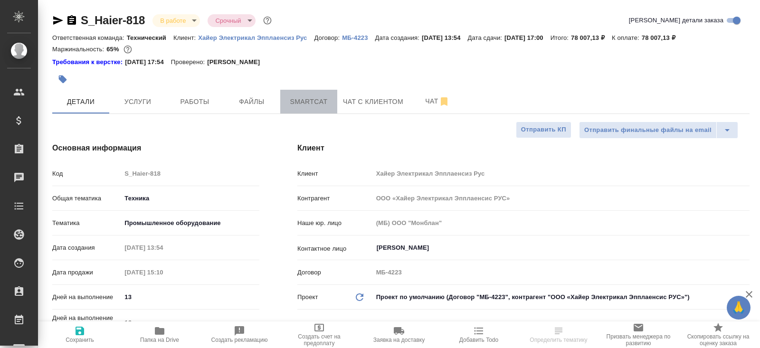
click at [311, 101] on span "Smartcat" at bounding box center [309, 102] width 46 height 12
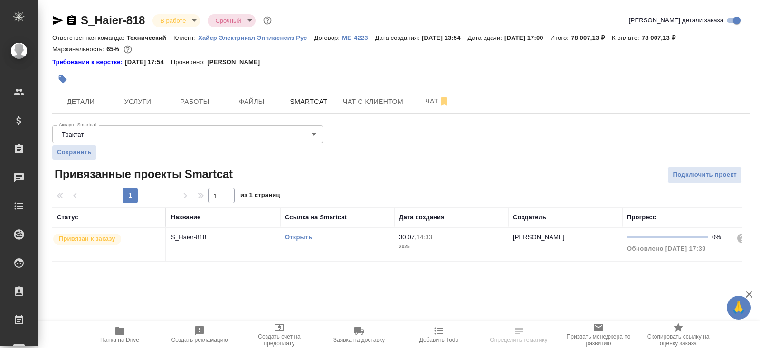
click at [299, 238] on link "Открыть" at bounding box center [298, 237] width 27 height 7
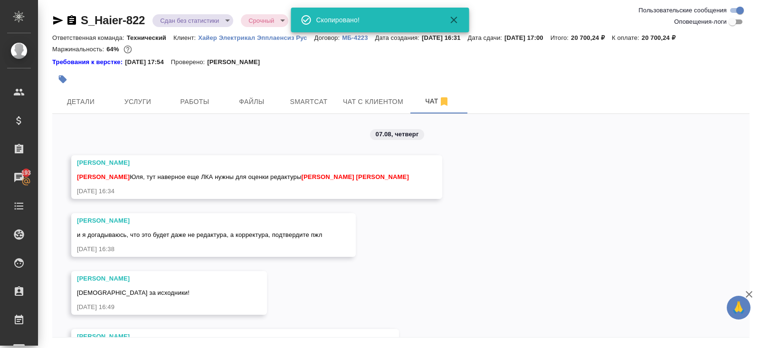
scroll to position [6942, 0]
